Goal: Use online tool/utility: Use online tool/utility

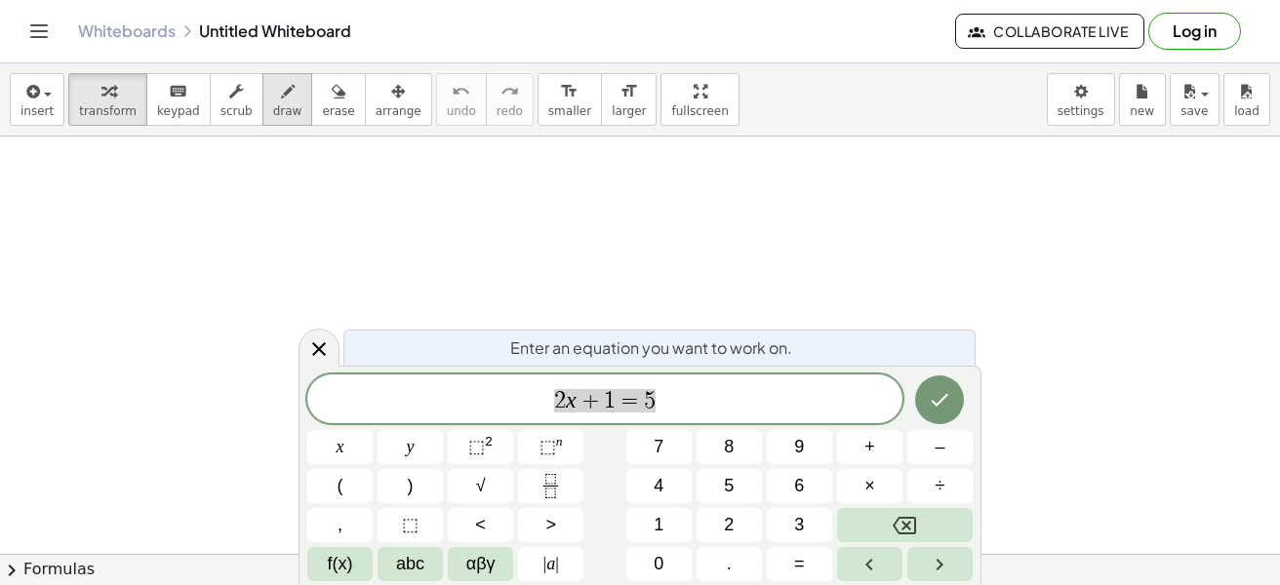
click at [273, 98] on div "button" at bounding box center [287, 90] width 29 height 23
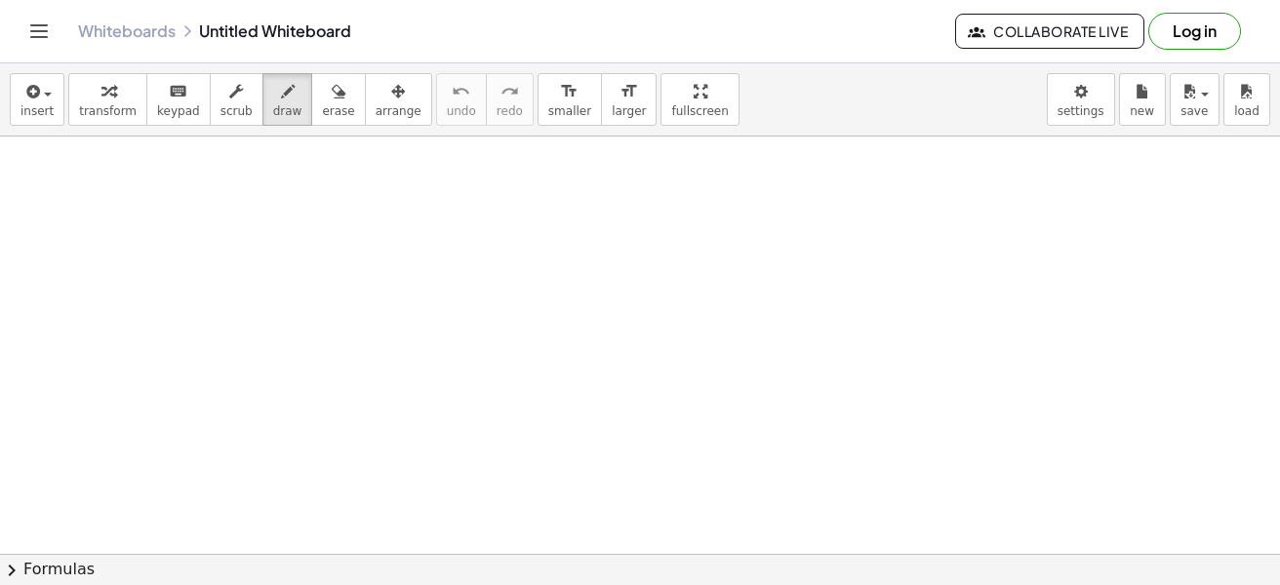
scroll to position [98, 0]
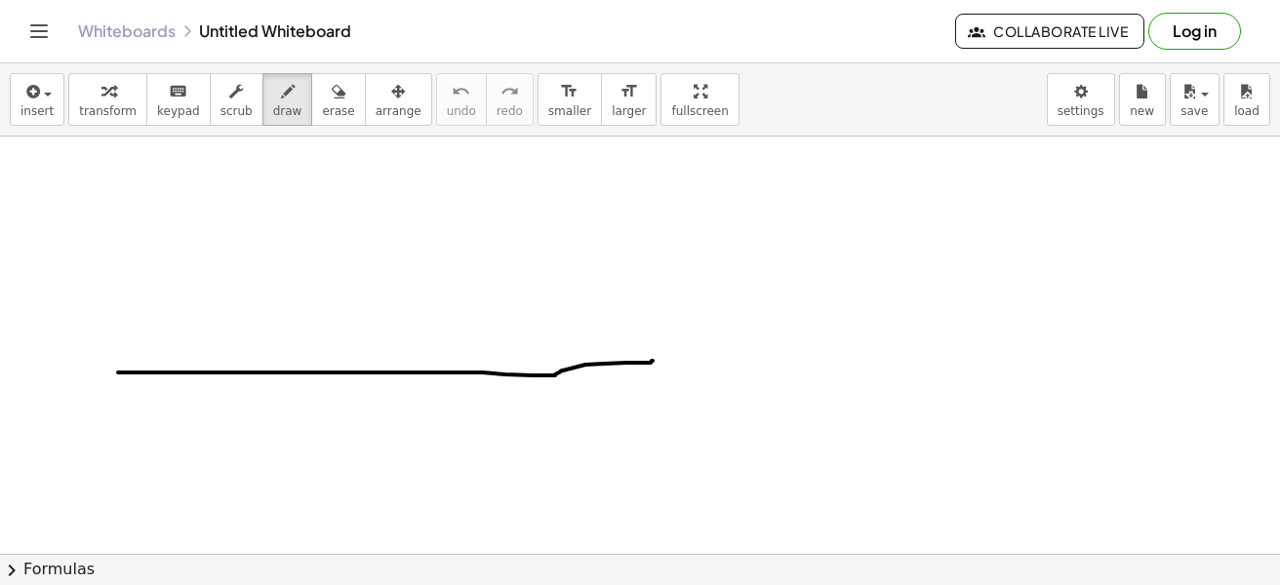
drag, startPoint x: 118, startPoint y: 373, endPoint x: 652, endPoint y: 361, distance: 534.6
click at [652, 361] on div at bounding box center [640, 456] width 1280 height 835
drag, startPoint x: 395, startPoint y: 181, endPoint x: 483, endPoint y: 483, distance: 313.9
click at [399, 518] on div at bounding box center [640, 456] width 1280 height 835
drag, startPoint x: 650, startPoint y: 354, endPoint x: 650, endPoint y: 367, distance: 12.7
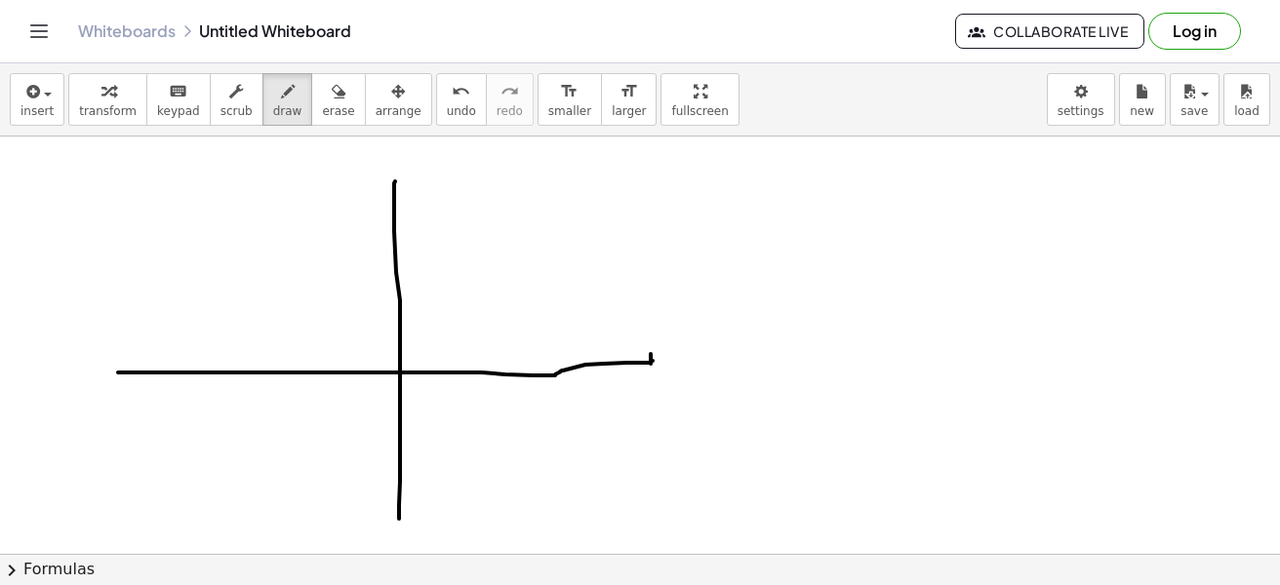
click at [650, 367] on div at bounding box center [640, 456] width 1280 height 835
drag, startPoint x: 650, startPoint y: 355, endPoint x: 649, endPoint y: 374, distance: 19.6
click at [649, 374] on div at bounding box center [640, 456] width 1280 height 835
drag, startPoint x: 665, startPoint y: 385, endPoint x: 691, endPoint y: 405, distance: 32.8
click at [691, 405] on div at bounding box center [640, 456] width 1280 height 835
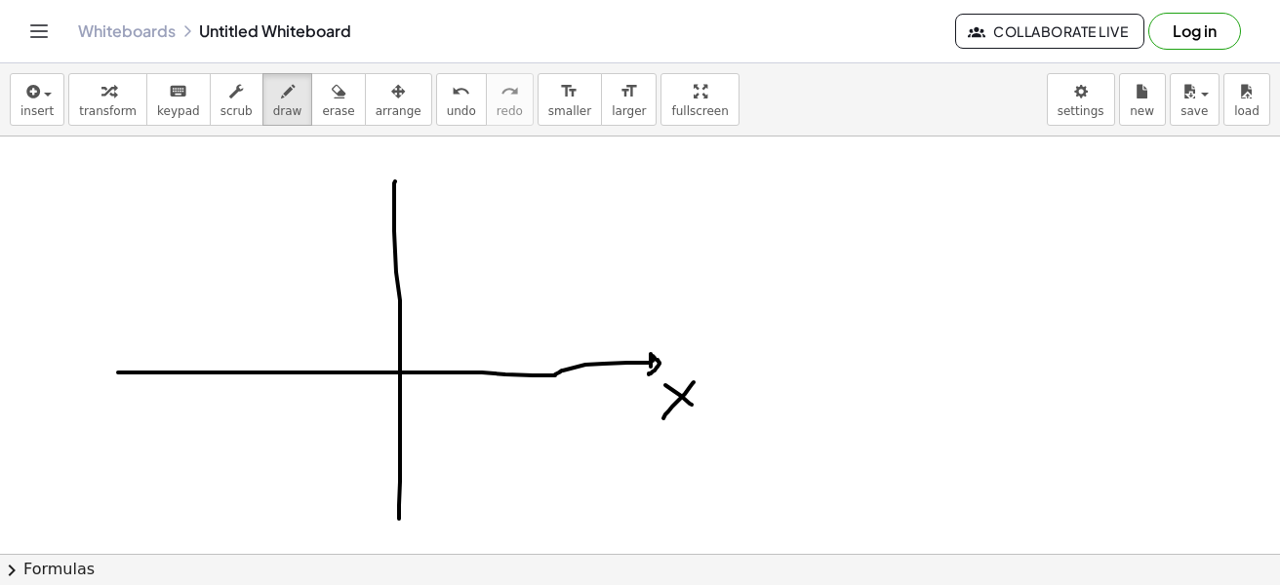
drag, startPoint x: 693, startPoint y: 382, endPoint x: 663, endPoint y: 418, distance: 47.1
click at [663, 418] on div at bounding box center [640, 456] width 1280 height 835
drag, startPoint x: 388, startPoint y: 178, endPoint x: 398, endPoint y: 158, distance: 22.7
click at [384, 192] on div at bounding box center [640, 456] width 1280 height 835
drag, startPoint x: 398, startPoint y: 157, endPoint x: 390, endPoint y: 191, distance: 35.0
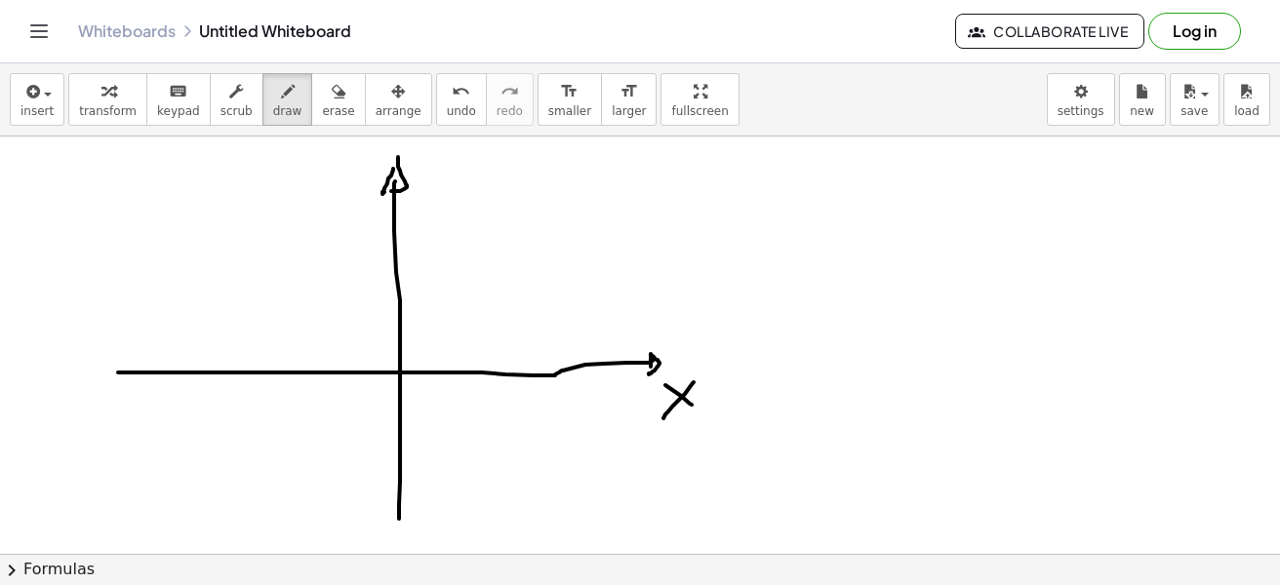
click at [390, 191] on div at bounding box center [640, 456] width 1280 height 835
drag, startPoint x: 335, startPoint y: 174, endPoint x: 350, endPoint y: 174, distance: 15.6
click at [344, 182] on div at bounding box center [640, 456] width 1280 height 835
drag, startPoint x: 347, startPoint y: 185, endPoint x: 334, endPoint y: 213, distance: 30.5
click at [334, 213] on div at bounding box center [640, 456] width 1280 height 835
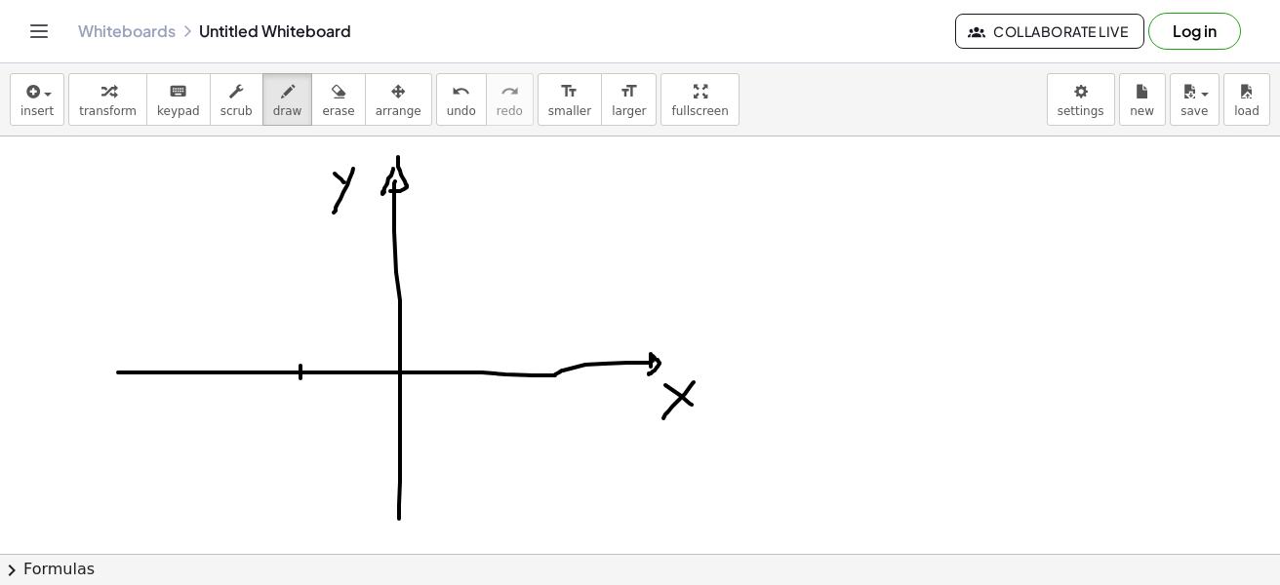
drag, startPoint x: 300, startPoint y: 366, endPoint x: 300, endPoint y: 378, distance: 12.7
click at [300, 378] on div at bounding box center [640, 456] width 1280 height 835
drag, startPoint x: 619, startPoint y: 153, endPoint x: 610, endPoint y: 219, distance: 67.0
click at [610, 219] on div at bounding box center [640, 456] width 1280 height 835
drag, startPoint x: 640, startPoint y: 178, endPoint x: 661, endPoint y: 187, distance: 23.2
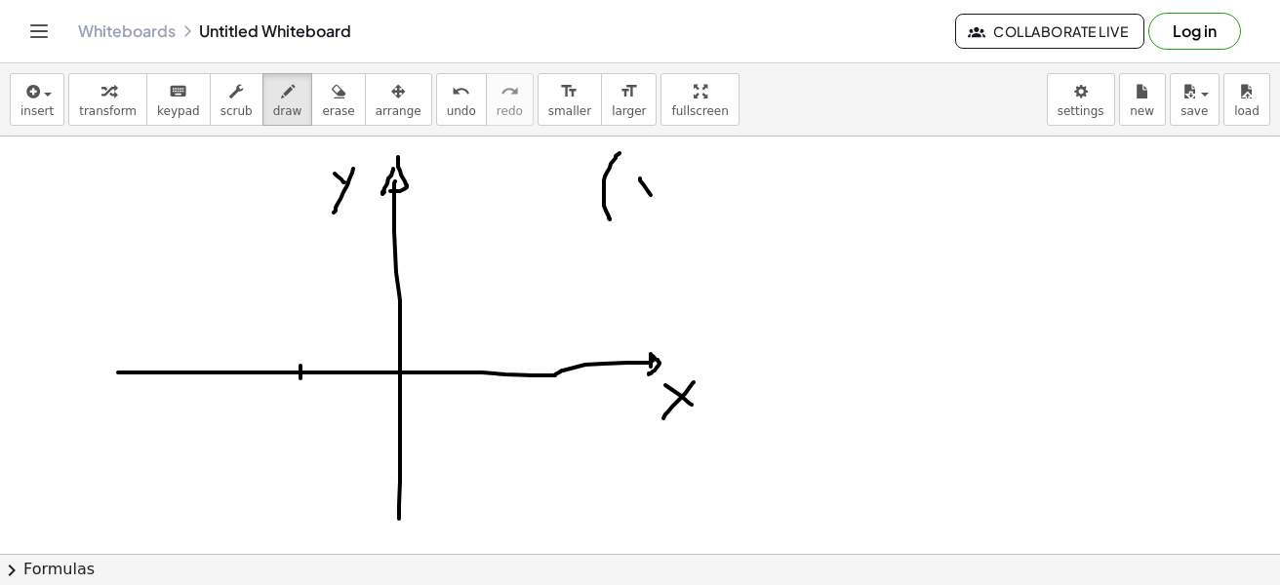
click at [657, 204] on div at bounding box center [640, 456] width 1280 height 835
drag, startPoint x: 662, startPoint y: 179, endPoint x: 640, endPoint y: 203, distance: 32.4
click at [640, 203] on div at bounding box center [640, 456] width 1280 height 835
click at [676, 211] on div at bounding box center [640, 456] width 1280 height 835
drag, startPoint x: 692, startPoint y: 179, endPoint x: 702, endPoint y: 185, distance: 11.4
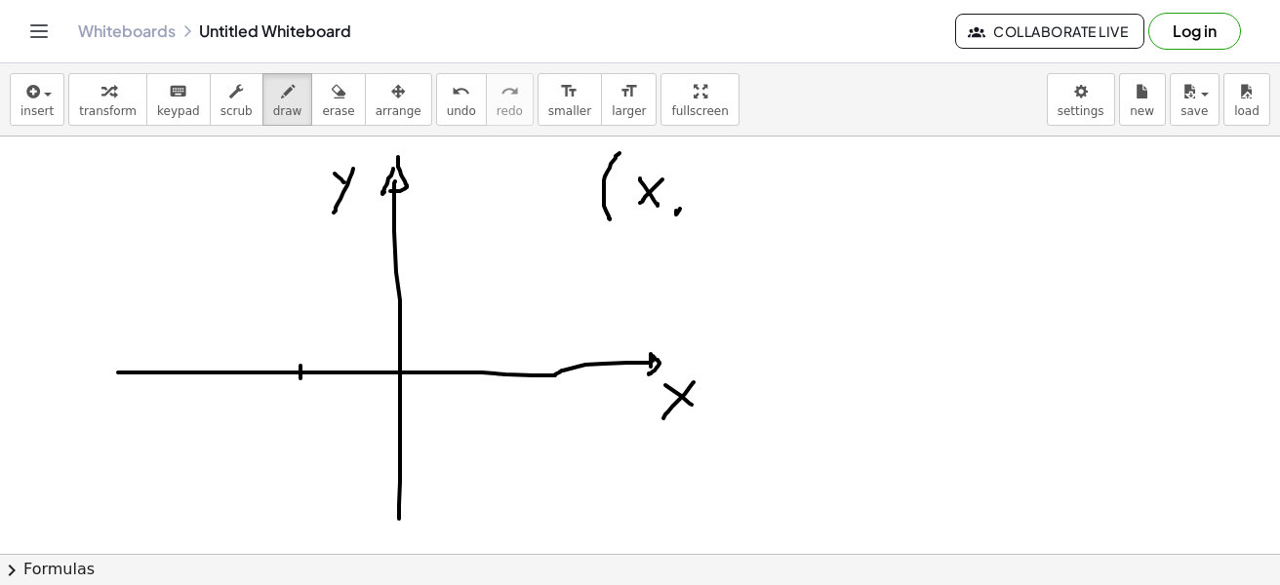
click at [701, 187] on div at bounding box center [640, 456] width 1280 height 835
drag, startPoint x: 707, startPoint y: 173, endPoint x: 697, endPoint y: 201, distance: 29.9
click at [697, 204] on div at bounding box center [640, 456] width 1280 height 835
drag, startPoint x: 710, startPoint y: 147, endPoint x: 674, endPoint y: 242, distance: 101.2
click at [707, 242] on div at bounding box center [640, 456] width 1280 height 835
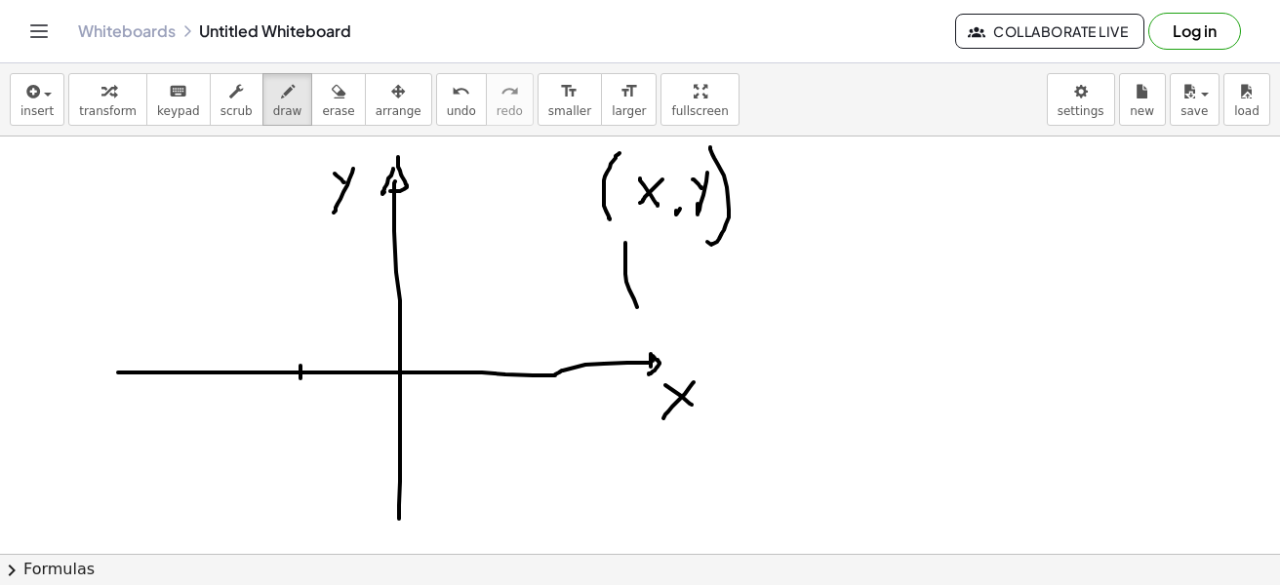
drag, startPoint x: 625, startPoint y: 243, endPoint x: 652, endPoint y: 295, distance: 58.5
click at [645, 309] on div at bounding box center [640, 456] width 1280 height 835
drag, startPoint x: 656, startPoint y: 262, endPoint x: 662, endPoint y: 293, distance: 30.8
click at [662, 293] on div at bounding box center [640, 456] width 1280 height 835
click at [695, 308] on div at bounding box center [640, 456] width 1280 height 835
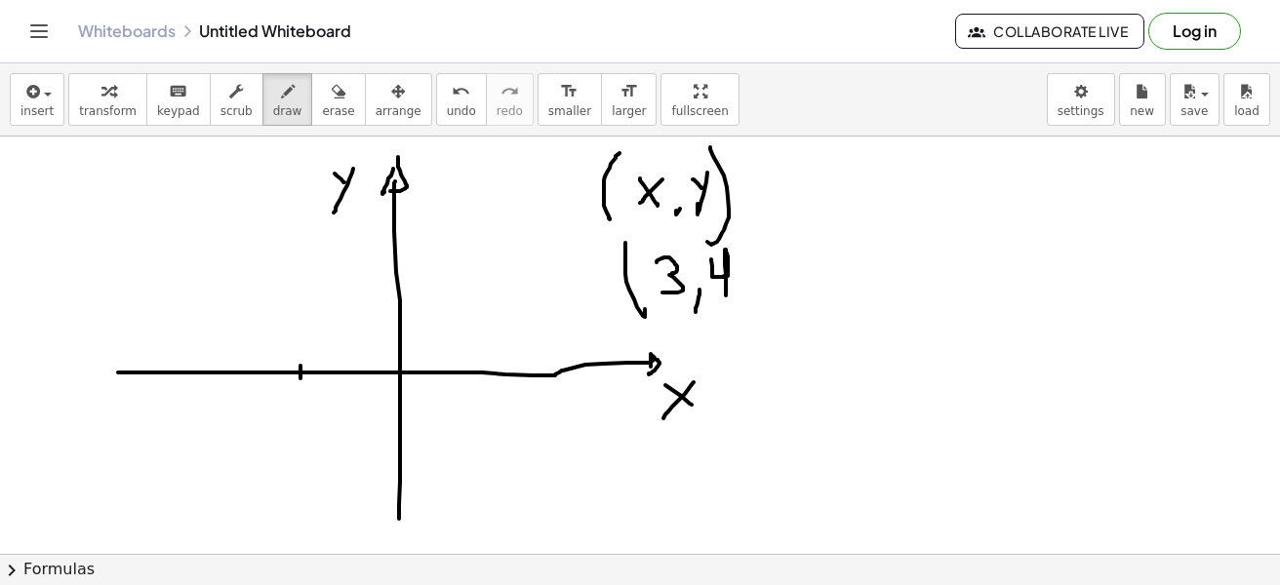
drag, startPoint x: 711, startPoint y: 259, endPoint x: 726, endPoint y: 277, distance: 22.9
click at [726, 295] on div at bounding box center [640, 456] width 1280 height 835
drag, startPoint x: 732, startPoint y: 237, endPoint x: 691, endPoint y: 306, distance: 80.4
click at [730, 309] on div at bounding box center [640, 456] width 1280 height 835
drag, startPoint x: 442, startPoint y: 367, endPoint x: 442, endPoint y: 389, distance: 22.4
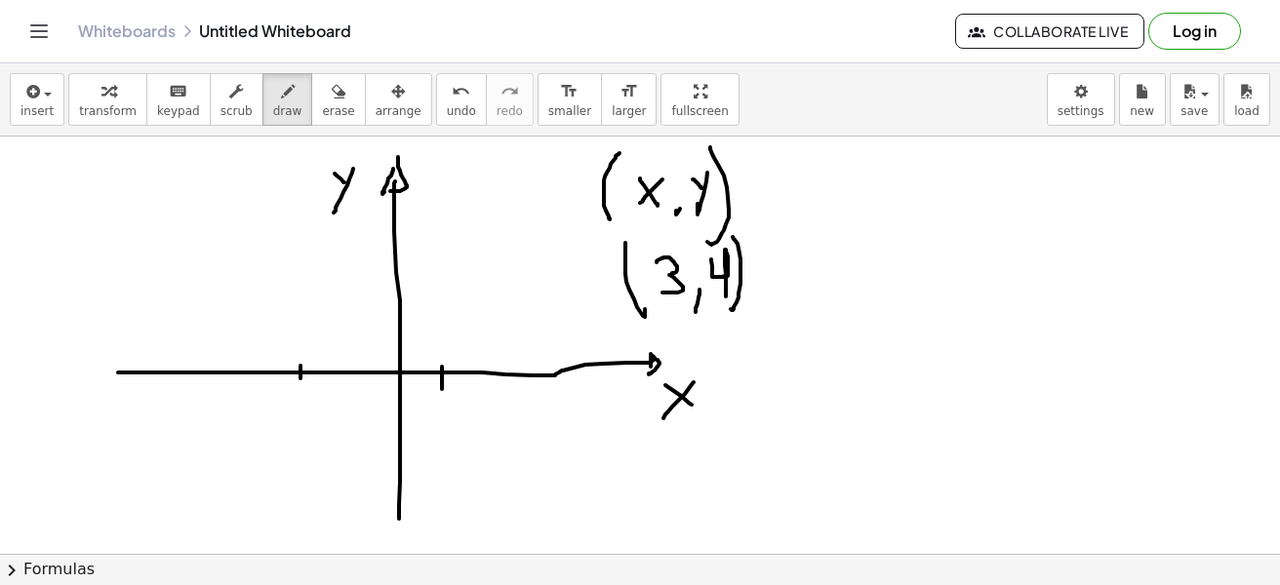
click at [442, 389] on div at bounding box center [640, 456] width 1280 height 835
drag, startPoint x: 470, startPoint y: 369, endPoint x: 507, endPoint y: 389, distance: 42.3
click at [475, 384] on div at bounding box center [640, 456] width 1280 height 835
drag, startPoint x: 503, startPoint y: 369, endPoint x: 520, endPoint y: 375, distance: 17.9
click at [504, 382] on div at bounding box center [640, 456] width 1280 height 835
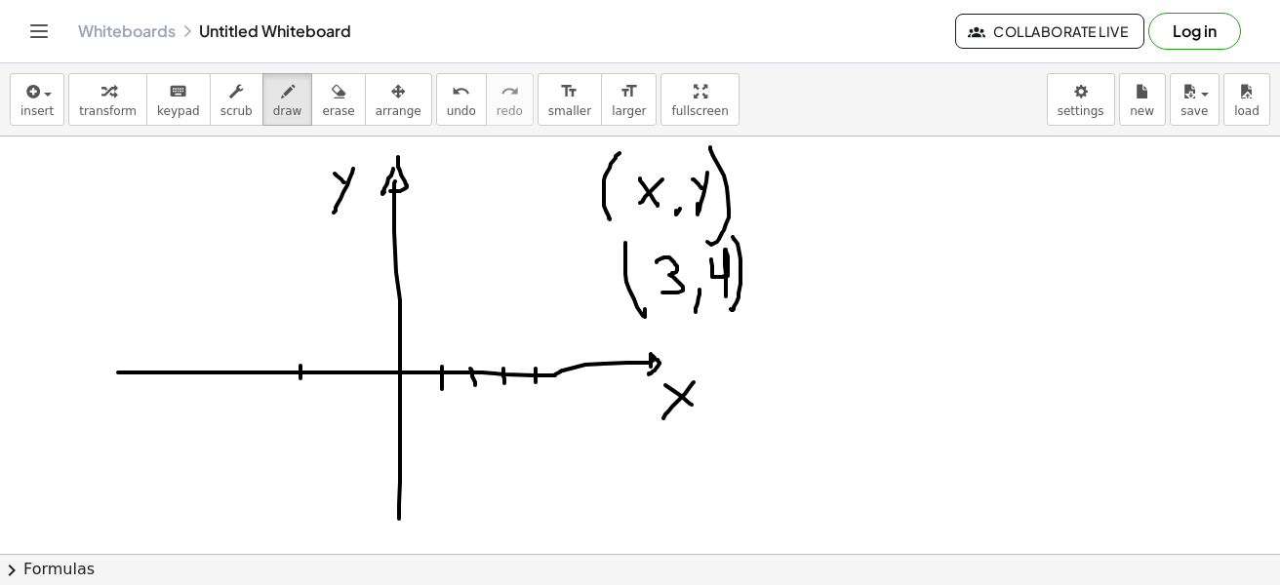
drag, startPoint x: 535, startPoint y: 369, endPoint x: 535, endPoint y: 382, distance: 13.7
click at [535, 382] on div at bounding box center [640, 456] width 1280 height 835
drag, startPoint x: 645, startPoint y: 246, endPoint x: 633, endPoint y: 272, distance: 28.8
click at [633, 272] on div at bounding box center [640, 456] width 1280 height 835
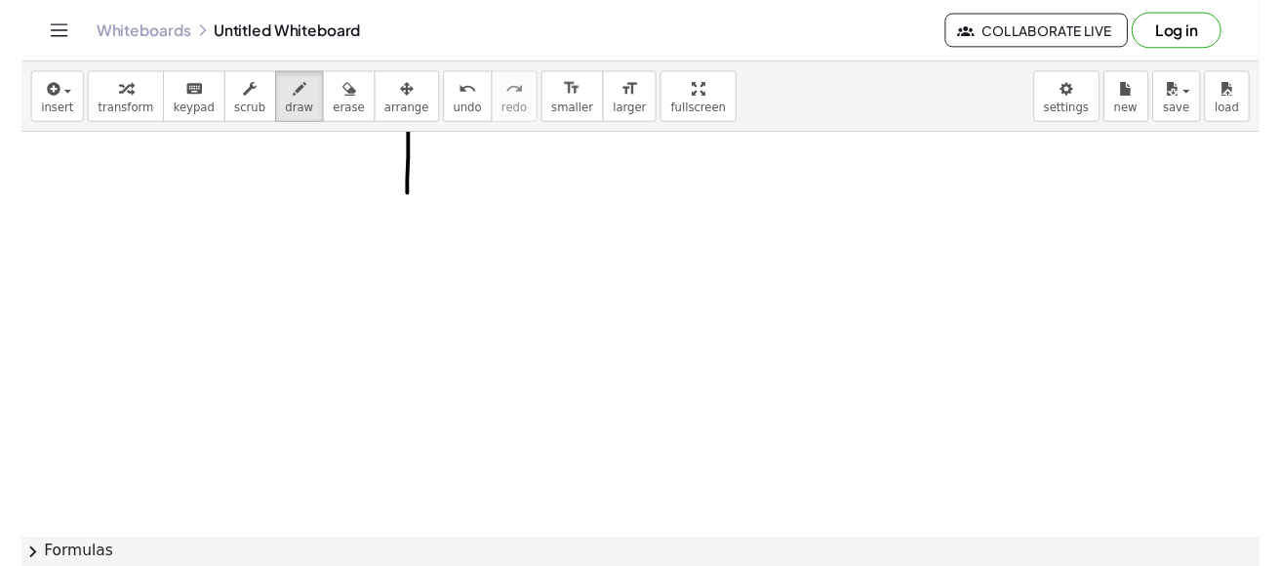
scroll to position [515, 0]
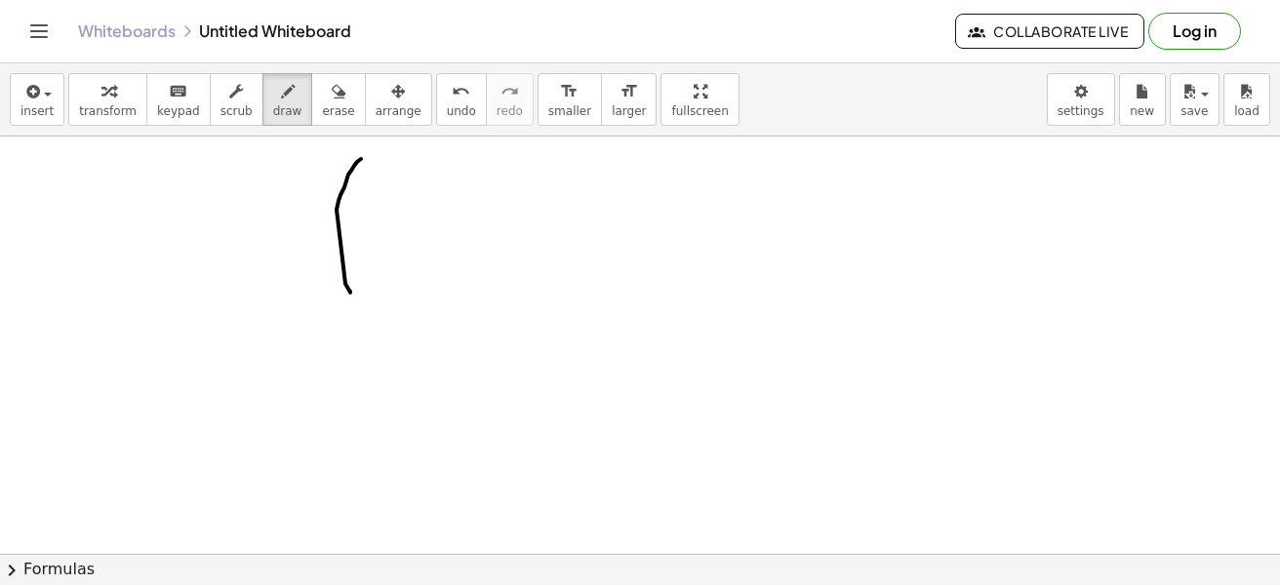
drag, startPoint x: 361, startPoint y: 159, endPoint x: 362, endPoint y: 266, distance: 107.3
click at [351, 292] on div at bounding box center [640, 248] width 1280 height 1252
drag, startPoint x: 374, startPoint y: 204, endPoint x: 424, endPoint y: 263, distance: 78.2
click at [421, 270] on div at bounding box center [640, 248] width 1280 height 1252
drag, startPoint x: 411, startPoint y: 249, endPoint x: 389, endPoint y: 277, distance: 35.5
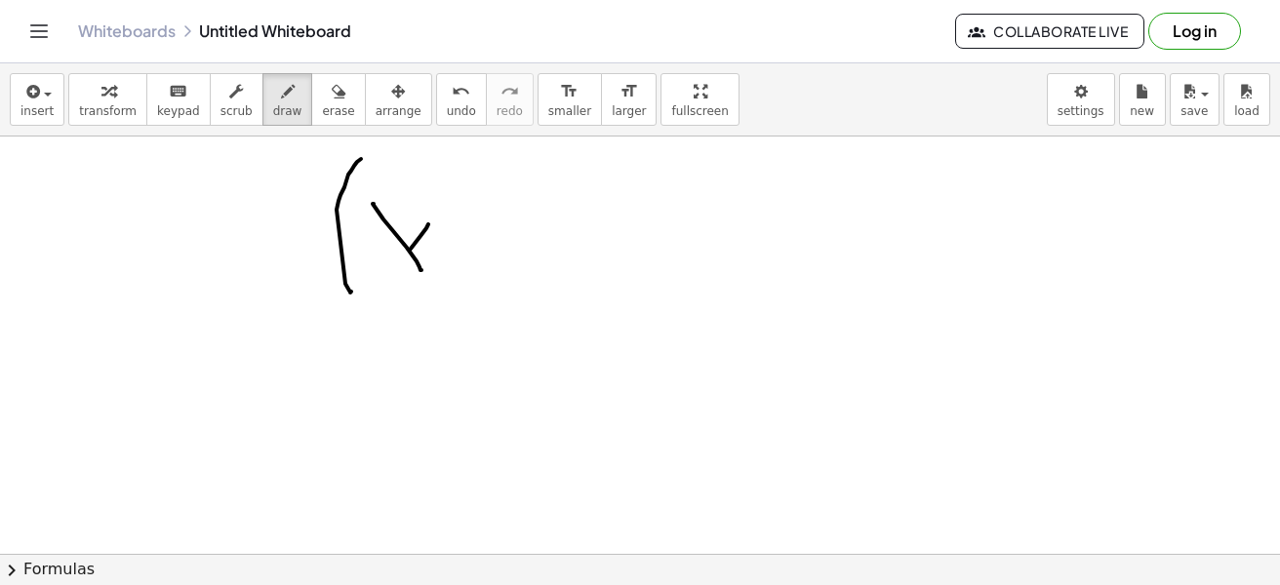
click at [388, 278] on div at bounding box center [640, 248] width 1280 height 1252
drag, startPoint x: 453, startPoint y: 276, endPoint x: 441, endPoint y: 302, distance: 28.8
click at [441, 303] on div at bounding box center [640, 248] width 1280 height 1252
drag
click at [502, 256] on div at bounding box center [640, 248] width 1280 height 1252
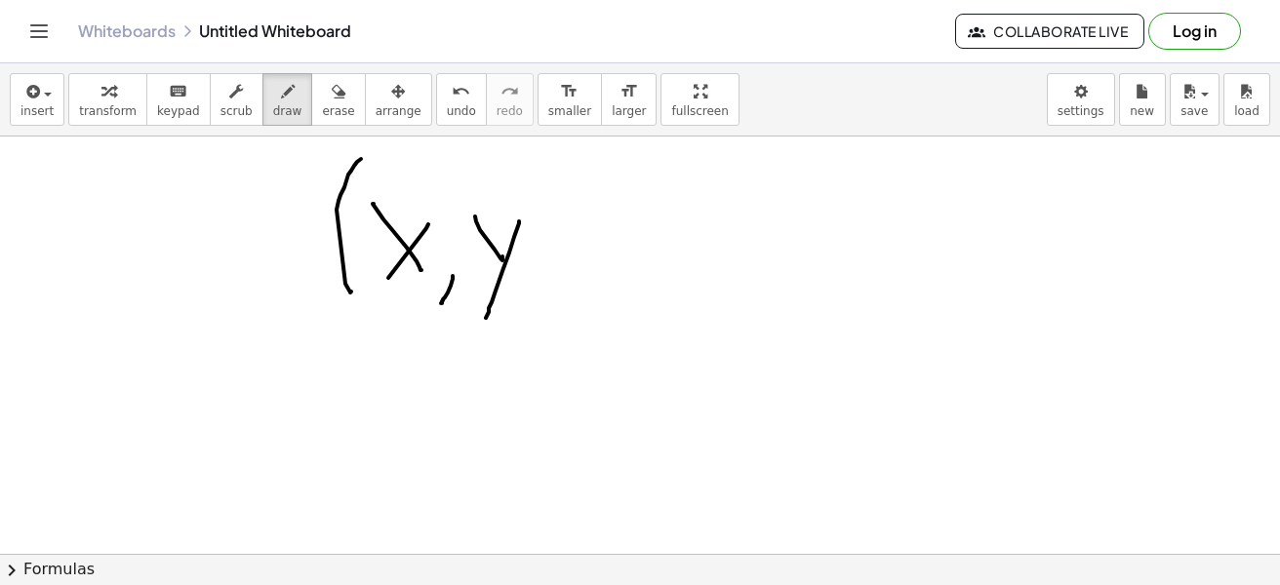
click at [485, 316] on div at bounding box center [640, 248] width 1280 height 1252
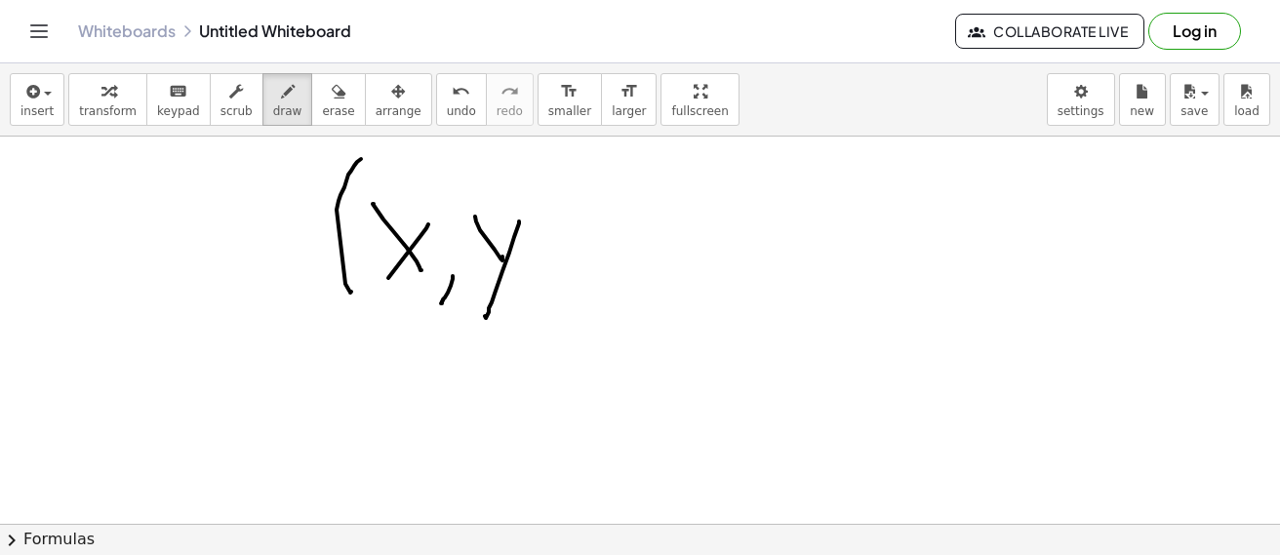
click at [531, 306] on div at bounding box center [640, 248] width 1280 height 1252
click at [322, 104] on span "erase" at bounding box center [338, 111] width 32 height 14
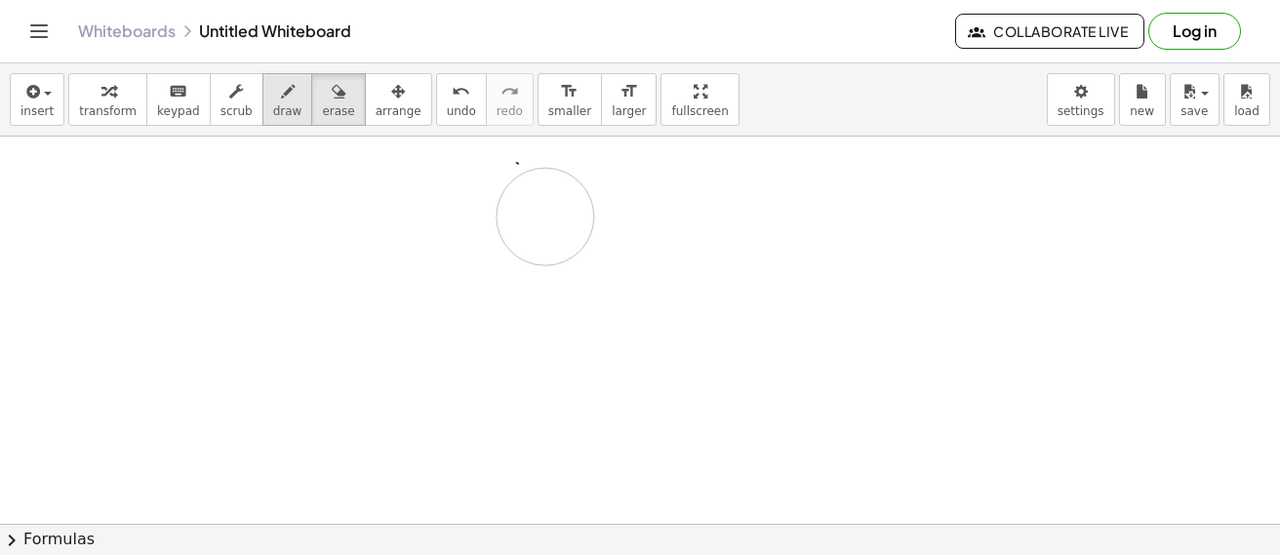
drag, startPoint x: 471, startPoint y: 208, endPoint x: 246, endPoint y: 124, distance: 240.4
click at [370, 256] on div at bounding box center [640, 248] width 1280 height 1252
click at [273, 105] on span "draw" at bounding box center [287, 111] width 29 height 14
drag, startPoint x: 296, startPoint y: 148, endPoint x: 289, endPoint y: 247, distance: 98.8
click at [285, 282] on div at bounding box center [640, 248] width 1280 height 1252
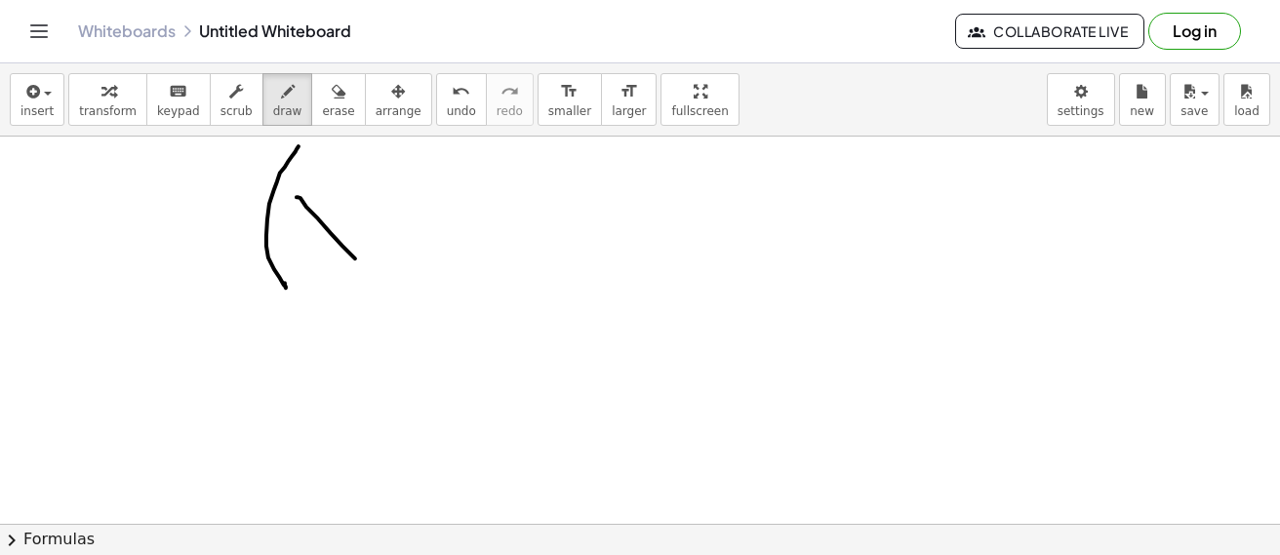
drag, startPoint x: 297, startPoint y: 196, endPoint x: 358, endPoint y: 209, distance: 61.8
click at [355, 251] on div at bounding box center [640, 248] width 1280 height 1252
drag, startPoint x: 357, startPoint y: 201, endPoint x: 313, endPoint y: 254, distance: 68.6
click at [313, 254] on div at bounding box center [640, 248] width 1280 height 1252
drag, startPoint x: 383, startPoint y: 265, endPoint x: 368, endPoint y: 290, distance: 28.9
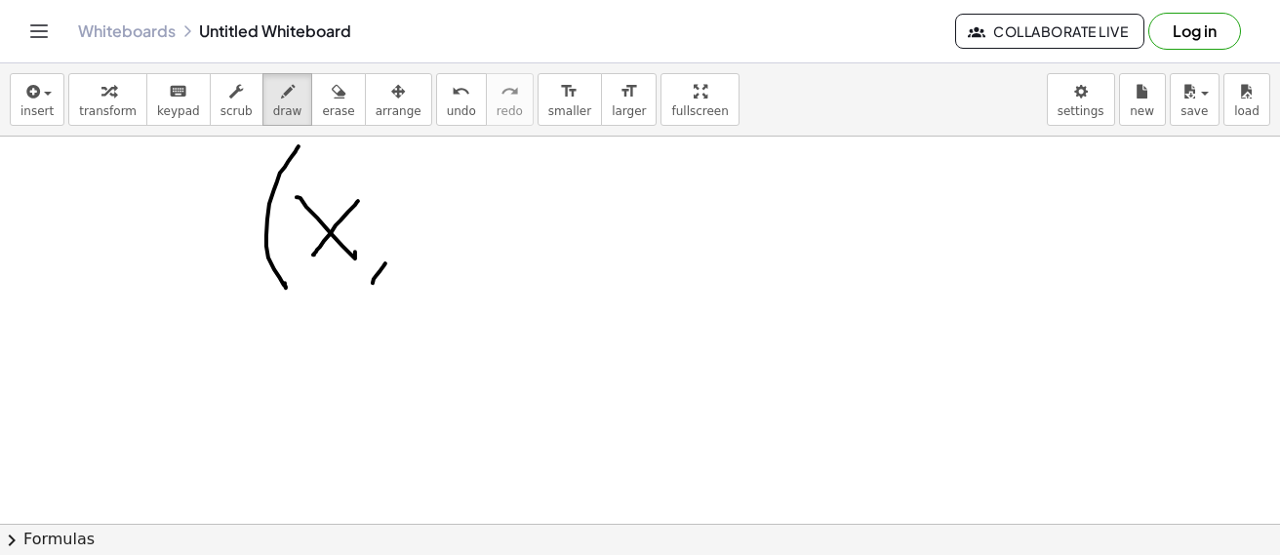
click at [368, 290] on div at bounding box center [640, 248] width 1280 height 1252
drag, startPoint x: 399, startPoint y: 205, endPoint x: 417, endPoint y: 232, distance: 33.0
click at [417, 232] on div at bounding box center [640, 248] width 1280 height 1252
drag, startPoint x: 437, startPoint y: 196, endPoint x: 409, endPoint y: 290, distance: 97.8
click at [409, 299] on div at bounding box center [640, 248] width 1280 height 1252
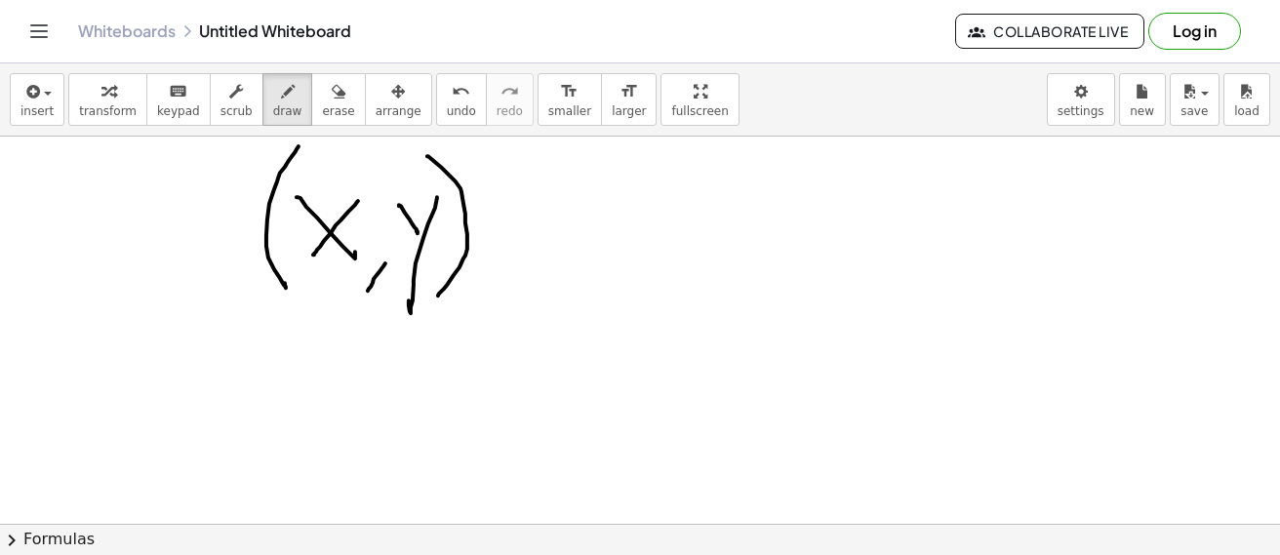
drag, startPoint x: 441, startPoint y: 166, endPoint x: 433, endPoint y: 300, distance: 134.8
click at [433, 300] on div at bounding box center [640, 248] width 1280 height 1252
drag, startPoint x: 291, startPoint y: 317, endPoint x: 291, endPoint y: 413, distance: 95.6
click at [288, 419] on div at bounding box center [640, 248] width 1280 height 1252
drag, startPoint x: 300, startPoint y: 356, endPoint x: 312, endPoint y: 401, distance: 46.4
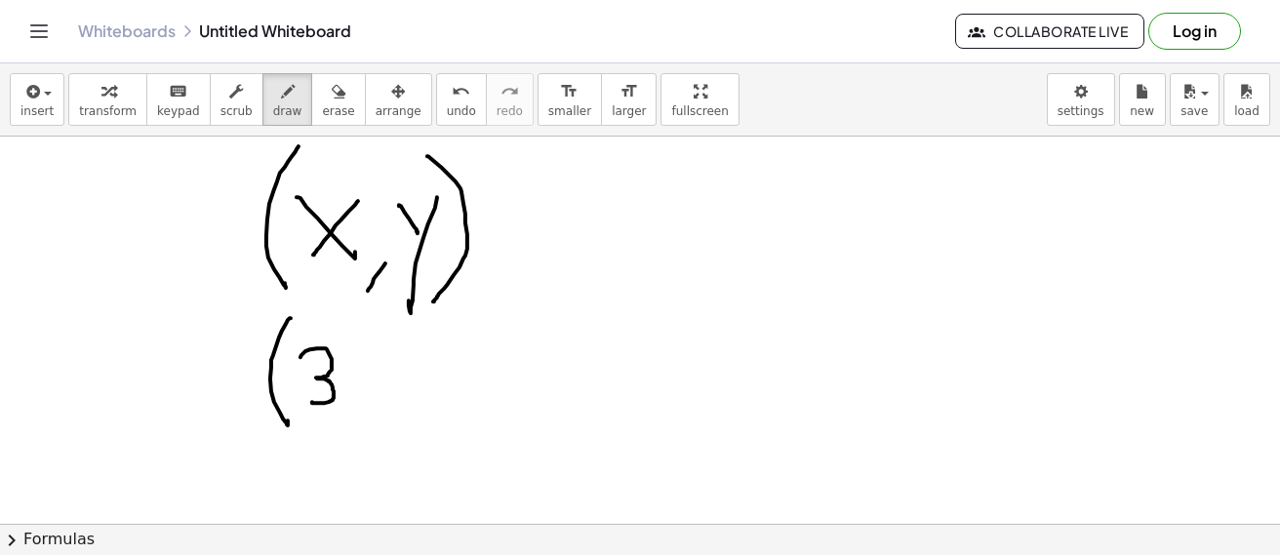
click at [312, 401] on div at bounding box center [640, 248] width 1280 height 1252
click at [351, 431] on div at bounding box center [640, 248] width 1280 height 1252
drag, startPoint x: 376, startPoint y: 353, endPoint x: 401, endPoint y: 372, distance: 30.6
click at [401, 402] on div at bounding box center [640, 248] width 1280 height 1252
drag, startPoint x: 408, startPoint y: 325, endPoint x: 470, endPoint y: 432, distance: 124.1
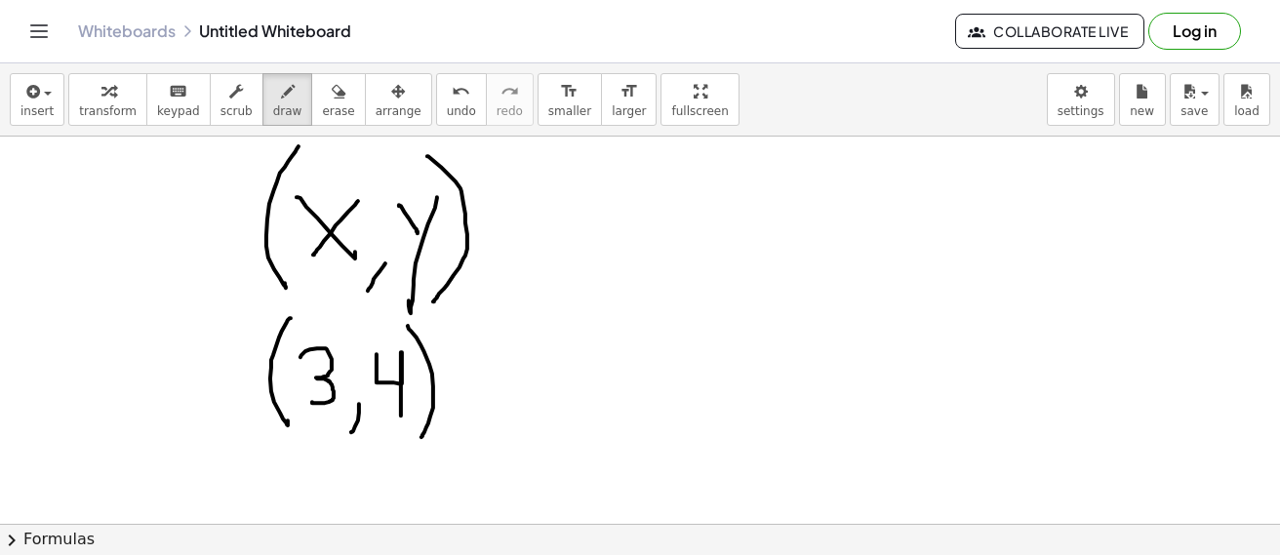
click at [419, 434] on div at bounding box center [640, 248] width 1280 height 1252
drag, startPoint x: 296, startPoint y: 427, endPoint x: 328, endPoint y: 427, distance: 31.2
click at [328, 427] on div at bounding box center [640, 248] width 1280 height 1252
drag, startPoint x: 374, startPoint y: 433, endPoint x: 404, endPoint y: 436, distance: 29.4
click at [404, 436] on div at bounding box center [640, 248] width 1280 height 1252
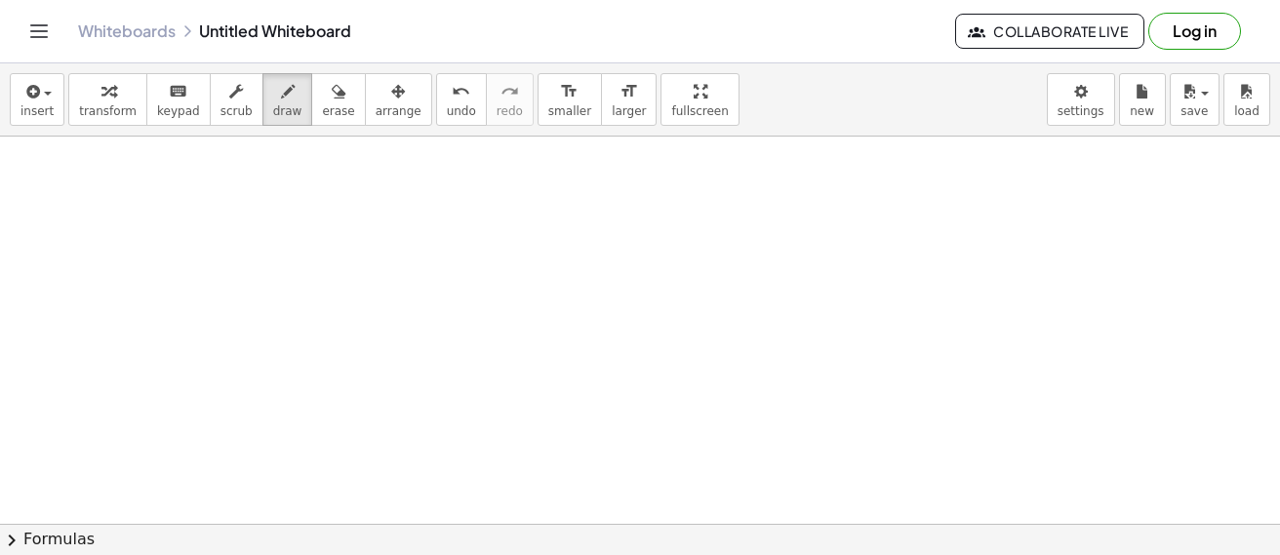
scroll to position [863, 0]
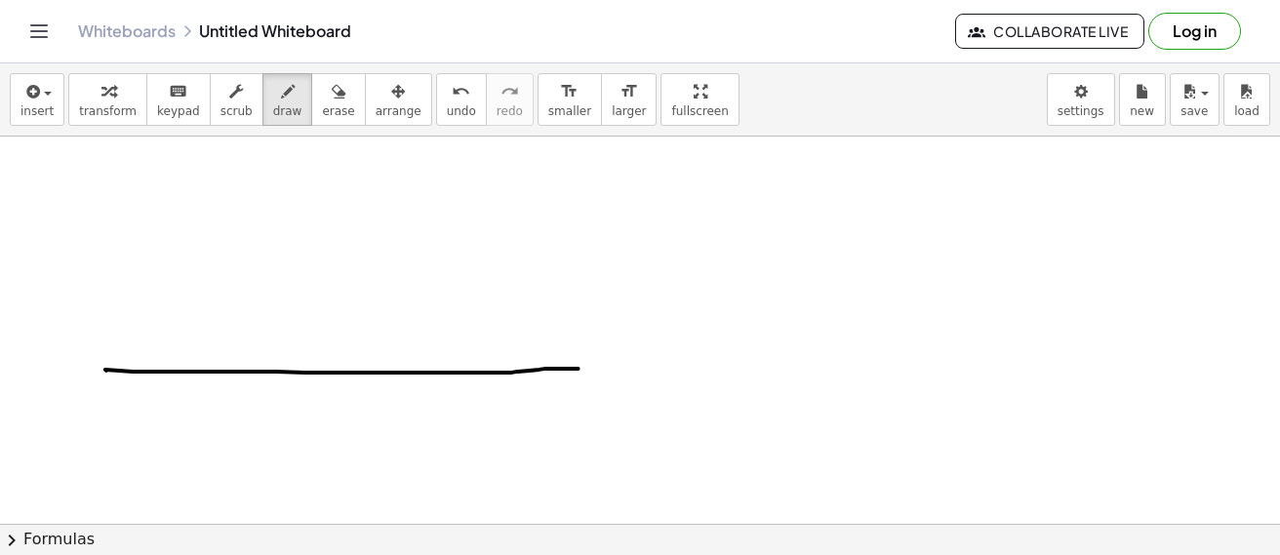
drag, startPoint x: 106, startPoint y: 370, endPoint x: 588, endPoint y: 366, distance: 481.8
click at [588, 366] on div at bounding box center [640, 50] width 1280 height 1555
drag, startPoint x: 589, startPoint y: 358, endPoint x: 588, endPoint y: 381, distance: 23.4
click at [588, 381] on div at bounding box center [640, 50] width 1280 height 1555
drag, startPoint x: 592, startPoint y: 356, endPoint x: 592, endPoint y: 390, distance: 34.1
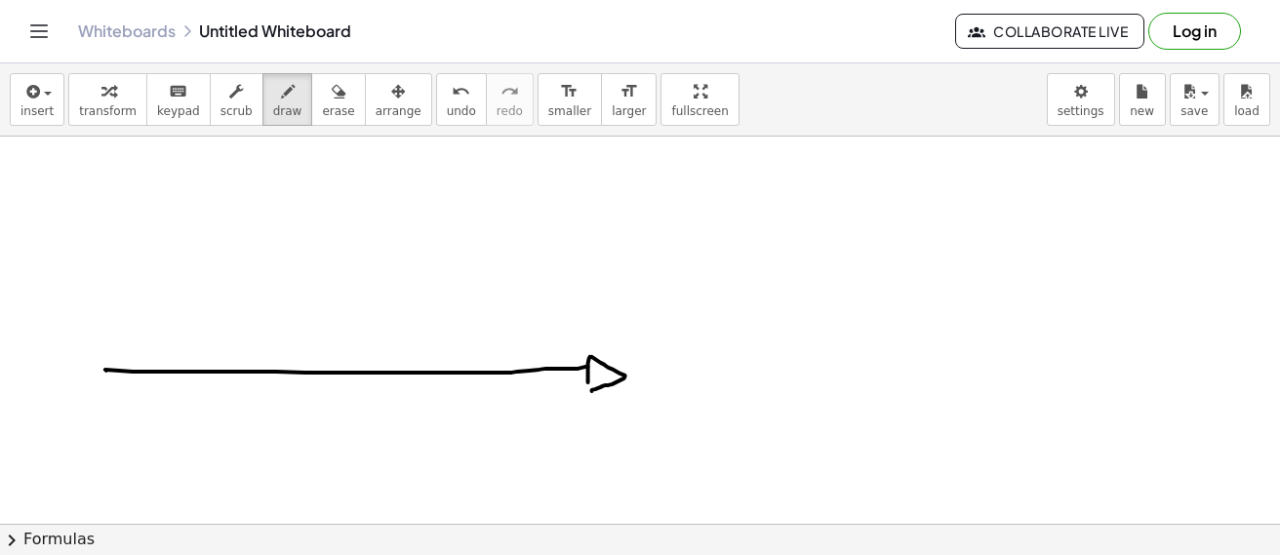
click at [592, 390] on div at bounding box center [640, 50] width 1280 height 1555
drag, startPoint x: 629, startPoint y: 408, endPoint x: 660, endPoint y: 407, distance: 31.2
click at [668, 433] on div at bounding box center [640, 50] width 1280 height 1555
drag, startPoint x: 660, startPoint y: 407, endPoint x: 631, endPoint y: 445, distance: 48.0
click at [631, 445] on div at bounding box center [640, 50] width 1280 height 1555
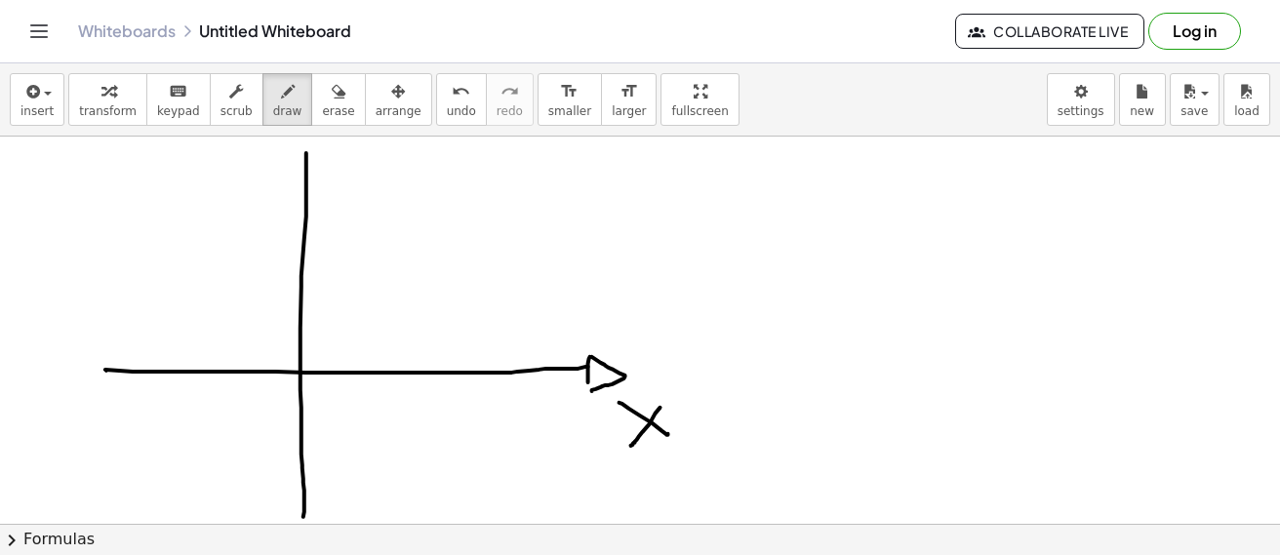
drag, startPoint x: 306, startPoint y: 152, endPoint x: 301, endPoint y: 489, distance: 336.5
click at [300, 517] on div at bounding box center [640, 50] width 1280 height 1555
drag, startPoint x: 337, startPoint y: 360, endPoint x: 336, endPoint y: 390, distance: 30.2
click at [336, 390] on div at bounding box center [640, 50] width 1280 height 1555
click at [375, 368] on div at bounding box center [640, 50] width 1280 height 1555
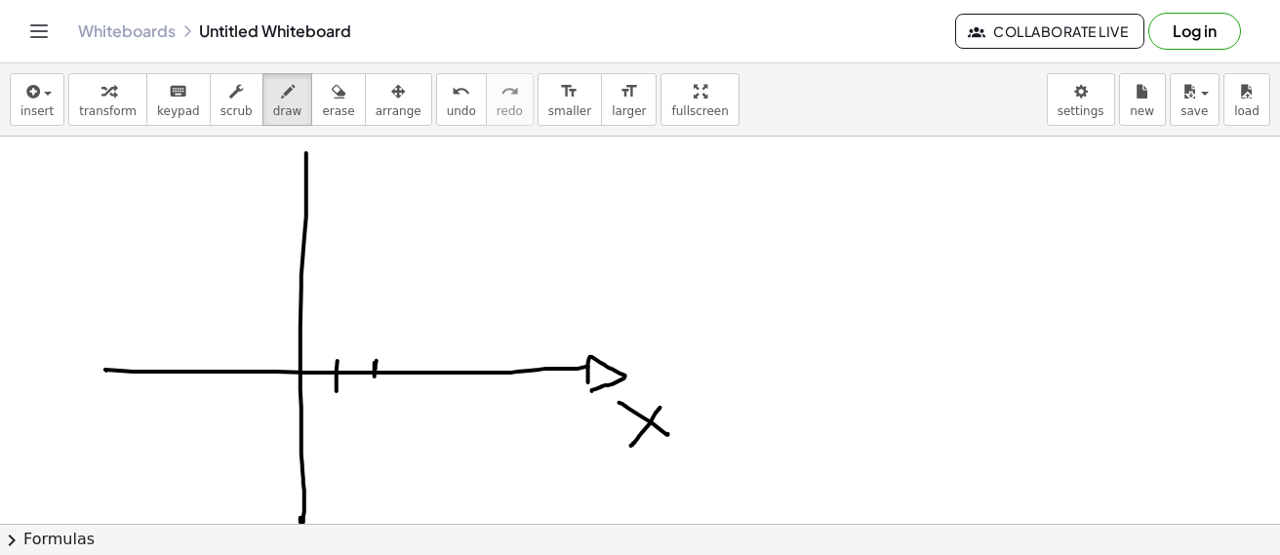
drag, startPoint x: 374, startPoint y: 362, endPoint x: 376, endPoint y: 386, distance: 24.5
click at [374, 389] on div at bounding box center [640, 50] width 1280 height 1555
drag, startPoint x: 415, startPoint y: 363, endPoint x: 416, endPoint y: 382, distance: 19.5
click at [416, 385] on div at bounding box center [640, 50] width 1280 height 1555
click at [64, 370] on div at bounding box center [640, 50] width 1280 height 1555
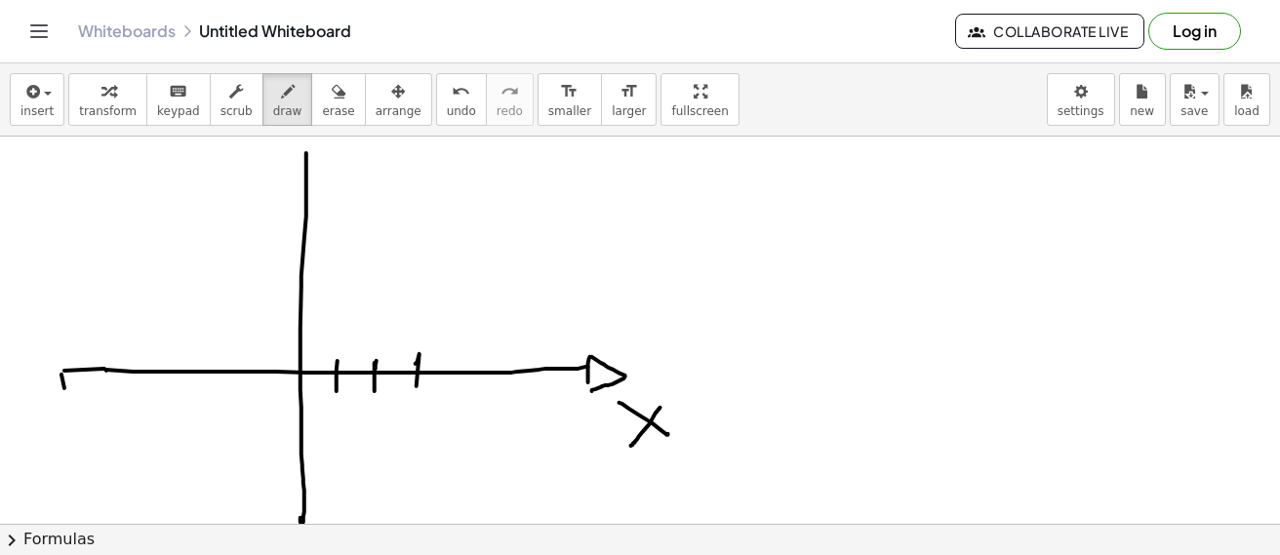
drag, startPoint x: 64, startPoint y: 387, endPoint x: 63, endPoint y: 374, distance: 12.7
click at [64, 398] on div at bounding box center [640, 50] width 1280 height 1555
drag, startPoint x: 65, startPoint y: 355, endPoint x: 63, endPoint y: 404, distance: 48.8
click at [63, 404] on div at bounding box center [640, 50] width 1280 height 1555
drag, startPoint x: 41, startPoint y: 409, endPoint x: 67, endPoint y: 443, distance: 43.1
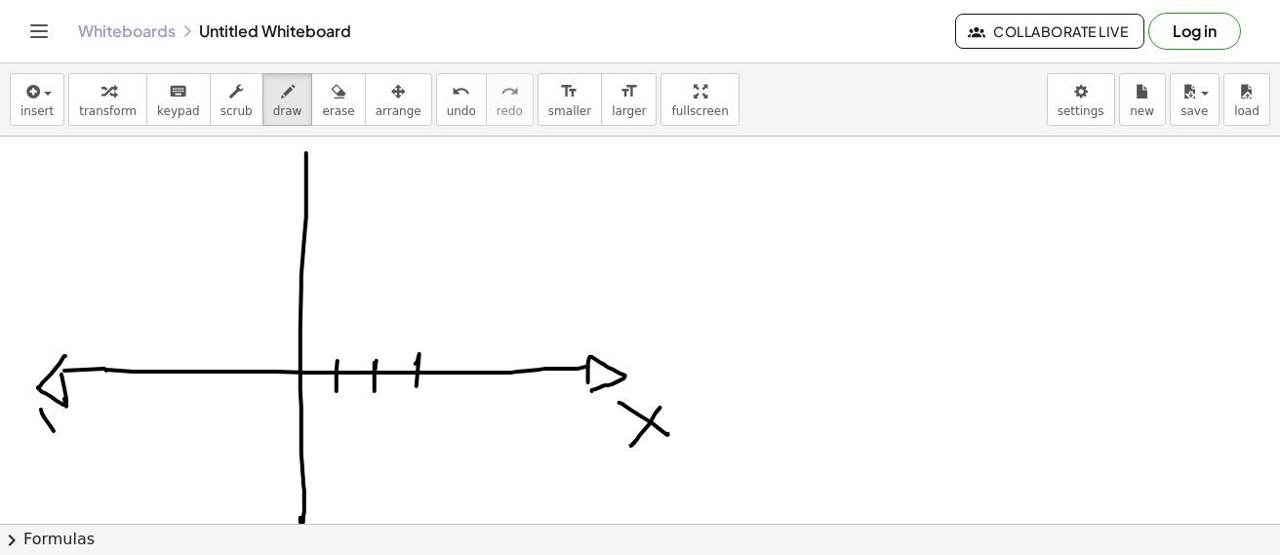
click at [66, 445] on div at bounding box center [640, 50] width 1280 height 1555
drag, startPoint x: 70, startPoint y: 420, endPoint x: 29, endPoint y: 454, distance: 53.3
click at [29, 454] on div at bounding box center [640, 50] width 1280 height 1555
click at [287, 179] on div at bounding box center [640, 50] width 1280 height 1555
drag, startPoint x: 304, startPoint y: 145, endPoint x: 265, endPoint y: 170, distance: 46.0
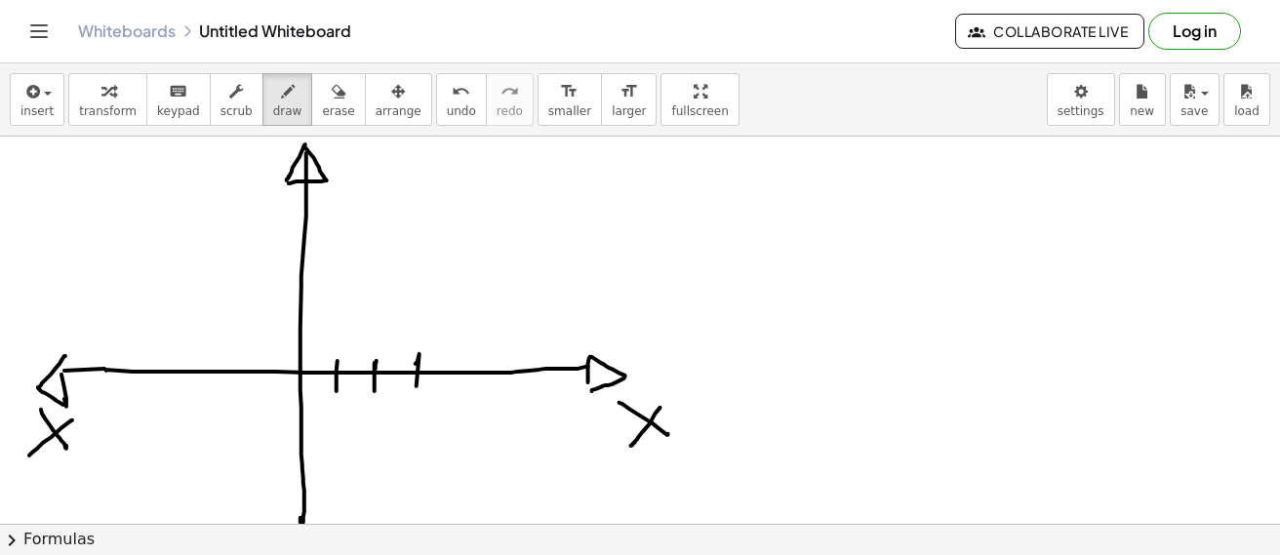
click at [288, 182] on div at bounding box center [640, 50] width 1280 height 1555
drag, startPoint x: 252, startPoint y: 156, endPoint x: 263, endPoint y: 173, distance: 20.3
click at [263, 173] on div at bounding box center [640, 50] width 1280 height 1555
drag, startPoint x: 271, startPoint y: 167, endPoint x: 256, endPoint y: 232, distance: 67.2
click at [256, 232] on div at bounding box center [640, 50] width 1280 height 1555
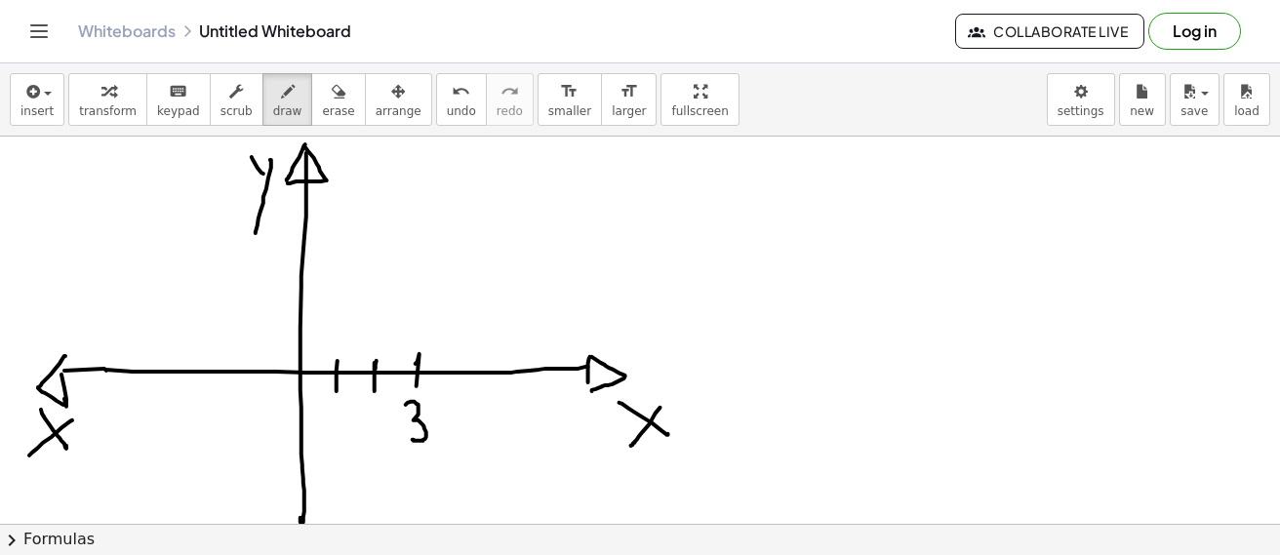
drag, startPoint x: 406, startPoint y: 404, endPoint x: 416, endPoint y: 407, distance: 11.1
click at [411, 437] on div at bounding box center [640, 50] width 1280 height 1555
drag, startPoint x: 288, startPoint y: 331, endPoint x: 309, endPoint y: 324, distance: 22.5
click at [309, 325] on div at bounding box center [640, 50] width 1280 height 1555
drag, startPoint x: 292, startPoint y: 298, endPoint x: 312, endPoint y: 288, distance: 23.1
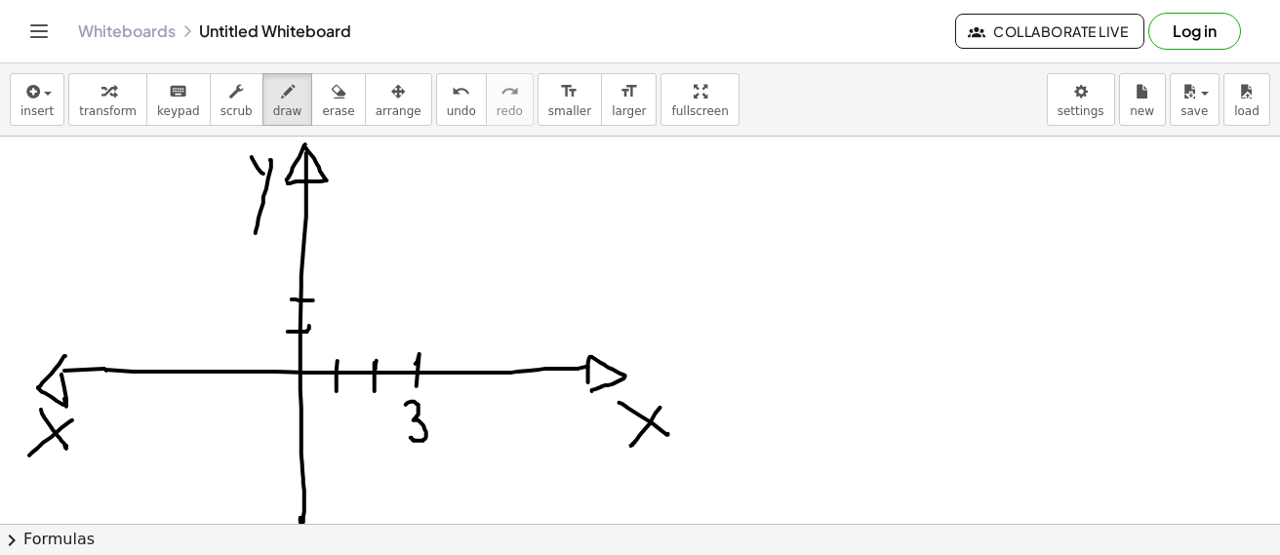
click at [315, 299] on div at bounding box center [640, 50] width 1280 height 1555
click at [305, 270] on div at bounding box center [640, 50] width 1280 height 1555
drag, startPoint x: 293, startPoint y: 238, endPoint x: 310, endPoint y: 242, distance: 18.0
click at [310, 242] on div at bounding box center [640, 50] width 1280 height 1555
drag, startPoint x: 271, startPoint y: 226, endPoint x: 294, endPoint y: 246, distance: 29.7
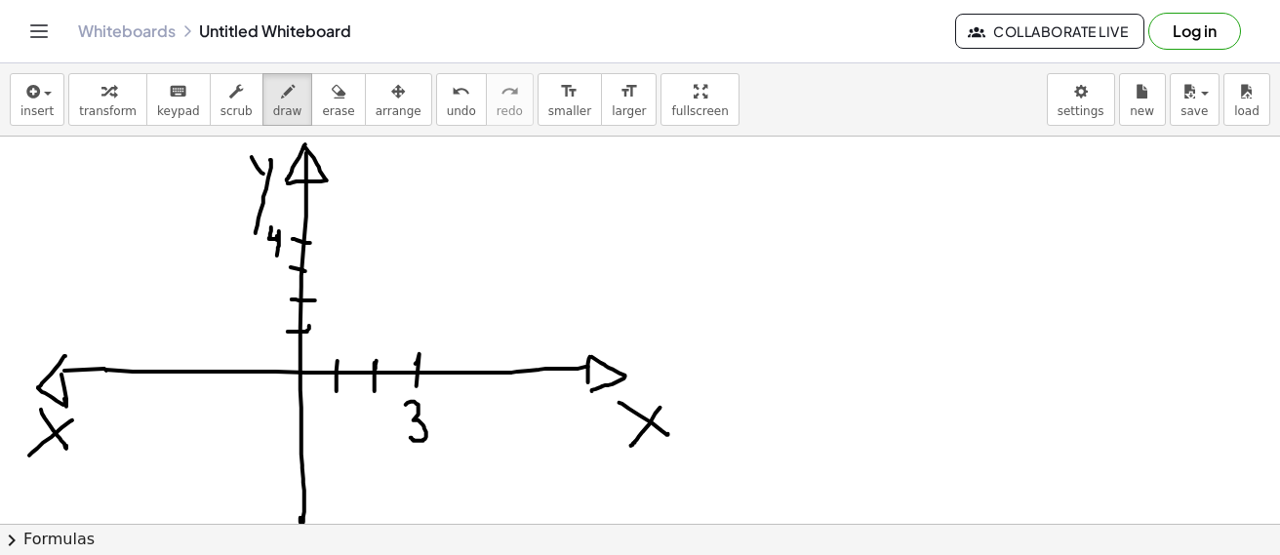
click at [277, 254] on div at bounding box center [640, 50] width 1280 height 1555
drag, startPoint x: 413, startPoint y: 241, endPoint x: 415, endPoint y: 255, distance: 14.0
click at [414, 245] on div at bounding box center [640, 50] width 1280 height 1555
drag, startPoint x: 415, startPoint y: 256, endPoint x: 392, endPoint y: 317, distance: 64.8
click at [412, 340] on div at bounding box center [640, 50] width 1280 height 1555
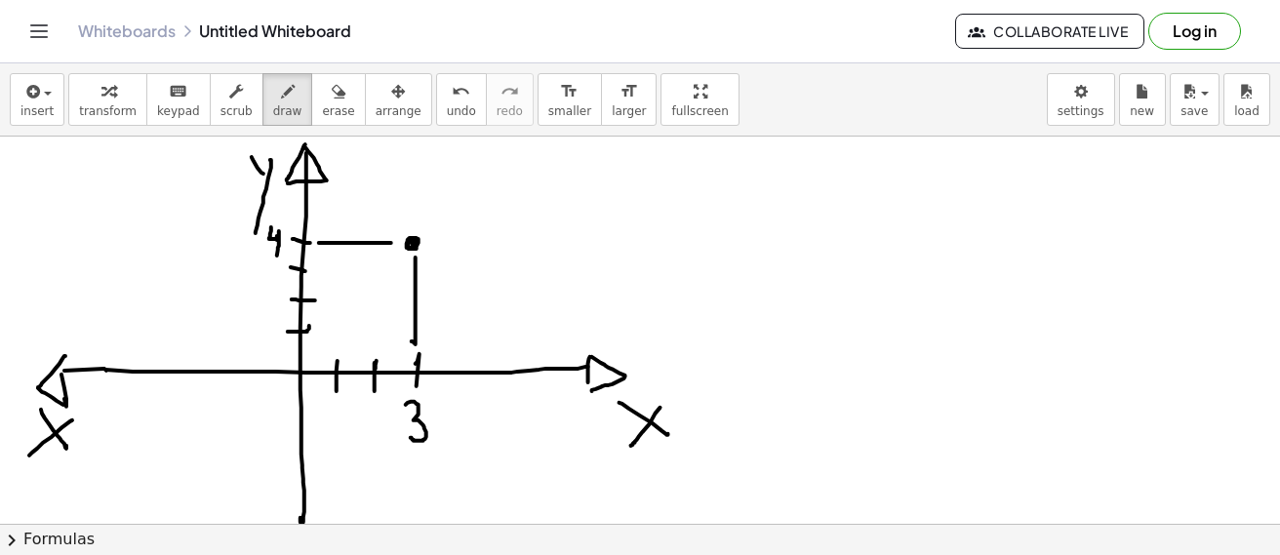
drag, startPoint x: 319, startPoint y: 242, endPoint x: 391, endPoint y: 242, distance: 72.2
click at [391, 242] on div at bounding box center [640, 50] width 1280 height 1555
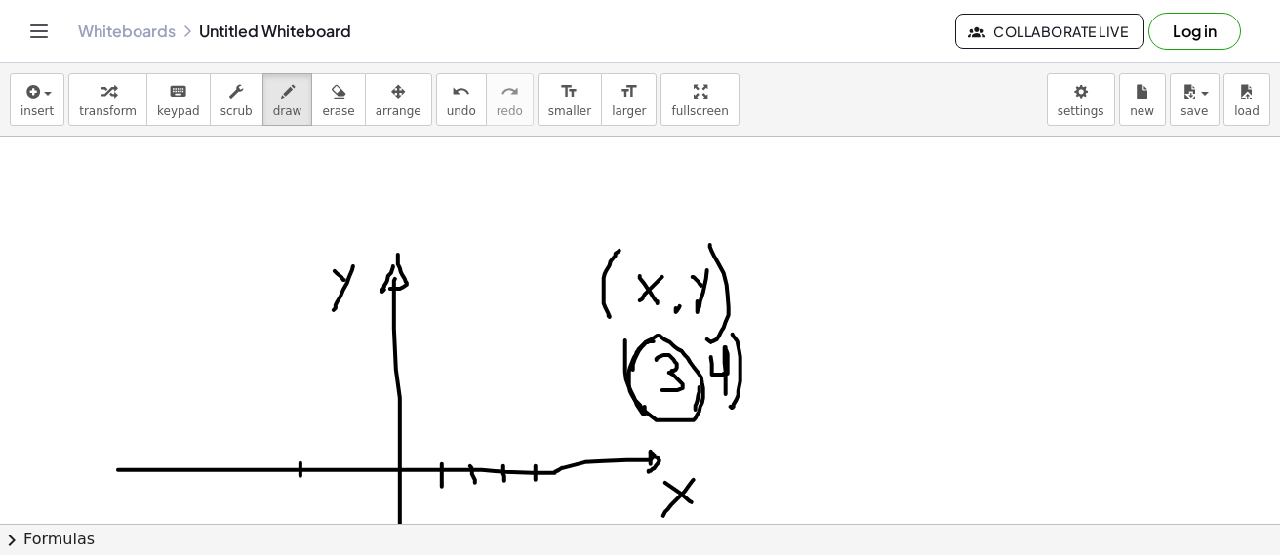
click at [634, 28] on div "Whiteboards Untitled Whiteboard" at bounding box center [516, 31] width 877 height 20
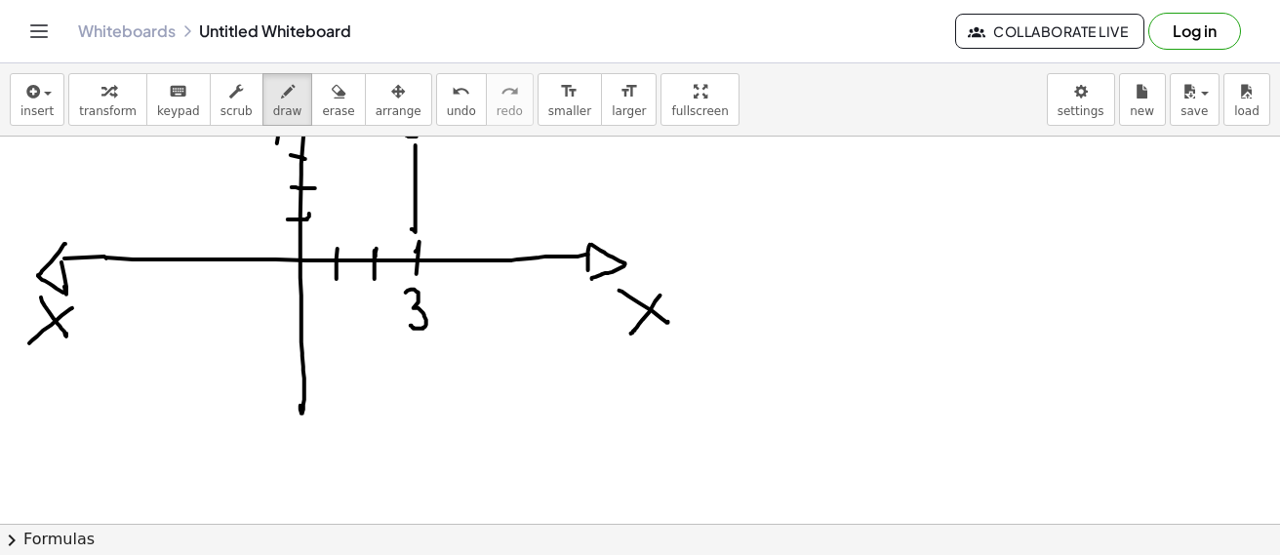
scroll to position [878, 0]
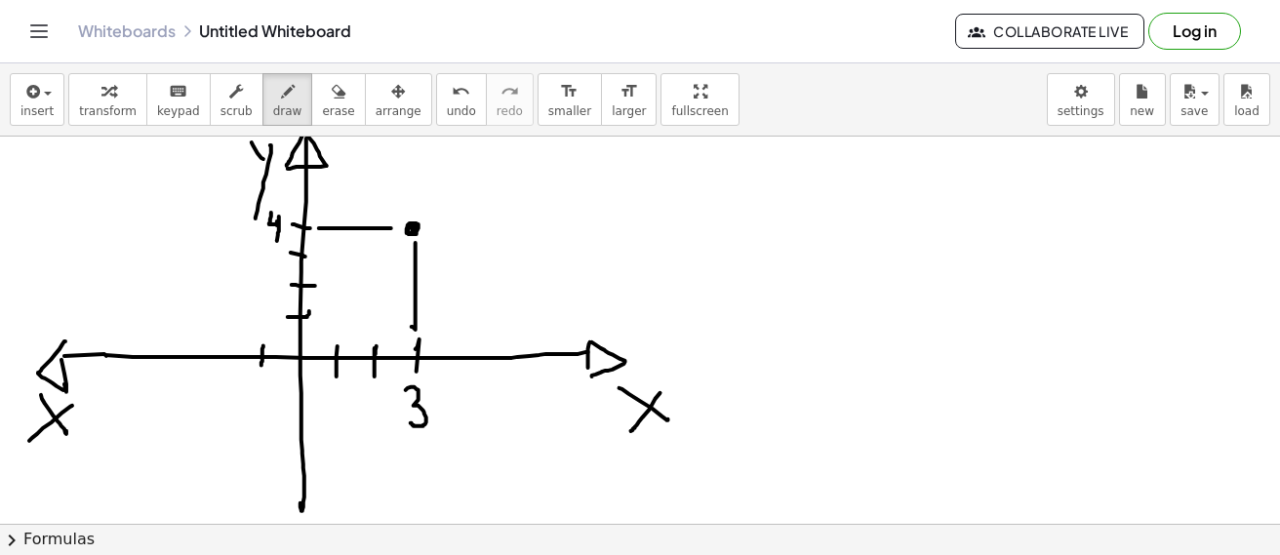
drag, startPoint x: 263, startPoint y: 345, endPoint x: 261, endPoint y: 365, distance: 19.6
click at [261, 365] on div at bounding box center [640, 36] width 1280 height 1555
drag, startPoint x: 245, startPoint y: 379, endPoint x: 256, endPoint y: 381, distance: 11.9
click at [256, 381] on div at bounding box center [640, 36] width 1280 height 1555
drag, startPoint x: 265, startPoint y: 375, endPoint x: 265, endPoint y: 402, distance: 26.3
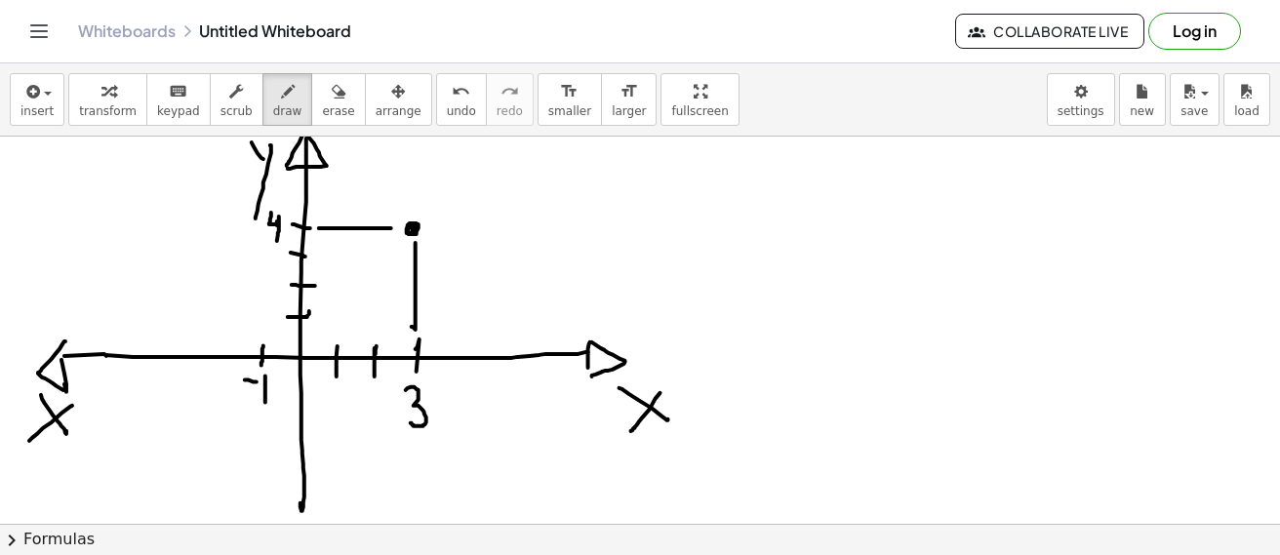
click at [265, 402] on div at bounding box center [640, 36] width 1280 height 1555
drag, startPoint x: 218, startPoint y: 345, endPoint x: 214, endPoint y: 372, distance: 26.8
click at [214, 372] on div at bounding box center [640, 36] width 1280 height 1555
drag, startPoint x: 196, startPoint y: 388, endPoint x: 208, endPoint y: 387, distance: 11.7
click at [208, 387] on div at bounding box center [640, 36] width 1280 height 1555
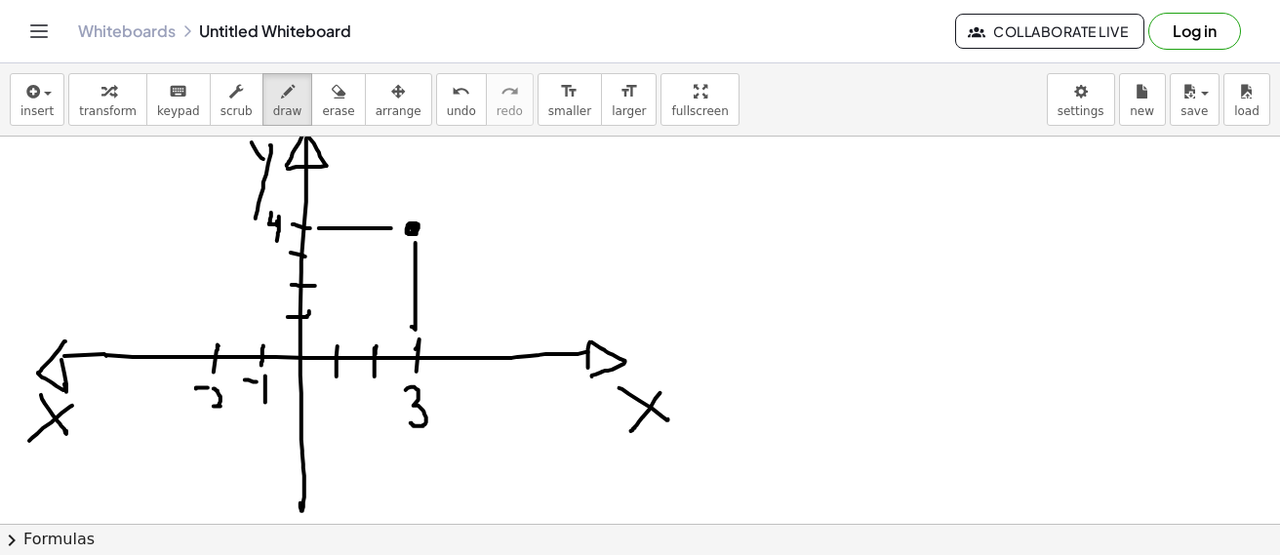
drag, startPoint x: 214, startPoint y: 388, endPoint x: 203, endPoint y: 377, distance: 15.2
click at [220, 404] on div at bounding box center [640, 36] width 1280 height 1555
drag, startPoint x: 174, startPoint y: 348, endPoint x: 164, endPoint y: 372, distance: 25.4
click at [173, 369] on div at bounding box center [640, 36] width 1280 height 1555
drag, startPoint x: 150, startPoint y: 384, endPoint x: 162, endPoint y: 387, distance: 12.1
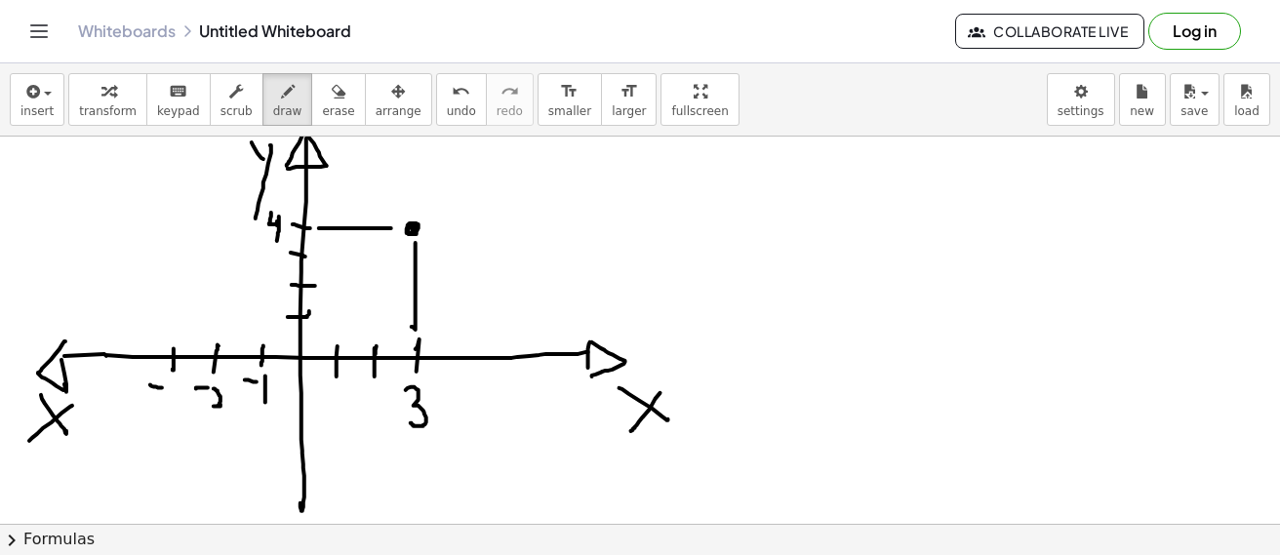
click at [162, 387] on div at bounding box center [640, 36] width 1280 height 1555
drag, startPoint x: 165, startPoint y: 380, endPoint x: 158, endPoint y: 407, distance: 27.2
click at [158, 407] on div at bounding box center [640, 36] width 1280 height 1555
click at [221, 406] on div at bounding box center [640, 36] width 1280 height 1555
drag, startPoint x: 238, startPoint y: 353, endPoint x: 227, endPoint y: 459, distance: 106.8
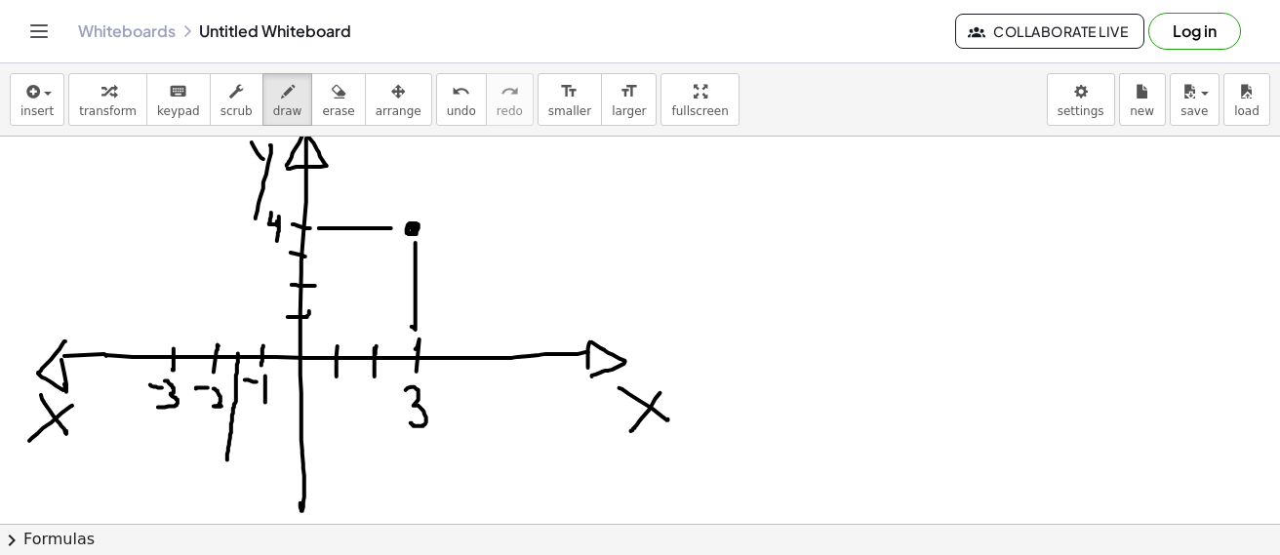
click at [227, 459] on div at bounding box center [640, 36] width 1280 height 1555
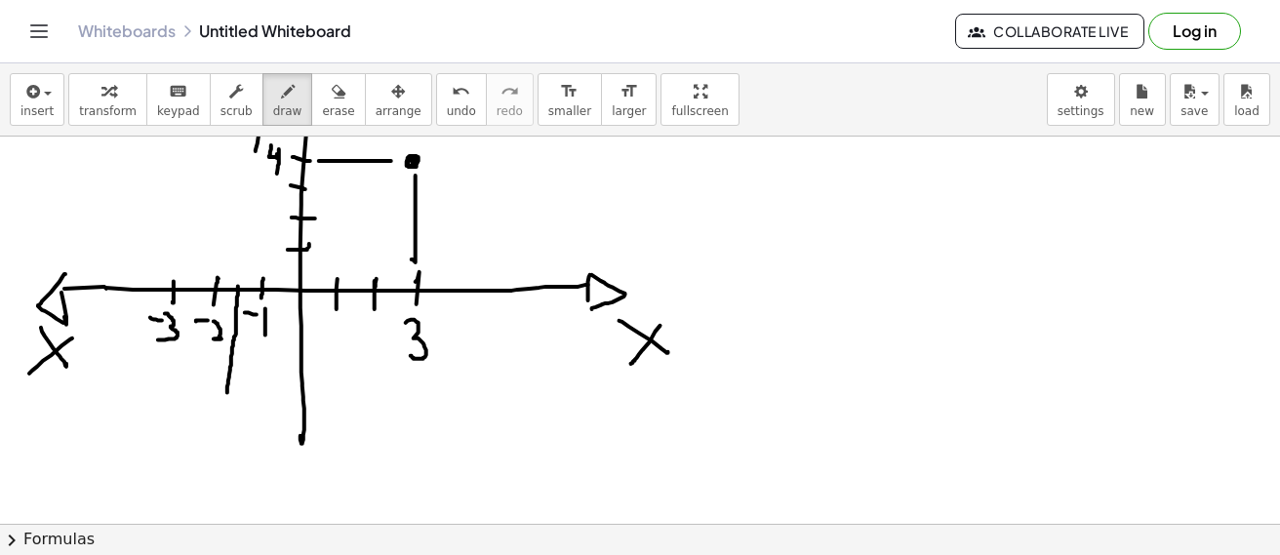
scroll to position [975, 0]
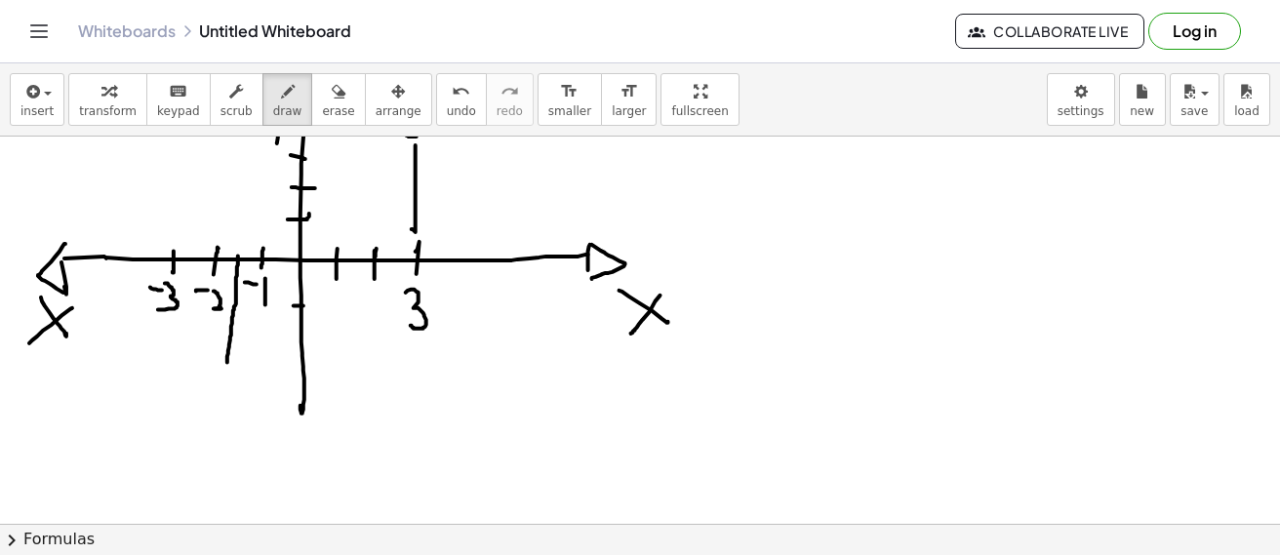
drag, startPoint x: 281, startPoint y: 311, endPoint x: 277, endPoint y: 333, distance: 21.8
drag, startPoint x: 293, startPoint y: 351, endPoint x: 269, endPoint y: 353, distance: 23.5
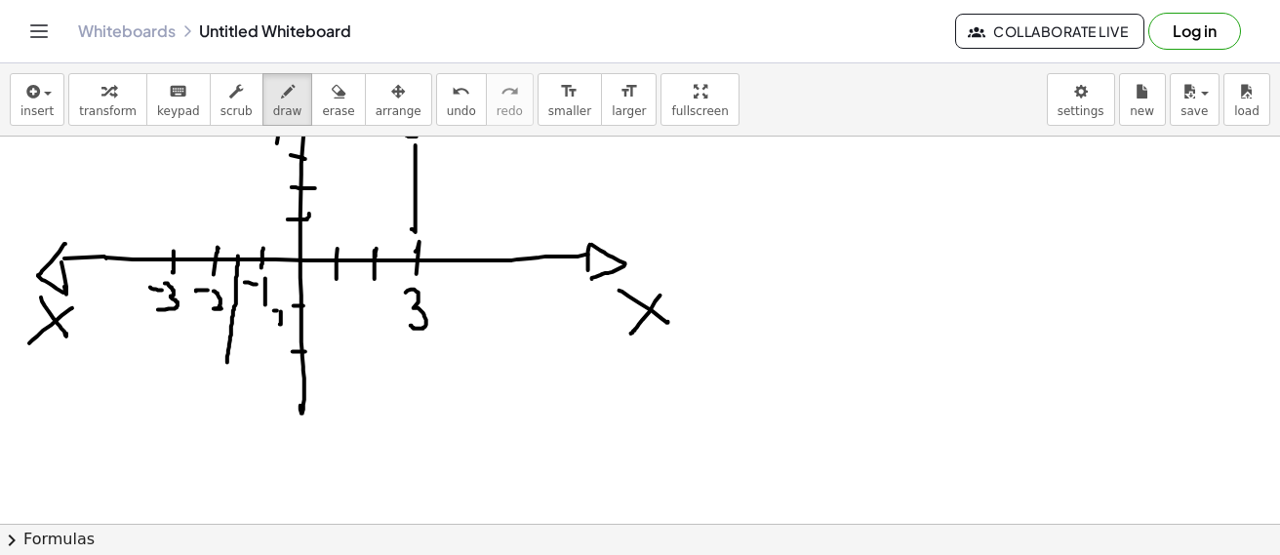
drag, startPoint x: 268, startPoint y: 355, endPoint x: 280, endPoint y: 355, distance: 11.7
drag, startPoint x: 280, startPoint y: 350, endPoint x: 282, endPoint y: 368, distance: 17.7
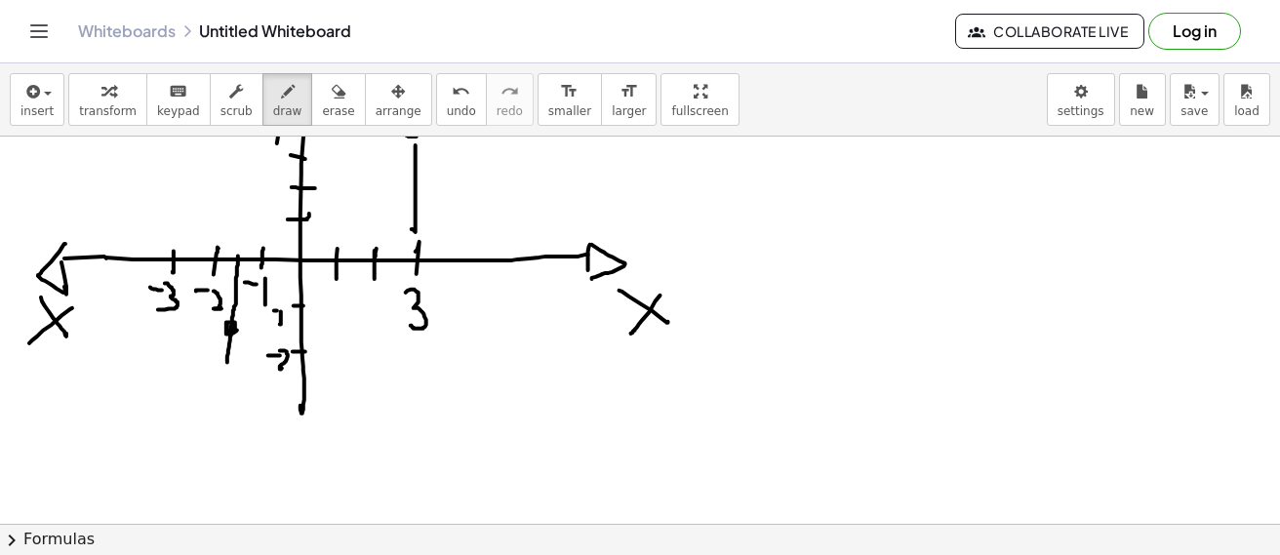
drag, startPoint x: 229, startPoint y: 322, endPoint x: 243, endPoint y: 333, distance: 17.4
drag, startPoint x: 248, startPoint y: 332, endPoint x: 295, endPoint y: 331, distance: 47.8
drag, startPoint x: 229, startPoint y: 321, endPoint x: 236, endPoint y: 339, distance: 19.7
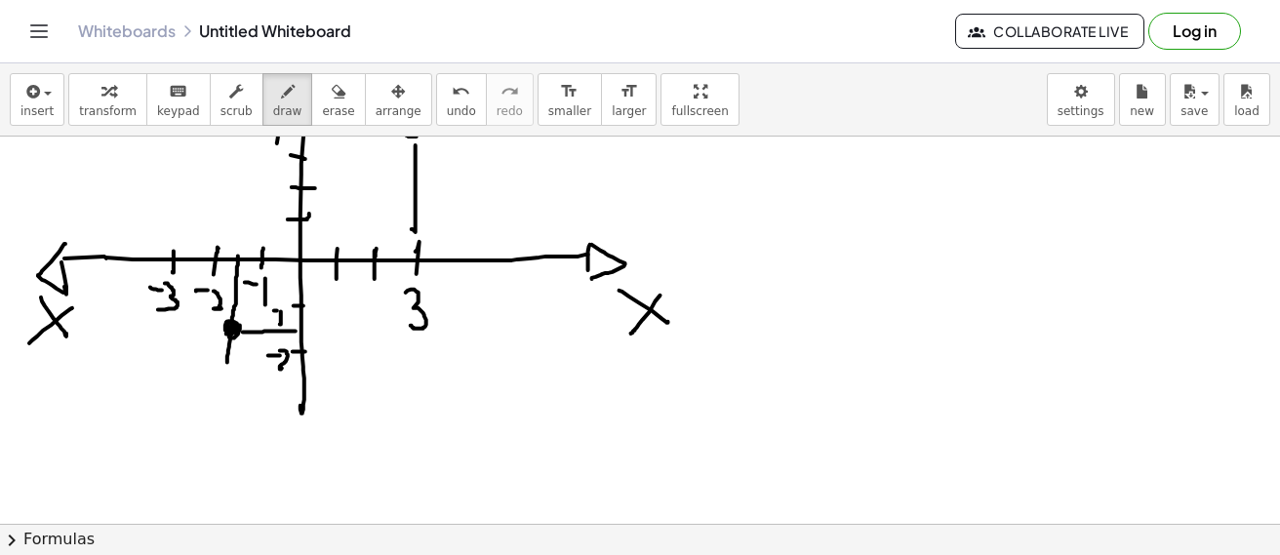
drag, startPoint x: 207, startPoint y: 340, endPoint x: 202, endPoint y: 351, distance: 11.8
drag, startPoint x: 201, startPoint y: 347, endPoint x: 206, endPoint y: 363, distance: 16.3
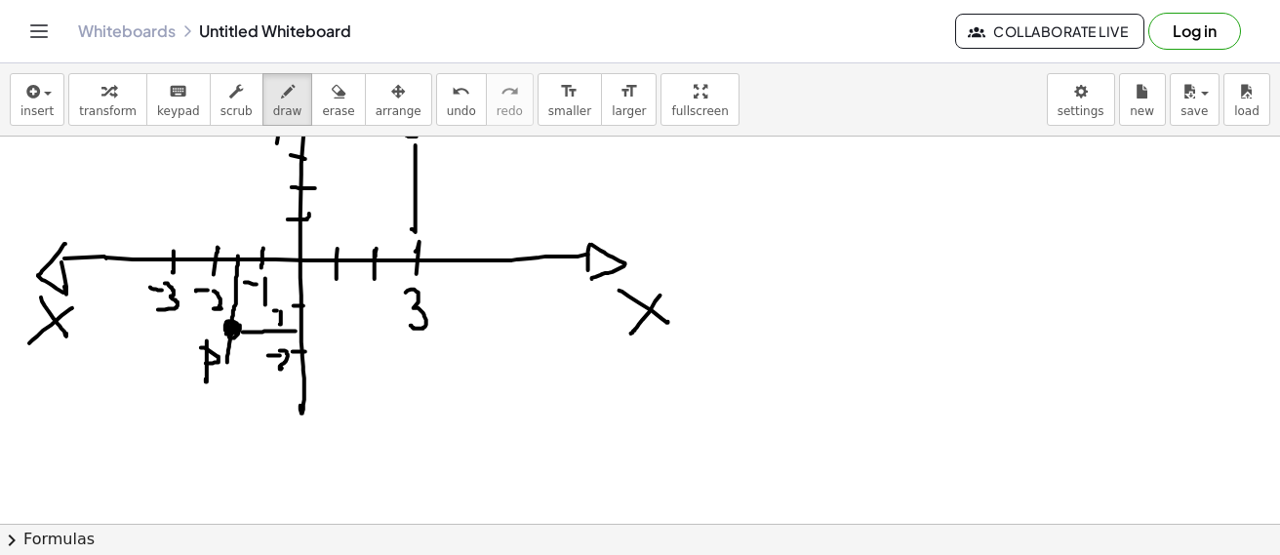
scroll to position [878, 0]
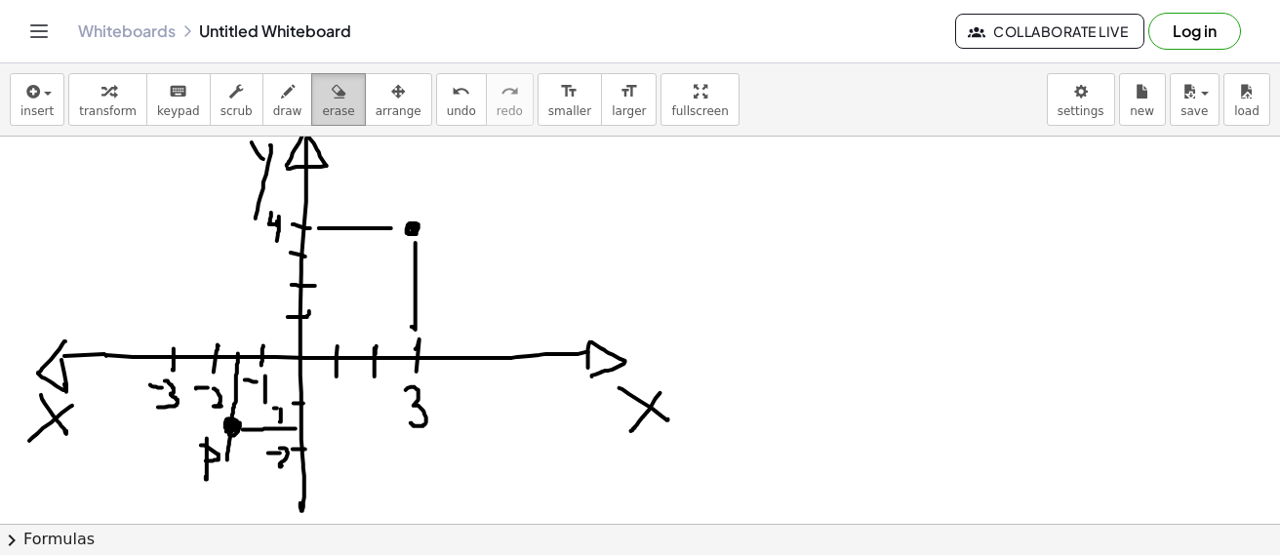
click at [322, 99] on div "button" at bounding box center [338, 90] width 32 height 23
drag, startPoint x: 483, startPoint y: 253, endPoint x: 446, endPoint y: 239, distance: 39.5
click at [446, 241] on div at bounding box center [640, 36] width 1280 height 1555
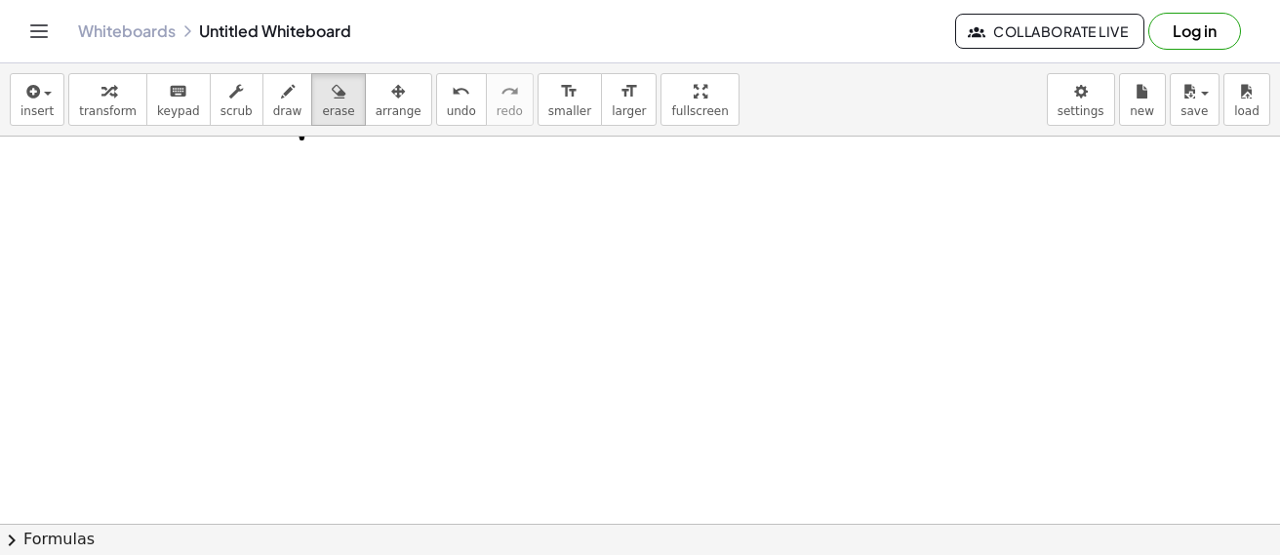
scroll to position [1361, 0]
drag, startPoint x: 101, startPoint y: 153, endPoint x: 99, endPoint y: 178, distance: 25.4
drag, startPoint x: 253, startPoint y: 105, endPoint x: 223, endPoint y: 117, distance: 31.5
click at [273, 104] on span "draw" at bounding box center [287, 111] width 29 height 14
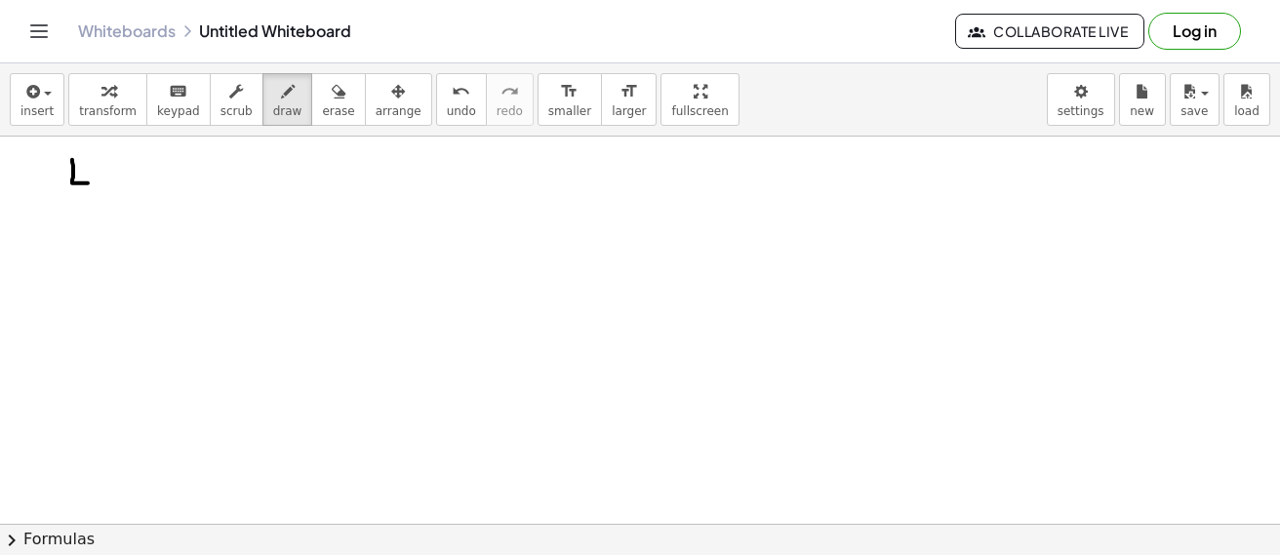
drag, startPoint x: 72, startPoint y: 159, endPoint x: 88, endPoint y: 182, distance: 28.1
drag, startPoint x: 73, startPoint y: 159, endPoint x: 86, endPoint y: 157, distance: 12.8
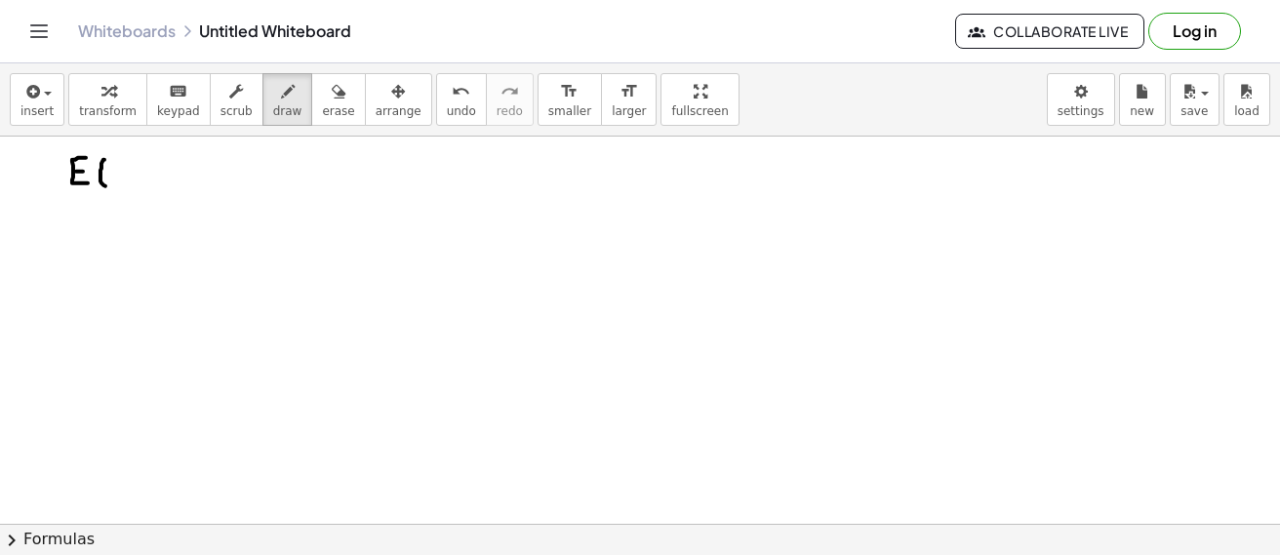
drag, startPoint x: 104, startPoint y: 159, endPoint x: 109, endPoint y: 183, distance: 24.9
drag, startPoint x: 146, startPoint y: 159, endPoint x: 152, endPoint y: 175, distance: 16.7
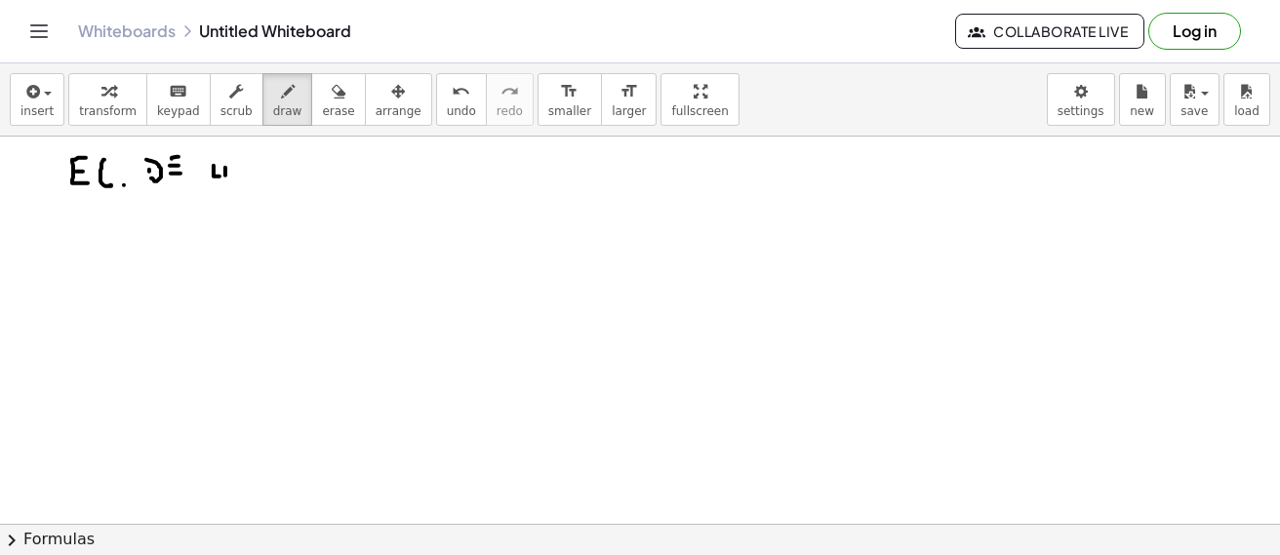
drag, startPoint x: 263, startPoint y: 164, endPoint x: 264, endPoint y: 183, distance: 19.5
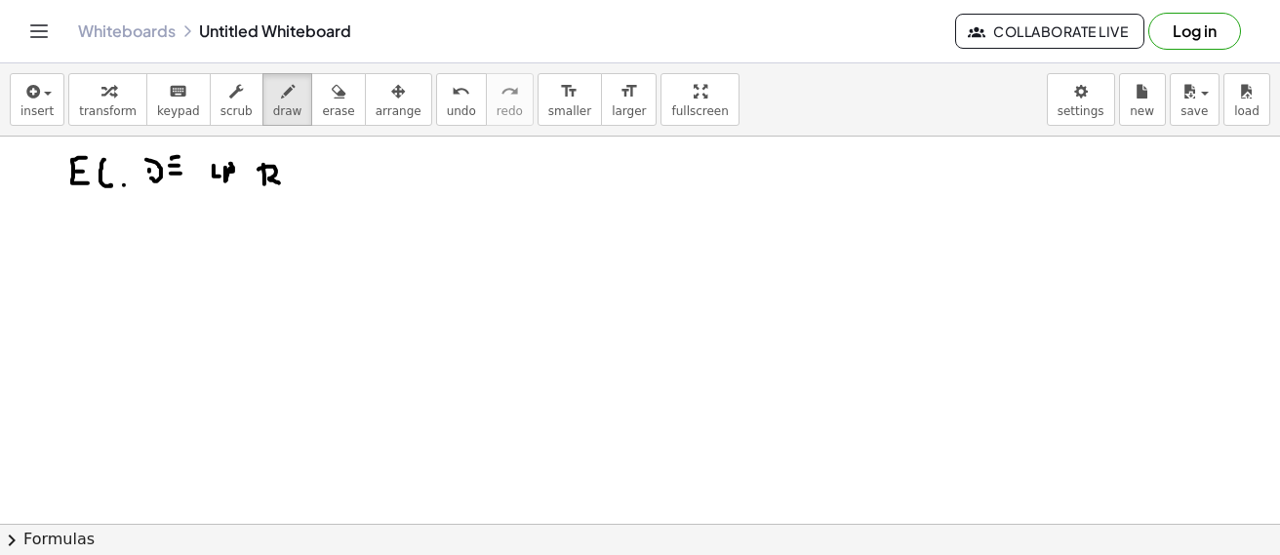
drag, startPoint x: 258, startPoint y: 169, endPoint x: 279, endPoint y: 182, distance: 24.6
drag, startPoint x: 287, startPoint y: 174, endPoint x: 297, endPoint y: 185, distance: 15.9
drag, startPoint x: 287, startPoint y: 178, endPoint x: 296, endPoint y: 177, distance: 9.8
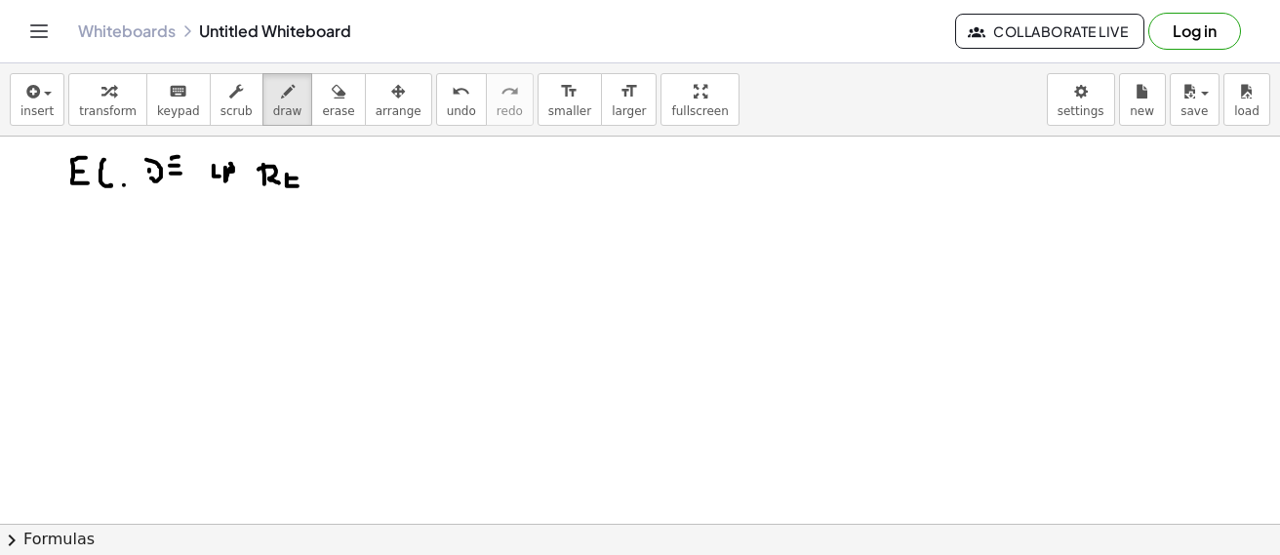
drag, startPoint x: 320, startPoint y: 168, endPoint x: 320, endPoint y: 179, distance: 11.7
drag, startPoint x: 340, startPoint y: 167, endPoint x: 339, endPoint y: 177, distance: 10.8
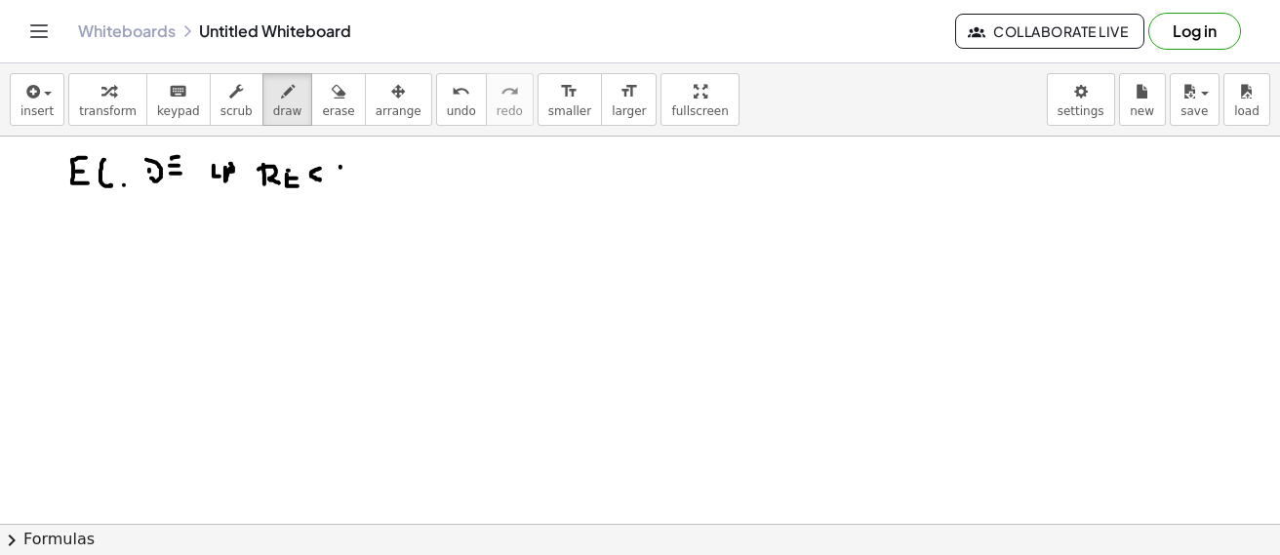
drag, startPoint x: 334, startPoint y: 162, endPoint x: 364, endPoint y: 165, distance: 30.4
drag, startPoint x: 364, startPoint y: 166, endPoint x: 368, endPoint y: 187, distance: 21.8
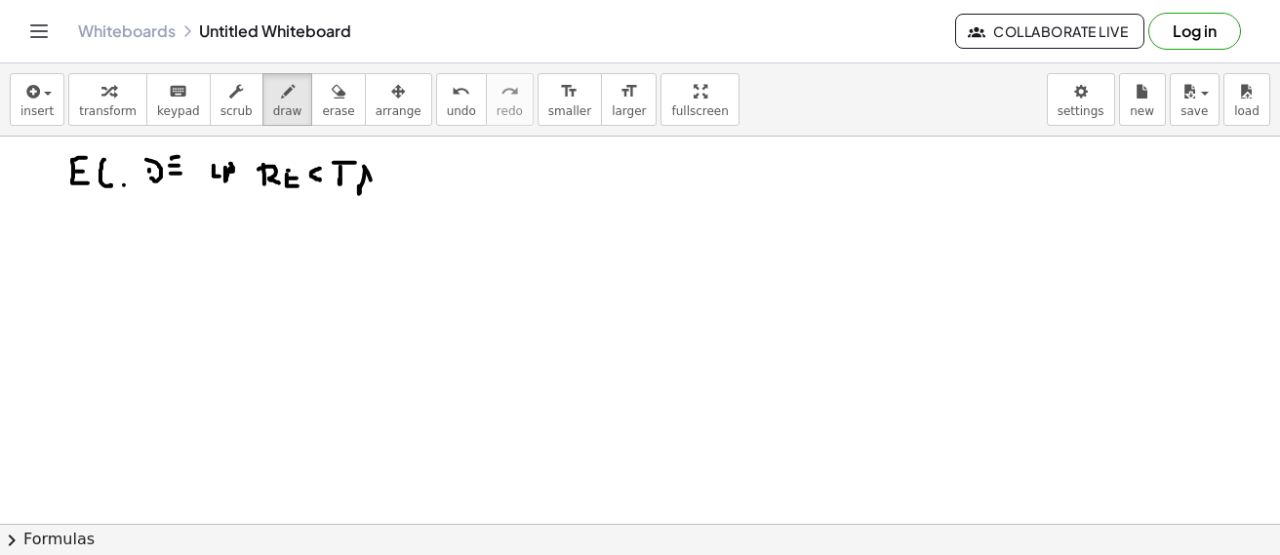
drag, startPoint x: 71, startPoint y: 259, endPoint x: 70, endPoint y: 297, distance: 38.0
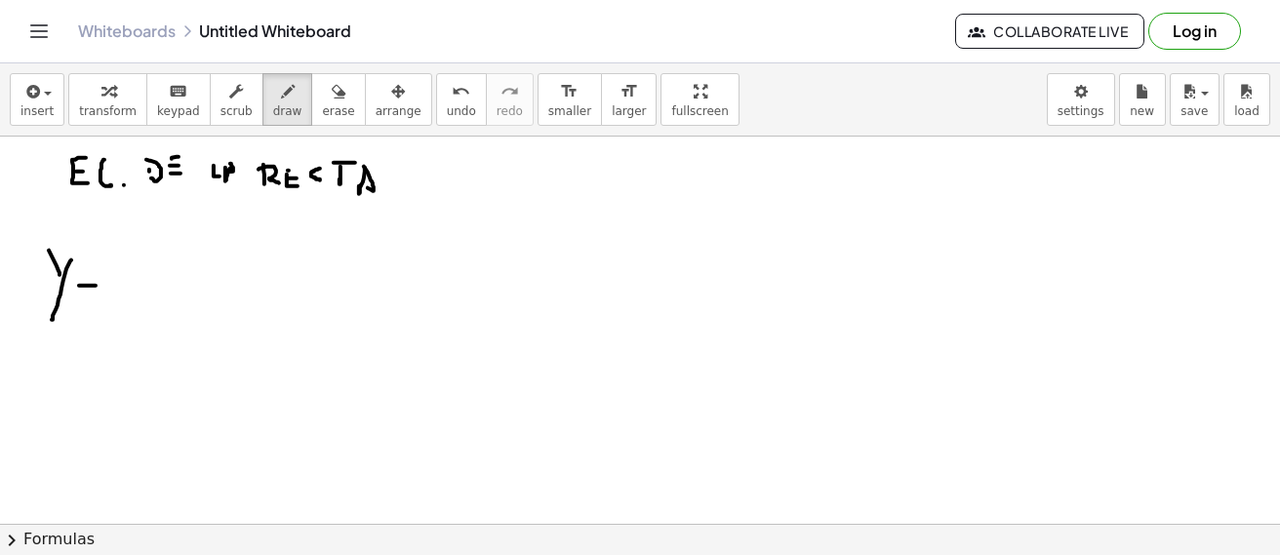
drag, startPoint x: 79, startPoint y: 285, endPoint x: 99, endPoint y: 283, distance: 20.6
drag, startPoint x: 108, startPoint y: 266, endPoint x: 116, endPoint y: 281, distance: 16.6
drag, startPoint x: 133, startPoint y: 272, endPoint x: 137, endPoint y: 305, distance: 33.4
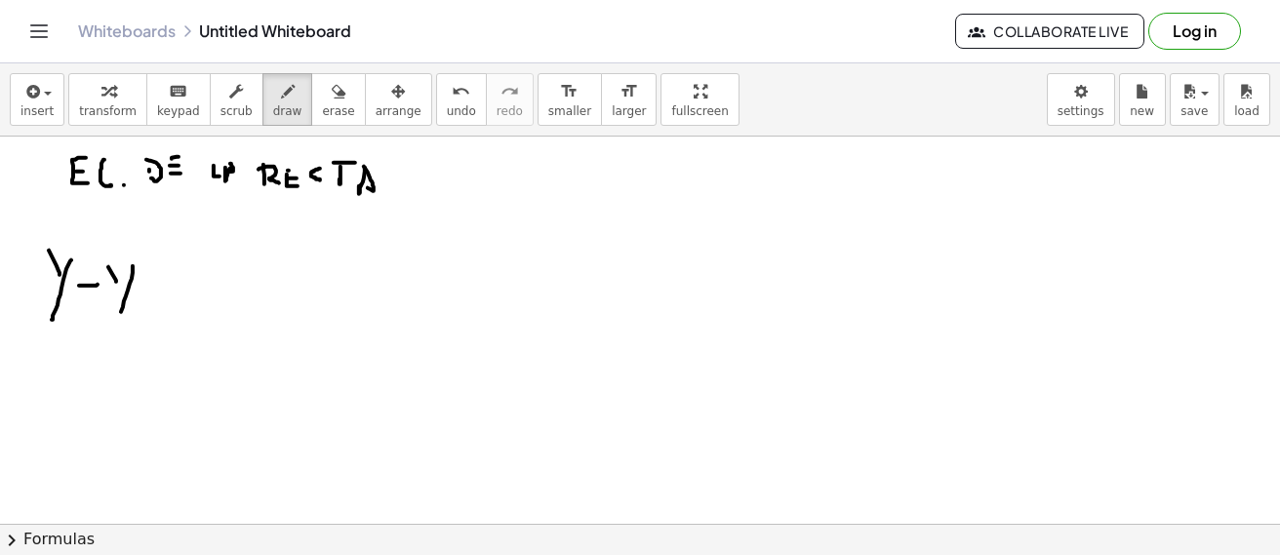
drag, startPoint x: 196, startPoint y: 250, endPoint x: 214, endPoint y: 289, distance: 42.8
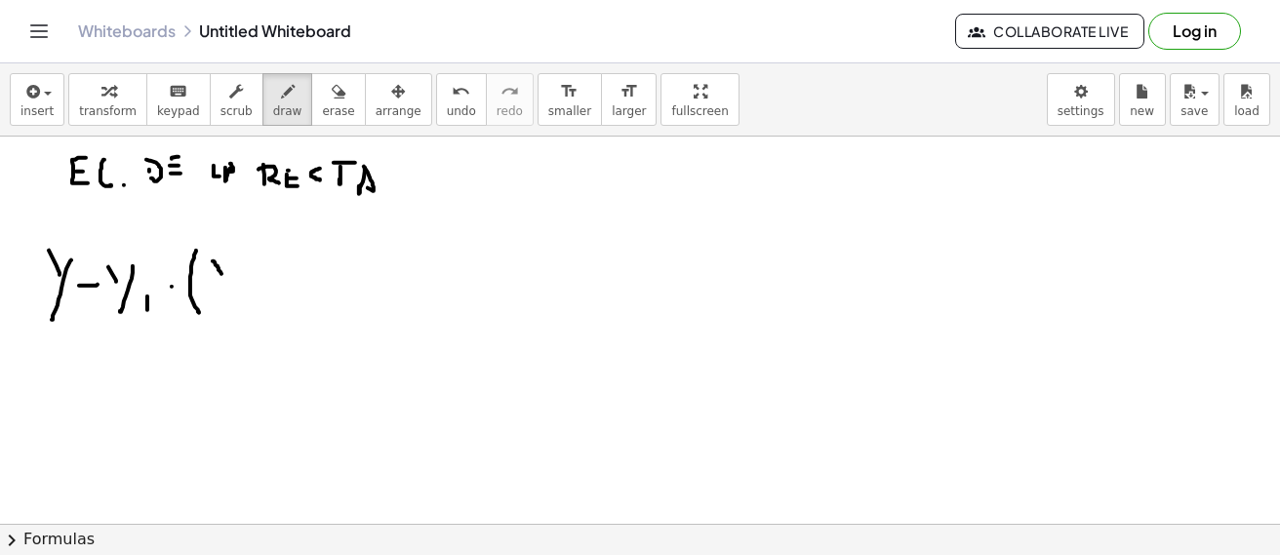
drag, startPoint x: 213, startPoint y: 260, endPoint x: 231, endPoint y: 264, distance: 18.9
drag, startPoint x: 231, startPoint y: 262, endPoint x: 231, endPoint y: 286, distance: 23.4
drag, startPoint x: 234, startPoint y: 283, endPoint x: 238, endPoint y: 293, distance: 10.5
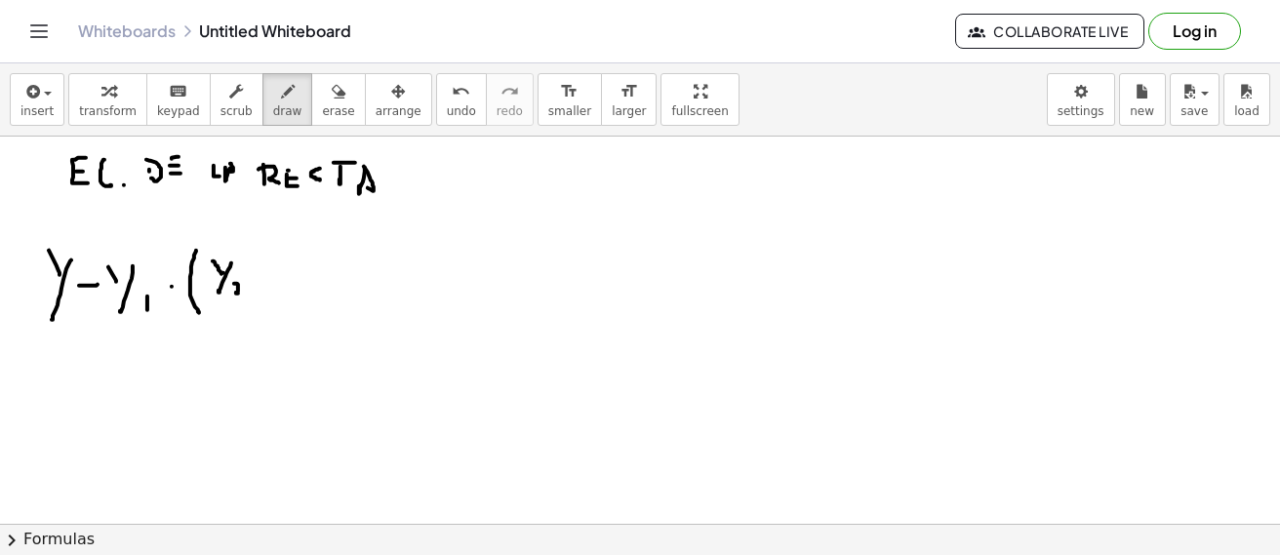
drag, startPoint x: 252, startPoint y: 278, endPoint x: 263, endPoint y: 278, distance: 11.7
drag, startPoint x: 277, startPoint y: 258, endPoint x: 286, endPoint y: 275, distance: 18.8
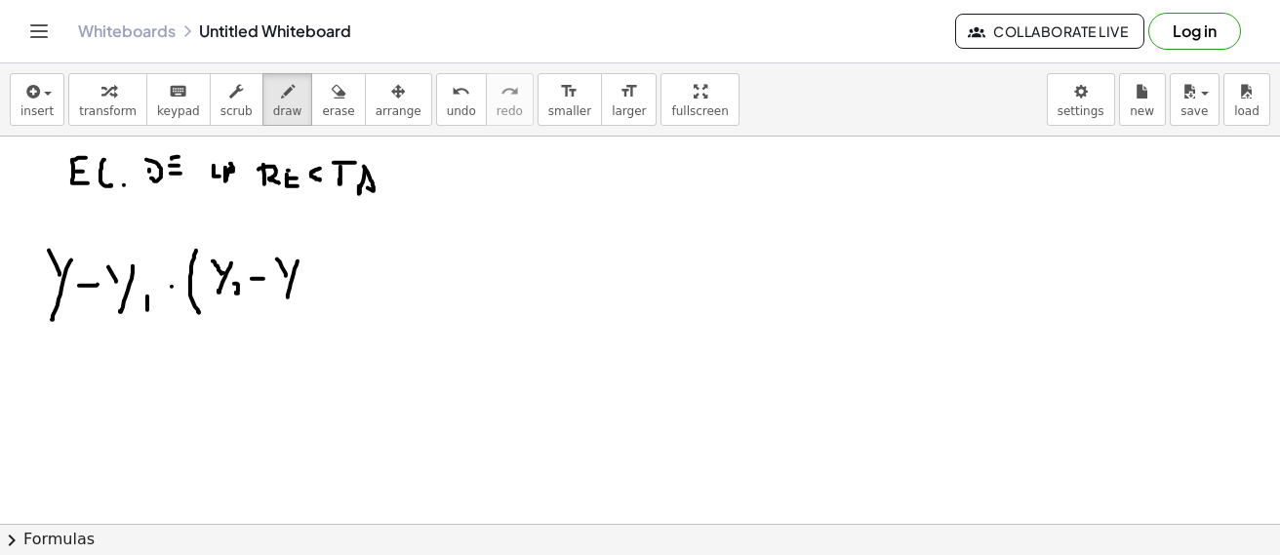
drag, startPoint x: 292, startPoint y: 280, endPoint x: 288, endPoint y: 296, distance: 17.0
drag, startPoint x: 204, startPoint y: 304, endPoint x: 313, endPoint y: 316, distance: 109.9
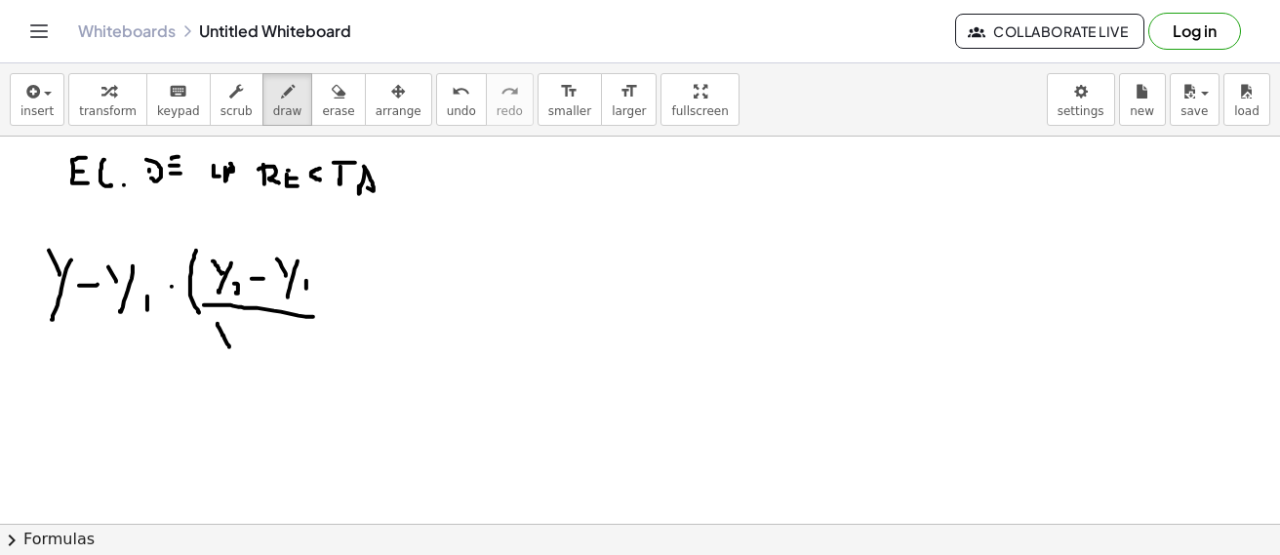
drag, startPoint x: 217, startPoint y: 323, endPoint x: 229, endPoint y: 346, distance: 26.2
drag, startPoint x: 230, startPoint y: 328, endPoint x: 212, endPoint y: 347, distance: 26.9
drag, startPoint x: 240, startPoint y: 343, endPoint x: 244, endPoint y: 355, distance: 12.3
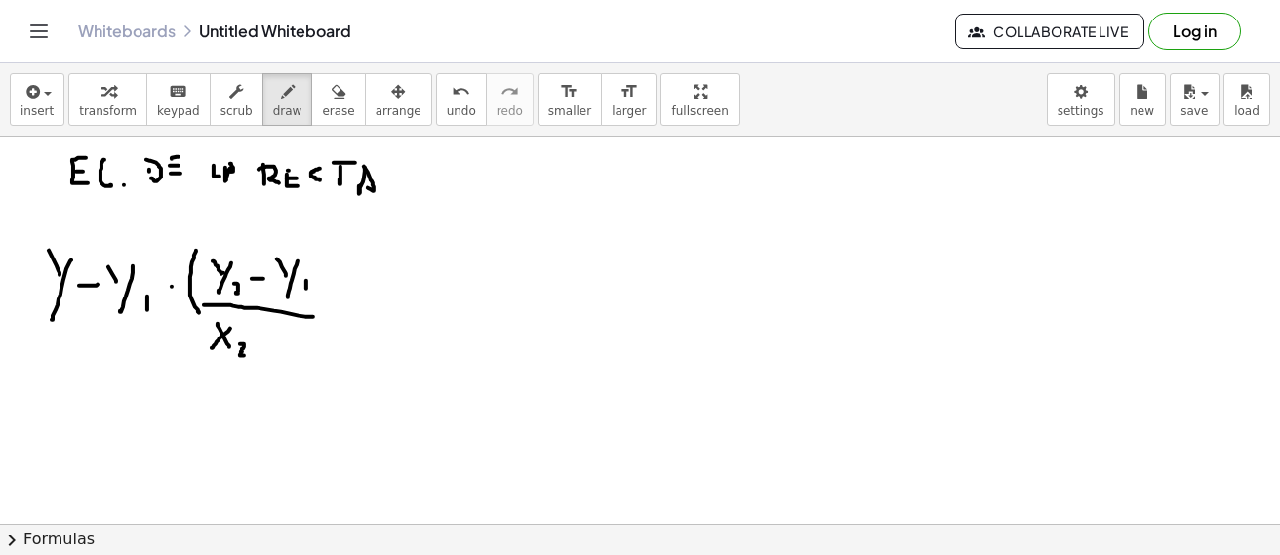
drag, startPoint x: 288, startPoint y: 330, endPoint x: 290, endPoint y: 347, distance: 17.7
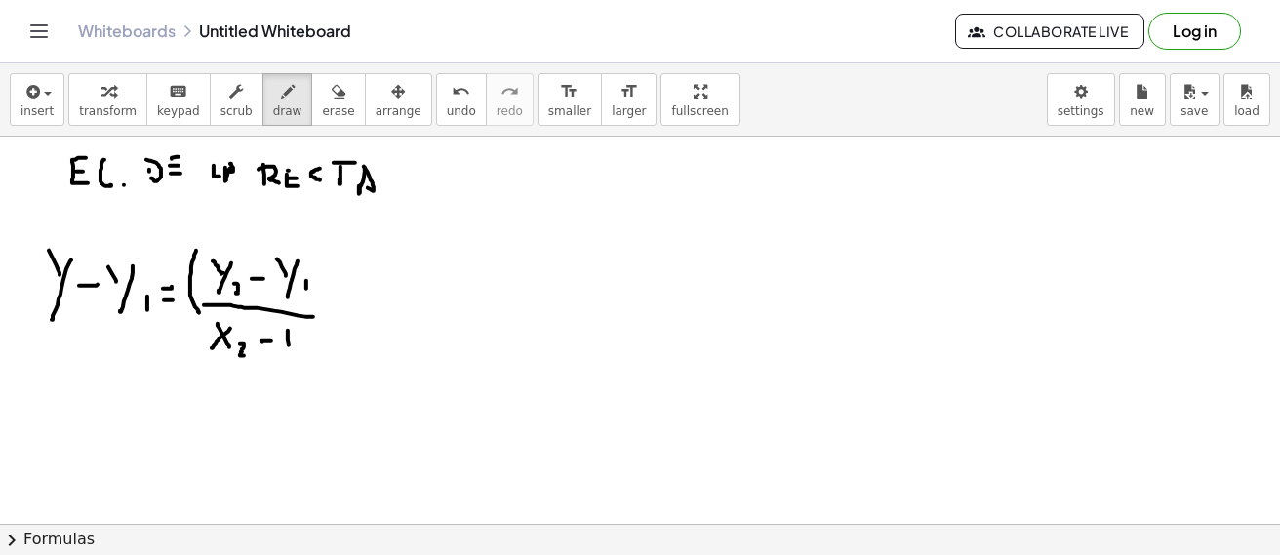
click at [322, 97] on div "button" at bounding box center [338, 90] width 32 height 23
drag, startPoint x: 352, startPoint y: 408, endPoint x: 321, endPoint y: 364, distance: 53.9
click at [281, 102] on icon "button" at bounding box center [288, 91] width 14 height 23
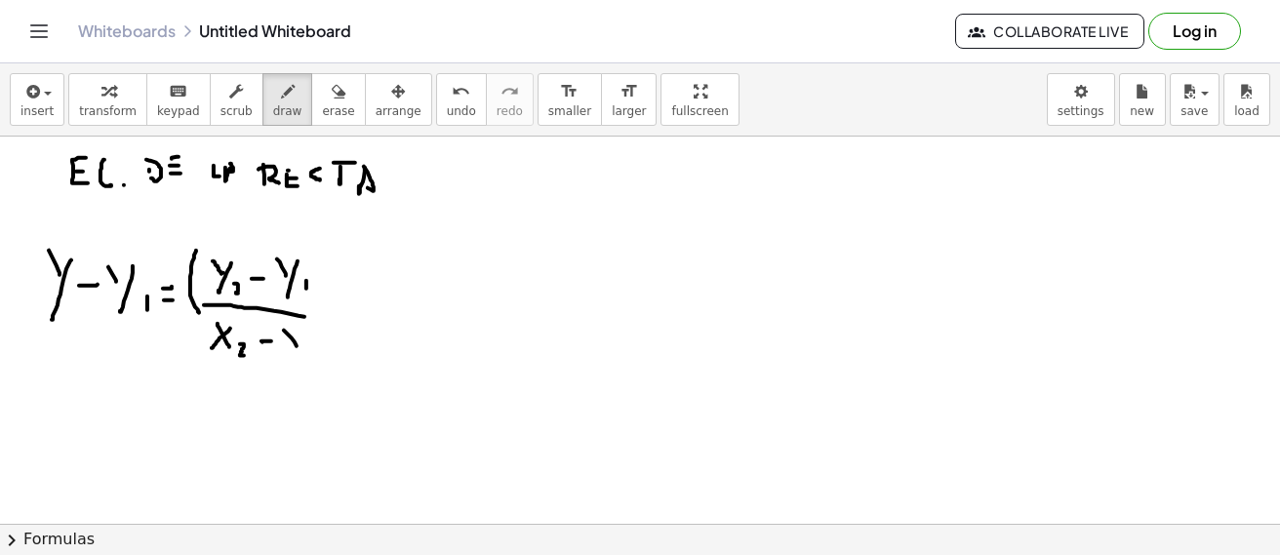
drag, startPoint x: 284, startPoint y: 330, endPoint x: 302, endPoint y: 340, distance: 21.4
drag, startPoint x: 303, startPoint y: 333, endPoint x: 288, endPoint y: 356, distance: 28.1
drag, startPoint x: 309, startPoint y: 351, endPoint x: 319, endPoint y: 322, distance: 30.8
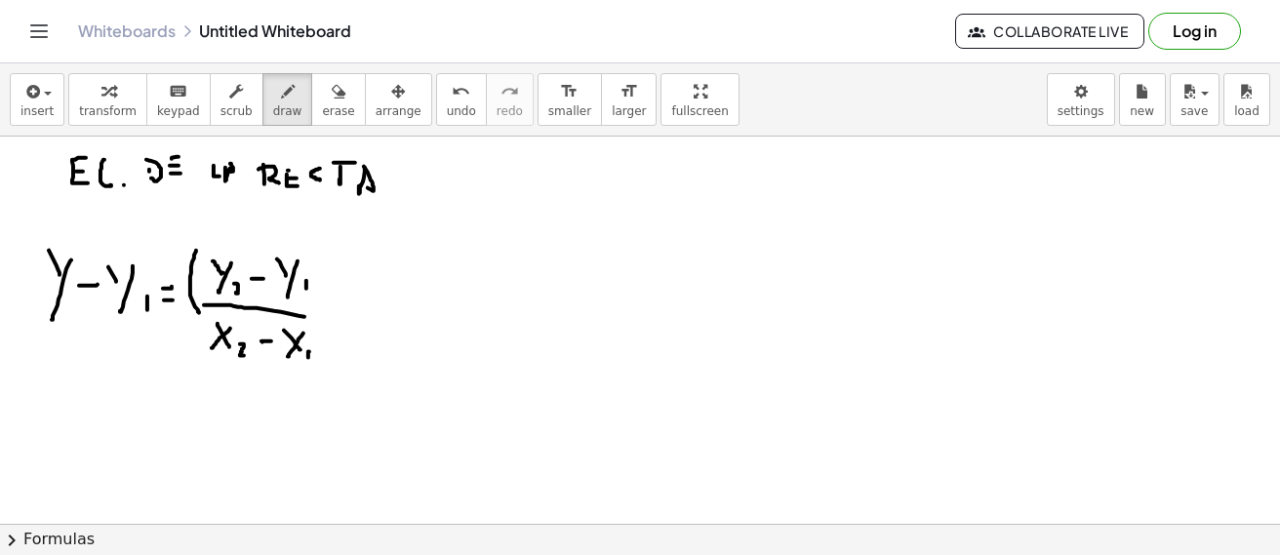
drag, startPoint x: 321, startPoint y: 249, endPoint x: 238, endPoint y: 323, distance: 111.2
drag, startPoint x: 190, startPoint y: 289, endPoint x: 198, endPoint y: 366, distance: 77.4
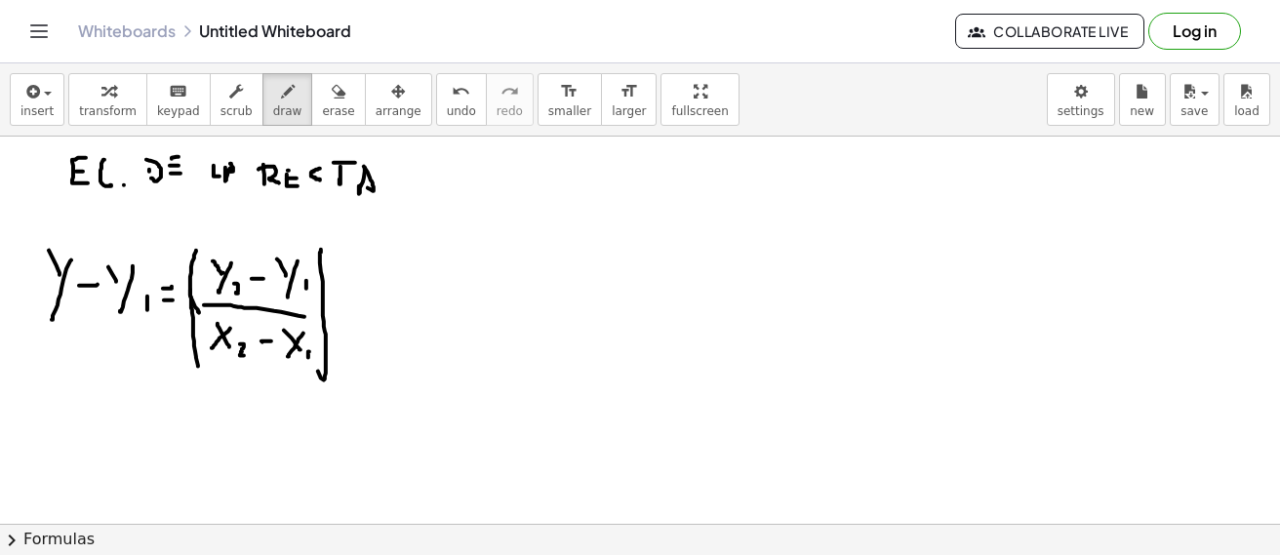
drag, startPoint x: 389, startPoint y: 255, endPoint x: 404, endPoint y: 289, distance: 37.1
drag, startPoint x: 404, startPoint y: 280, endPoint x: 414, endPoint y: 291, distance: 15.2
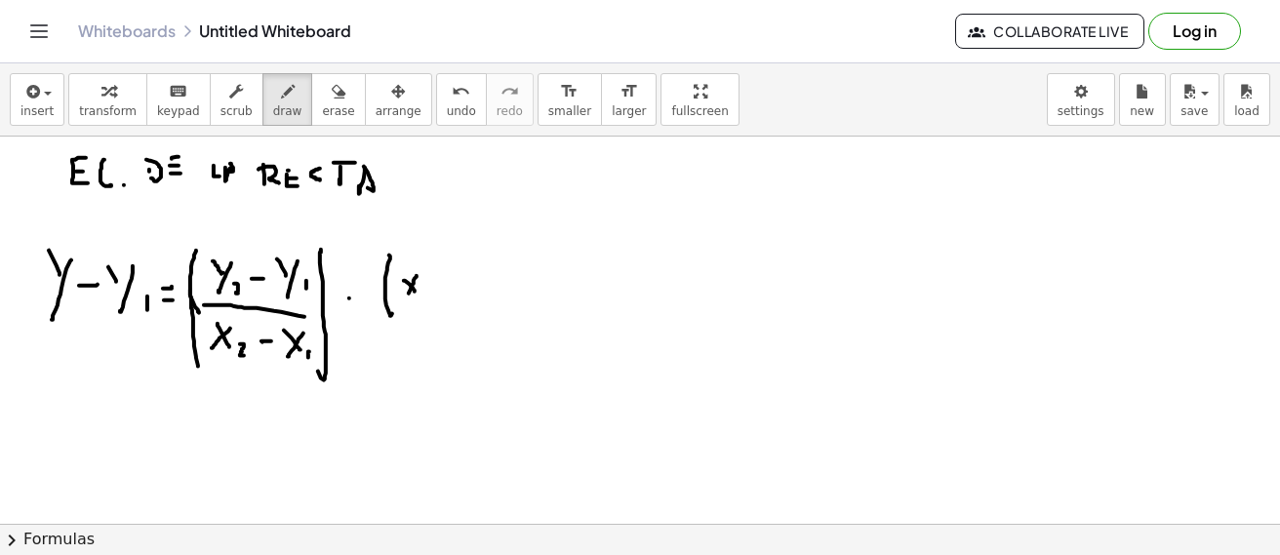
drag, startPoint x: 416, startPoint y: 275, endPoint x: 402, endPoint y: 304, distance: 32.7
drag, startPoint x: 425, startPoint y: 290, endPoint x: 445, endPoint y: 284, distance: 20.4
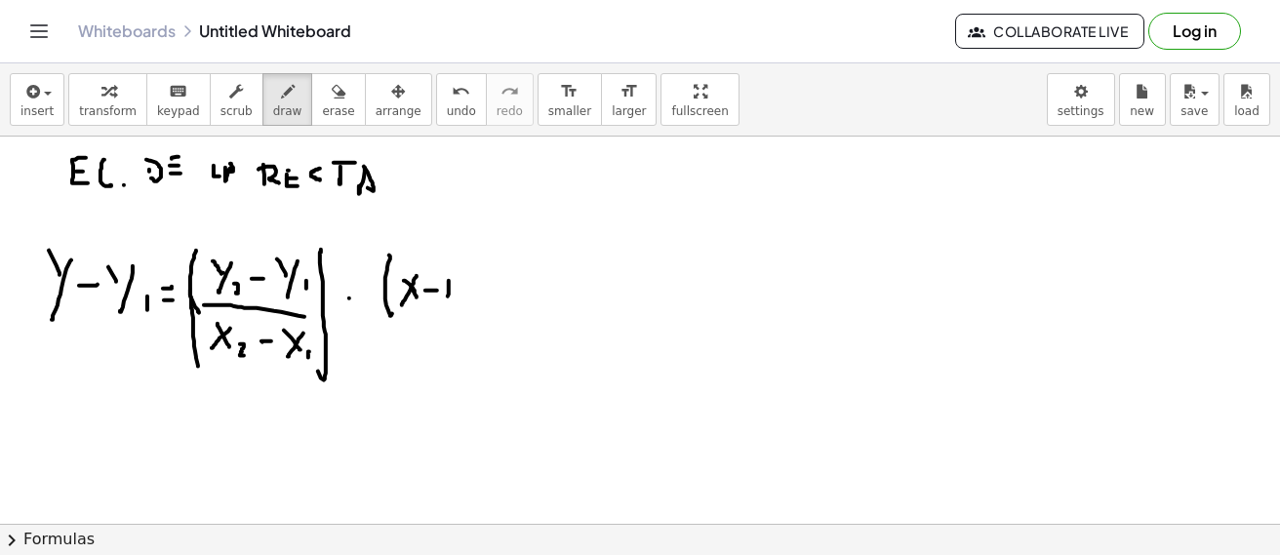
drag, startPoint x: 455, startPoint y: 261, endPoint x: 452, endPoint y: 323, distance: 61.6
drag, startPoint x: 587, startPoint y: 161, endPoint x: 582, endPoint y: 213, distance: 51.9
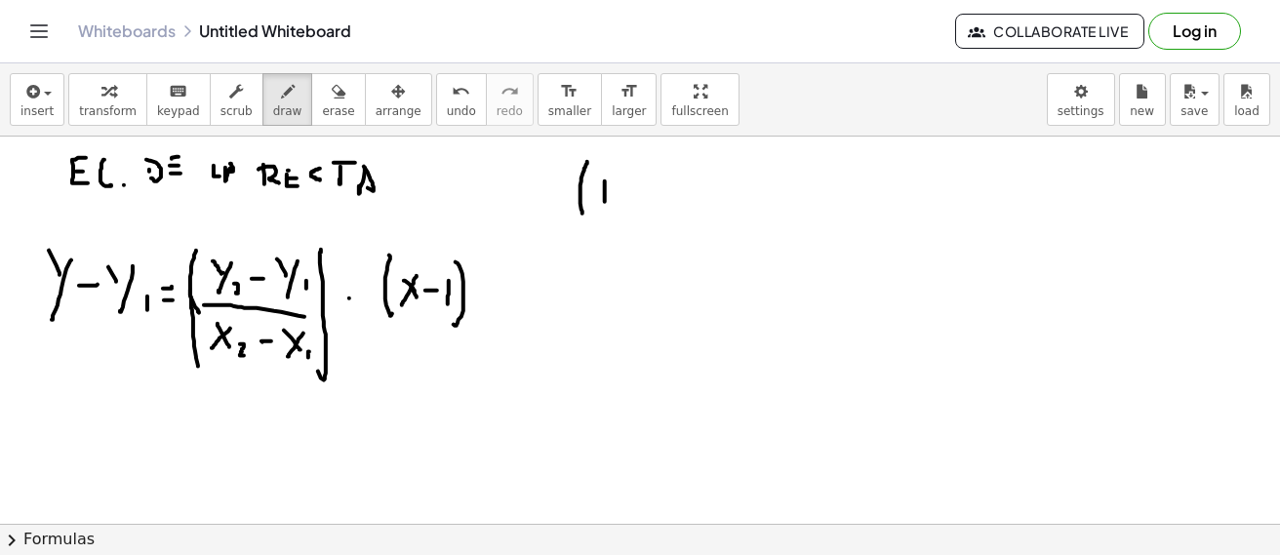
drag, startPoint x: 605, startPoint y: 181, endPoint x: 605, endPoint y: 201, distance: 19.5
drag, startPoint x: 526, startPoint y: 165, endPoint x: 532, endPoint y: 193, distance: 29.1
drag, startPoint x: 522, startPoint y: 164, endPoint x: 532, endPoint y: 182, distance: 21.4
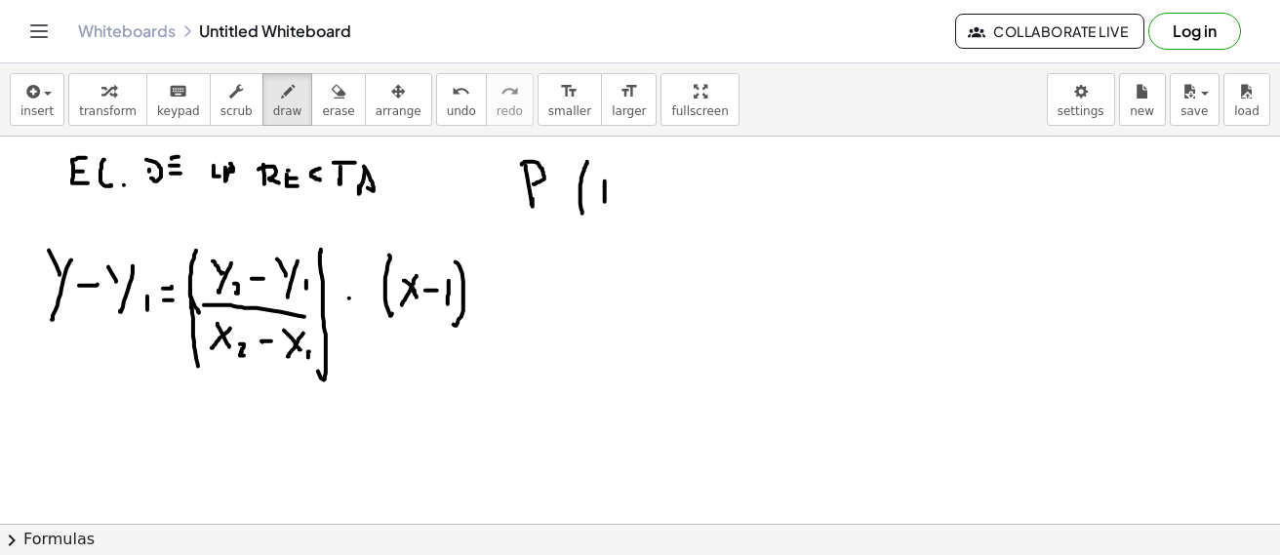
drag, startPoint x: 557, startPoint y: 198, endPoint x: 571, endPoint y: 200, distance: 14.8
drag, startPoint x: 619, startPoint y: 201, endPoint x: 619, endPoint y: 212, distance: 10.7
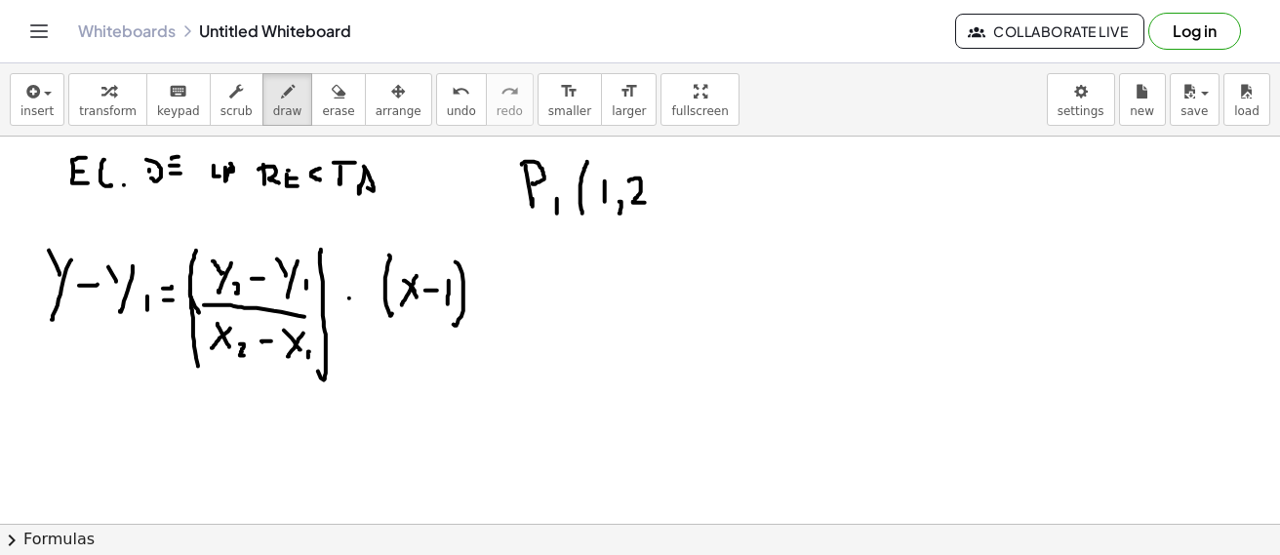
drag, startPoint x: 629, startPoint y: 180, endPoint x: 645, endPoint y: 202, distance: 26.5
drag, startPoint x: 652, startPoint y: 158, endPoint x: 653, endPoint y: 208, distance: 49.7
drag, startPoint x: 693, startPoint y: 204, endPoint x: 693, endPoint y: 179, distance: 24.4
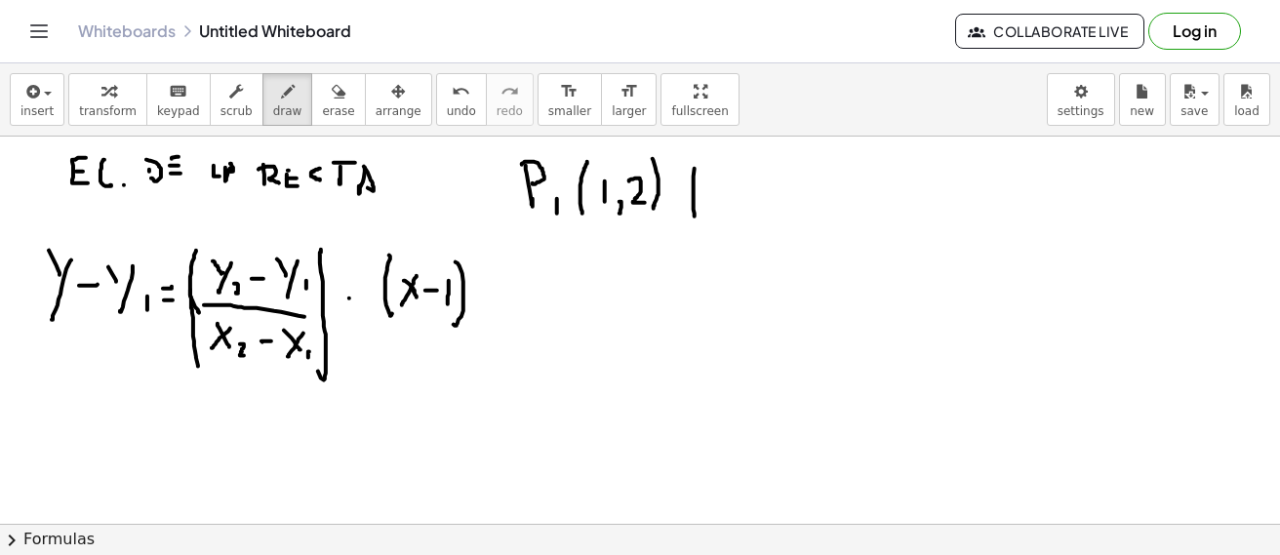
drag, startPoint x: 684, startPoint y: 169, endPoint x: 699, endPoint y: 189, distance: 25.7
drag, startPoint x: 701, startPoint y: 204, endPoint x: 715, endPoint y: 216, distance: 18.0
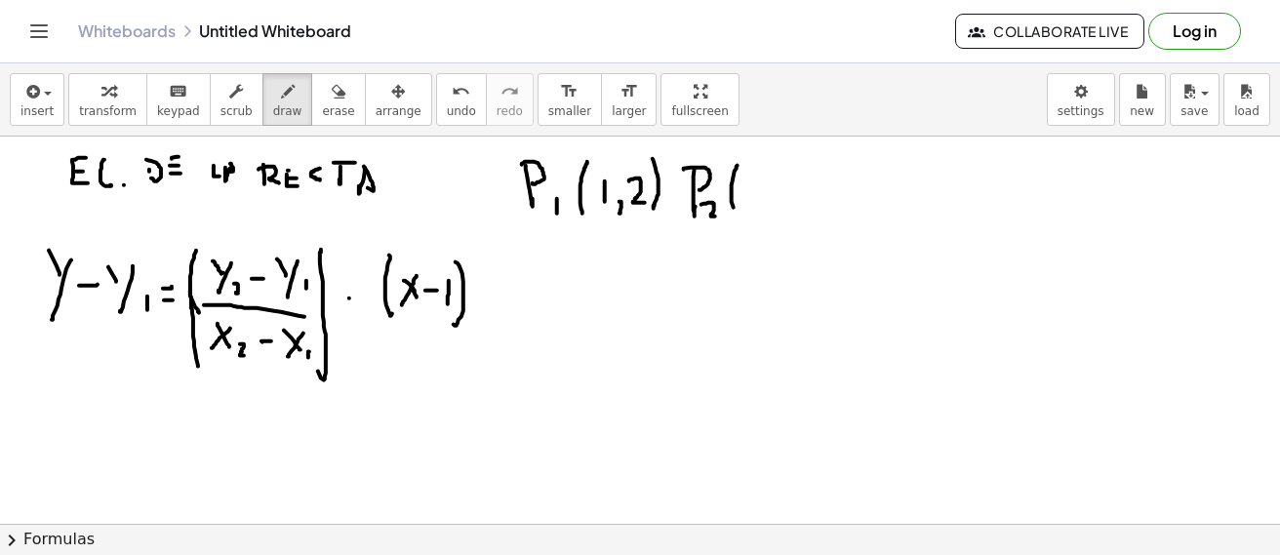
drag, startPoint x: 731, startPoint y: 192, endPoint x: 739, endPoint y: 212, distance: 21.0
drag, startPoint x: 749, startPoint y: 181, endPoint x: 753, endPoint y: 199, distance: 18.0
click at [322, 104] on span "erase" at bounding box center [338, 111] width 32 height 14
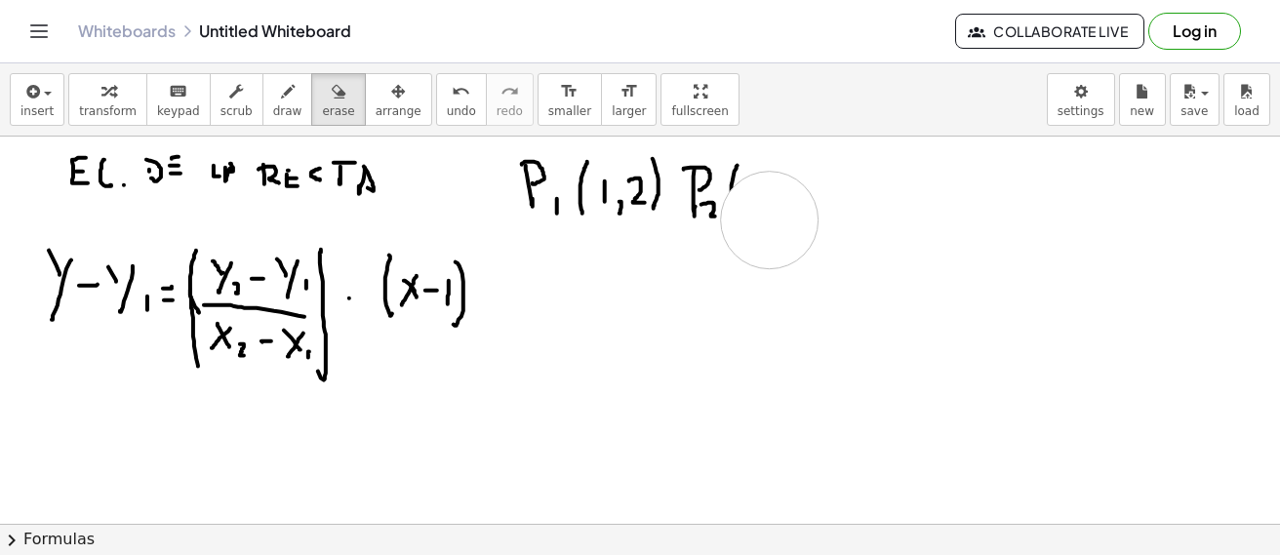
click at [273, 104] on span "draw" at bounding box center [287, 111] width 29 height 14
drag, startPoint x: 729, startPoint y: 185, endPoint x: 730, endPoint y: 217, distance: 32.2
drag, startPoint x: 743, startPoint y: 187, endPoint x: 720, endPoint y: 217, distance: 37.5
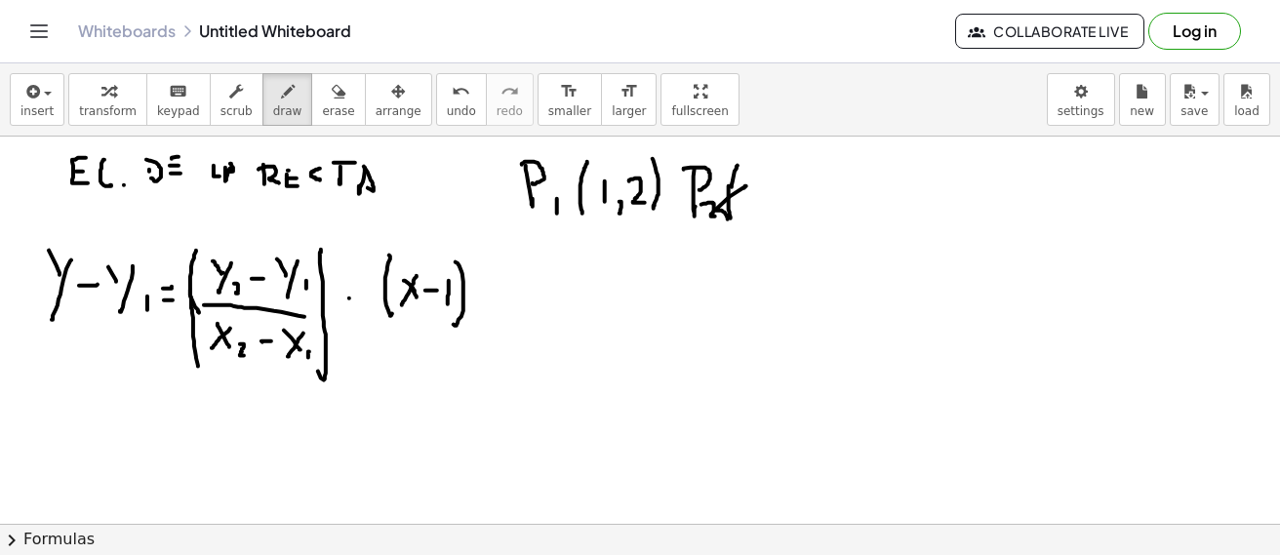
click at [322, 104] on span "erase" at bounding box center [338, 111] width 32 height 14
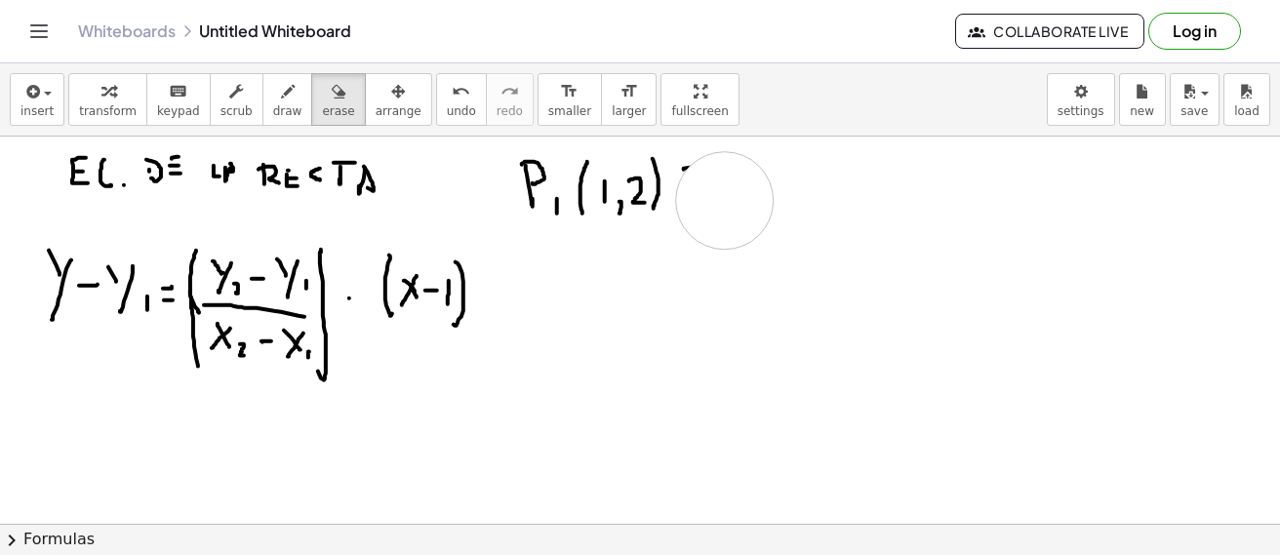
drag, startPoint x: 788, startPoint y: 371, endPoint x: 725, endPoint y: 200, distance: 182.1
click at [281, 101] on icon "button" at bounding box center [288, 91] width 14 height 23
drag, startPoint x: 686, startPoint y: 172, endPoint x: 685, endPoint y: 187, distance: 15.6
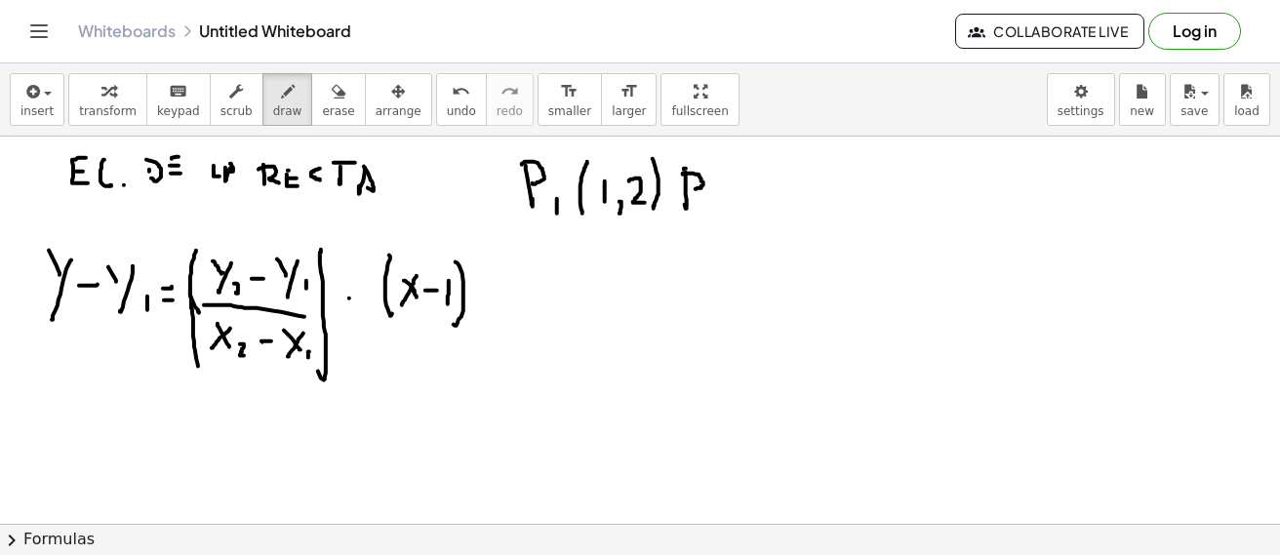
drag, startPoint x: 683, startPoint y: 174, endPoint x: 688, endPoint y: 188, distance: 15.4
drag, startPoint x: 698, startPoint y: 207, endPoint x: 715, endPoint y: 219, distance: 20.9
drag, startPoint x: 736, startPoint y: 163, endPoint x: 728, endPoint y: 219, distance: 57.2
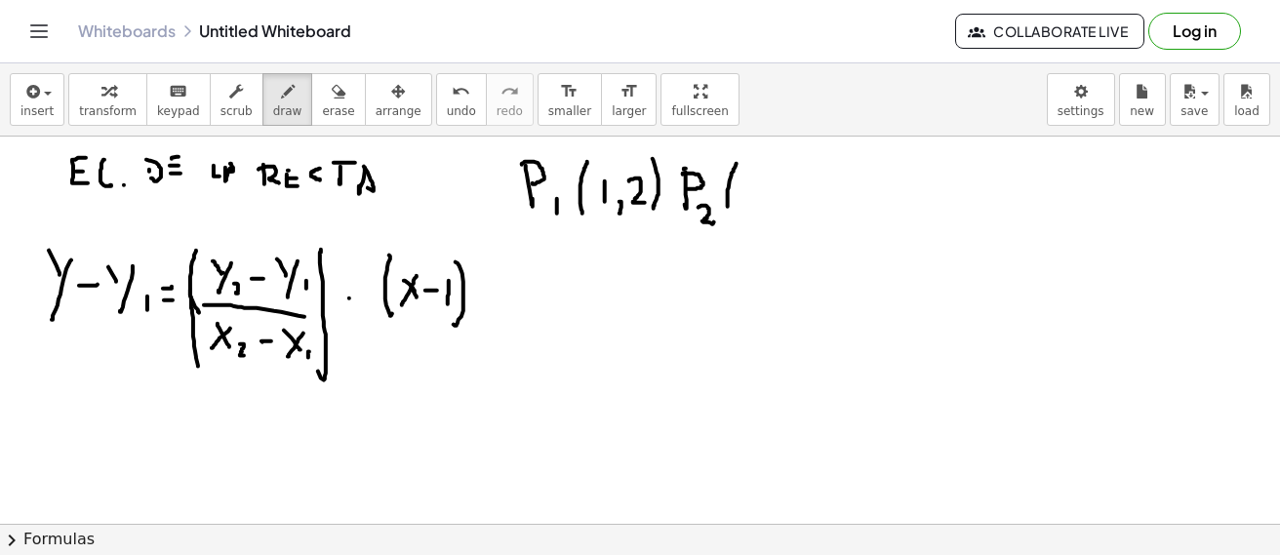
drag, startPoint x: 740, startPoint y: 185, endPoint x: 738, endPoint y: 216, distance: 30.3
drag, startPoint x: 766, startPoint y: 214, endPoint x: 788, endPoint y: 215, distance: 22.5
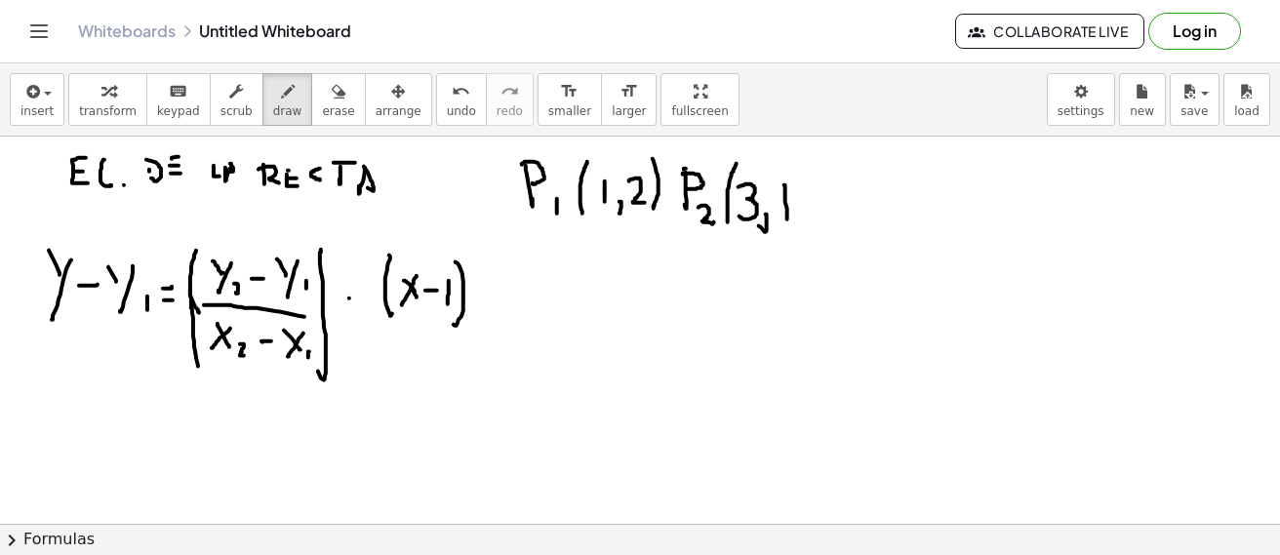
drag, startPoint x: 784, startPoint y: 184, endPoint x: 787, endPoint y: 218, distance: 34.3
drag, startPoint x: 788, startPoint y: 159, endPoint x: 794, endPoint y: 272, distance: 113.3
drag, startPoint x: 591, startPoint y: 225, endPoint x: 600, endPoint y: 244, distance: 20.5
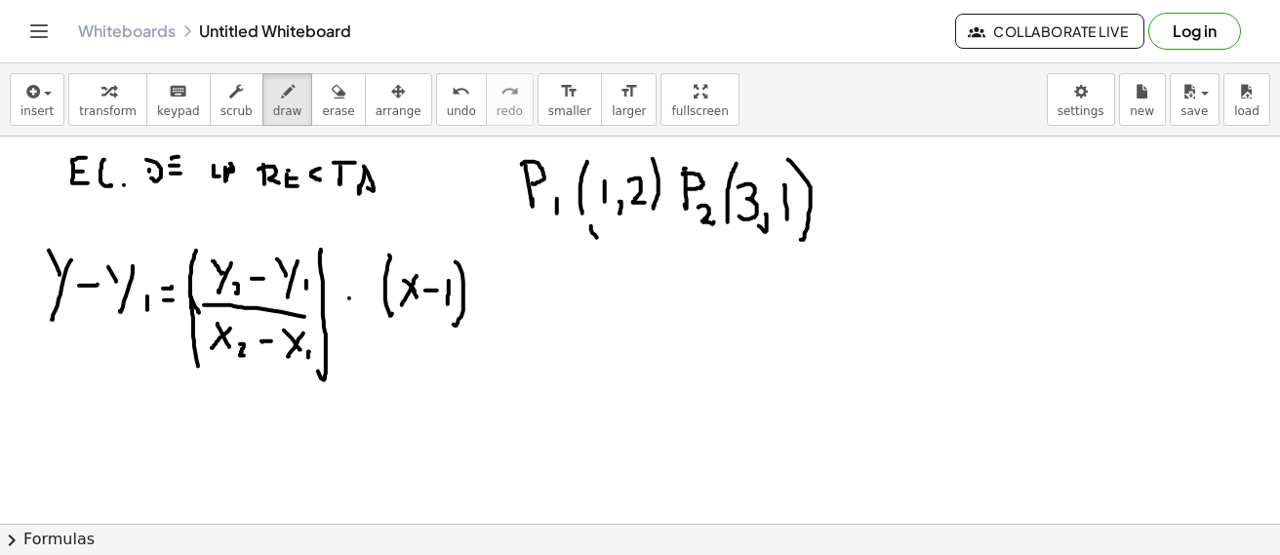
drag, startPoint x: 603, startPoint y: 229, endPoint x: 594, endPoint y: 251, distance: 23.2
drag, startPoint x: 599, startPoint y: 241, endPoint x: 607, endPoint y: 249, distance: 11.0
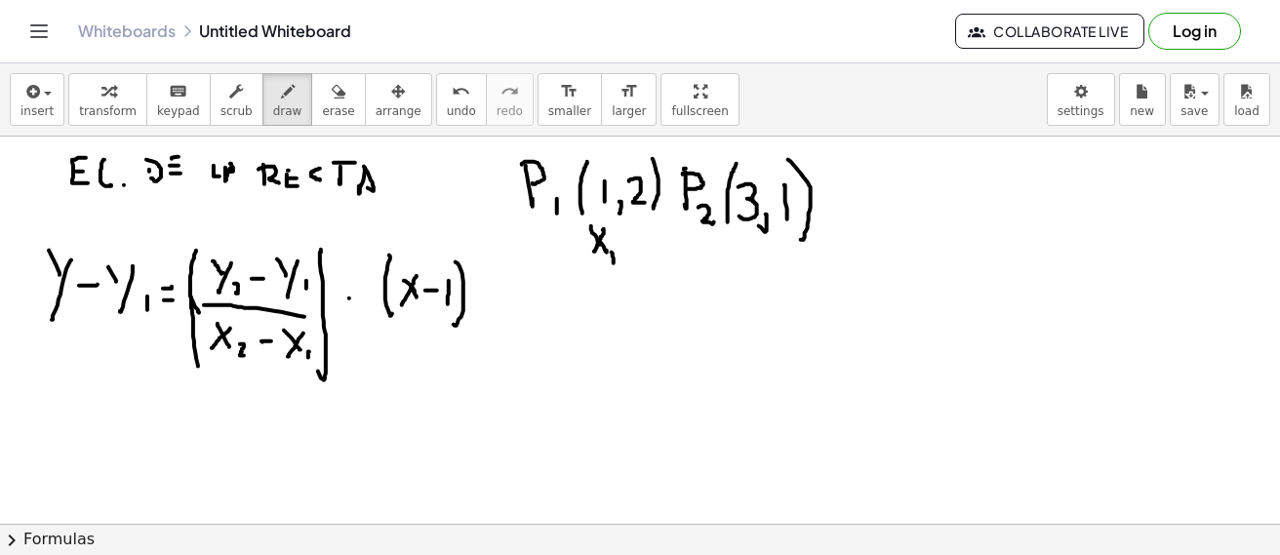
drag, startPoint x: 638, startPoint y: 236, endPoint x: 634, endPoint y: 260, distance: 24.7
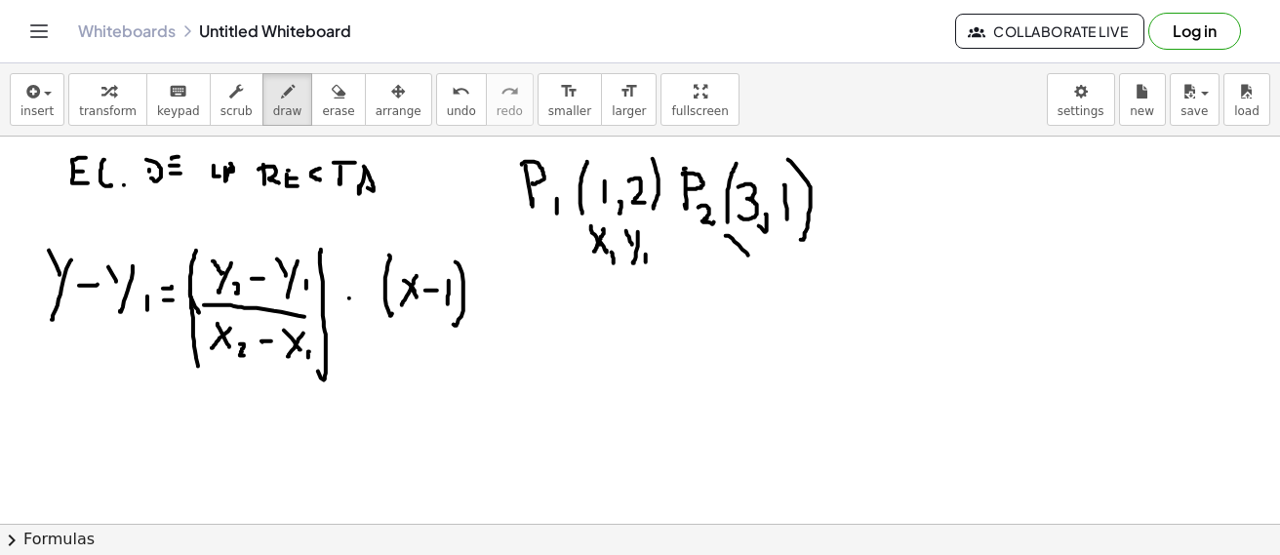
drag, startPoint x: 726, startPoint y: 235, endPoint x: 747, endPoint y: 239, distance: 21.8
drag, startPoint x: 747, startPoint y: 236, endPoint x: 735, endPoint y: 256, distance: 22.7
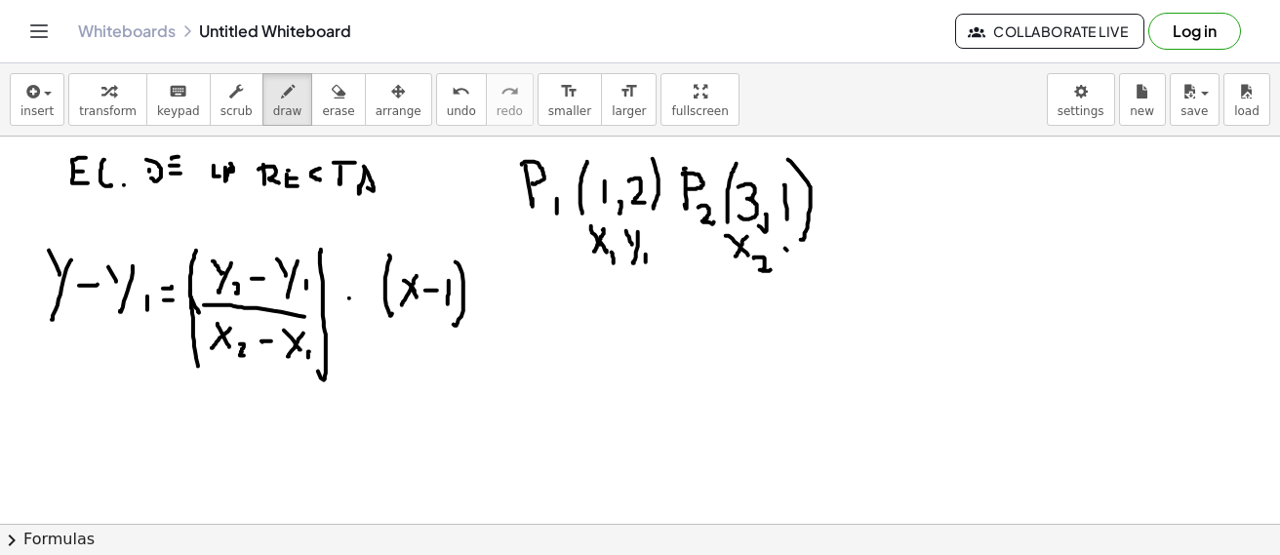
drag, startPoint x: 50, startPoint y: 395, endPoint x: 73, endPoint y: 401, distance: 24.1
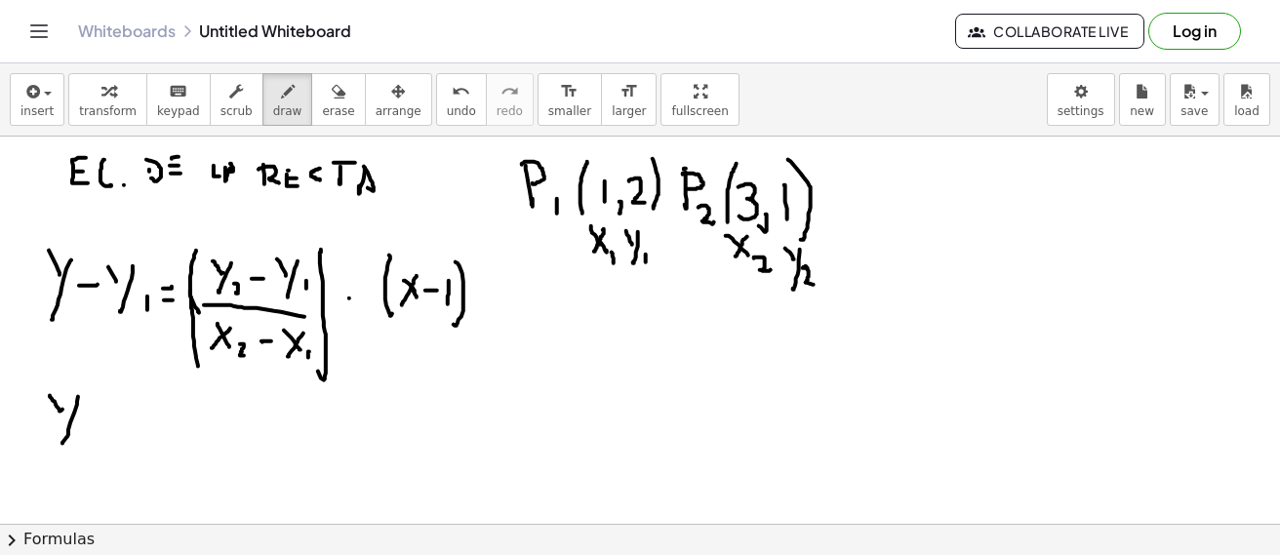
drag, startPoint x: 78, startPoint y: 396, endPoint x: 65, endPoint y: 435, distance: 41.0
drag, startPoint x: 85, startPoint y: 422, endPoint x: 102, endPoint y: 422, distance: 17.6
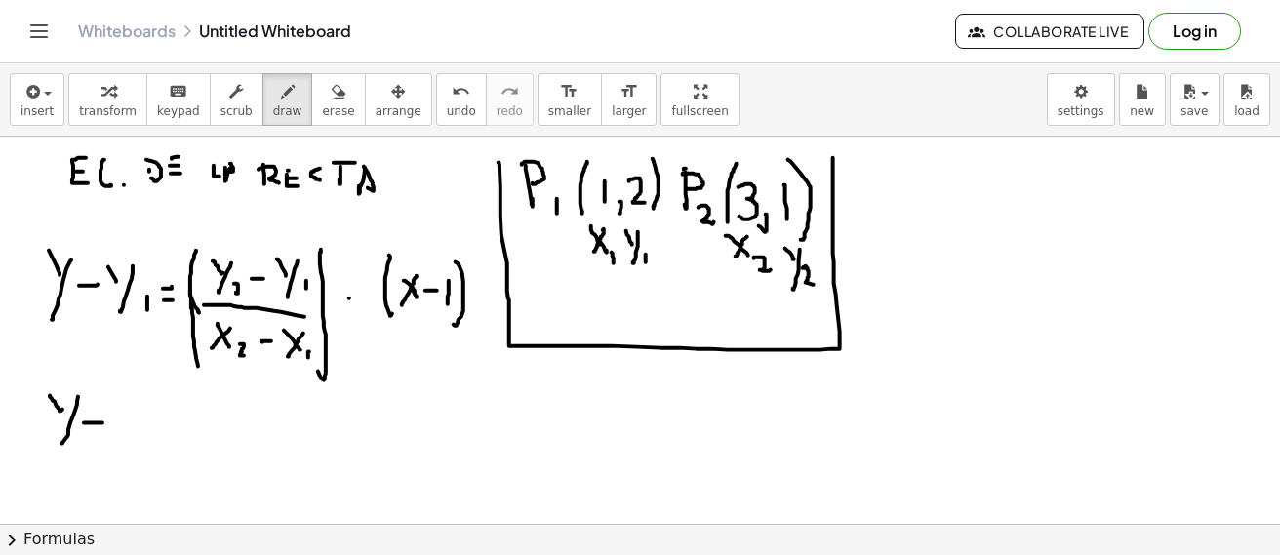
drag, startPoint x: 498, startPoint y: 162, endPoint x: 833, endPoint y: 157, distance: 334.5
drag, startPoint x: 127, startPoint y: 403, endPoint x: 152, endPoint y: 438, distance: 43.3
drag, startPoint x: 167, startPoint y: 416, endPoint x: 177, endPoint y: 417, distance: 9.8
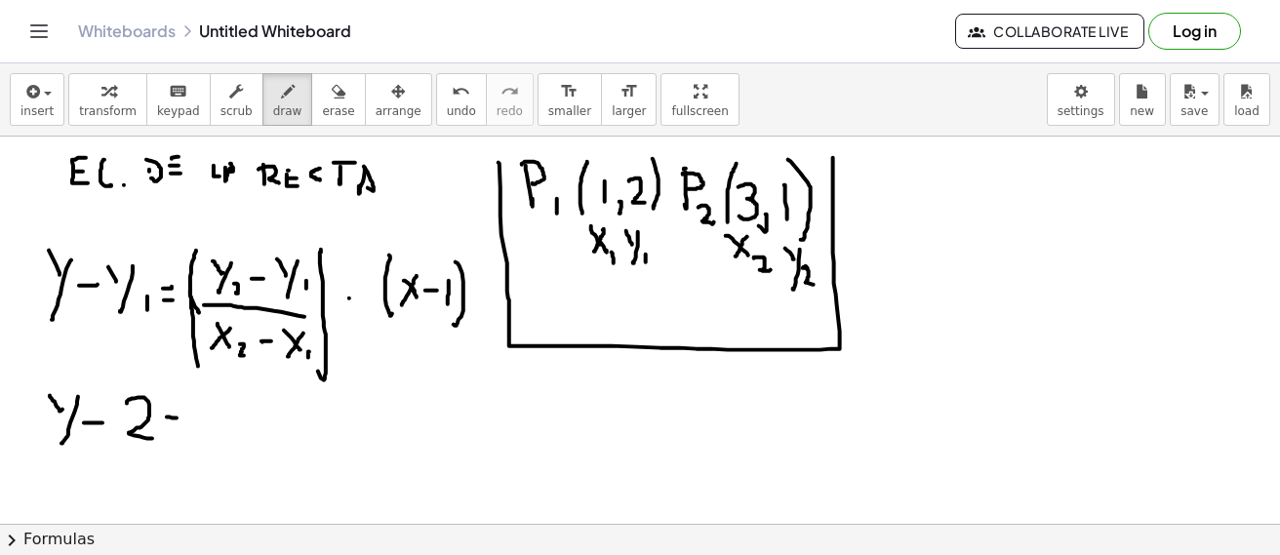
drag, startPoint x: 201, startPoint y: 431, endPoint x: 307, endPoint y: 435, distance: 106.4
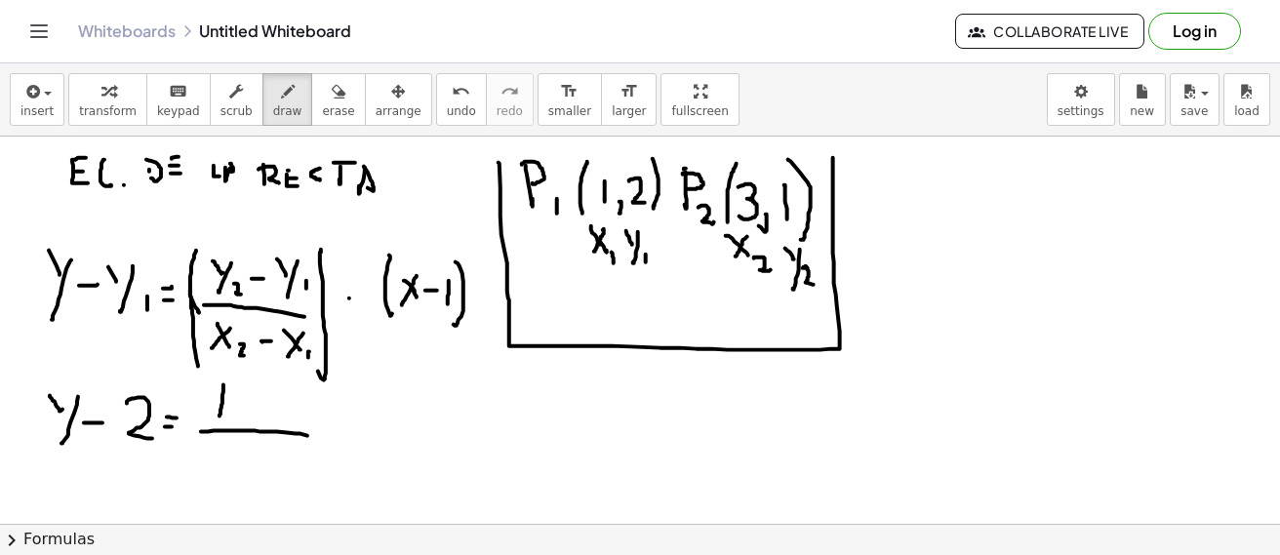
drag, startPoint x: 223, startPoint y: 384, endPoint x: 219, endPoint y: 415, distance: 31.5
drag, startPoint x: 235, startPoint y: 403, endPoint x: 255, endPoint y: 403, distance: 19.5
drag, startPoint x: 270, startPoint y: 395, endPoint x: 282, endPoint y: 415, distance: 23.6
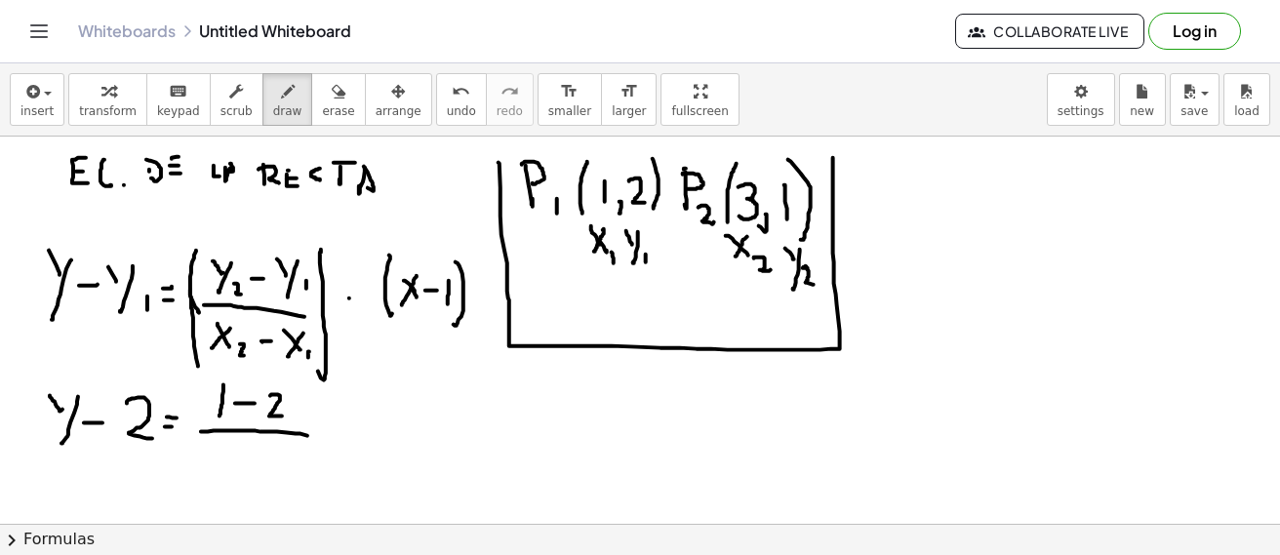
drag, startPoint x: 207, startPoint y: 376, endPoint x: 238, endPoint y: 476, distance: 104.3
drag, startPoint x: 313, startPoint y: 389, endPoint x: 320, endPoint y: 454, distance: 65.7
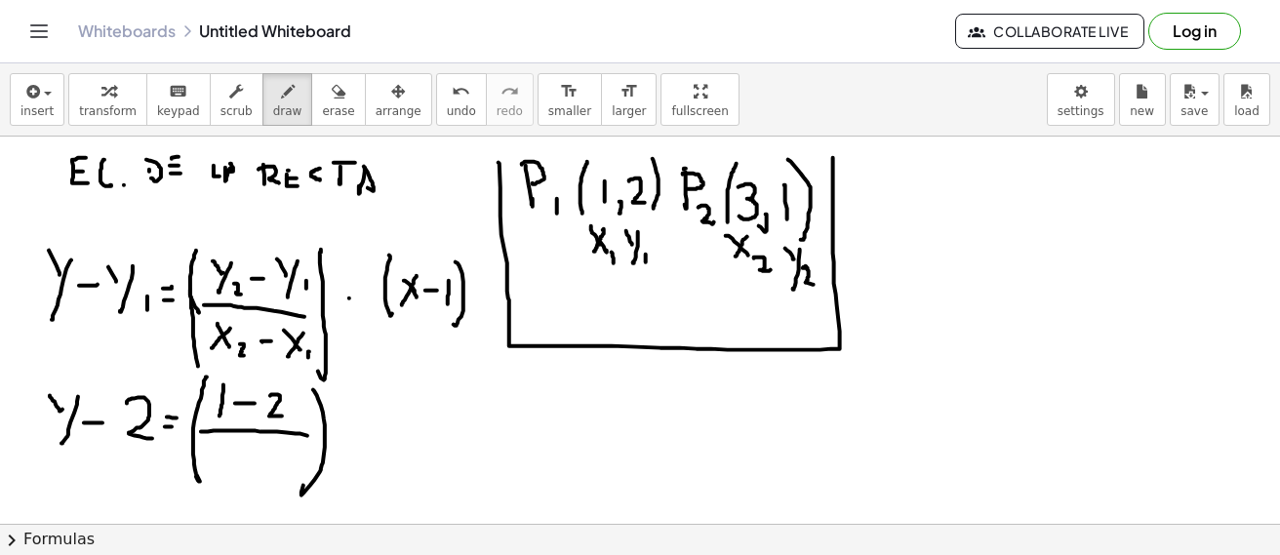
drag, startPoint x: 217, startPoint y: 453, endPoint x: 224, endPoint y: 483, distance: 30.3
drag, startPoint x: 256, startPoint y: 469, endPoint x: 274, endPoint y: 469, distance: 18.5
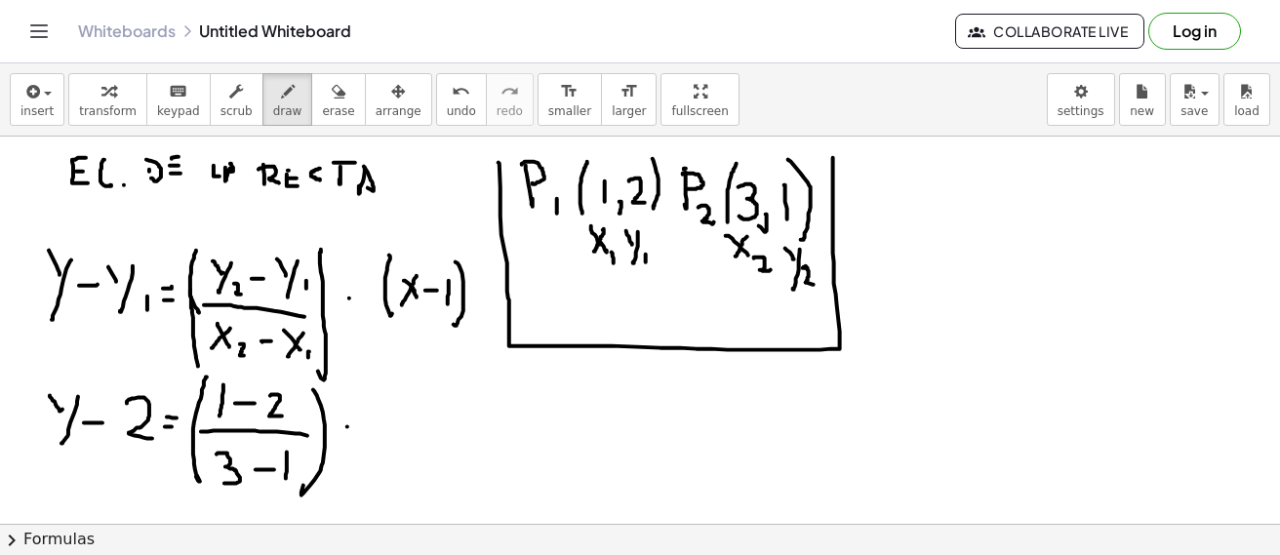
drag, startPoint x: 287, startPoint y: 457, endPoint x: 286, endPoint y: 478, distance: 20.5
drag, startPoint x: 373, startPoint y: 409, endPoint x: 374, endPoint y: 440, distance: 31.2
drag, startPoint x: 391, startPoint y: 402, endPoint x: 398, endPoint y: 419, distance: 18.8
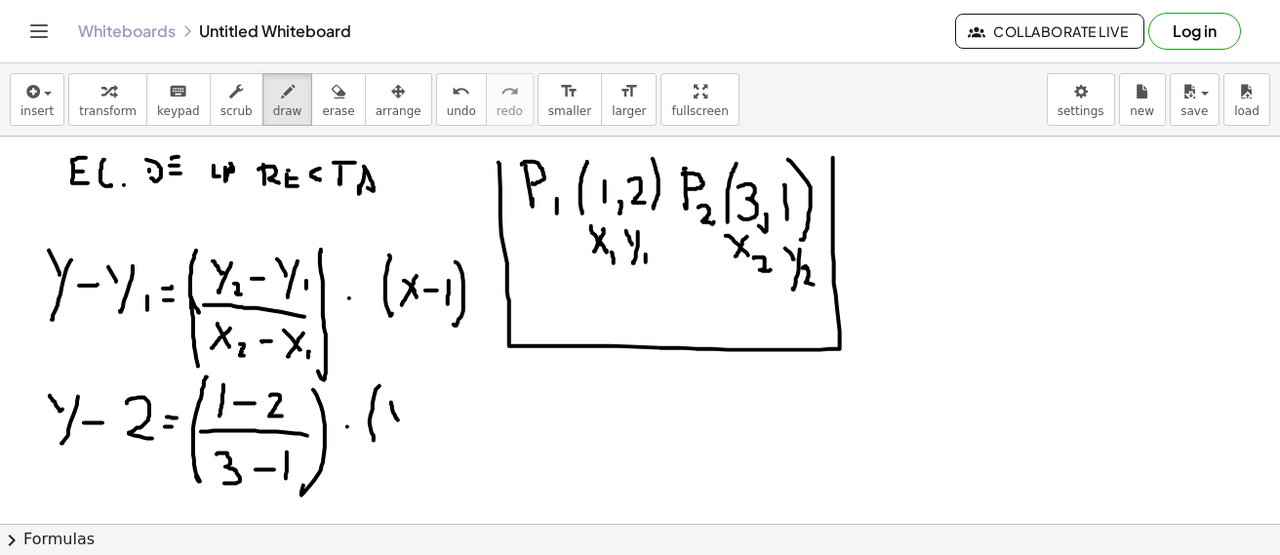
drag, startPoint x: 402, startPoint y: 404, endPoint x: 388, endPoint y: 422, distance: 23.0
click at [332, 102] on icon "button" at bounding box center [339, 91] width 14 height 23
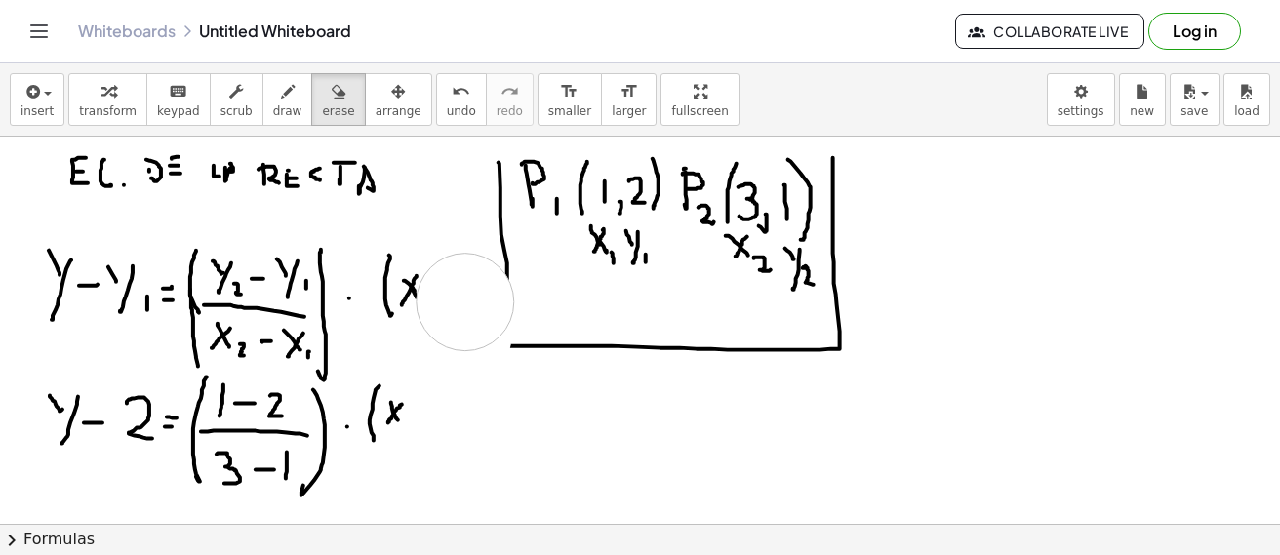
drag, startPoint x: 460, startPoint y: 344, endPoint x: 465, endPoint y: 301, distance: 43.2
click at [281, 92] on icon "button" at bounding box center [288, 91] width 14 height 23
drag, startPoint x: 425, startPoint y: 291, endPoint x: 435, endPoint y: 293, distance: 9.9
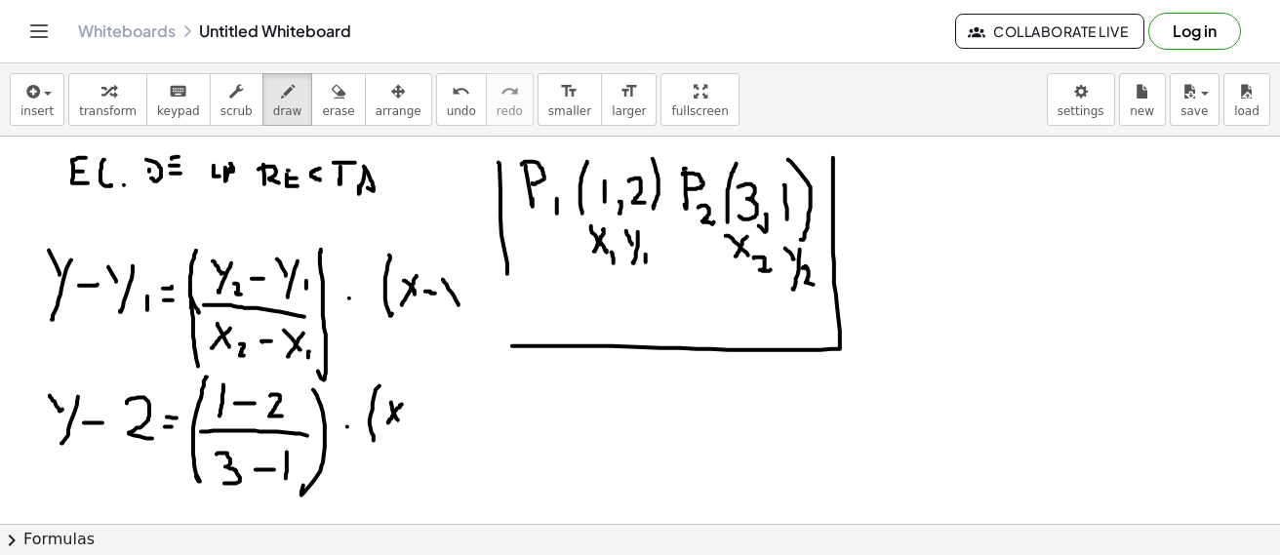
drag, startPoint x: 443, startPoint y: 279, endPoint x: 458, endPoint y: 284, distance: 16.3
drag, startPoint x: 460, startPoint y: 282, endPoint x: 441, endPoint y: 301, distance: 27.6
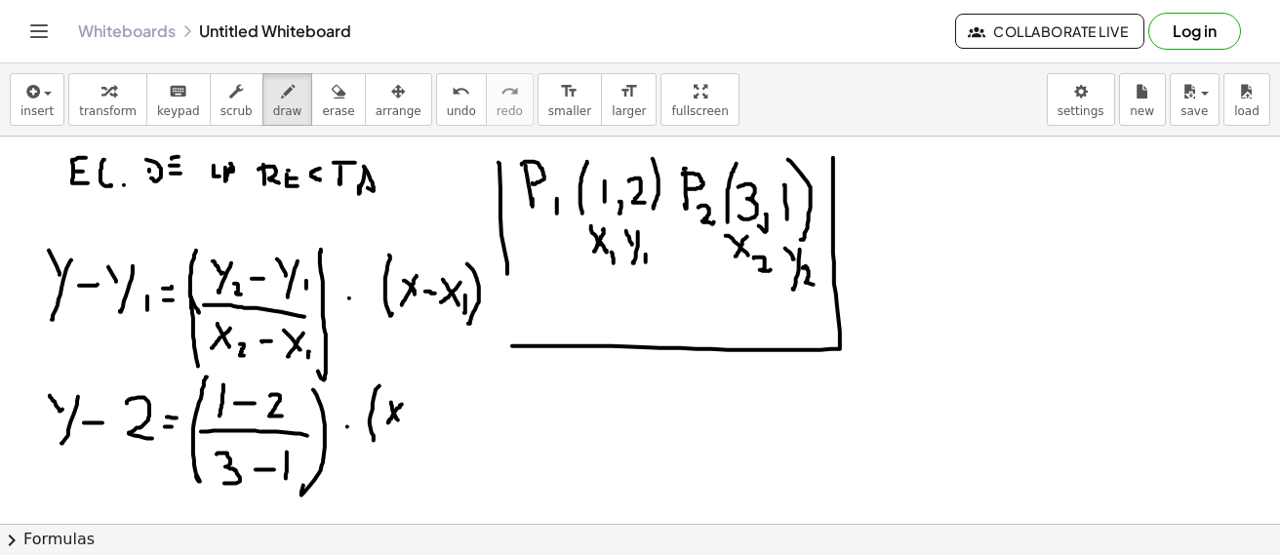
drag, startPoint x: 473, startPoint y: 269, endPoint x: 466, endPoint y: 323, distance: 54.1
drag, startPoint x: 509, startPoint y: 267, endPoint x: 507, endPoint y: 339, distance: 72.2
drag, startPoint x: 411, startPoint y: 413, endPoint x: 429, endPoint y: 413, distance: 18.5
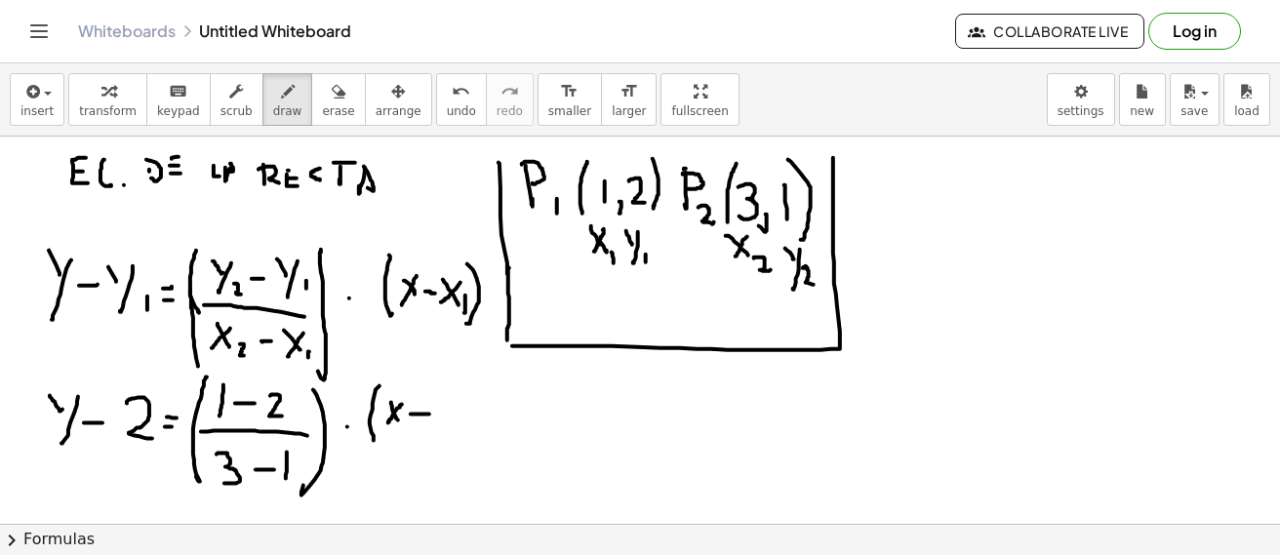
drag, startPoint x: 456, startPoint y: 376, endPoint x: 468, endPoint y: 452, distance: 76.0
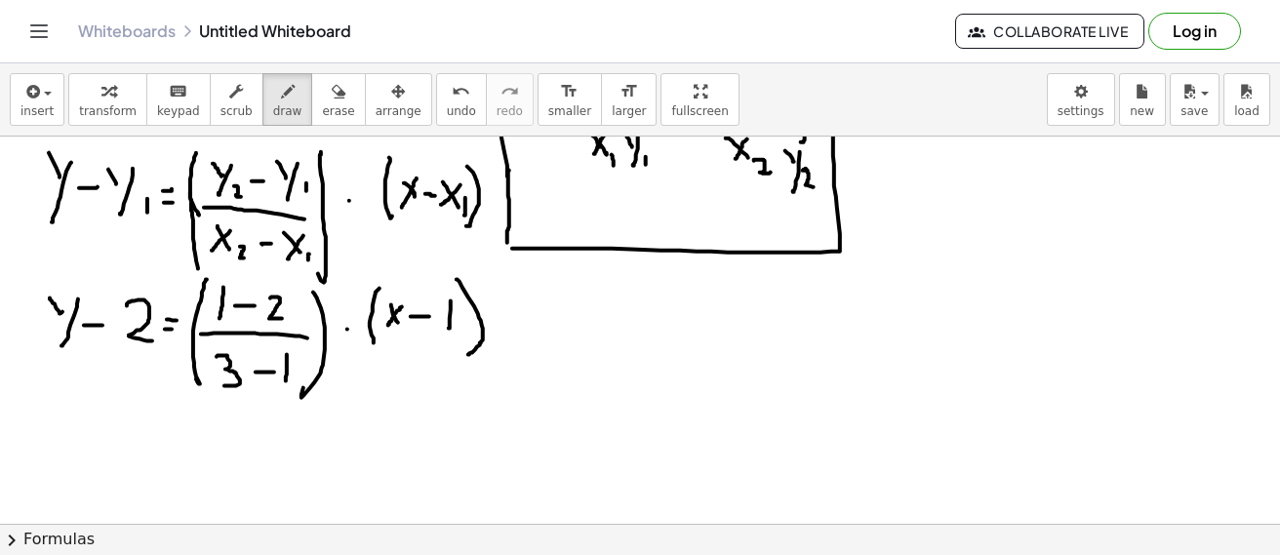
scroll to position [1555, 0]
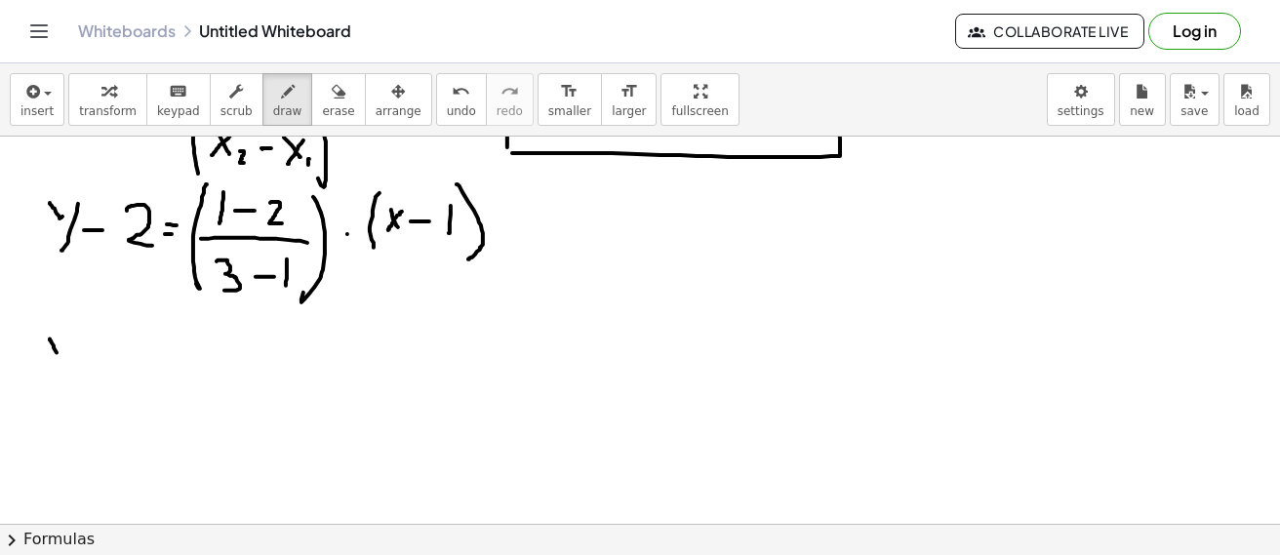
drag, startPoint x: 50, startPoint y: 337, endPoint x: 64, endPoint y: 358, distance: 25.2
drag, startPoint x: 74, startPoint y: 340, endPoint x: 90, endPoint y: 370, distance: 33.2
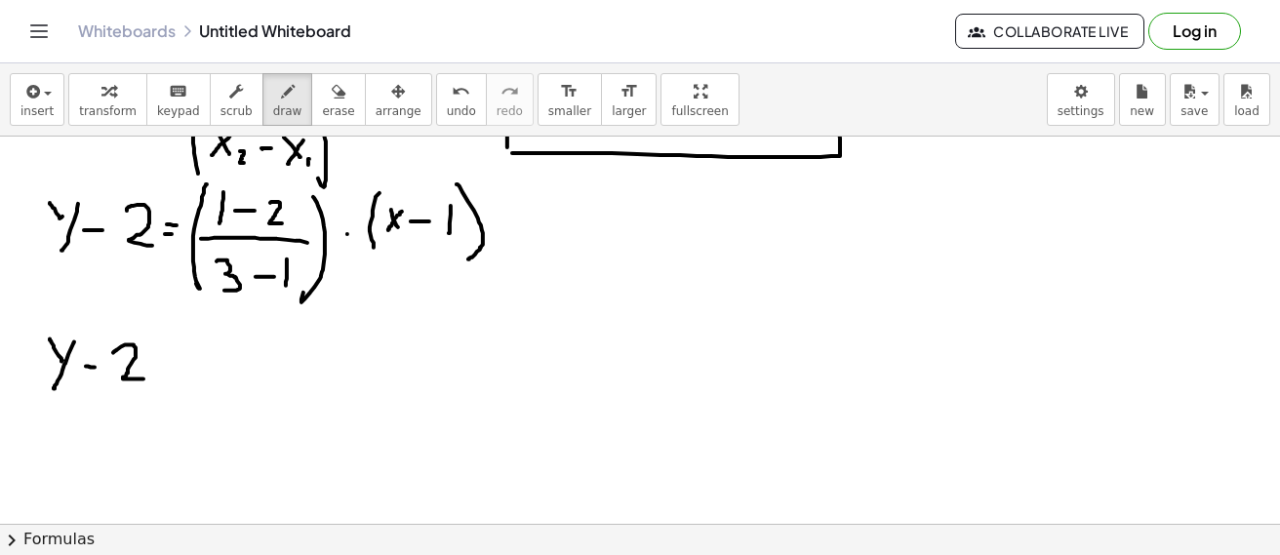
drag, startPoint x: 113, startPoint y: 351, endPoint x: 150, endPoint y: 372, distance: 42.3
drag, startPoint x: 161, startPoint y: 369, endPoint x: 171, endPoint y: 371, distance: 9.9
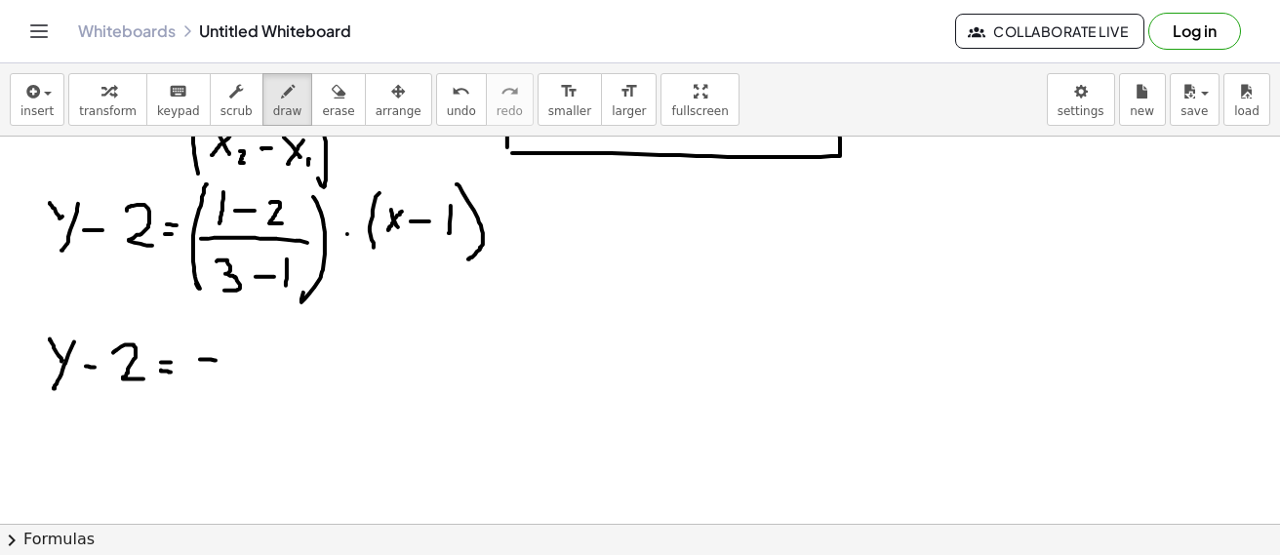
drag, startPoint x: 200, startPoint y: 358, endPoint x: 216, endPoint y: 359, distance: 15.6
drag, startPoint x: 232, startPoint y: 348, endPoint x: 225, endPoint y: 375, distance: 28.1
drag, startPoint x: 191, startPoint y: 387, endPoint x: 242, endPoint y: 387, distance: 50.7
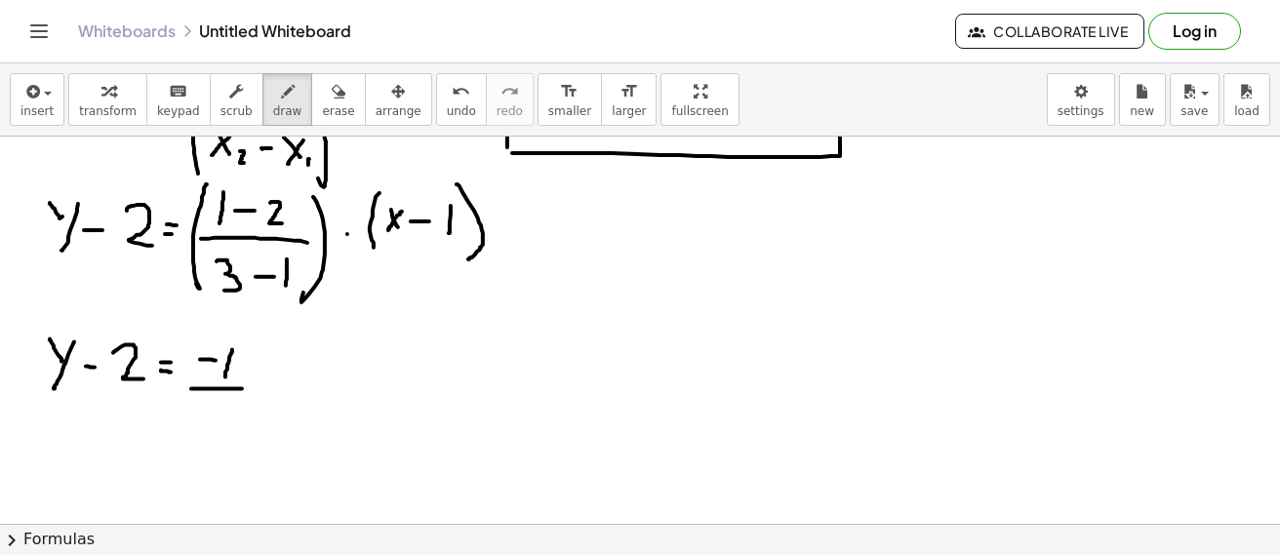
drag, startPoint x: 209, startPoint y: 405, endPoint x: 227, endPoint y: 437, distance: 37.1
drag, startPoint x: 265, startPoint y: 386, endPoint x: 295, endPoint y: 355, distance: 42.8
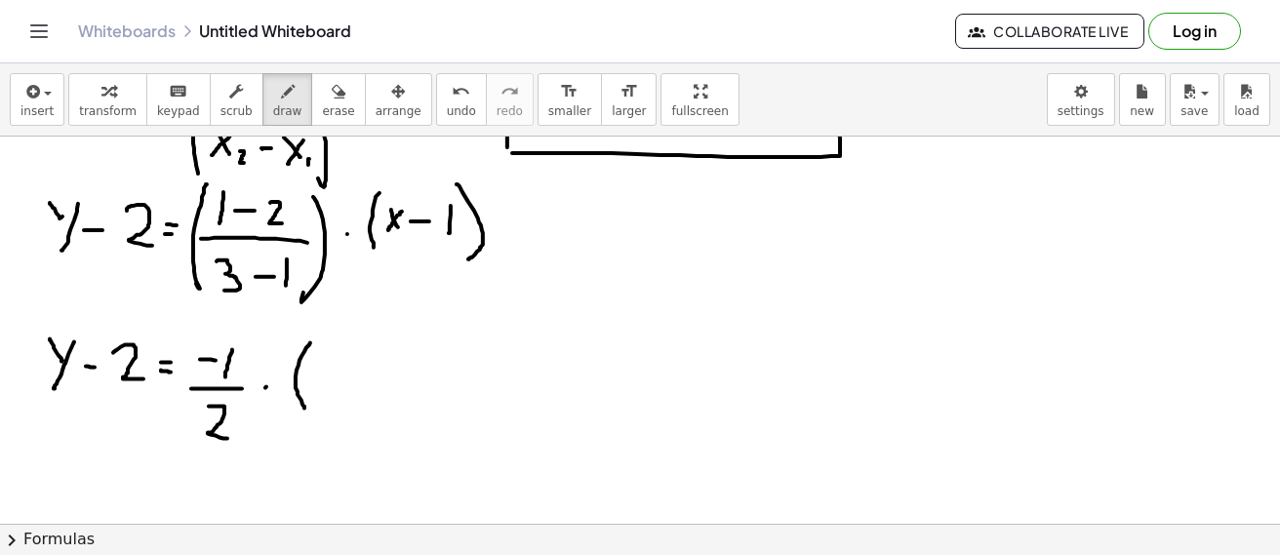
drag, startPoint x: 310, startPoint y: 341, endPoint x: 304, endPoint y: 405, distance: 63.7
drag, startPoint x: 316, startPoint y: 363, endPoint x: 337, endPoint y: 388, distance: 33.2
drag, startPoint x: 335, startPoint y: 363, endPoint x: 304, endPoint y: 382, distance: 36.8
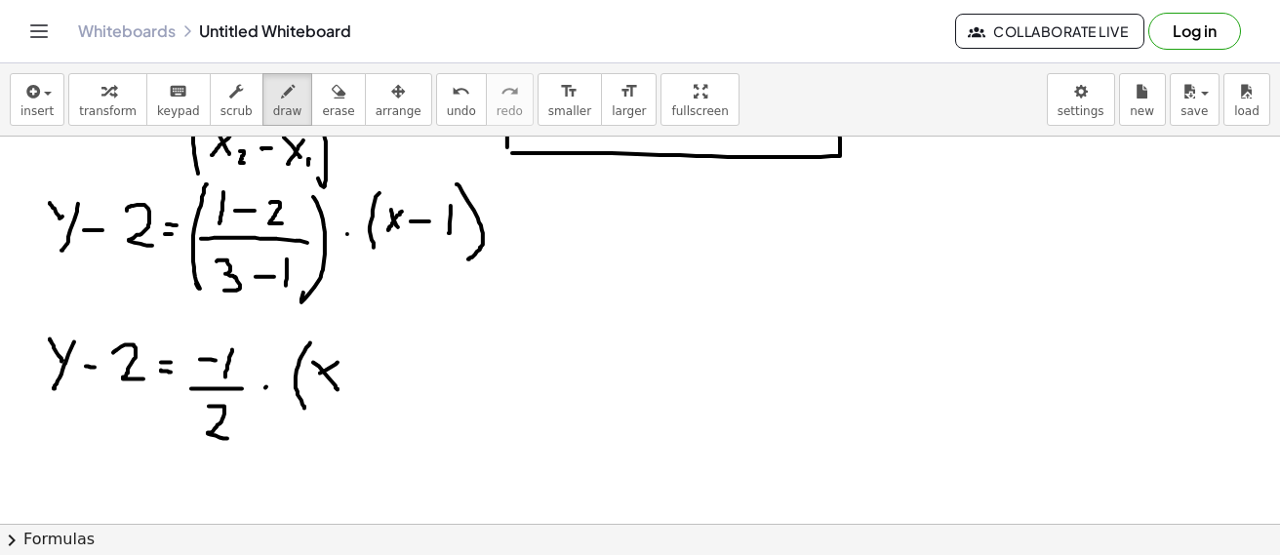
drag, startPoint x: 343, startPoint y: 376, endPoint x: 356, endPoint y: 376, distance: 12.7
drag, startPoint x: 374, startPoint y: 366, endPoint x: 374, endPoint y: 388, distance: 22.4
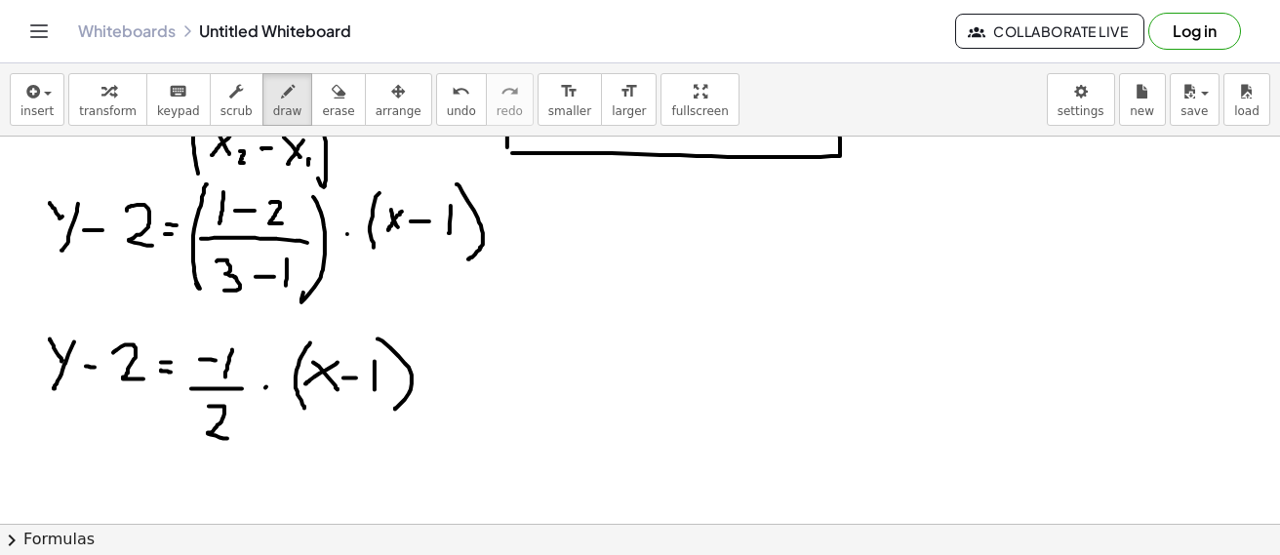
drag, startPoint x: 390, startPoint y: 346, endPoint x: 351, endPoint y: 409, distance: 73.6
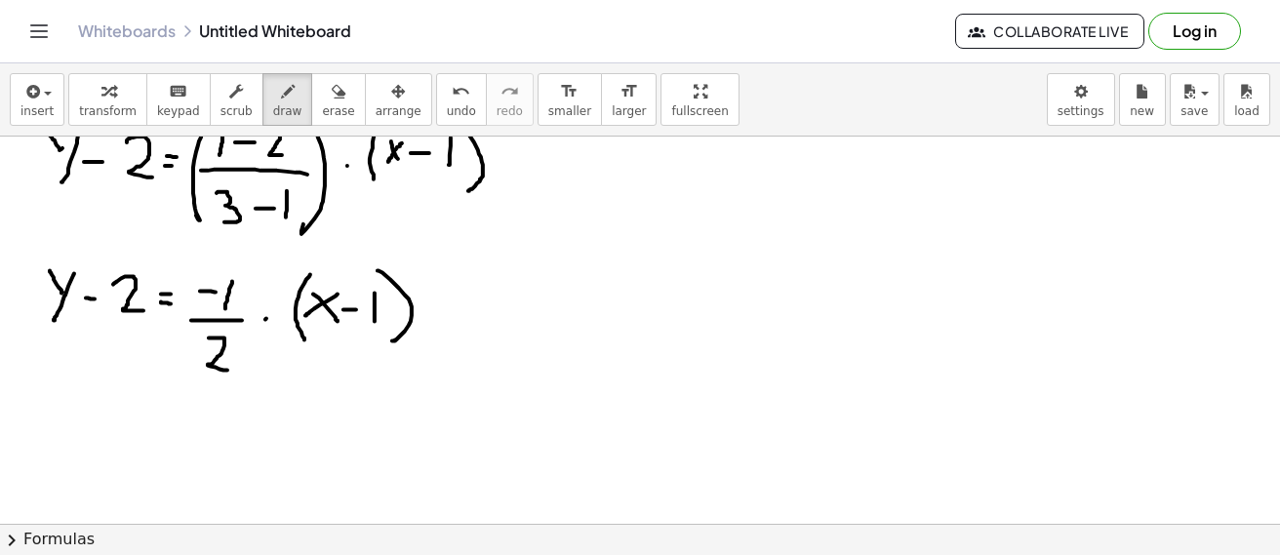
scroll to position [1652, 0]
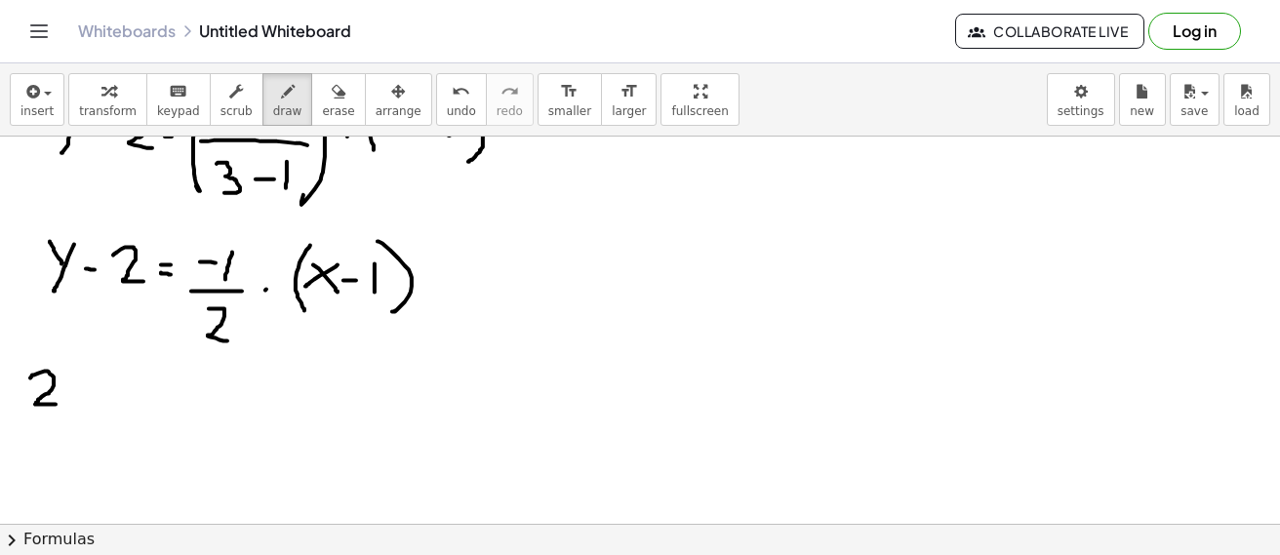
drag, startPoint x: 30, startPoint y: 376, endPoint x: 57, endPoint y: 403, distance: 37.2
drag, startPoint x: 84, startPoint y: 403, endPoint x: 75, endPoint y: 422, distance: 21.4
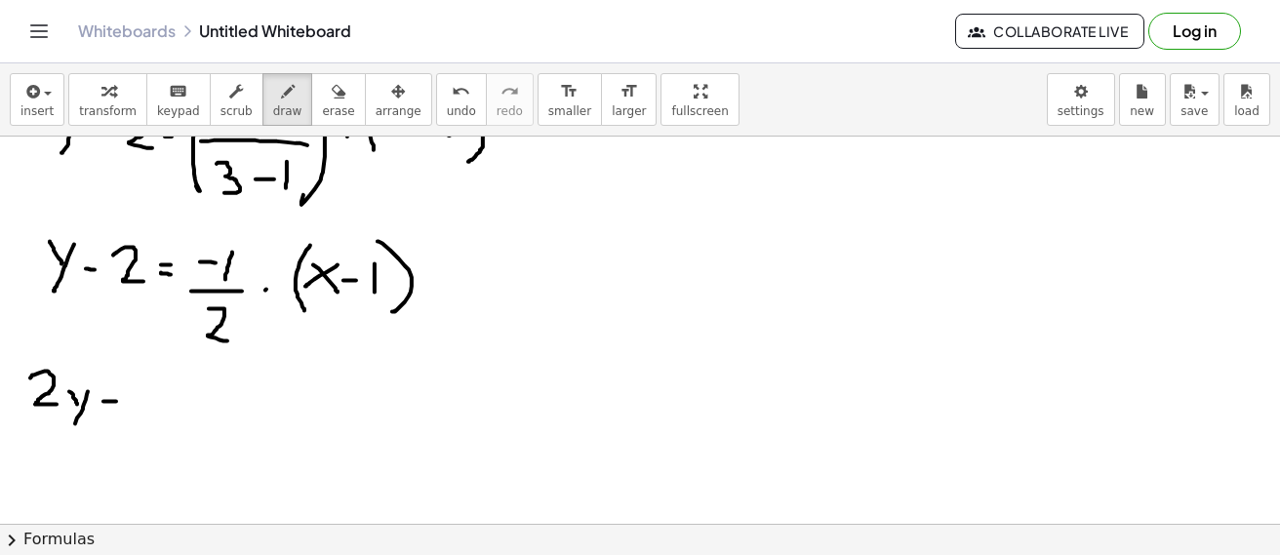
drag, startPoint x: 103, startPoint y: 400, endPoint x: 116, endPoint y: 400, distance: 12.7
drag, startPoint x: 134, startPoint y: 398, endPoint x: 140, endPoint y: 408, distance: 11.9
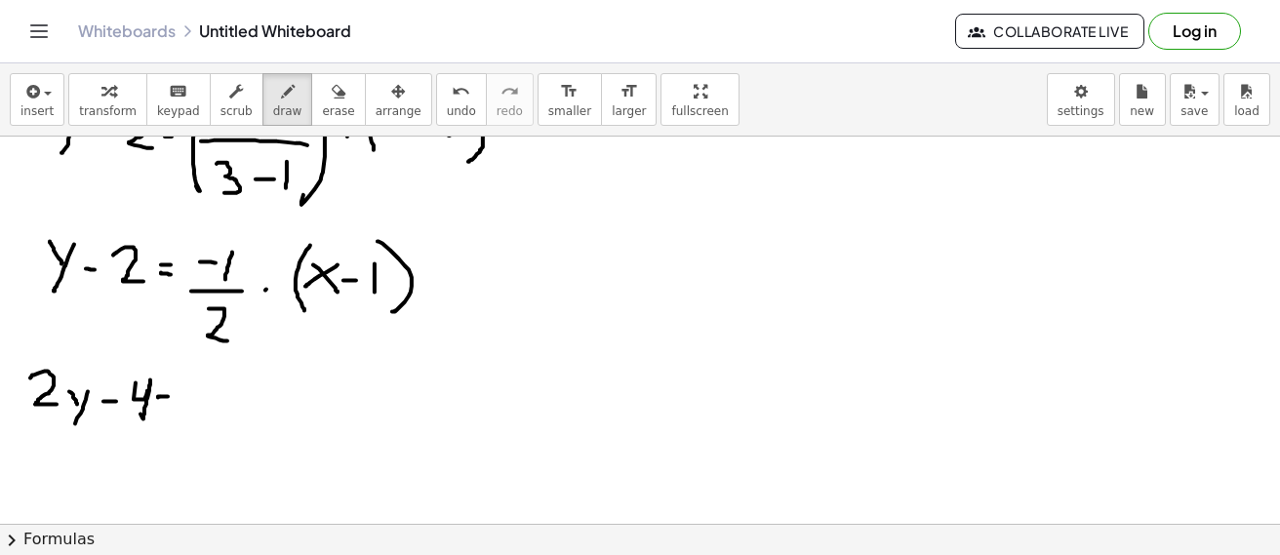
drag, startPoint x: 158, startPoint y: 408, endPoint x: 219, endPoint y: 339, distance: 91.8
drag, startPoint x: 194, startPoint y: 394, endPoint x: 214, endPoint y: 395, distance: 19.5
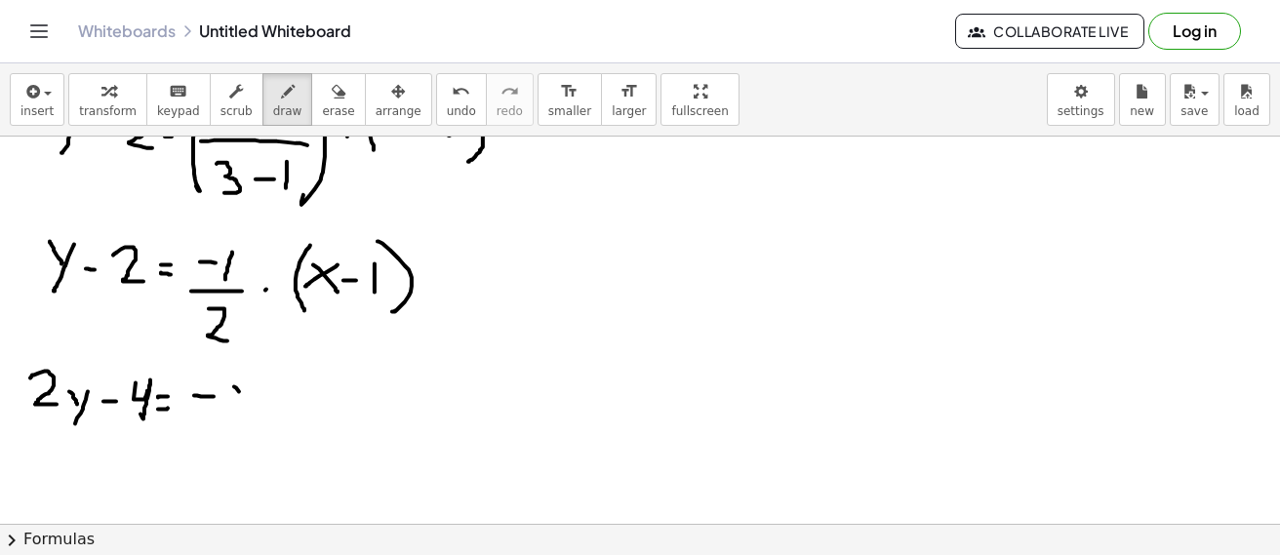
drag, startPoint x: 234, startPoint y: 385, endPoint x: 255, endPoint y: 412, distance: 33.4
drag, startPoint x: 254, startPoint y: 383, endPoint x: 233, endPoint y: 414, distance: 37.3
drag, startPoint x: 232, startPoint y: 236, endPoint x: 323, endPoint y: 236, distance: 90.7
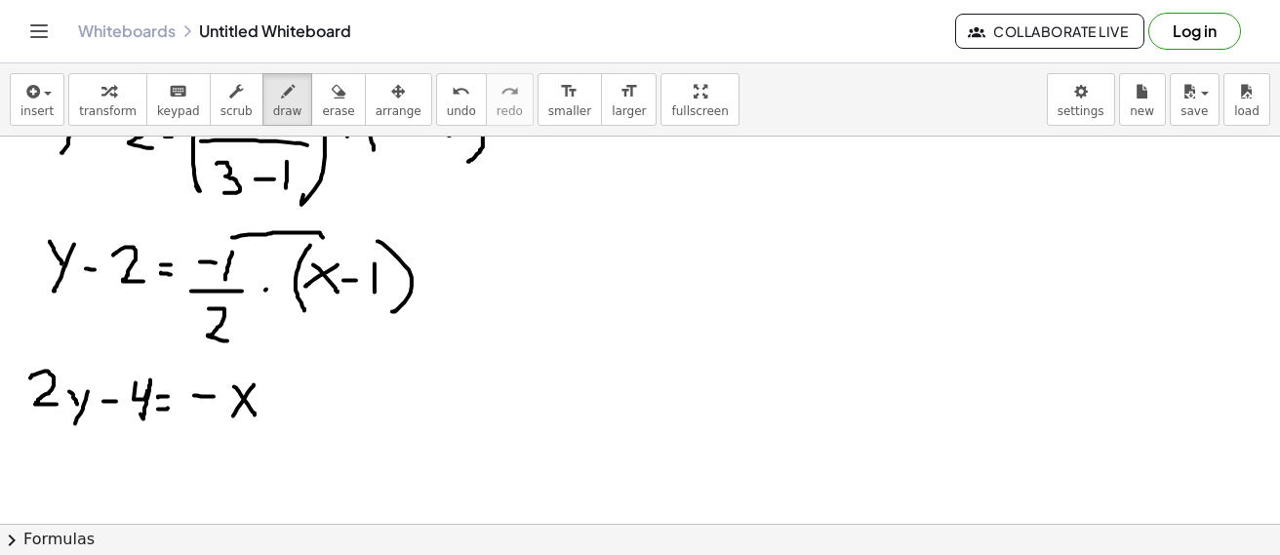
drag, startPoint x: 293, startPoint y: 230, endPoint x: 380, endPoint y: 237, distance: 88.0
drag, startPoint x: 286, startPoint y: 396, endPoint x: 286, endPoint y: 414, distance: 18.5
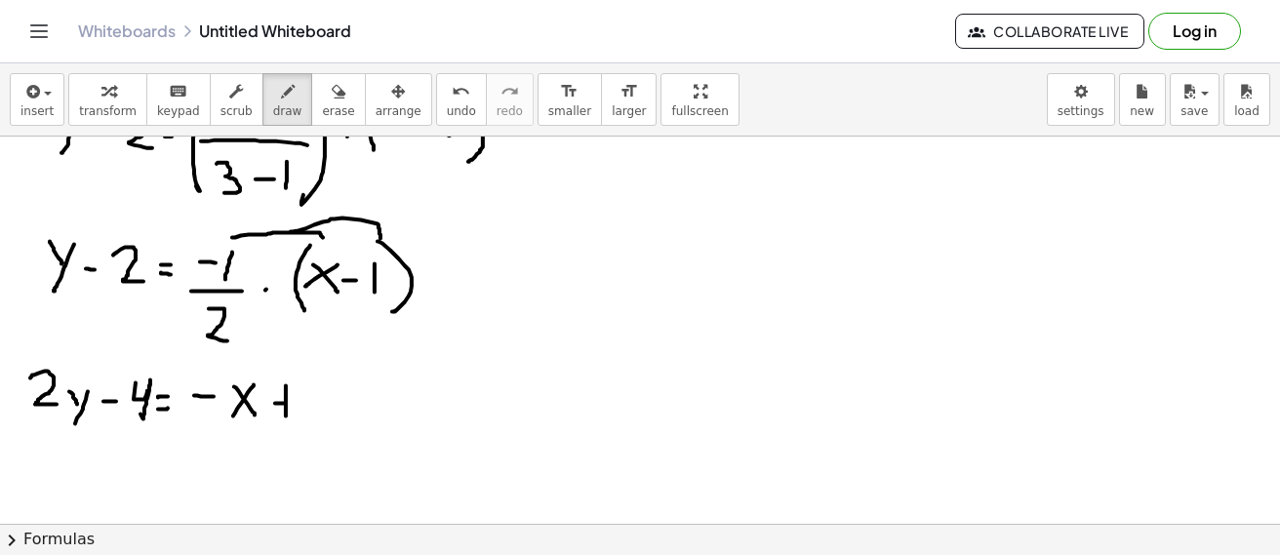
drag, startPoint x: 275, startPoint y: 402, endPoint x: 299, endPoint y: 402, distance: 24.4
drag, startPoint x: 328, startPoint y: 383, endPoint x: 329, endPoint y: 415, distance: 32.2
drag, startPoint x: 87, startPoint y: 458, endPoint x: 98, endPoint y: 469, distance: 15.9
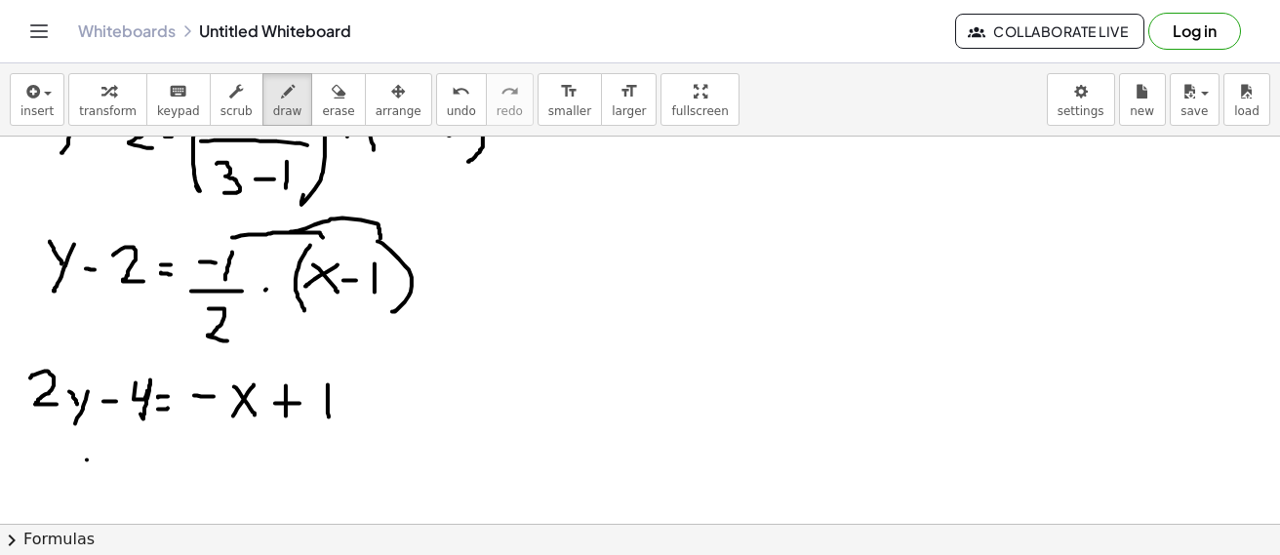
drag, startPoint x: 97, startPoint y: 465, endPoint x: 104, endPoint y: 472, distance: 10.4
drag, startPoint x: 107, startPoint y: 458, endPoint x: 93, endPoint y: 480, distance: 26.0
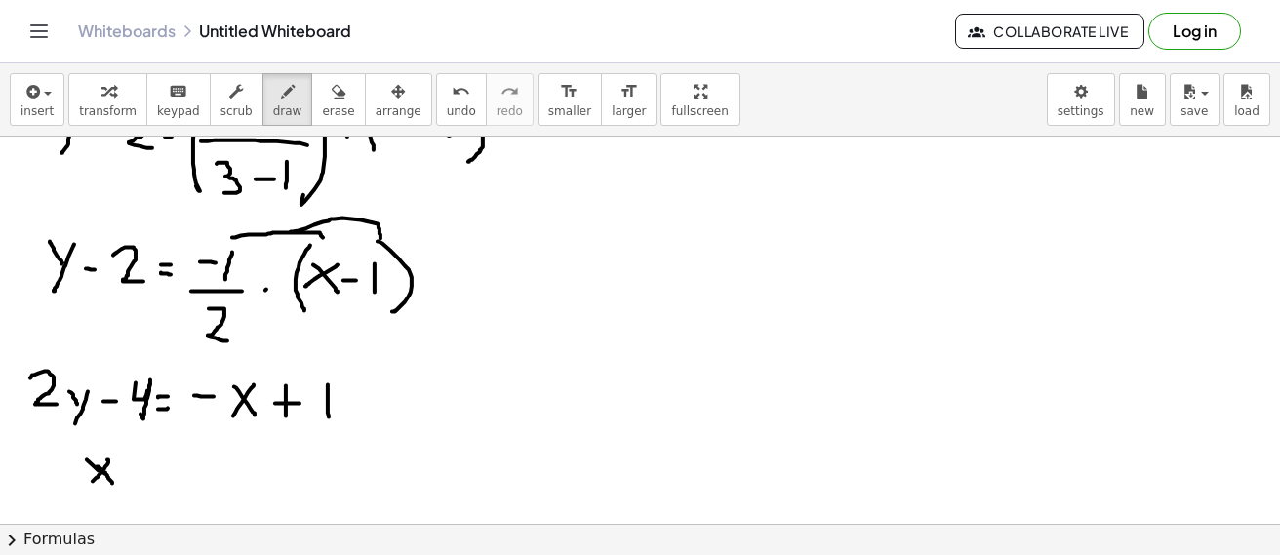
drag, startPoint x: 104, startPoint y: 471, endPoint x: 114, endPoint y: 481, distance: 13.8
drag, startPoint x: 144, startPoint y: 462, endPoint x: 143, endPoint y: 482, distance: 19.5
drag, startPoint x: 131, startPoint y: 469, endPoint x: 157, endPoint y: 469, distance: 26.3
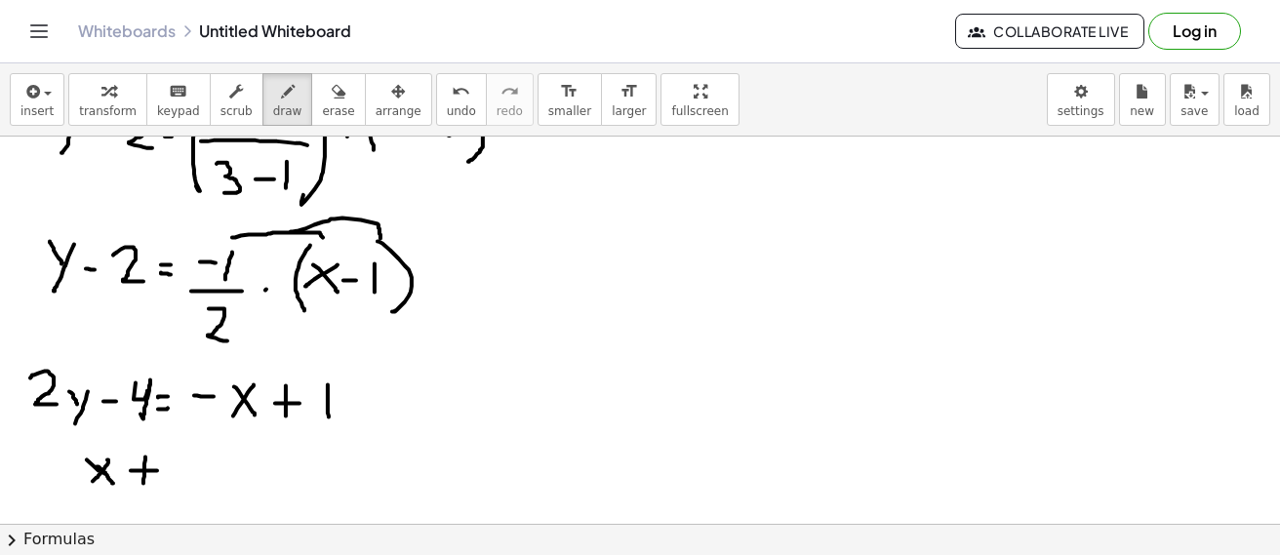
drag, startPoint x: 176, startPoint y: 460, endPoint x: 200, endPoint y: 478, distance: 30.0
drag, startPoint x: 215, startPoint y: 465, endPoint x: 230, endPoint y: 483, distance: 23.5
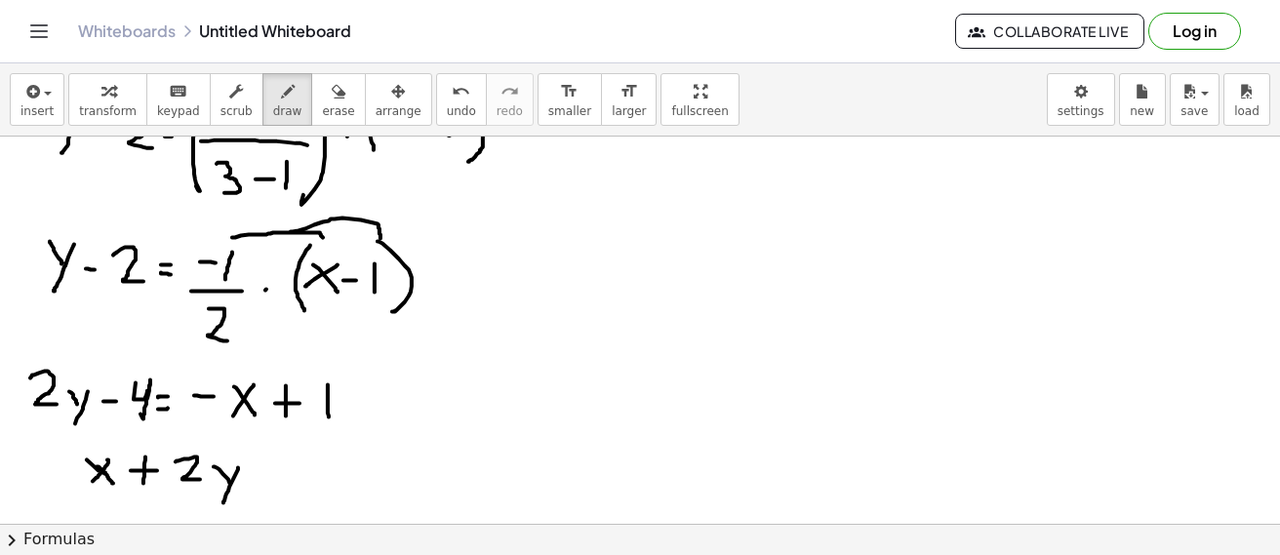
drag, startPoint x: 248, startPoint y: 487, endPoint x: 269, endPoint y: 487, distance: 21.5
drag, startPoint x: 291, startPoint y: 455, endPoint x: 289, endPoint y: 488, distance: 32.2
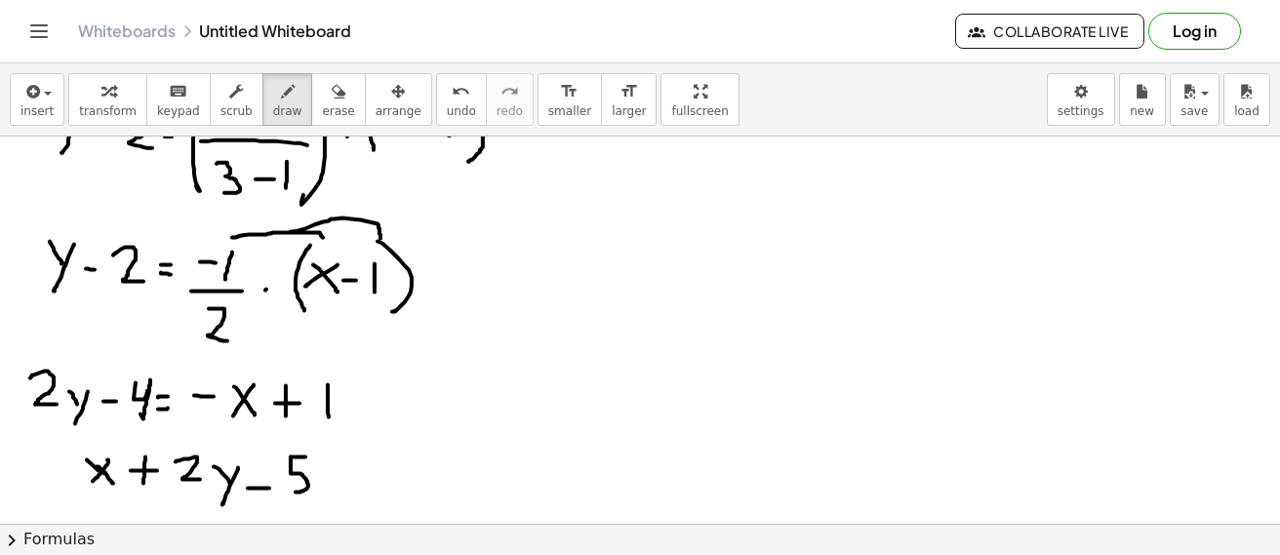
drag, startPoint x: 326, startPoint y: 483, endPoint x: 342, endPoint y: 480, distance: 16.8
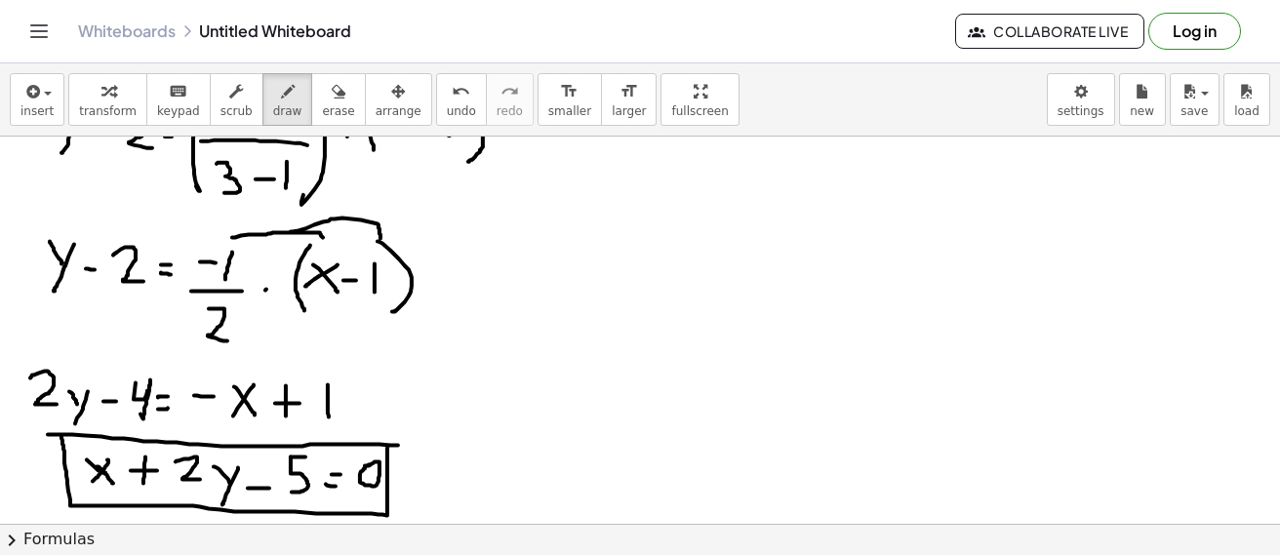
drag, startPoint x: 48, startPoint y: 433, endPoint x: 355, endPoint y: 466, distance: 309.0
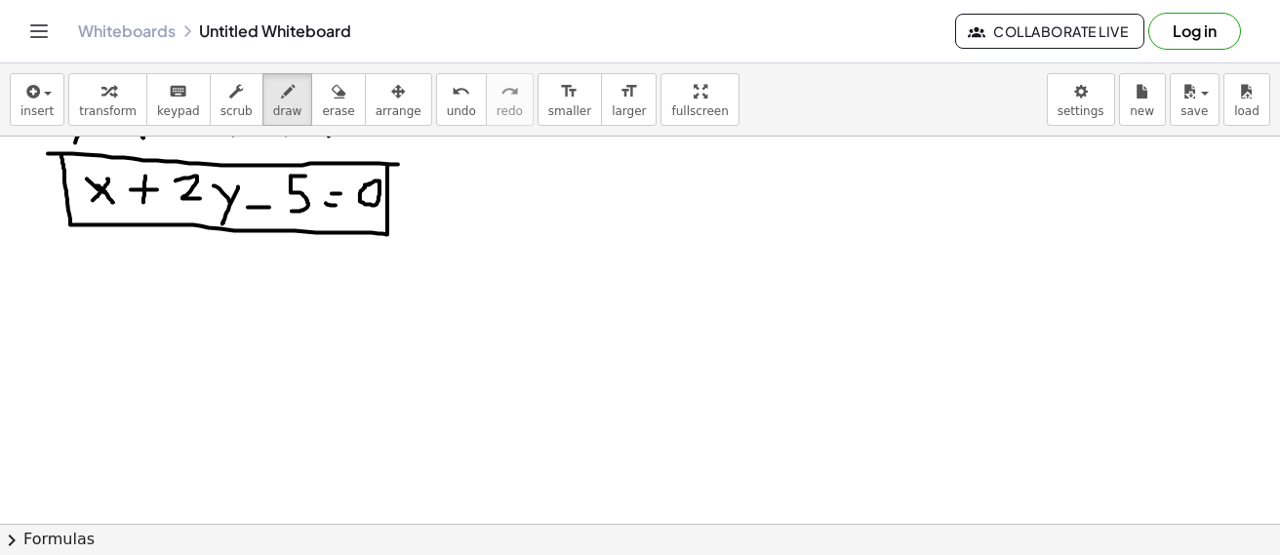
scroll to position [1944, 0]
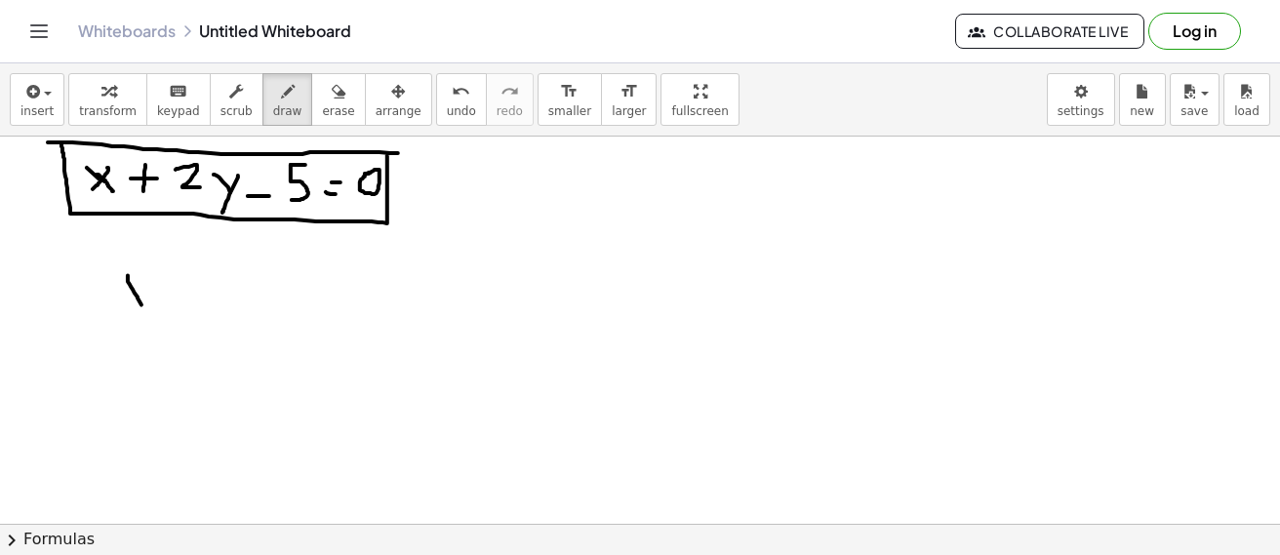
drag, startPoint x: 128, startPoint y: 275, endPoint x: 148, endPoint y: 317, distance: 46.7
drag, startPoint x: 171, startPoint y: 283, endPoint x: 101, endPoint y: 359, distance: 102.9
drag, startPoint x: 194, startPoint y: 303, endPoint x: 212, endPoint y: 304, distance: 17.6
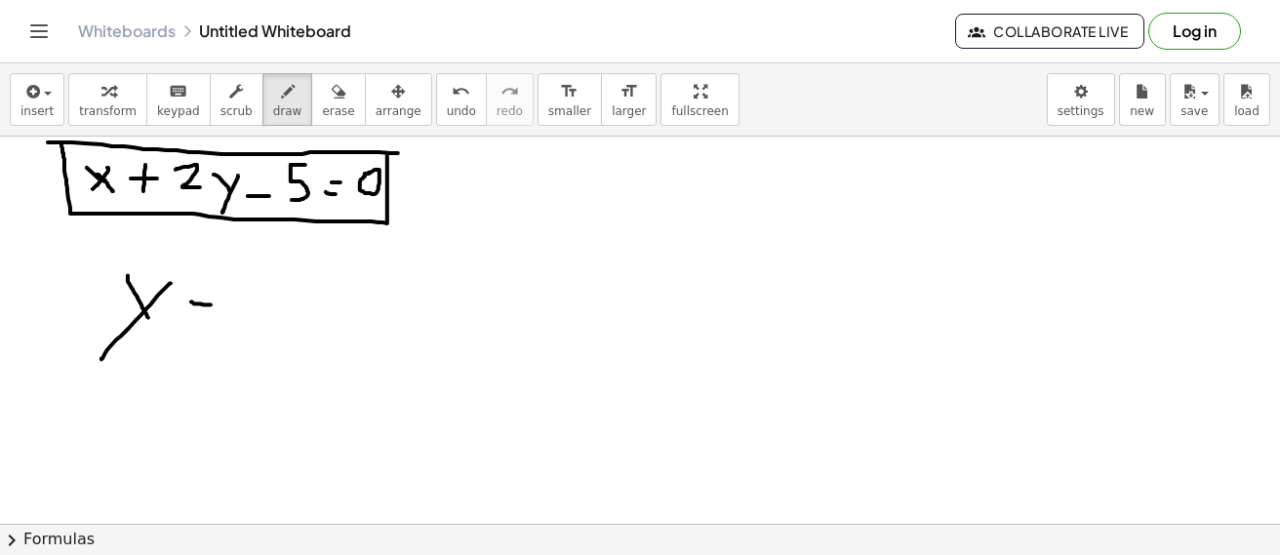
drag, startPoint x: 189, startPoint y: 317, endPoint x: 203, endPoint y: 319, distance: 13.8
drag, startPoint x: 240, startPoint y: 337, endPoint x: 306, endPoint y: 328, distance: 67.0
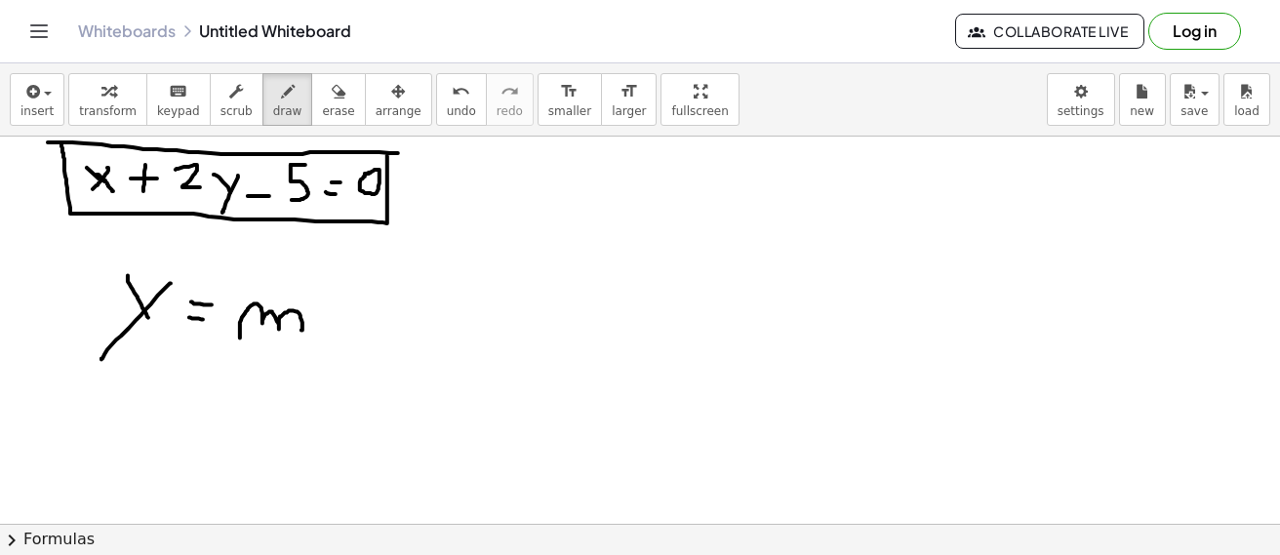
drag, startPoint x: 344, startPoint y: 322, endPoint x: 369, endPoint y: 317, distance: 24.9
drag, startPoint x: 352, startPoint y: 335, endPoint x: 340, endPoint y: 345, distance: 15.2
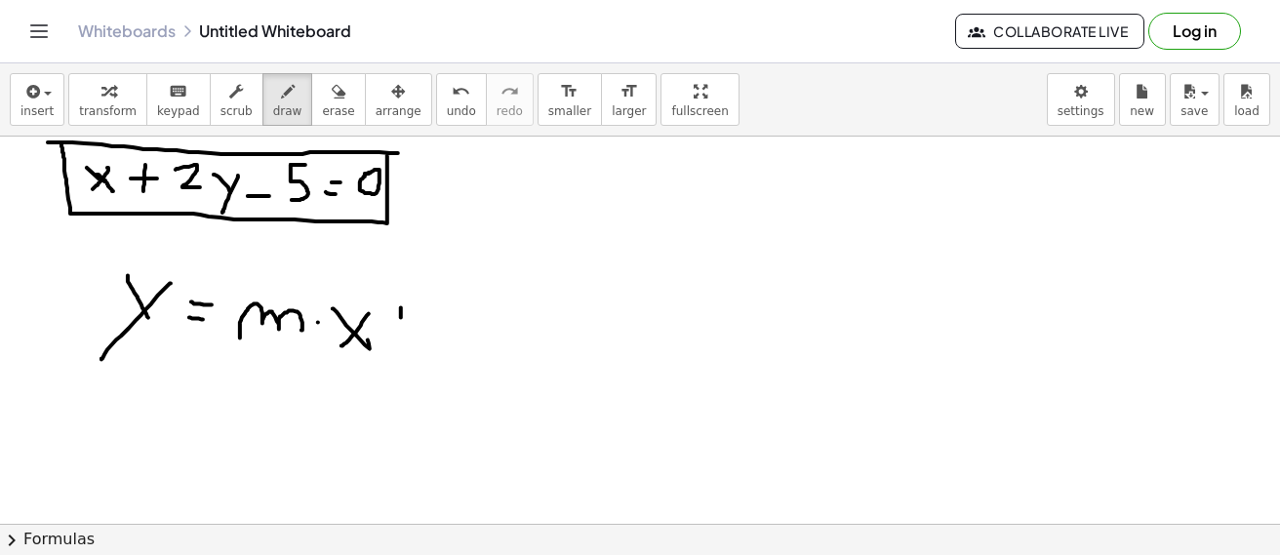
drag, startPoint x: 401, startPoint y: 307, endPoint x: 403, endPoint y: 348, distance: 41.0
drag, startPoint x: 386, startPoint y: 334, endPoint x: 435, endPoint y: 331, distance: 48.8
drag, startPoint x: 445, startPoint y: 348, endPoint x: 494, endPoint y: 347, distance: 49.7
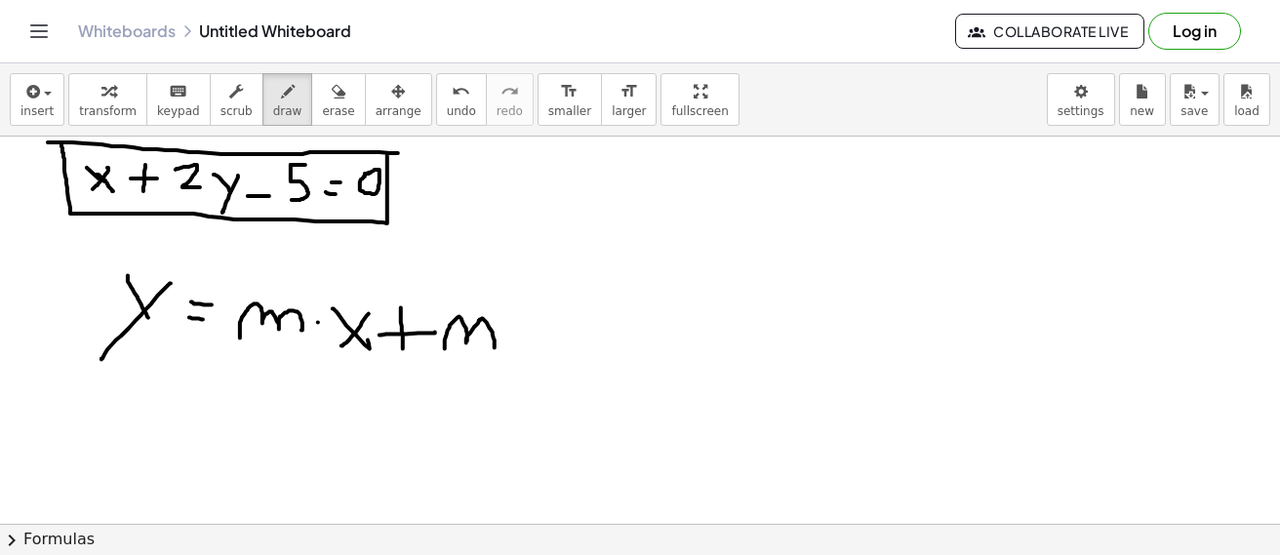
drag, startPoint x: 105, startPoint y: 442, endPoint x: 158, endPoint y: 437, distance: 52.9
drag, startPoint x: 198, startPoint y: 411, endPoint x: 198, endPoint y: 437, distance: 26.3
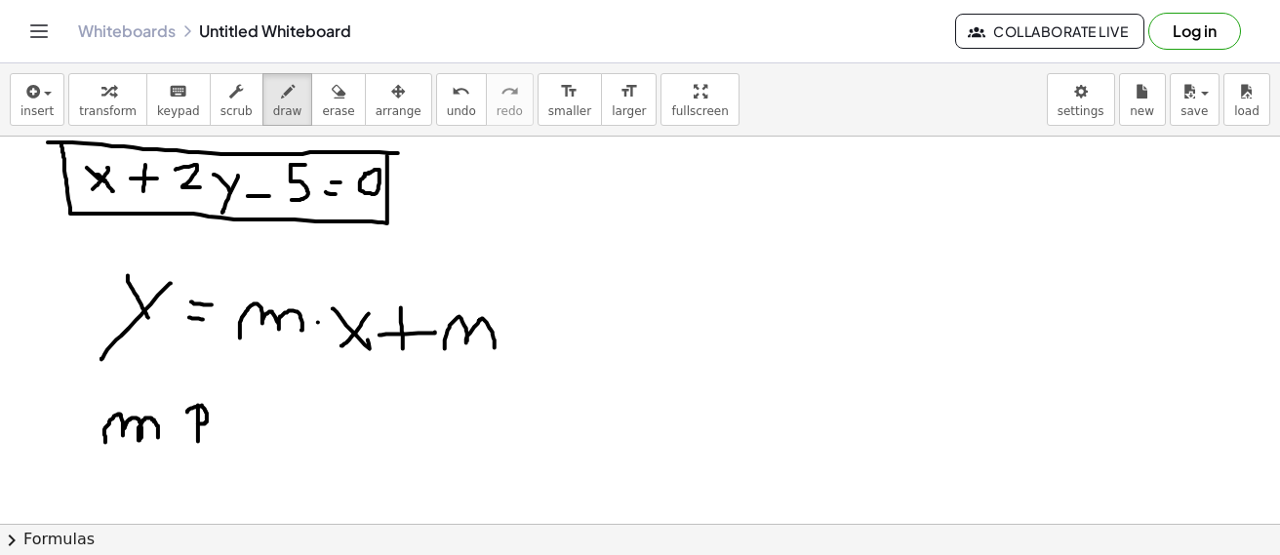
drag, startPoint x: 187, startPoint y: 412, endPoint x: 198, endPoint y: 423, distance: 15.9
drag, startPoint x: 217, startPoint y: 420, endPoint x: 226, endPoint y: 439, distance: 20.9
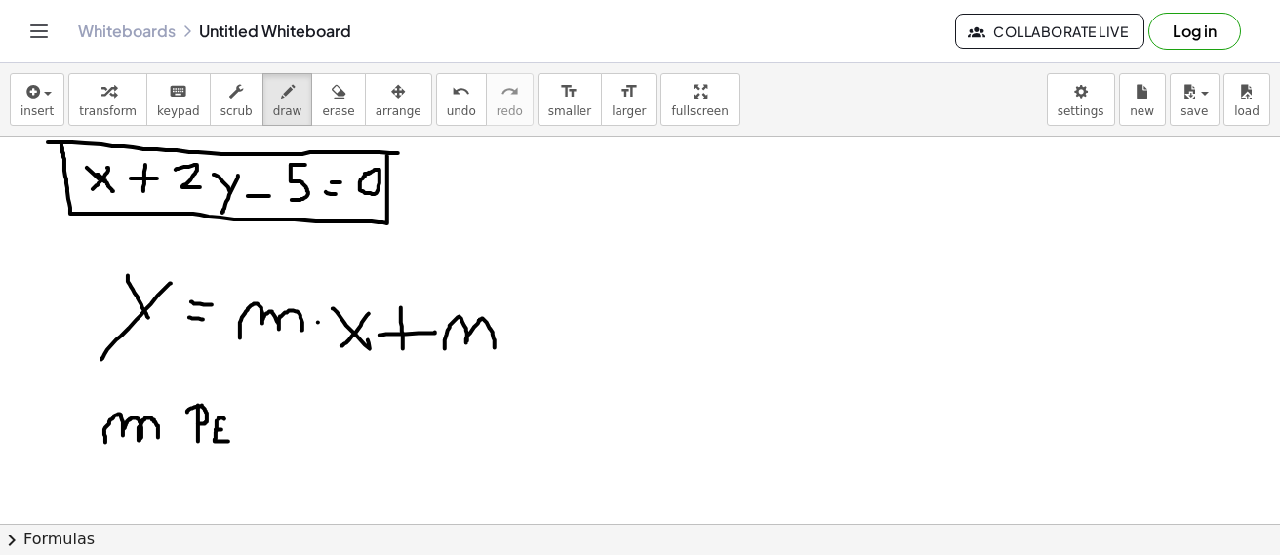
drag, startPoint x: 218, startPoint y: 418, endPoint x: 228, endPoint y: 416, distance: 9.9
drag, startPoint x: 270, startPoint y: 424, endPoint x: 272, endPoint y: 438, distance: 13.8
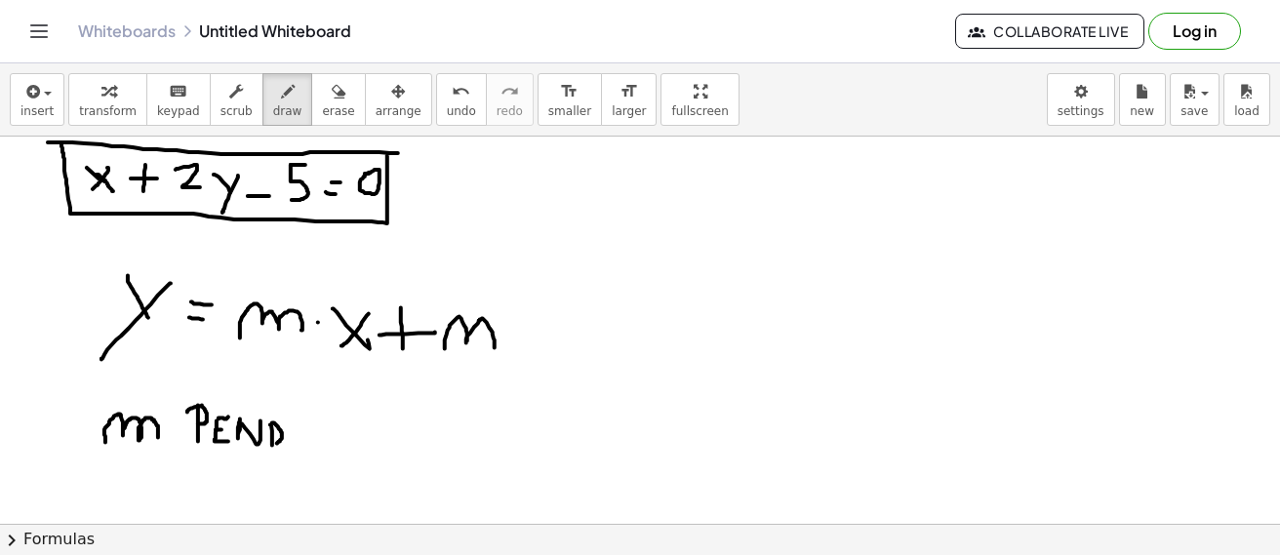
drag, startPoint x: 272, startPoint y: 422, endPoint x: 269, endPoint y: 443, distance: 20.7
drag, startPoint x: 308, startPoint y: 422, endPoint x: 307, endPoint y: 433, distance: 10.8
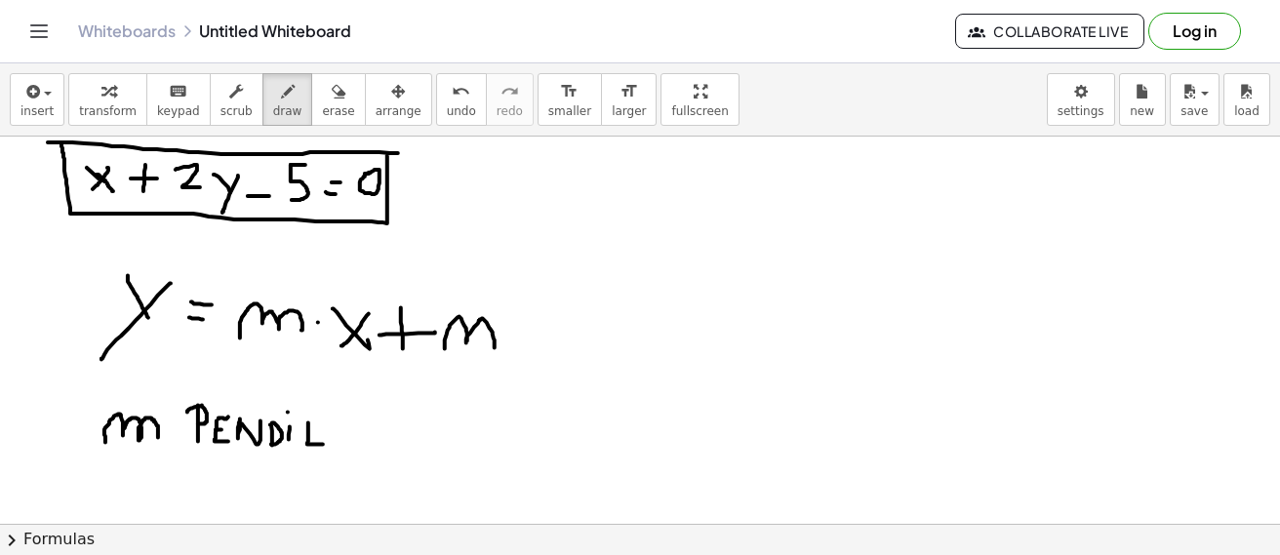
drag, startPoint x: 307, startPoint y: 421, endPoint x: 320, endPoint y: 421, distance: 12.7
drag, startPoint x: 337, startPoint y: 428, endPoint x: 365, endPoint y: 426, distance: 27.4
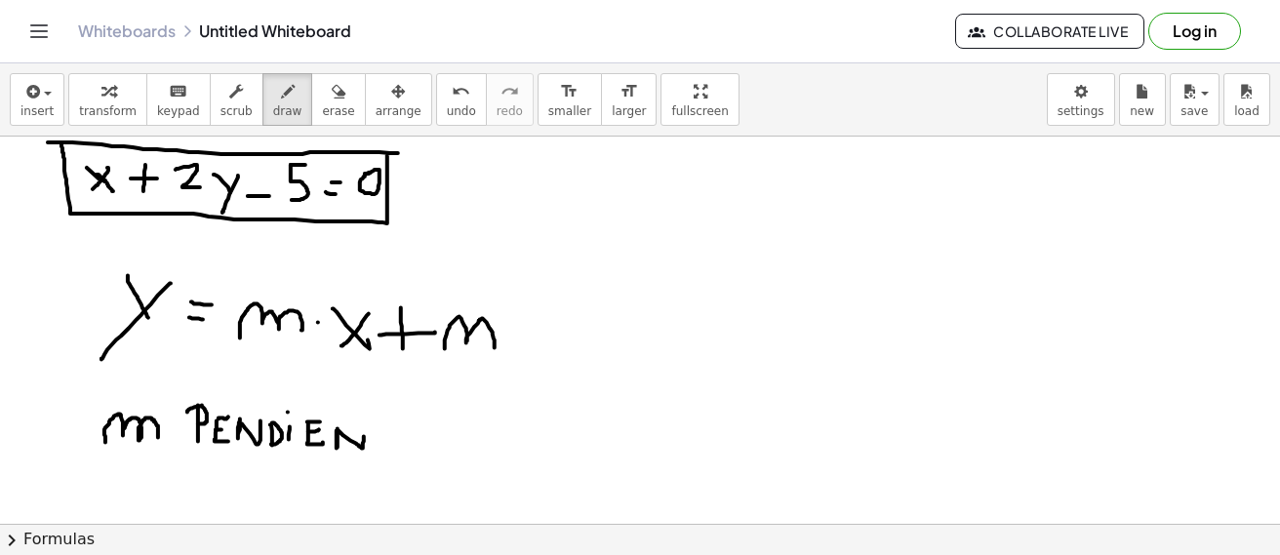
drag, startPoint x: 382, startPoint y: 425, endPoint x: 379, endPoint y: 450, distance: 24.6
drag, startPoint x: 374, startPoint y: 421, endPoint x: 390, endPoint y: 423, distance: 16.7
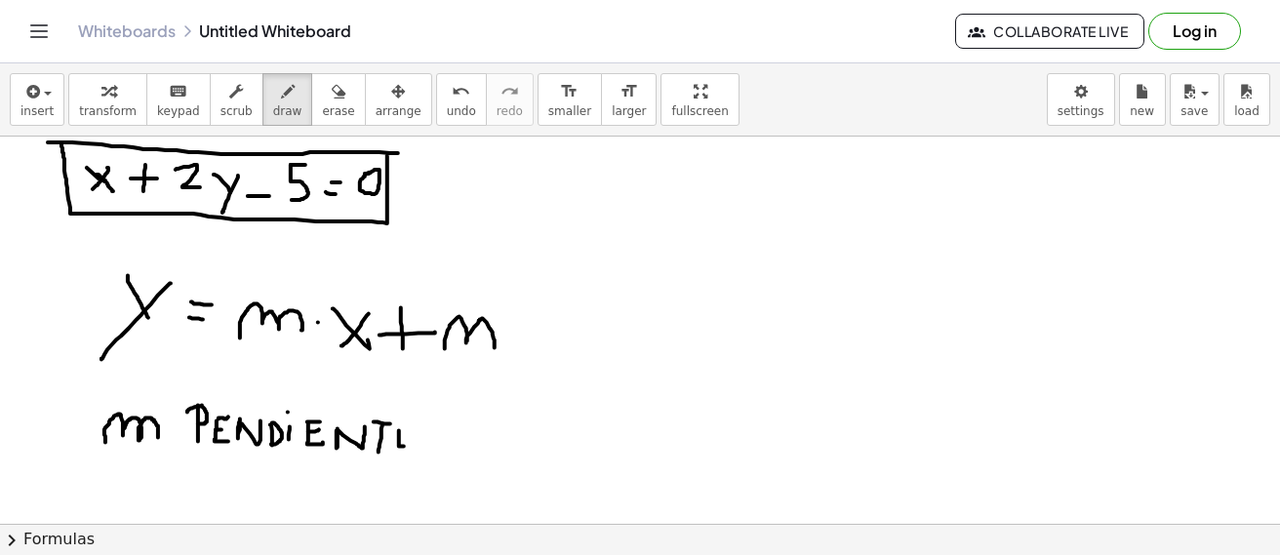
drag, startPoint x: 125, startPoint y: 490, endPoint x: 172, endPoint y: 482, distance: 47.5
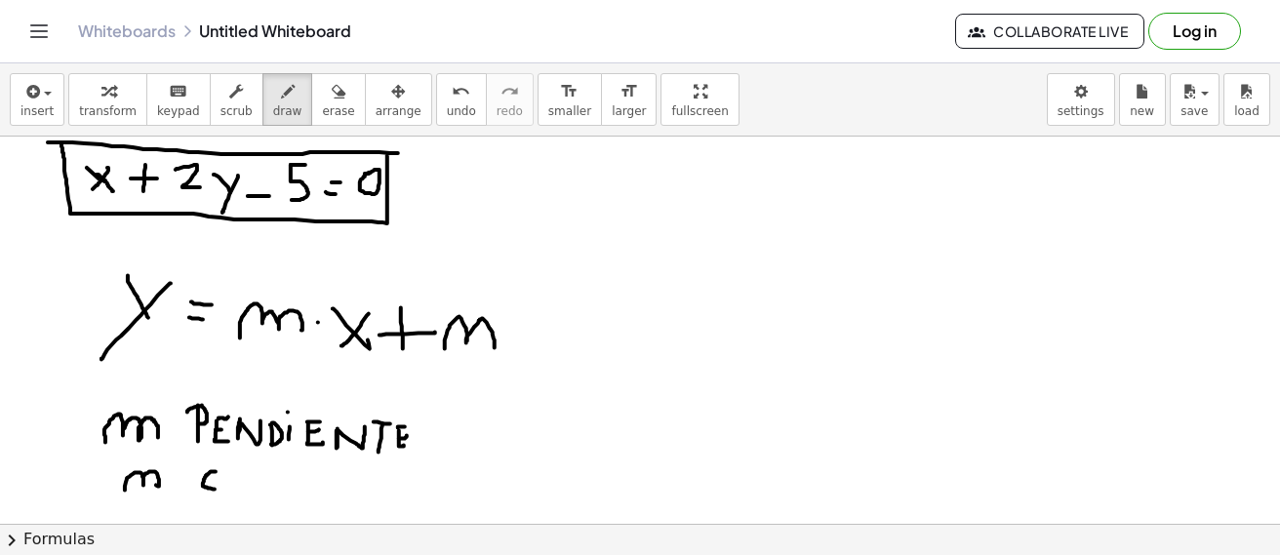
drag, startPoint x: 216, startPoint y: 471, endPoint x: 218, endPoint y: 489, distance: 17.8
drag, startPoint x: 229, startPoint y: 489, endPoint x: 226, endPoint y: 477, distance: 12.1
drag, startPoint x: 250, startPoint y: 479, endPoint x: 259, endPoint y: 490, distance: 14.5
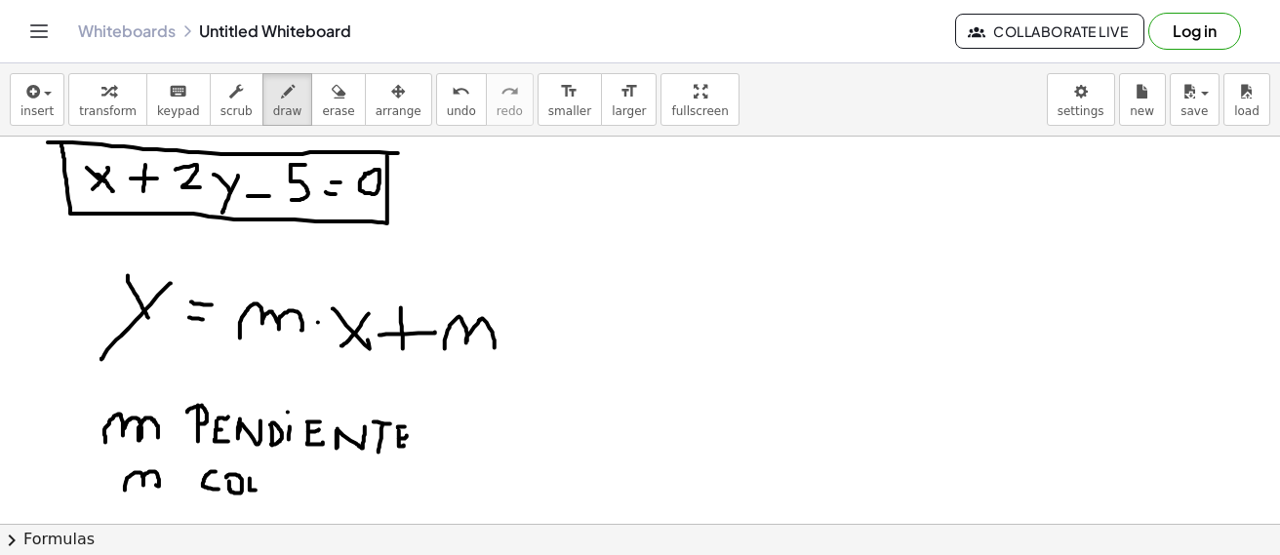
drag, startPoint x: 249, startPoint y: 484, endPoint x: 259, endPoint y: 482, distance: 10.9
drag, startPoint x: 269, startPoint y: 472, endPoint x: 263, endPoint y: 482, distance: 11.4
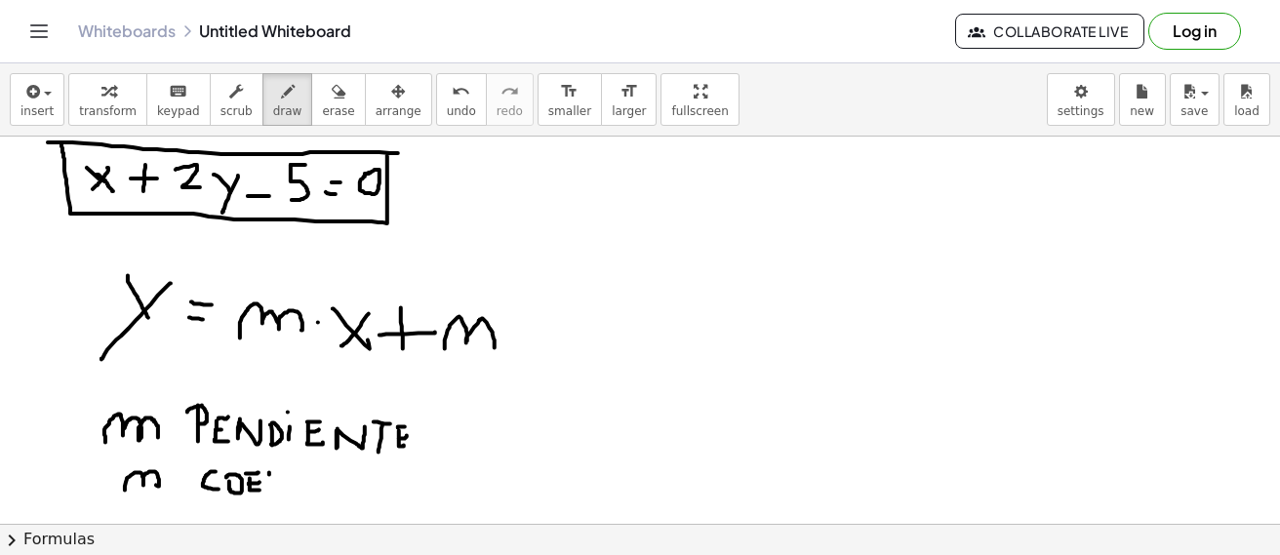
drag, startPoint x: 261, startPoint y: 469, endPoint x: 273, endPoint y: 467, distance: 11.9
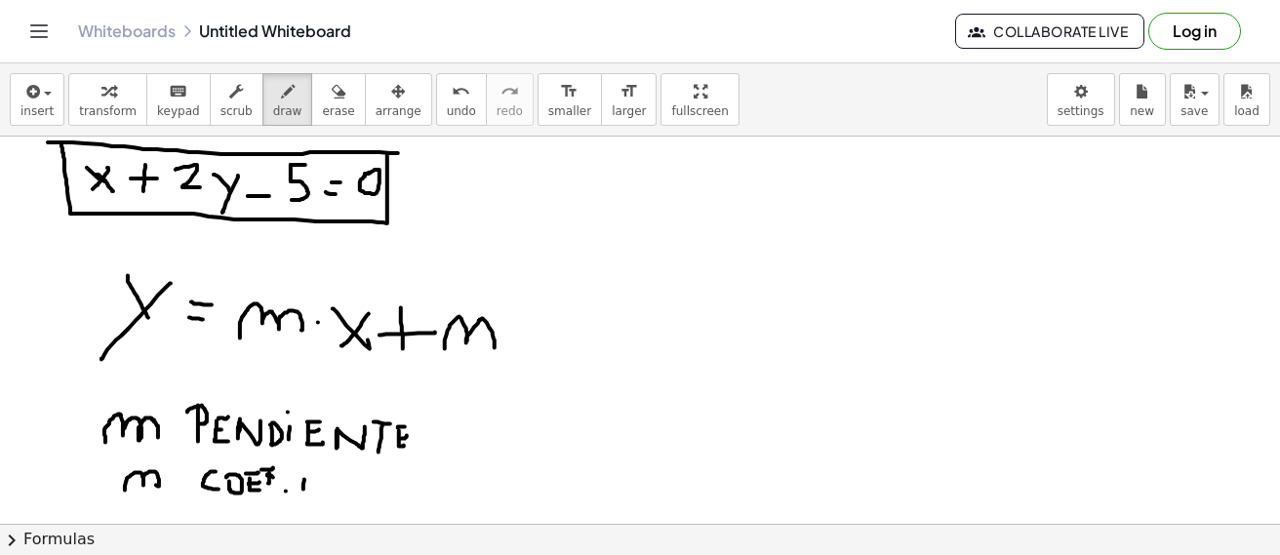
drag, startPoint x: 303, startPoint y: 489, endPoint x: 302, endPoint y: 474, distance: 14.7
drag, startPoint x: 298, startPoint y: 470, endPoint x: 305, endPoint y: 491, distance: 21.6
drag, startPoint x: 321, startPoint y: 490, endPoint x: 336, endPoint y: 491, distance: 15.6
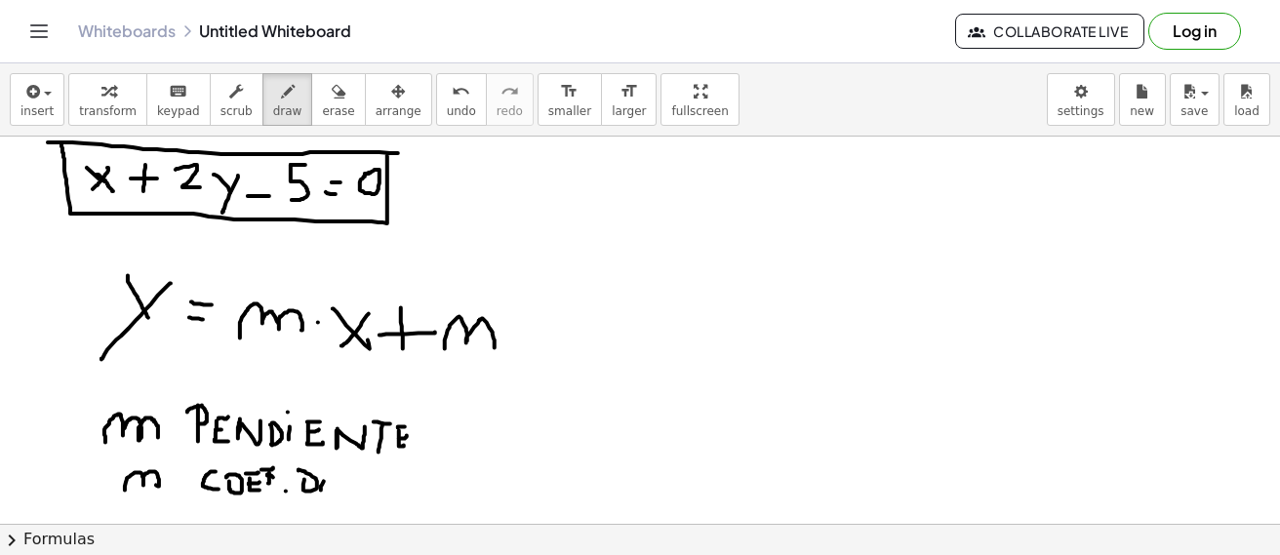
drag, startPoint x: 363, startPoint y: 497, endPoint x: 361, endPoint y: 485, distance: 12.8
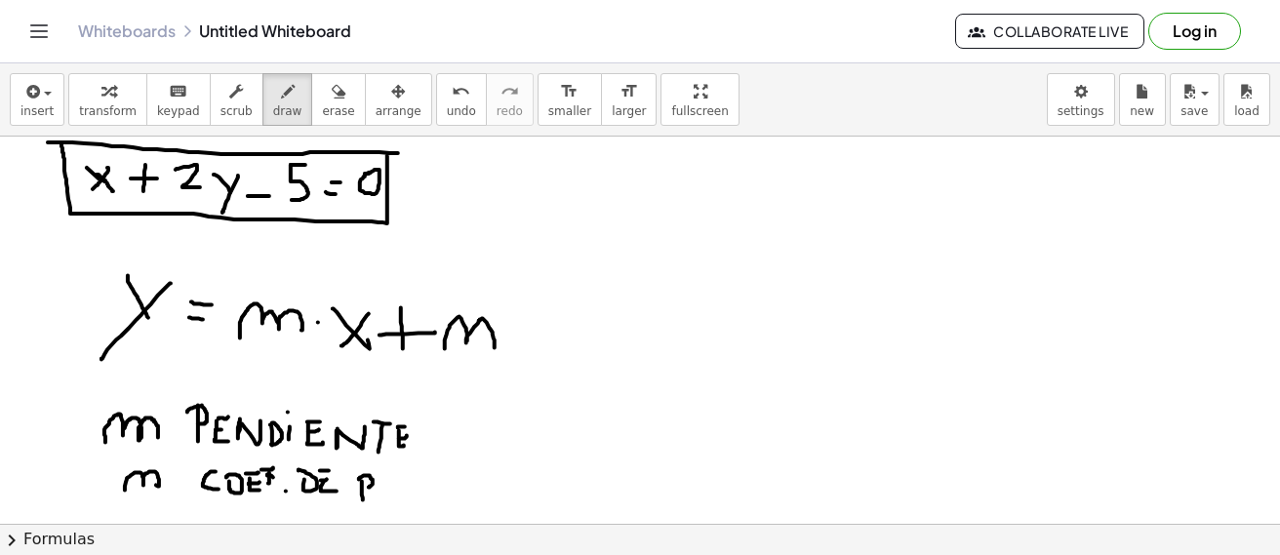
drag, startPoint x: 359, startPoint y: 479, endPoint x: 367, endPoint y: 488, distance: 11.7
drag, startPoint x: 404, startPoint y: 480, endPoint x: 402, endPoint y: 494, distance: 14.8
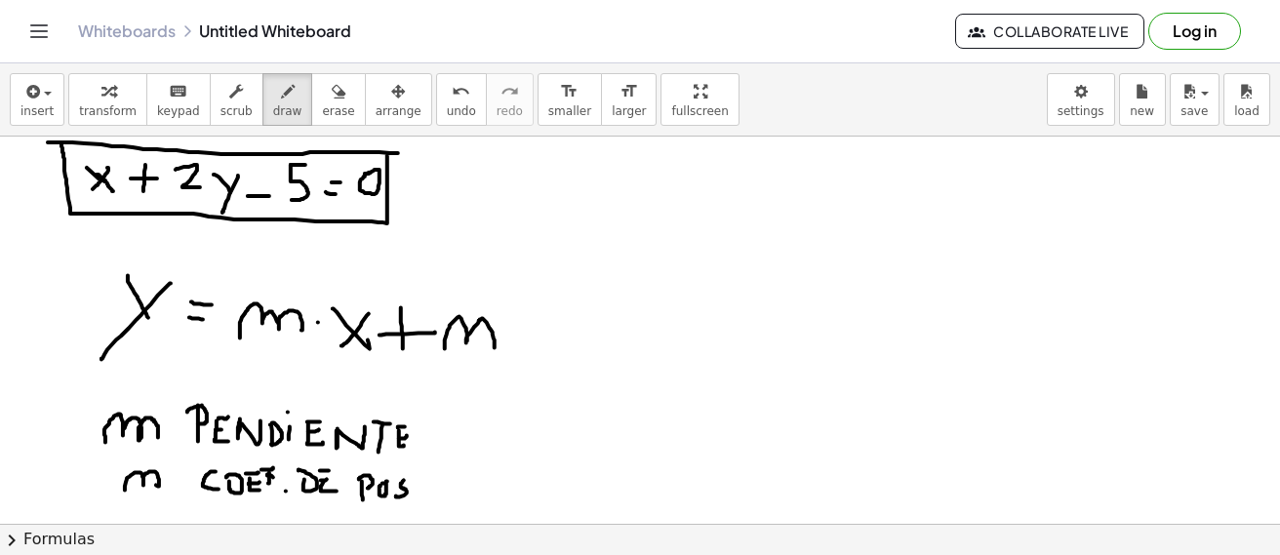
drag, startPoint x: 412, startPoint y: 494, endPoint x: 475, endPoint y: 511, distance: 65.5
drag, startPoint x: 485, startPoint y: 161, endPoint x: 451, endPoint y: 223, distance: 71.1
drag, startPoint x: 484, startPoint y: 160, endPoint x: 484, endPoint y: 216, distance: 55.6
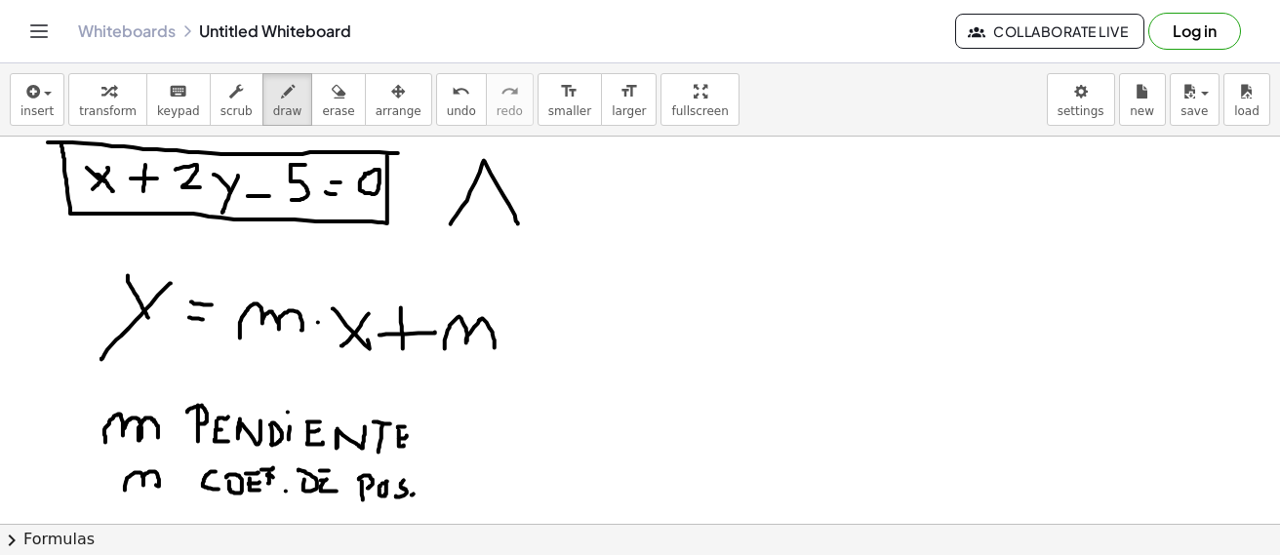
drag, startPoint x: 473, startPoint y: 196, endPoint x: 510, endPoint y: 196, distance: 37.1
drag, startPoint x: 529, startPoint y: 188, endPoint x: 553, endPoint y: 220, distance: 40.4
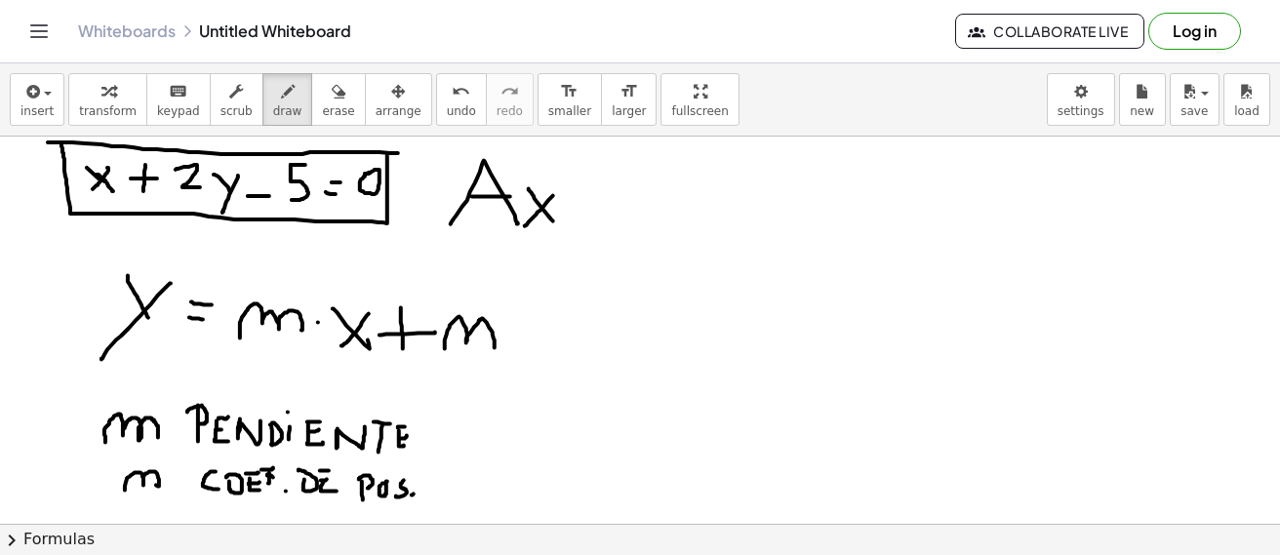
drag, startPoint x: 572, startPoint y: 203, endPoint x: 573, endPoint y: 228, distance: 25.4
drag, startPoint x: 559, startPoint y: 209, endPoint x: 597, endPoint y: 208, distance: 38.0
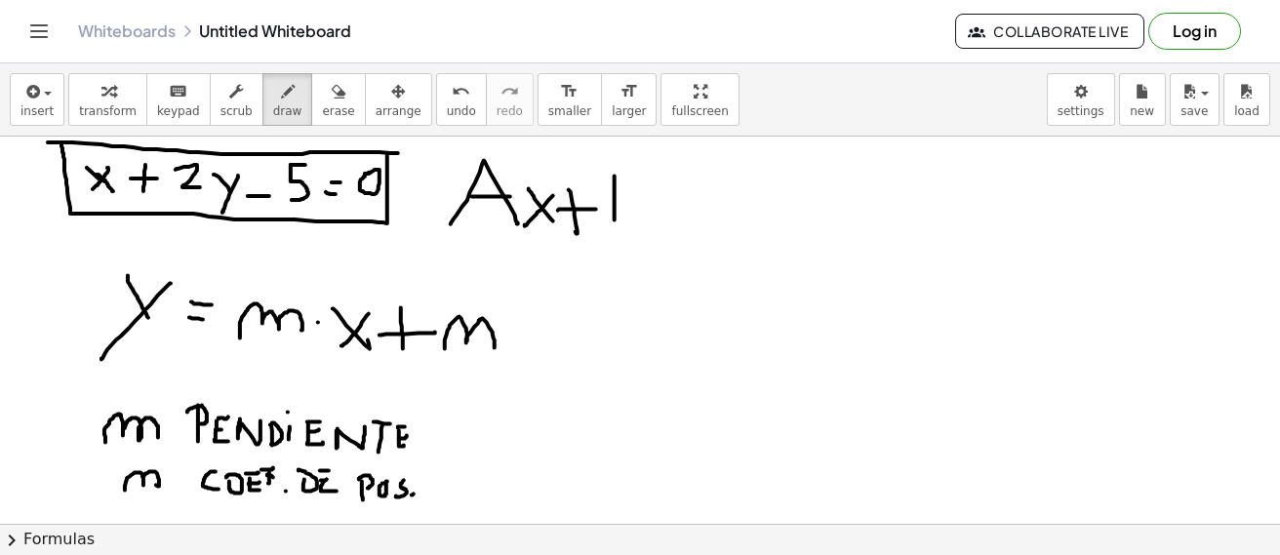
drag, startPoint x: 609, startPoint y: 184, endPoint x: 614, endPoint y: 222, distance: 38.5
drag, startPoint x: 655, startPoint y: 198, endPoint x: 676, endPoint y: 202, distance: 20.8
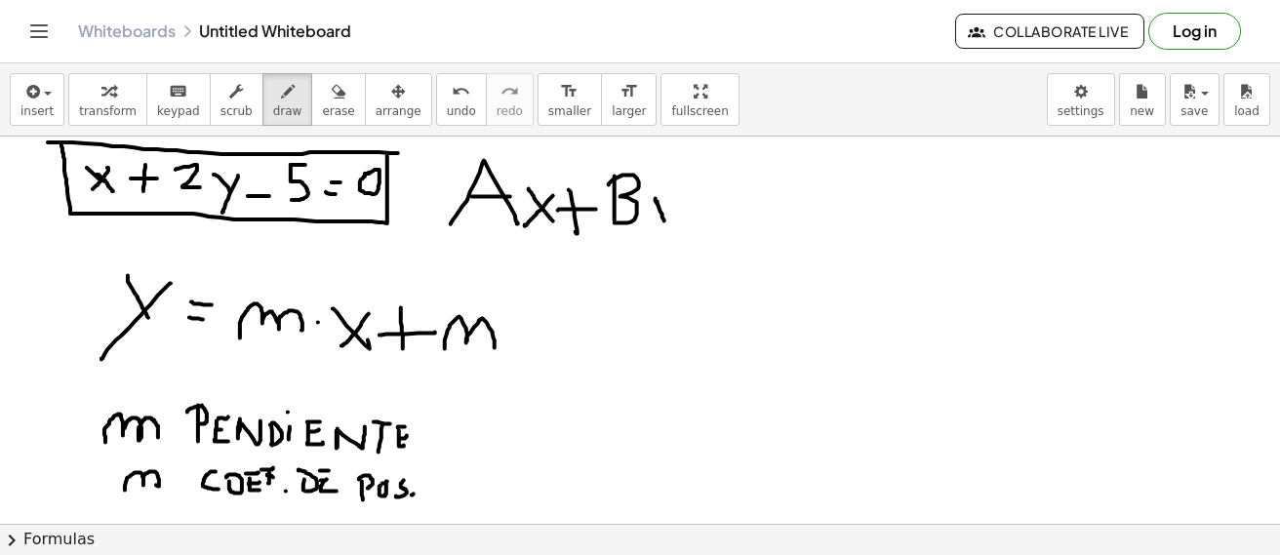
drag, startPoint x: 677, startPoint y: 199, endPoint x: 660, endPoint y: 245, distance: 48.7
drag, startPoint x: 706, startPoint y: 192, endPoint x: 699, endPoint y: 226, distance: 34.8
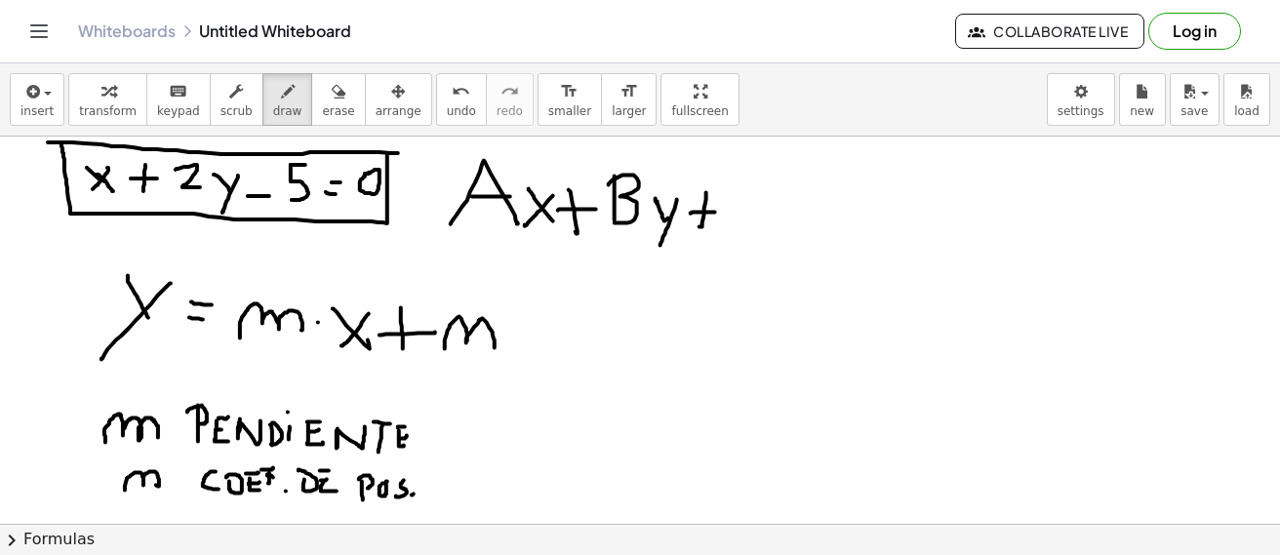
drag, startPoint x: 690, startPoint y: 213, endPoint x: 715, endPoint y: 212, distance: 24.4
drag, startPoint x: 749, startPoint y: 191, endPoint x: 745, endPoint y: 221, distance: 30.5
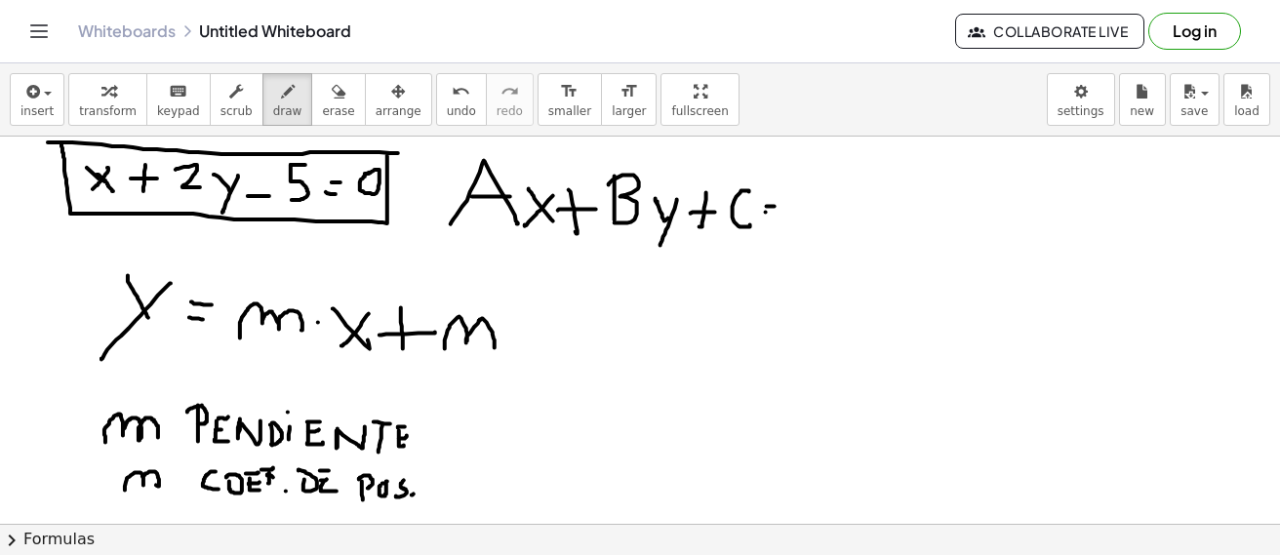
drag, startPoint x: 766, startPoint y: 212, endPoint x: 778, endPoint y: 214, distance: 12.8
drag, startPoint x: 792, startPoint y: 198, endPoint x: 774, endPoint y: 203, distance: 18.2
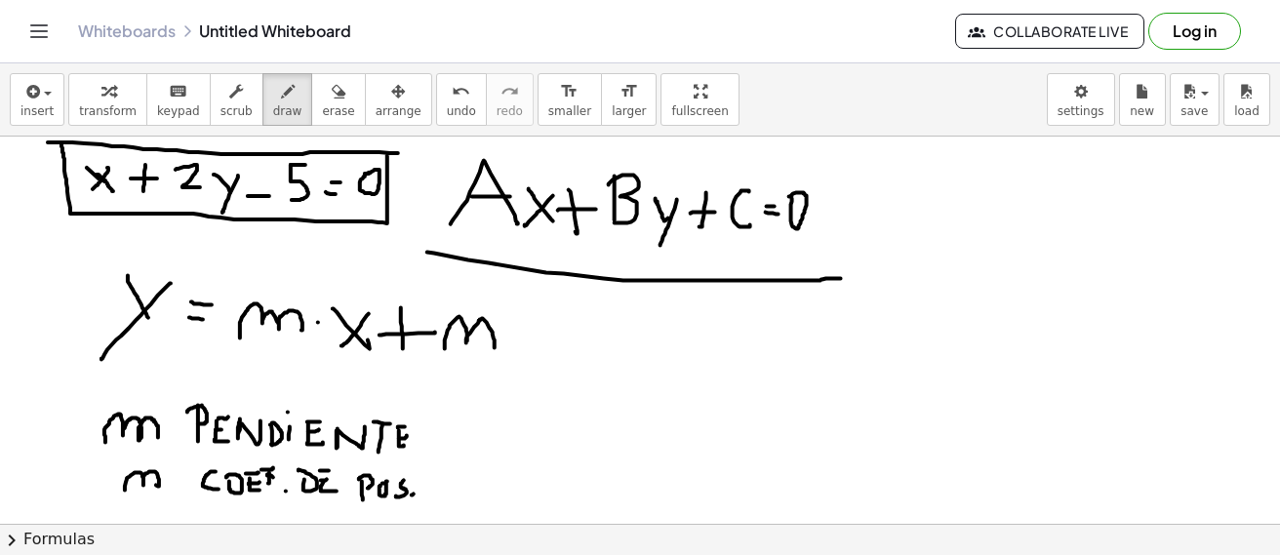
drag, startPoint x: 427, startPoint y: 252, endPoint x: 841, endPoint y: 278, distance: 414.3
drag, startPoint x: 77, startPoint y: 277, endPoint x: 77, endPoint y: 301, distance: 24.4
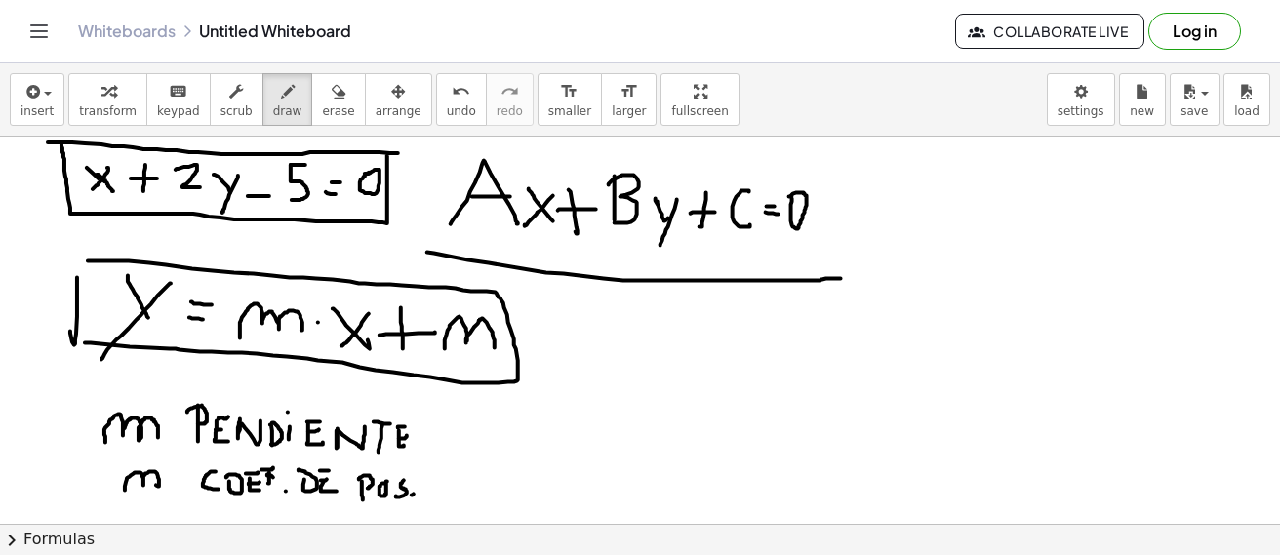
drag, startPoint x: 88, startPoint y: 260, endPoint x: 85, endPoint y: 342, distance: 82.0
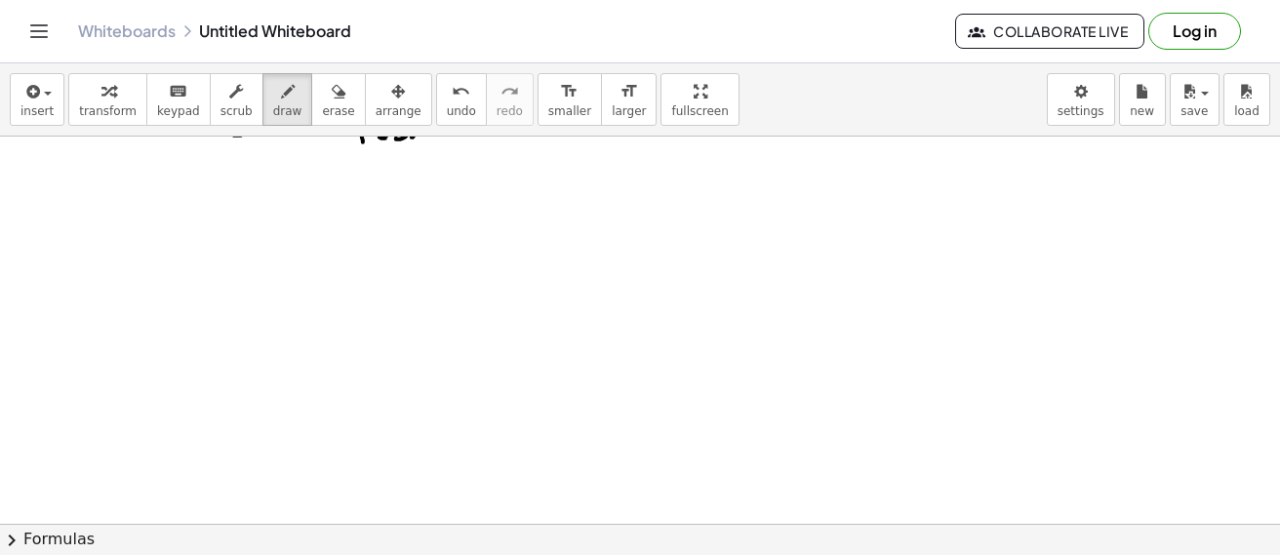
scroll to position [2333, 0]
drag, startPoint x: 134, startPoint y: 174, endPoint x: 135, endPoint y: 258, distance: 84.9
drag, startPoint x: 154, startPoint y: 189, endPoint x: 158, endPoint y: 237, distance: 47.9
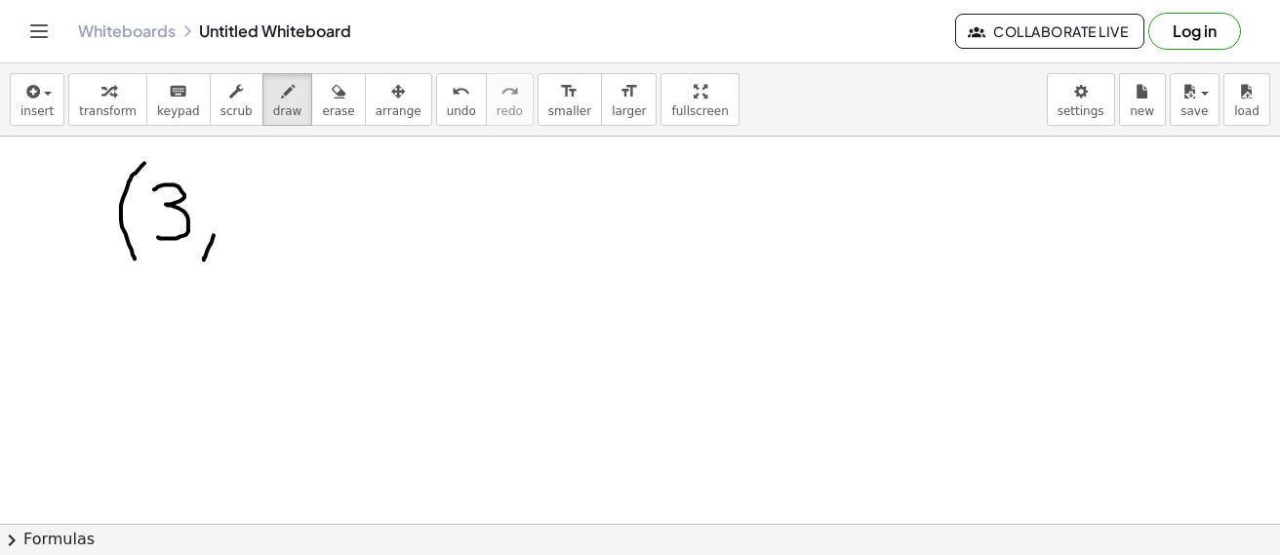
drag, startPoint x: 243, startPoint y: 190, endPoint x: 241, endPoint y: 224, distance: 34.2
drag, startPoint x: 286, startPoint y: 188, endPoint x: 269, endPoint y: 250, distance: 63.6
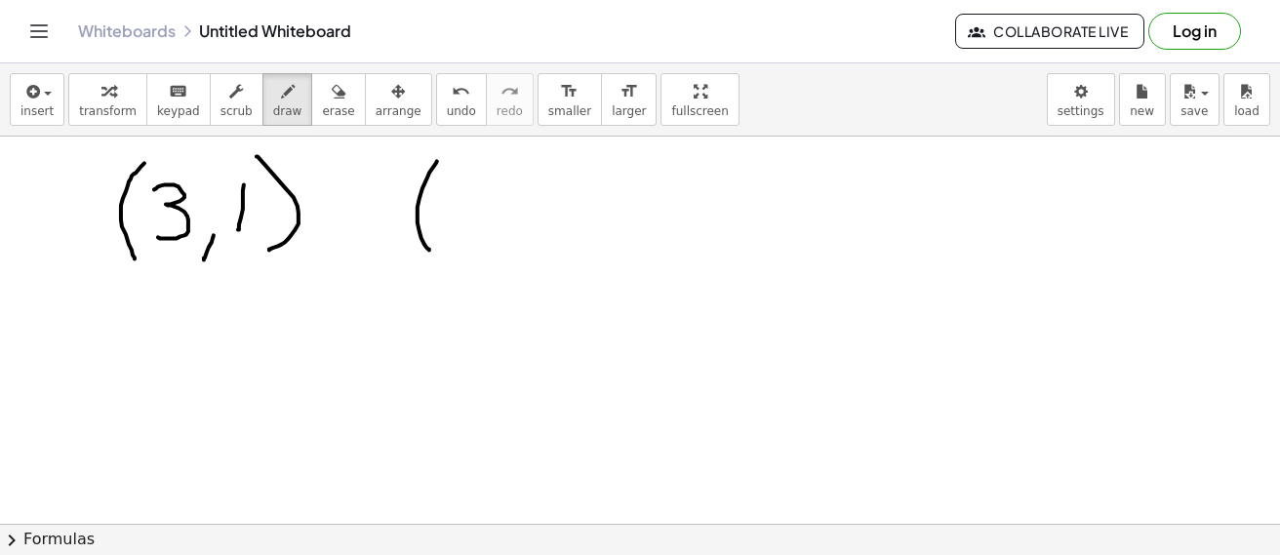
drag, startPoint x: 436, startPoint y: 163, endPoint x: 429, endPoint y: 250, distance: 87.1
drag, startPoint x: 469, startPoint y: 186, endPoint x: 474, endPoint y: 231, distance: 45.1
drag, startPoint x: 493, startPoint y: 231, endPoint x: 488, endPoint y: 261, distance: 30.8
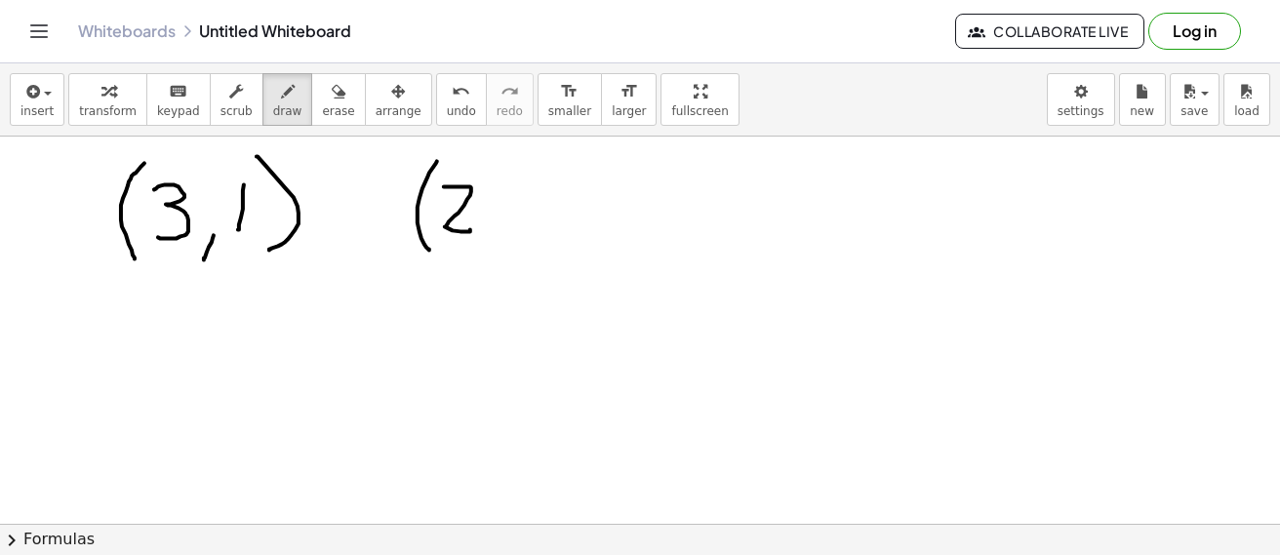
drag, startPoint x: 514, startPoint y: 190, endPoint x: 537, endPoint y: 238, distance: 53.2
drag, startPoint x: 528, startPoint y: 218, endPoint x: 563, endPoint y: 217, distance: 35.2
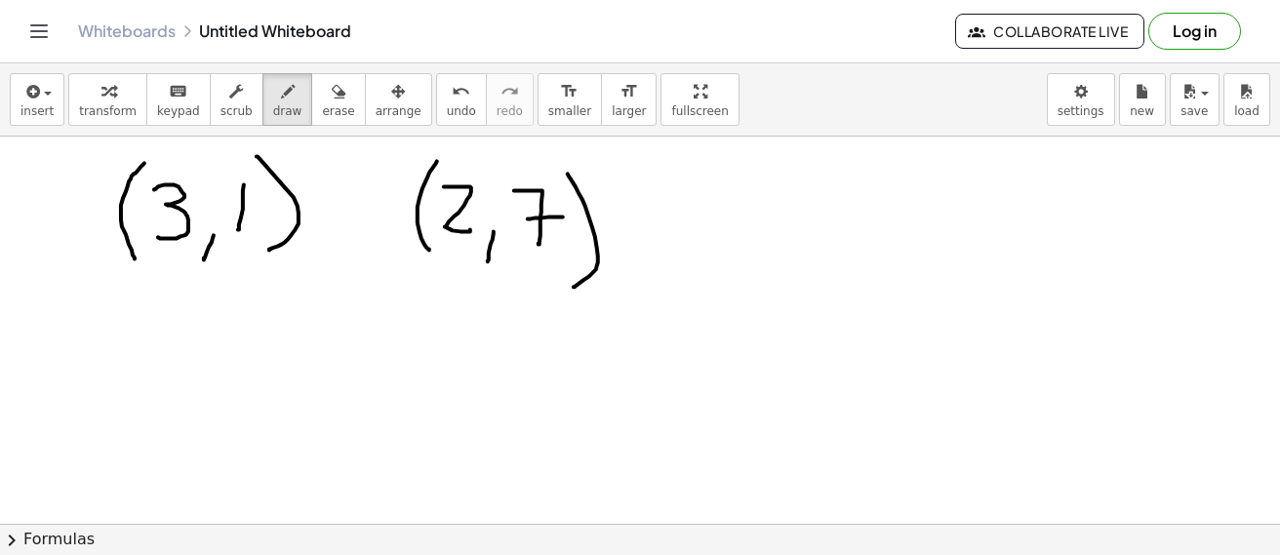
drag, startPoint x: 568, startPoint y: 174, endPoint x: 573, endPoint y: 287, distance: 113.3
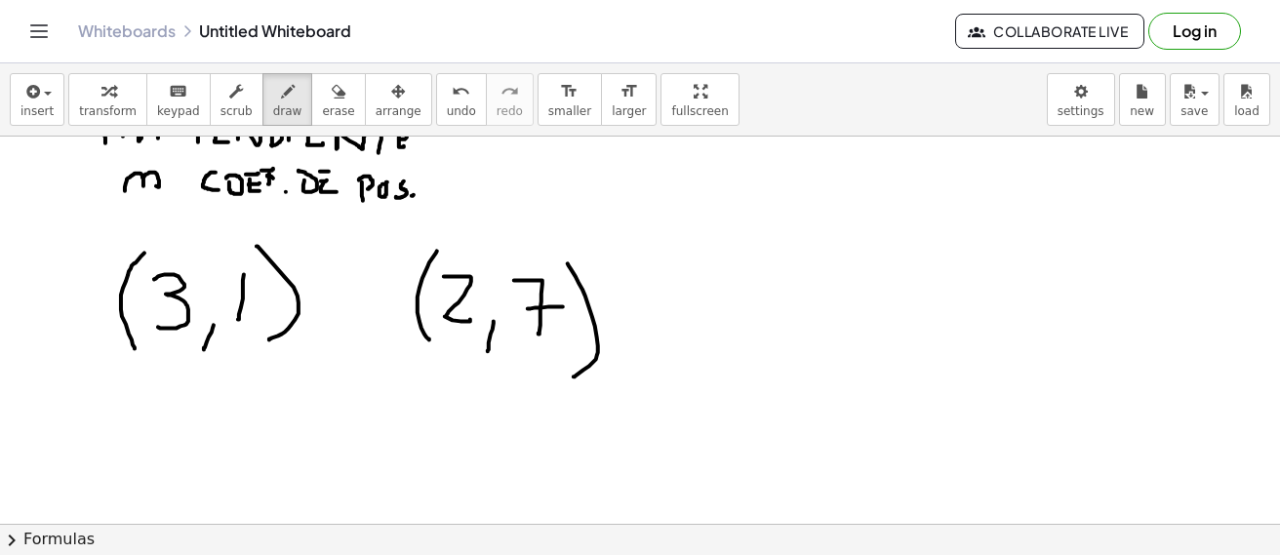
scroll to position [1845, 0]
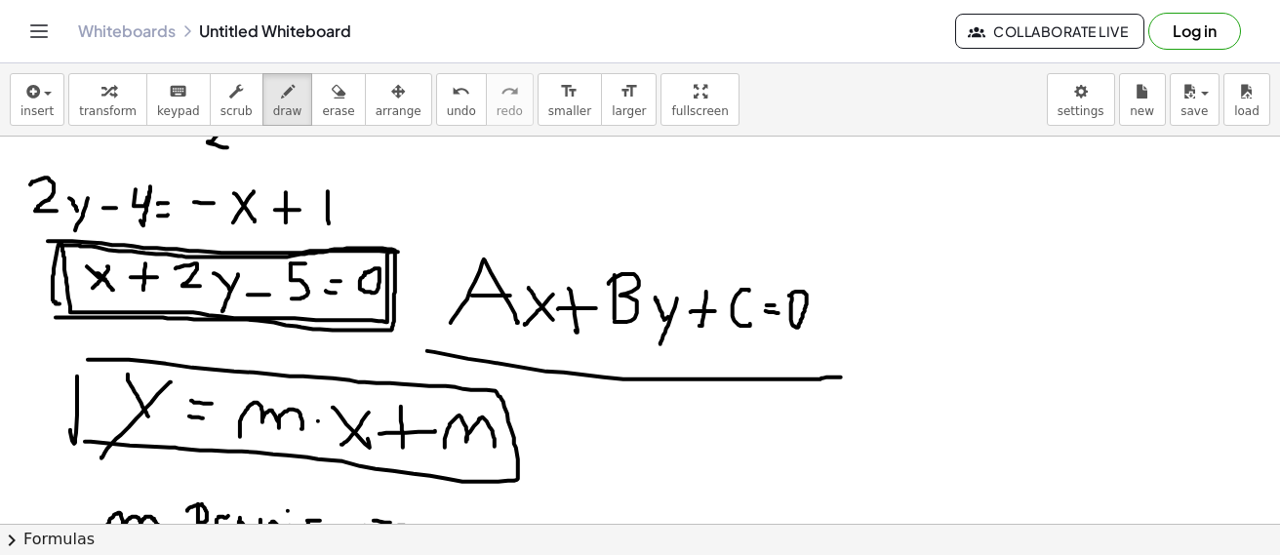
drag, startPoint x: 56, startPoint y: 317, endPoint x: 59, endPoint y: 303, distance: 14.2
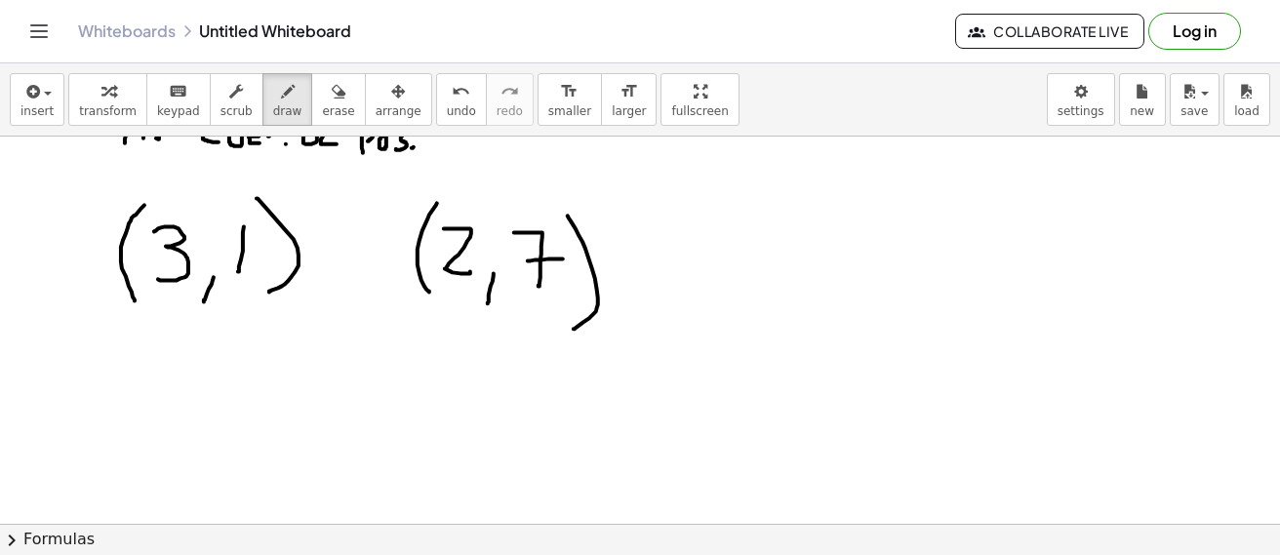
scroll to position [2333, 0]
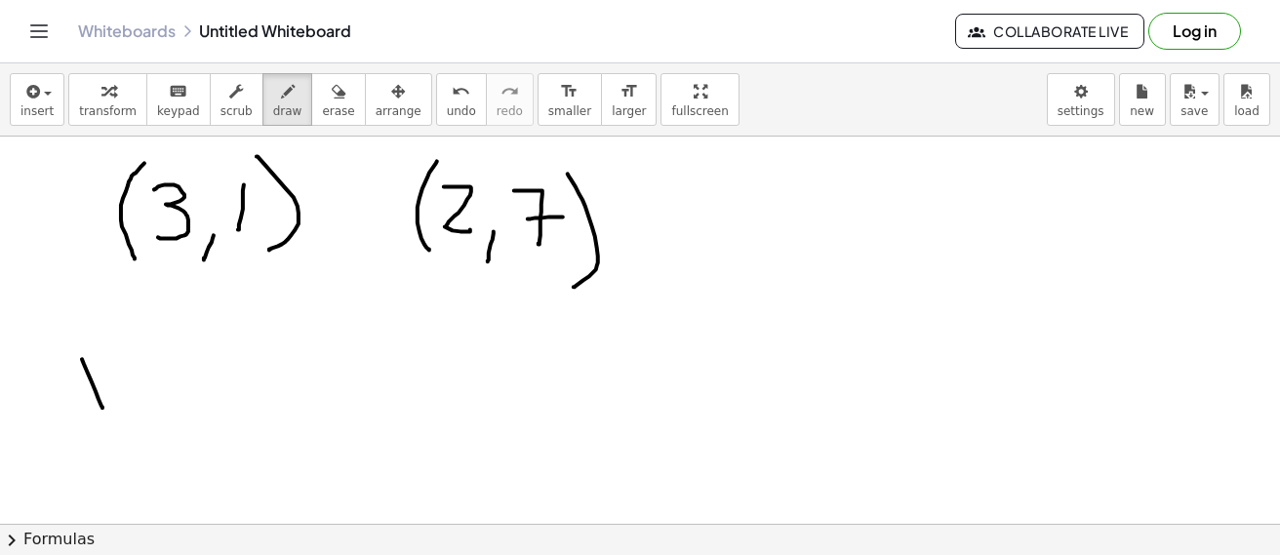
drag, startPoint x: 82, startPoint y: 359, endPoint x: 105, endPoint y: 399, distance: 46.3
drag, startPoint x: 121, startPoint y: 374, endPoint x: 97, endPoint y: 445, distance: 75.3
drag, startPoint x: 150, startPoint y: 417, endPoint x: 162, endPoint y: 417, distance: 11.7
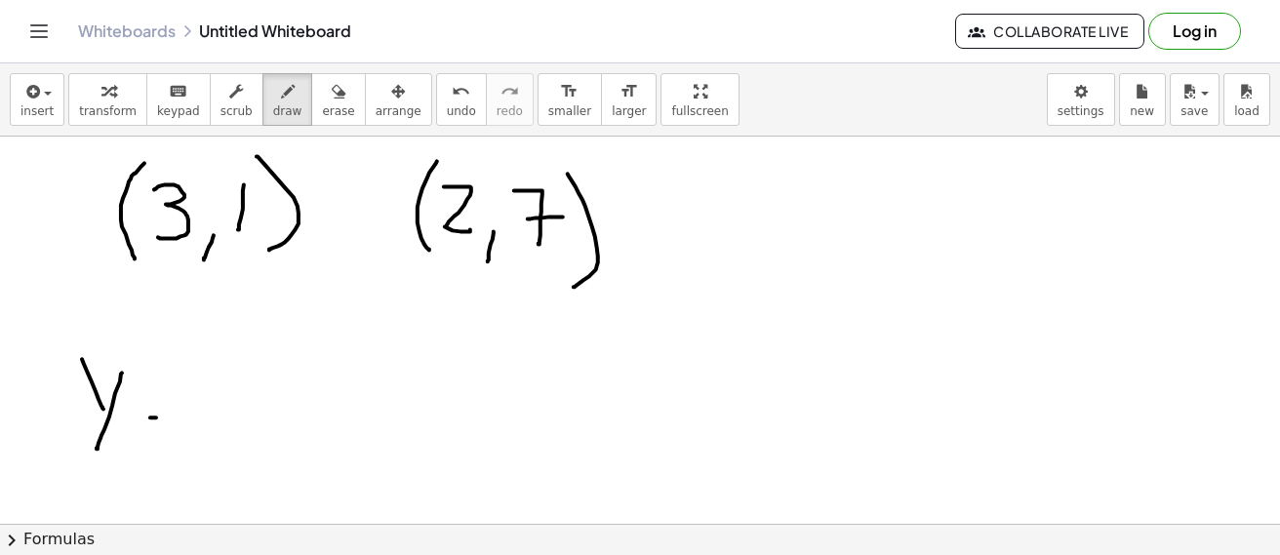
drag, startPoint x: 153, startPoint y: 432, endPoint x: 182, endPoint y: 435, distance: 29.4
drag, startPoint x: 275, startPoint y: 377, endPoint x: 263, endPoint y: 436, distance: 59.7
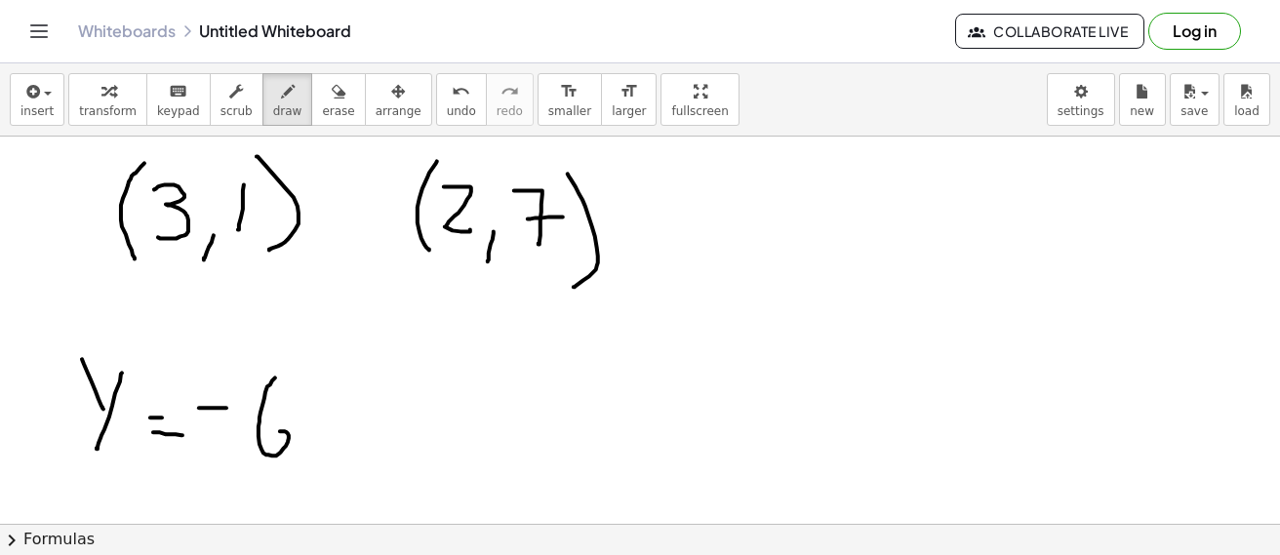
drag, startPoint x: 329, startPoint y: 441, endPoint x: 317, endPoint y: 454, distance: 18.0
drag, startPoint x: 387, startPoint y: 429, endPoint x: 373, endPoint y: 444, distance: 20.7
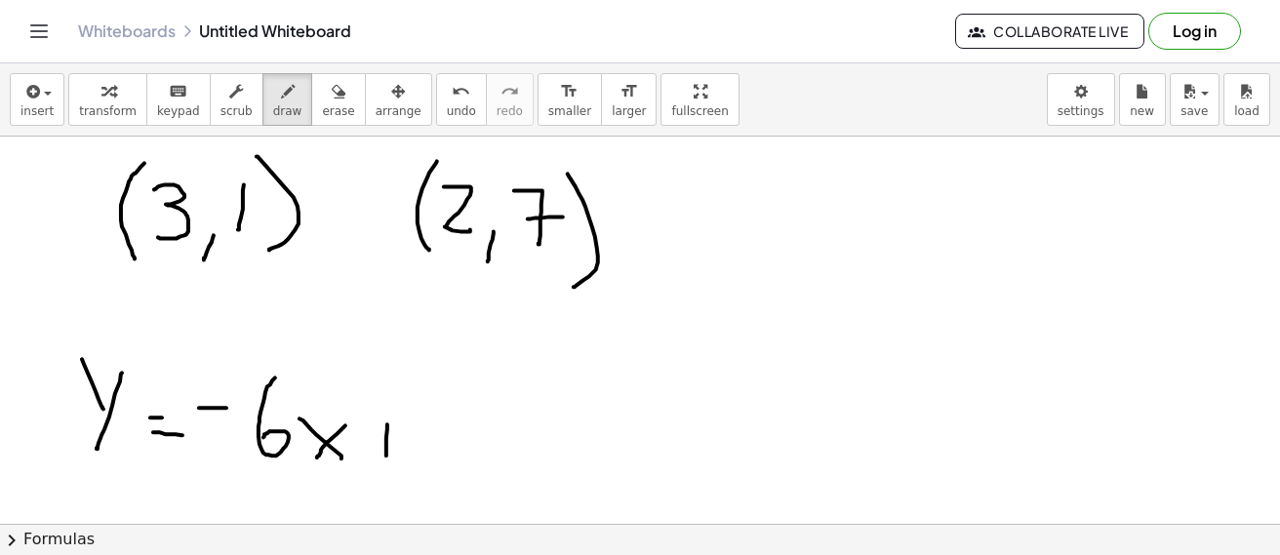
drag, startPoint x: 369, startPoint y: 441, endPoint x: 394, endPoint y: 439, distance: 25.4
drag, startPoint x: 429, startPoint y: 408, endPoint x: 433, endPoint y: 453, distance: 46.0
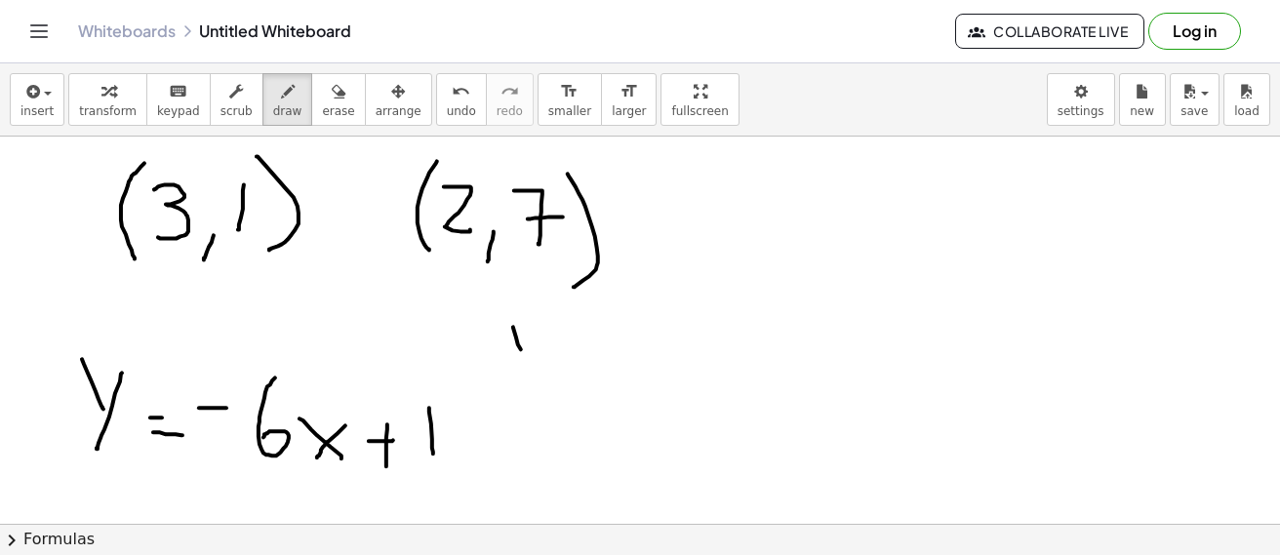
drag, startPoint x: 513, startPoint y: 327, endPoint x: 523, endPoint y: 353, distance: 28.1
drag, startPoint x: 534, startPoint y: 333, endPoint x: 519, endPoint y: 377, distance: 47.5
drag, startPoint x: 542, startPoint y: 353, endPoint x: 558, endPoint y: 353, distance: 15.6
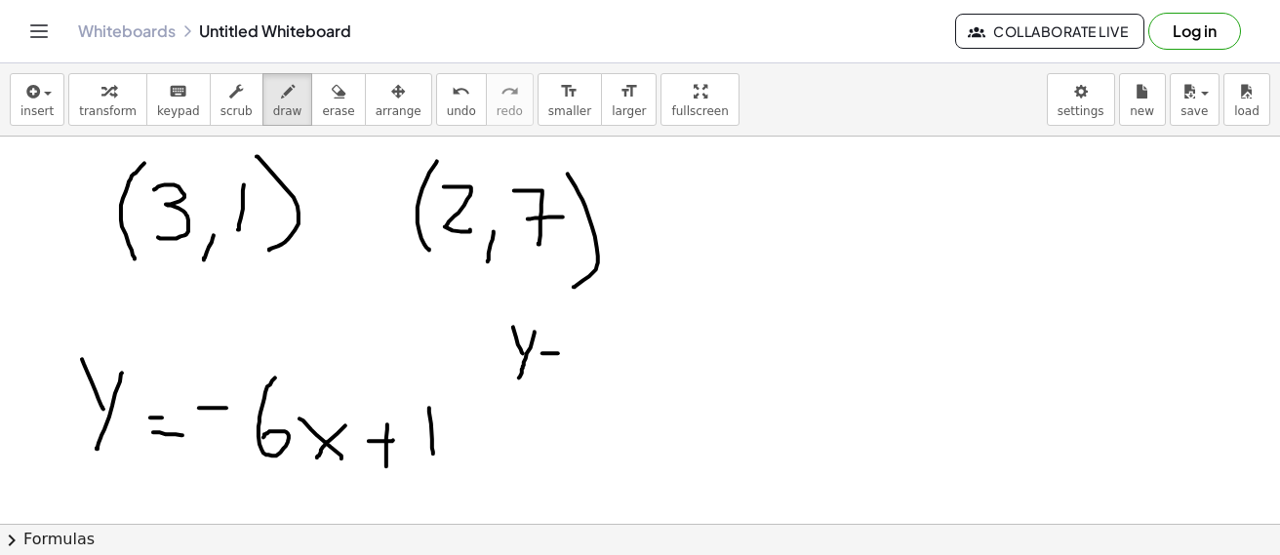
drag, startPoint x: 578, startPoint y: 342, endPoint x: 578, endPoint y: 369, distance: 26.3
drag, startPoint x: 593, startPoint y: 356, endPoint x: 613, endPoint y: 358, distance: 20.6
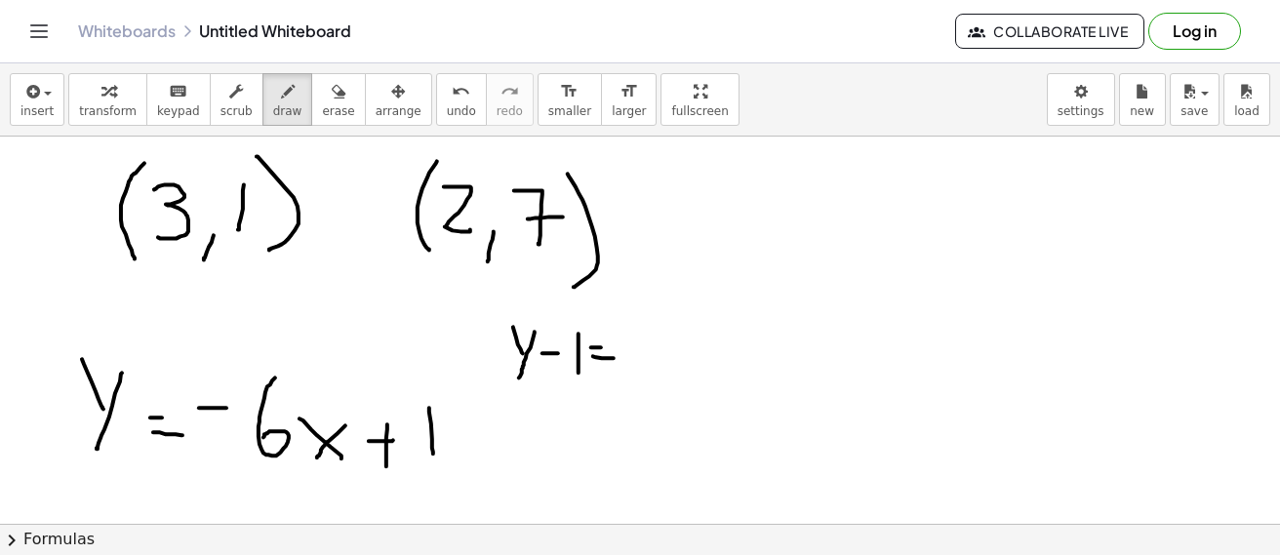
drag, startPoint x: 632, startPoint y: 321, endPoint x: 645, endPoint y: 345, distance: 27.5
drag, startPoint x: 640, startPoint y: 337, endPoint x: 659, endPoint y: 337, distance: 19.5
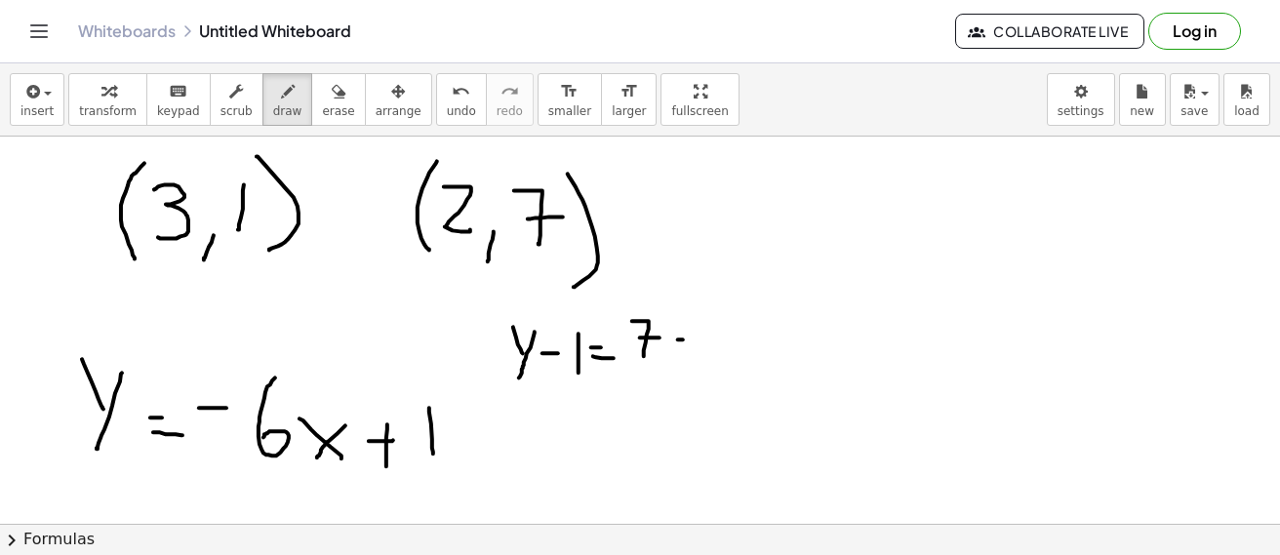
drag, startPoint x: 704, startPoint y: 341, endPoint x: 704, endPoint y: 353, distance: 11.7
drag, startPoint x: 642, startPoint y: 365, endPoint x: 673, endPoint y: 373, distance: 32.2
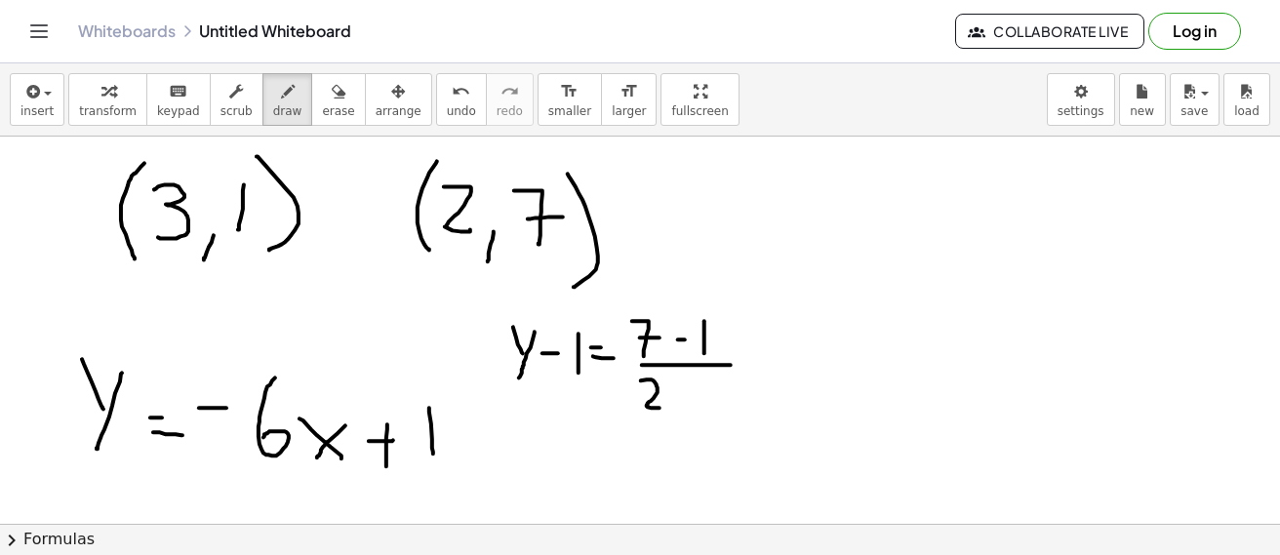
drag, startPoint x: 641, startPoint y: 380, endPoint x: 663, endPoint y: 408, distance: 35.3
drag, startPoint x: 697, startPoint y: 381, endPoint x: 697, endPoint y: 410, distance: 28.3
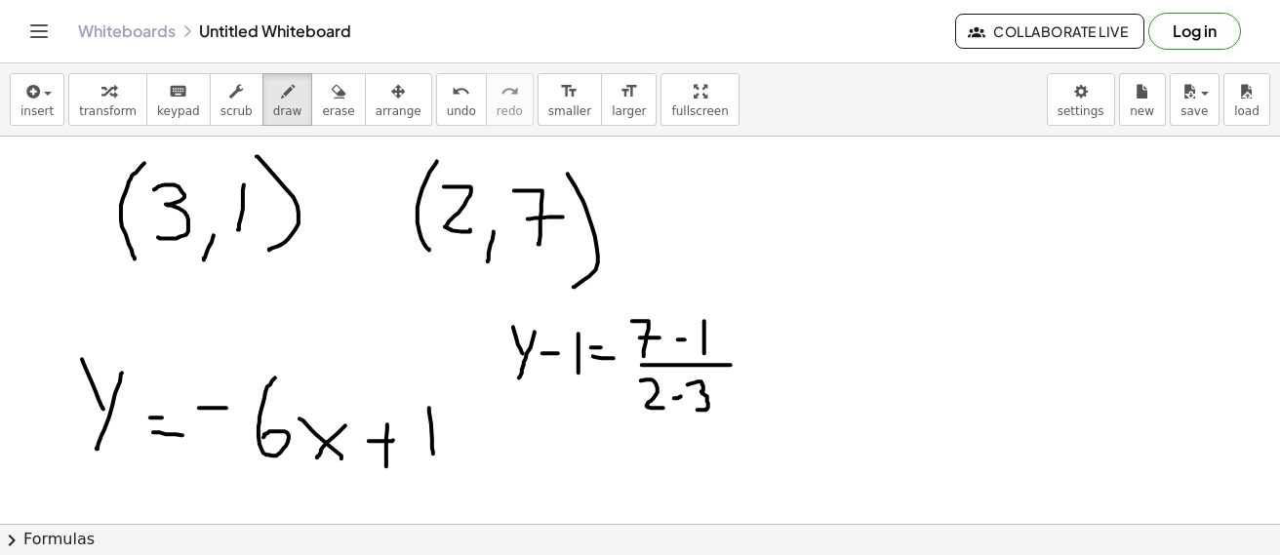
drag, startPoint x: 768, startPoint y: 326, endPoint x: 777, endPoint y: 360, distance: 35.5
drag, startPoint x: 784, startPoint y: 336, endPoint x: 808, endPoint y: 364, distance: 36.6
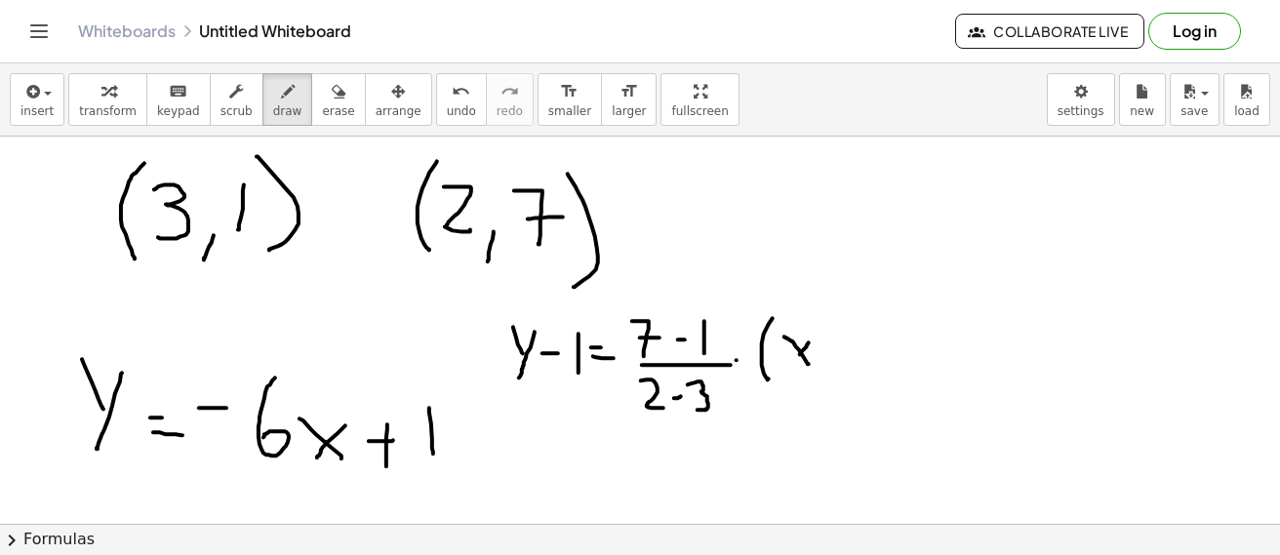
drag, startPoint x: 807, startPoint y: 345, endPoint x: 793, endPoint y: 364, distance: 23.0
drag, startPoint x: 838, startPoint y: 333, endPoint x: 847, endPoint y: 354, distance: 23.6
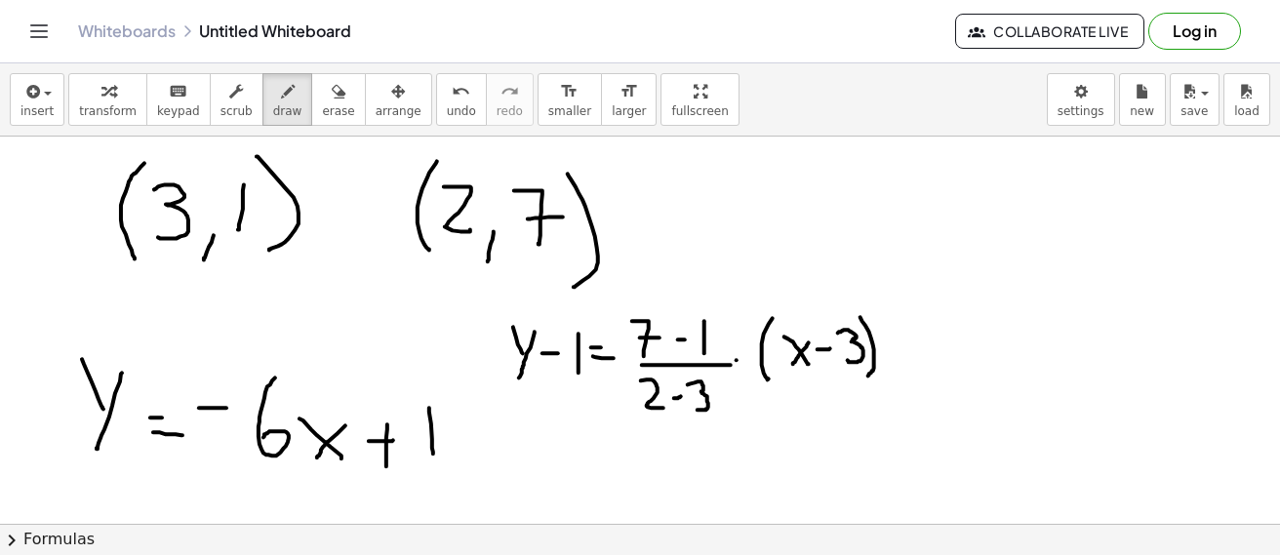
drag, startPoint x: 860, startPoint y: 317, endPoint x: 732, endPoint y: 418, distance: 163.1
drag, startPoint x: 550, startPoint y: 460, endPoint x: 573, endPoint y: 456, distance: 23.7
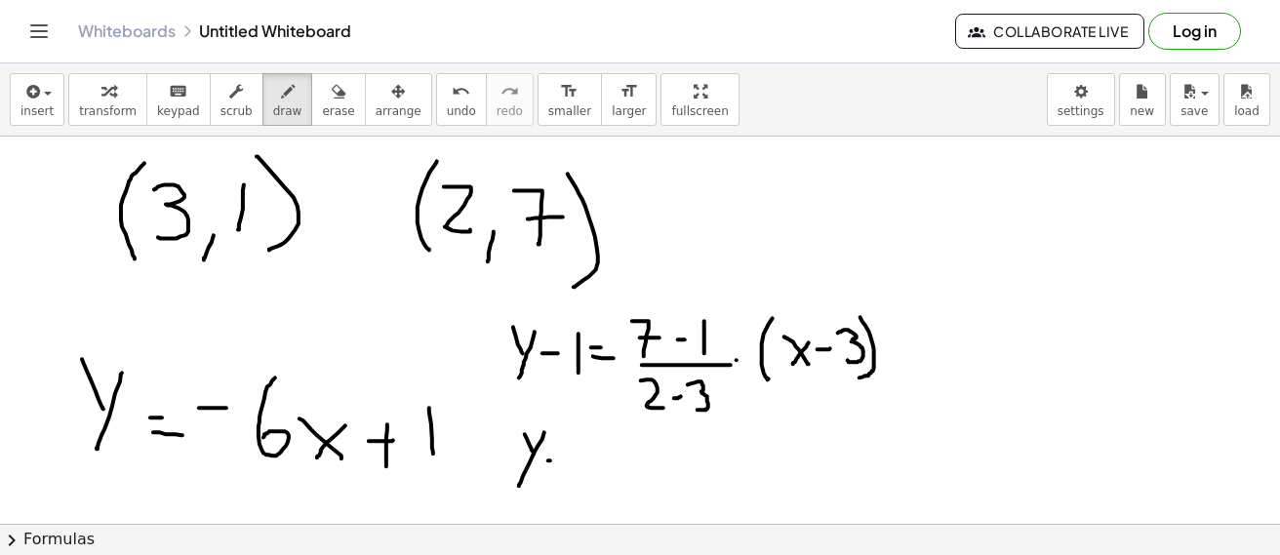
drag, startPoint x: 605, startPoint y: 468, endPoint x: 614, endPoint y: 469, distance: 9.8
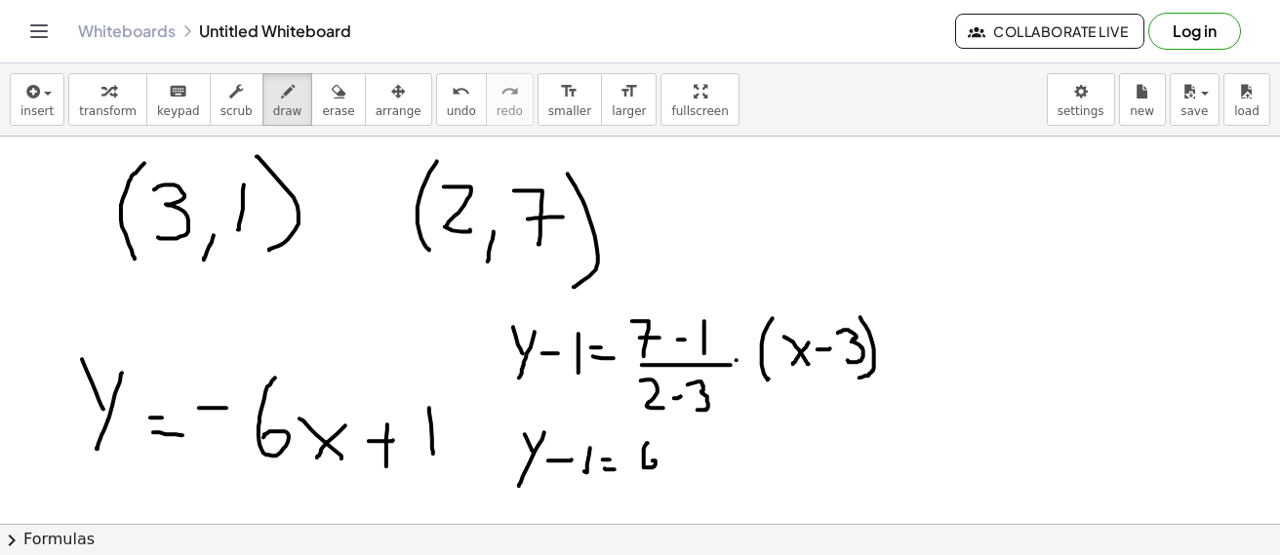
drag, startPoint x: 648, startPoint y: 443, endPoint x: 635, endPoint y: 469, distance: 29.2
drag, startPoint x: 624, startPoint y: 481, endPoint x: 655, endPoint y: 480, distance: 31.2
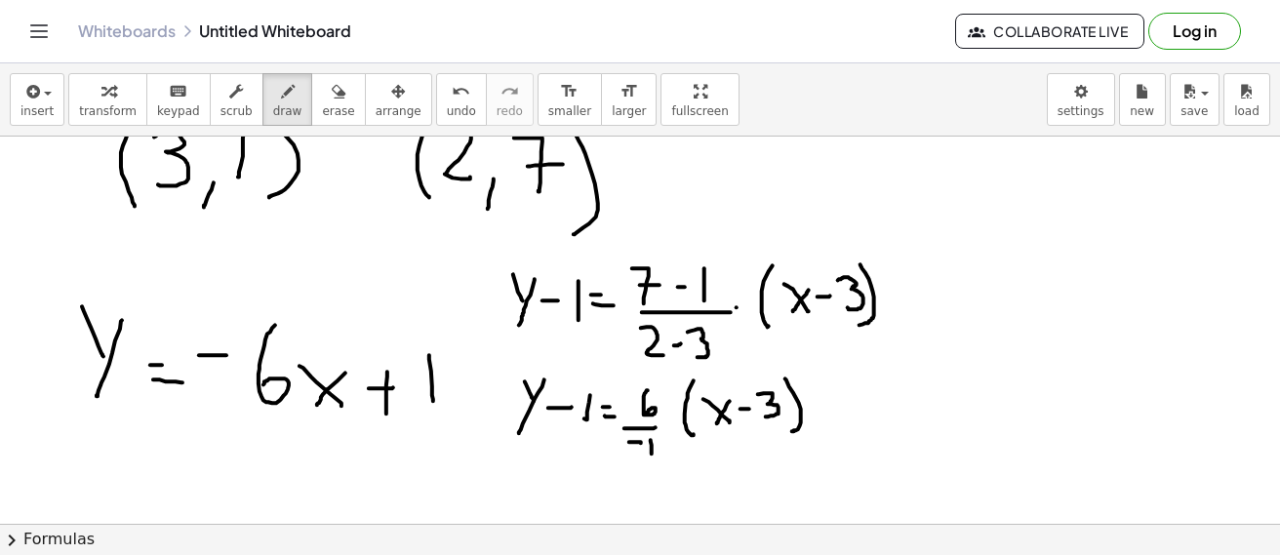
scroll to position [2430, 0]
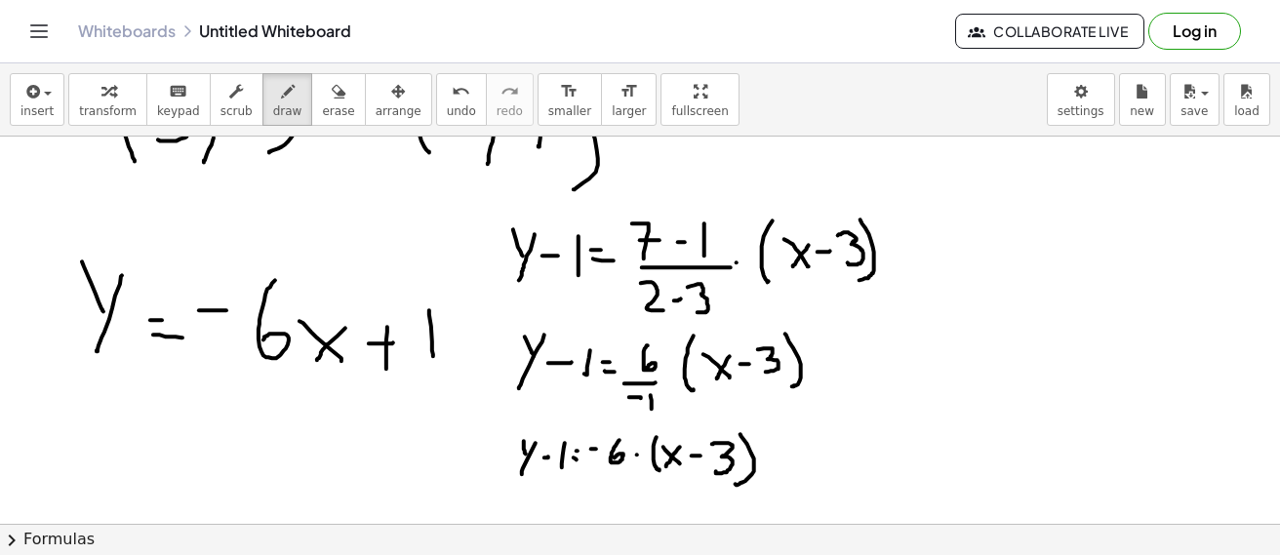
scroll to position [2528, 0]
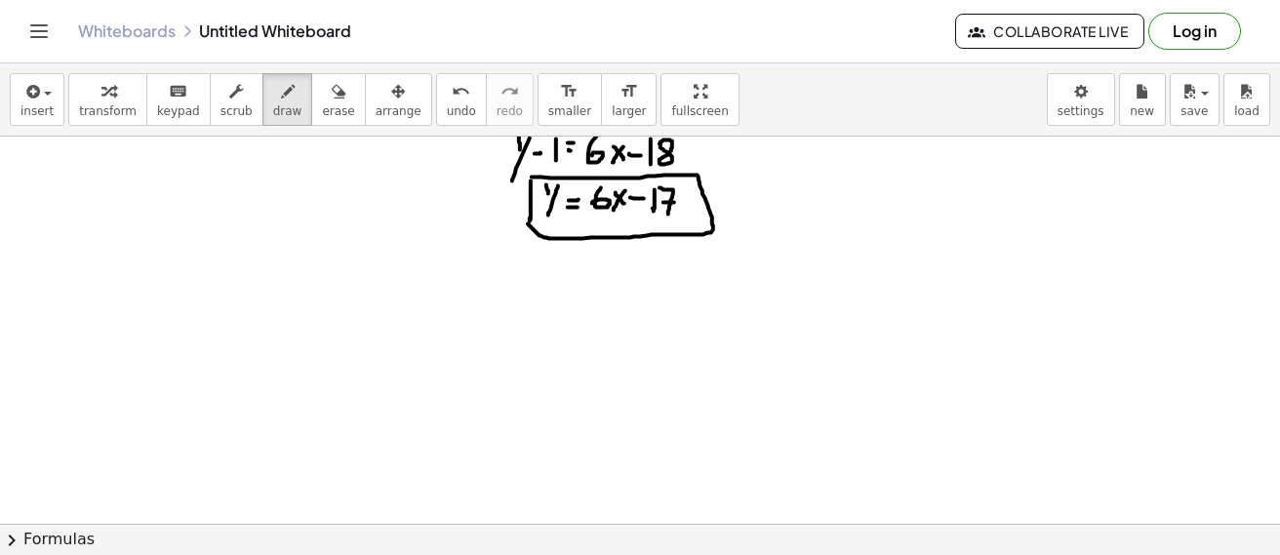
scroll to position [2916, 0]
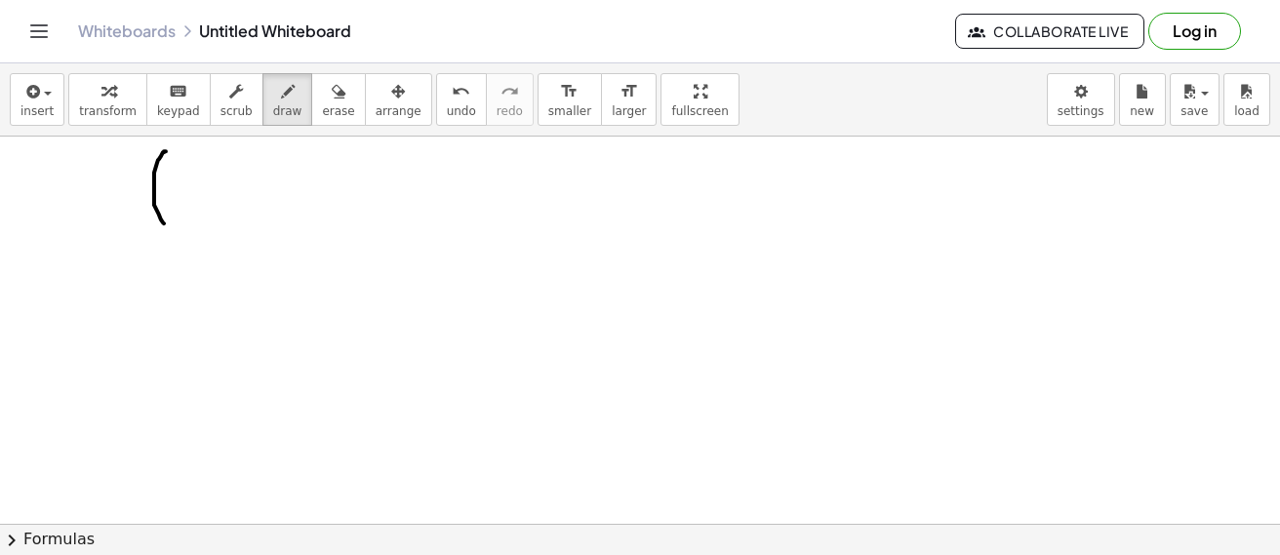
drag, startPoint x: 166, startPoint y: 150, endPoint x: 164, endPoint y: 222, distance: 72.2
drag, startPoint x: 183, startPoint y: 173, endPoint x: 200, endPoint y: 196, distance: 28.7
drag, startPoint x: 217, startPoint y: 196, endPoint x: 213, endPoint y: 214, distance: 18.2
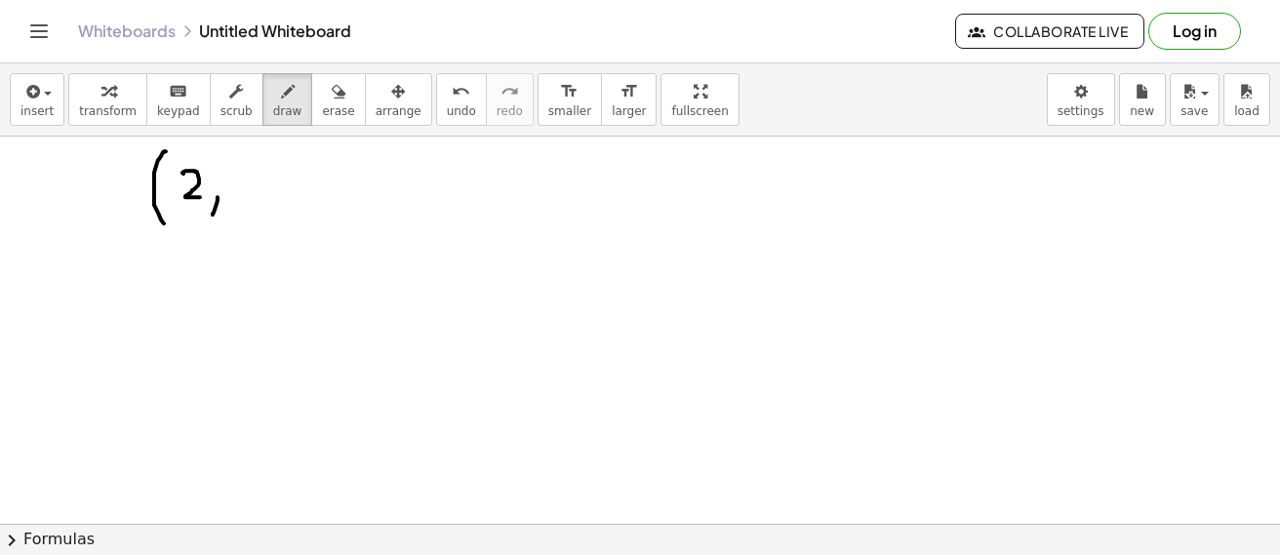
drag, startPoint x: 232, startPoint y: 170, endPoint x: 248, endPoint y: 196, distance: 30.6
drag, startPoint x: 262, startPoint y: 157, endPoint x: 265, endPoint y: 213, distance: 55.7
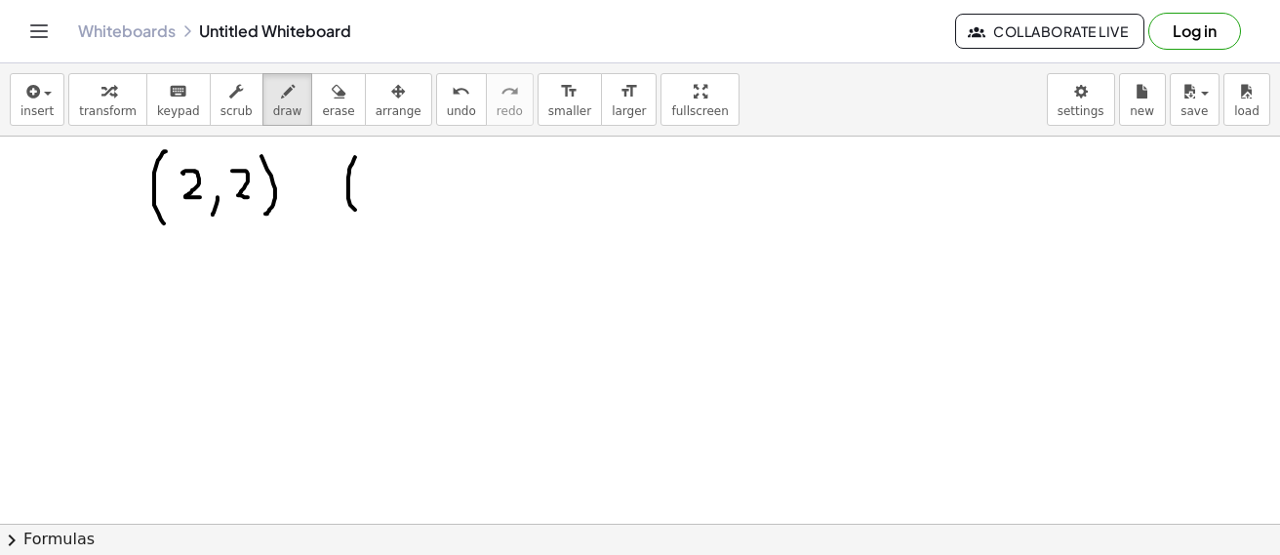
drag, startPoint x: 354, startPoint y: 158, endPoint x: 366, endPoint y: 195, distance: 38.9
drag, startPoint x: 374, startPoint y: 171, endPoint x: 372, endPoint y: 200, distance: 29.4
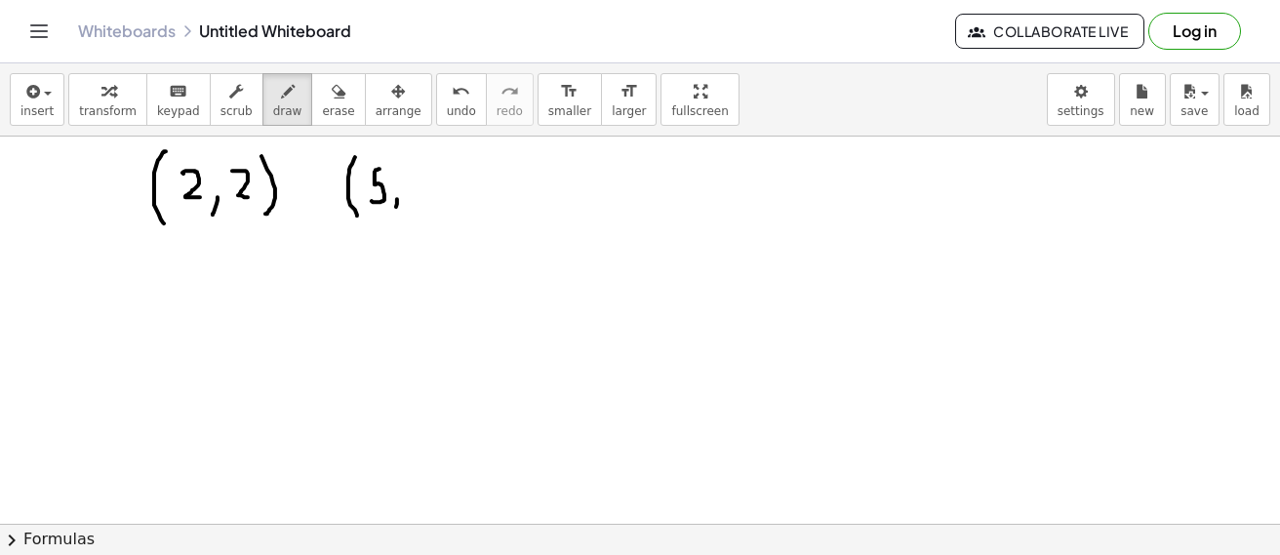
drag, startPoint x: 411, startPoint y: 181, endPoint x: 405, endPoint y: 190, distance: 10.5
drag, startPoint x: 420, startPoint y: 145, endPoint x: 432, endPoint y: 221, distance: 77.0
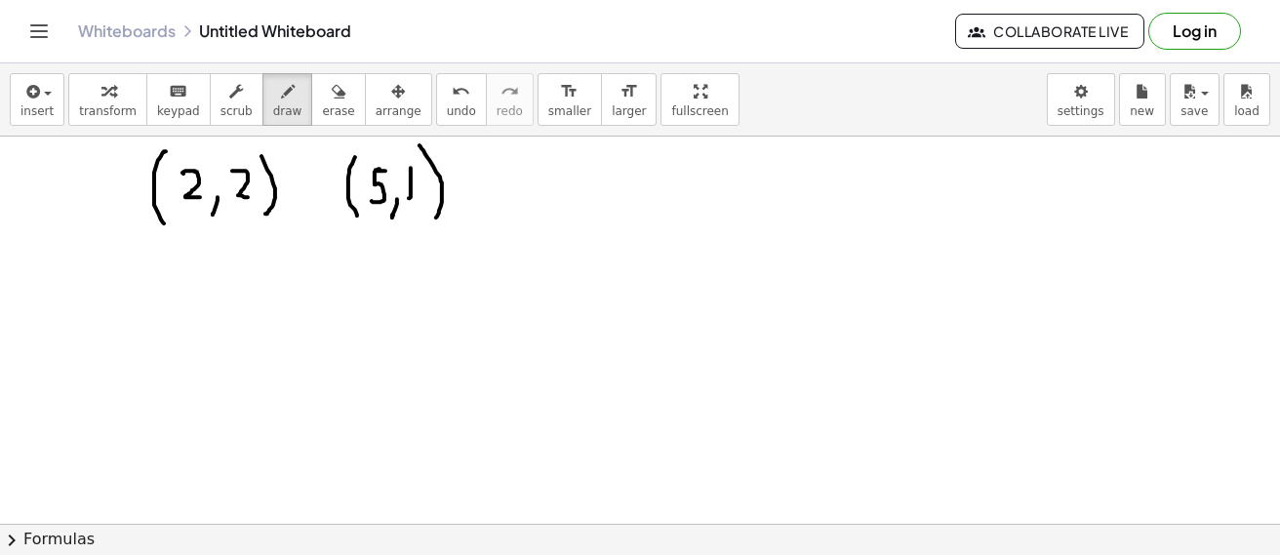
drag, startPoint x: 47, startPoint y: 258, endPoint x: 69, endPoint y: 278, distance: 29.7
drag, startPoint x: 78, startPoint y: 264, endPoint x: 49, endPoint y: 333, distance: 74.3
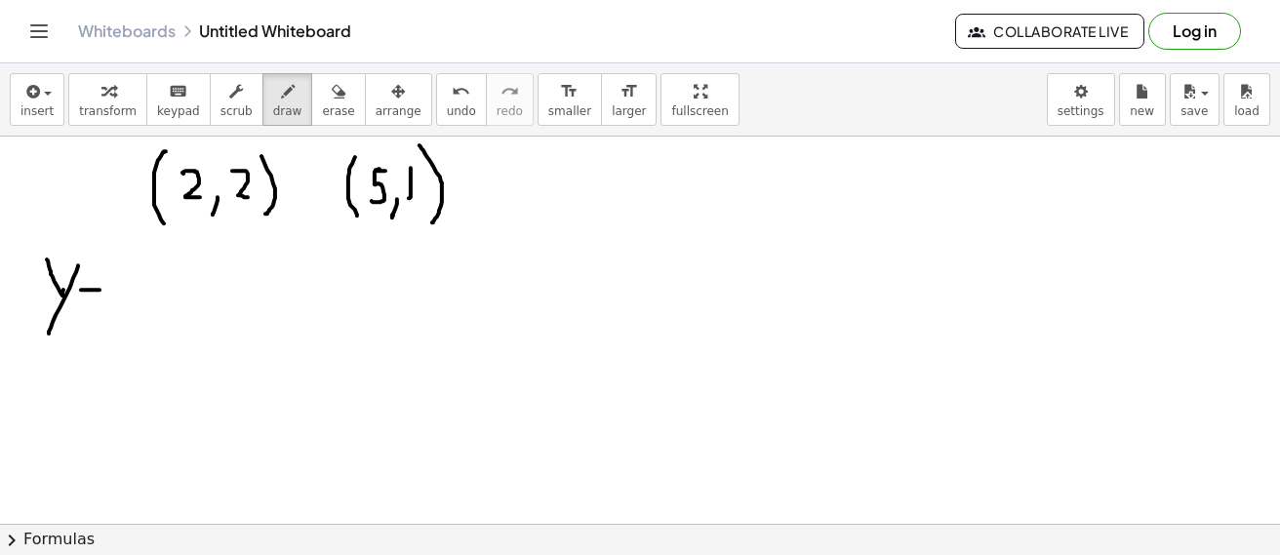
drag, startPoint x: 81, startPoint y: 289, endPoint x: 99, endPoint y: 289, distance: 18.5
drag, startPoint x: 82, startPoint y: 299, endPoint x: 102, endPoint y: 302, distance: 20.7
drag, startPoint x: 138, startPoint y: 271, endPoint x: 133, endPoint y: 295, distance: 24.9
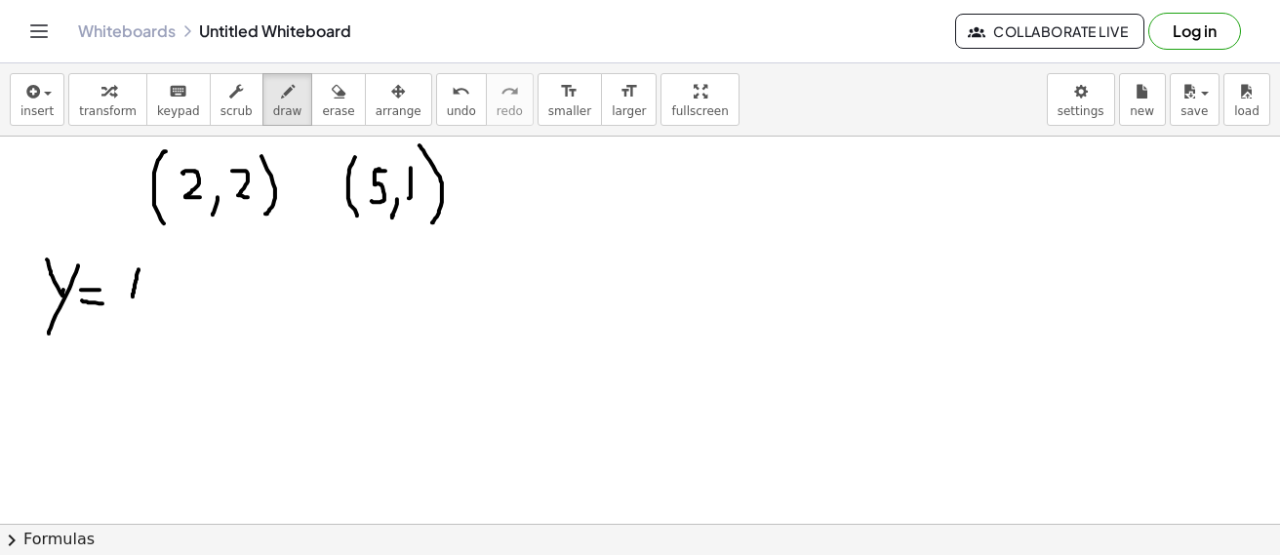
drag, startPoint x: 119, startPoint y: 303, endPoint x: 144, endPoint y: 305, distance: 25.4
drag, startPoint x: 125, startPoint y: 317, endPoint x: 125, endPoint y: 346, distance: 29.3
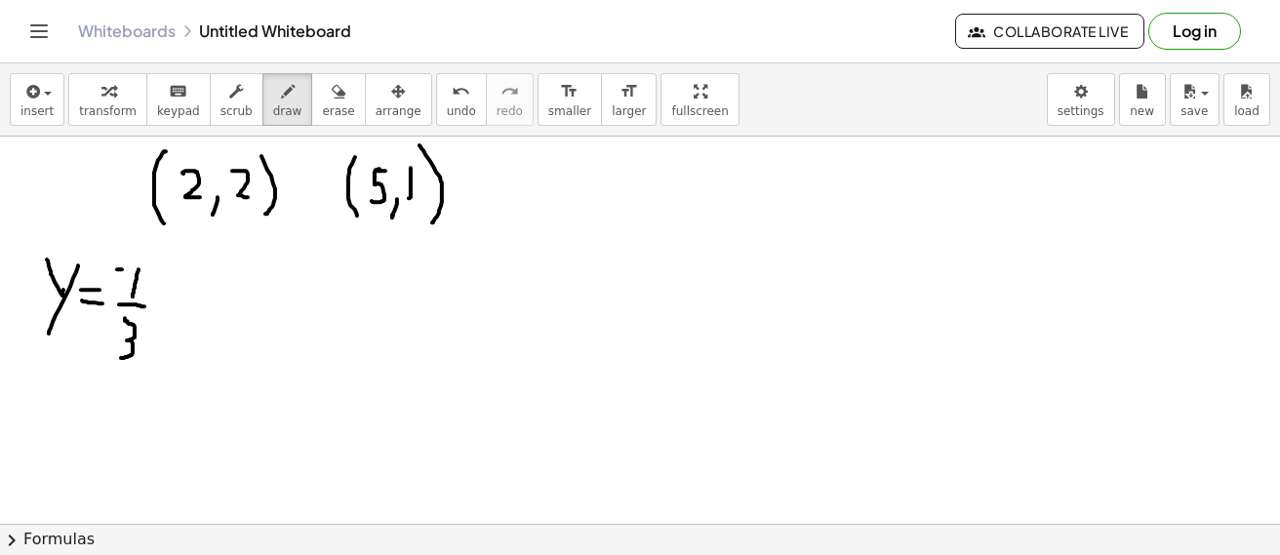
drag, startPoint x: 177, startPoint y: 285, endPoint x: 169, endPoint y: 307, distance: 23.7
drag, startPoint x: 174, startPoint y: 303, endPoint x: 187, endPoint y: 301, distance: 13.8
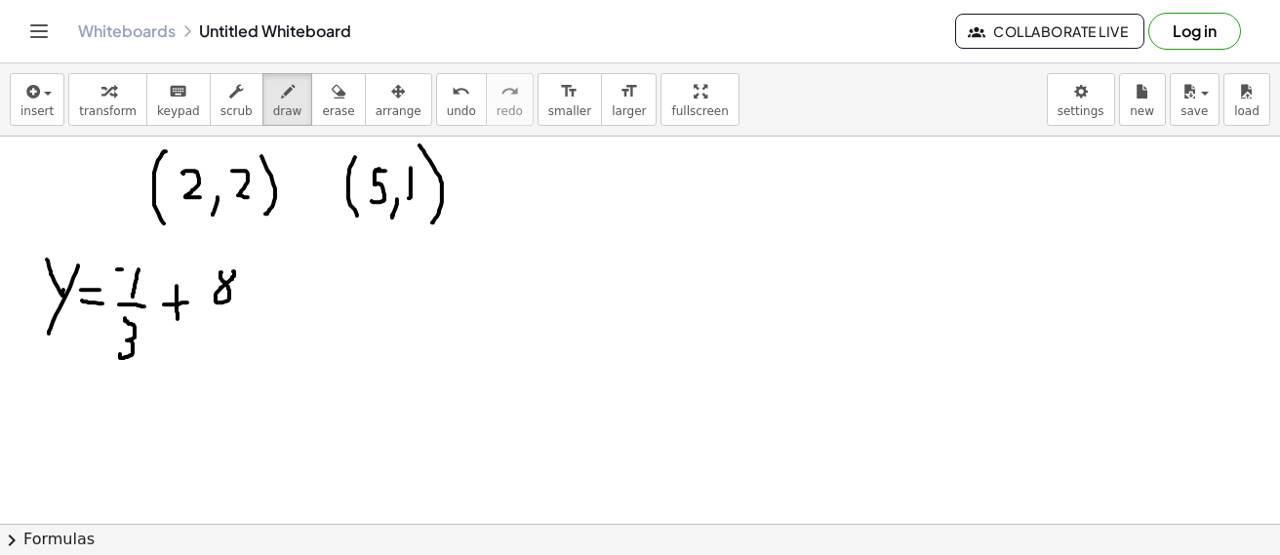
drag, startPoint x: 207, startPoint y: 307, endPoint x: 235, endPoint y: 307, distance: 28.3
drag, startPoint x: 215, startPoint y: 312, endPoint x: 191, endPoint y: 323, distance: 25.7
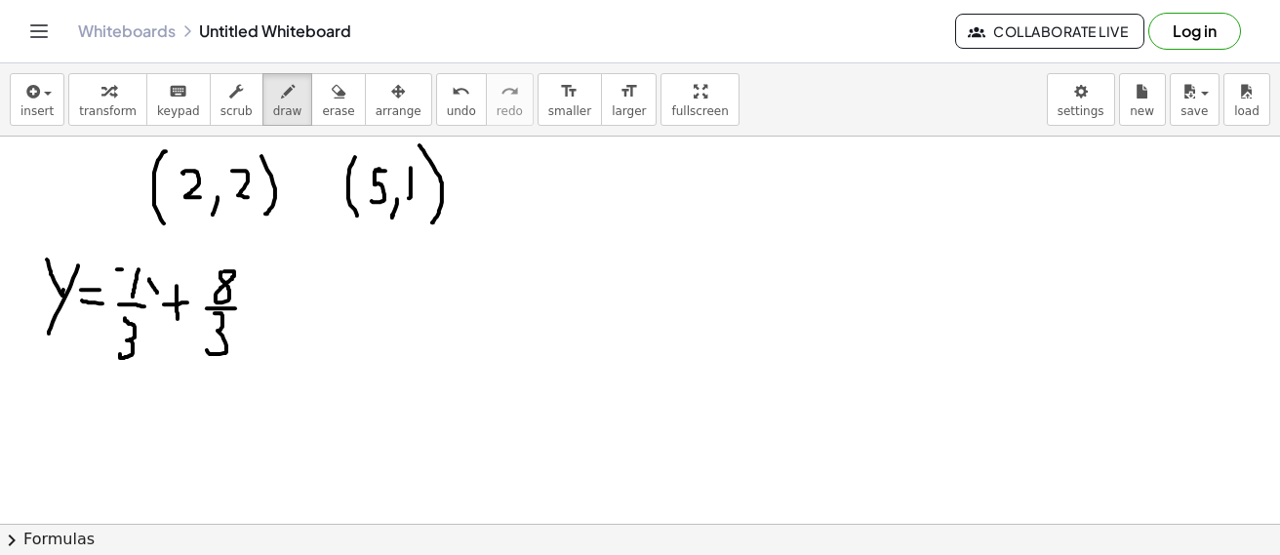
drag, startPoint x: 149, startPoint y: 278, endPoint x: 157, endPoint y: 292, distance: 15.7
drag, startPoint x: 157, startPoint y: 282, endPoint x: 146, endPoint y: 295, distance: 17.4
drag, startPoint x: 341, startPoint y: 268, endPoint x: 347, endPoint y: 282, distance: 14.9
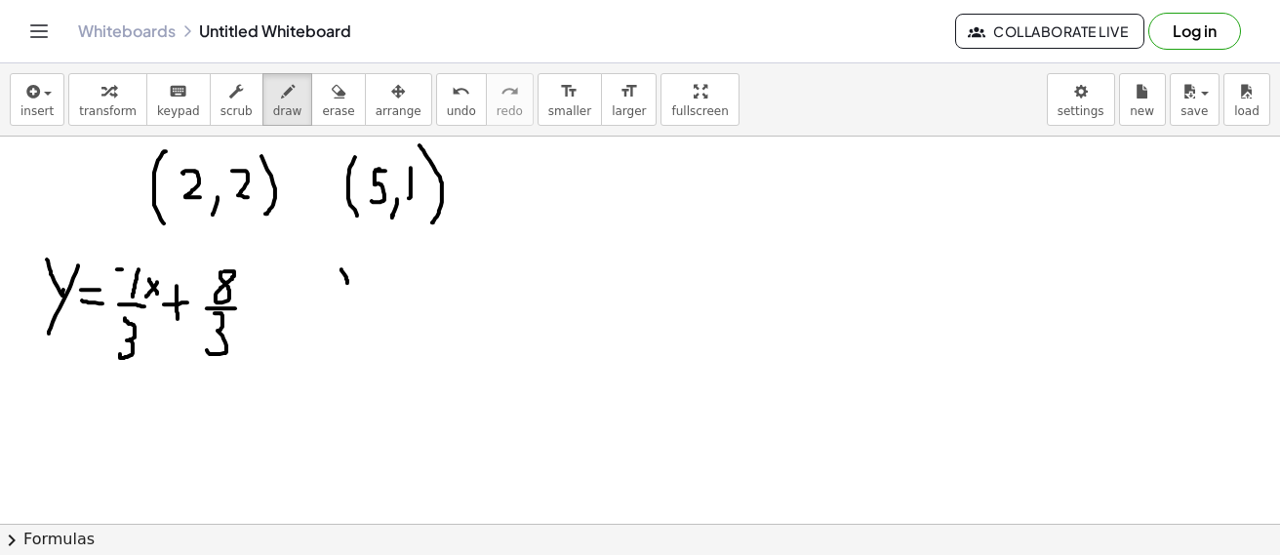
drag, startPoint x: 360, startPoint y: 278, endPoint x: 344, endPoint y: 308, distance: 34.0
drag, startPoint x: 394, startPoint y: 272, endPoint x: 412, endPoint y: 298, distance: 31.6
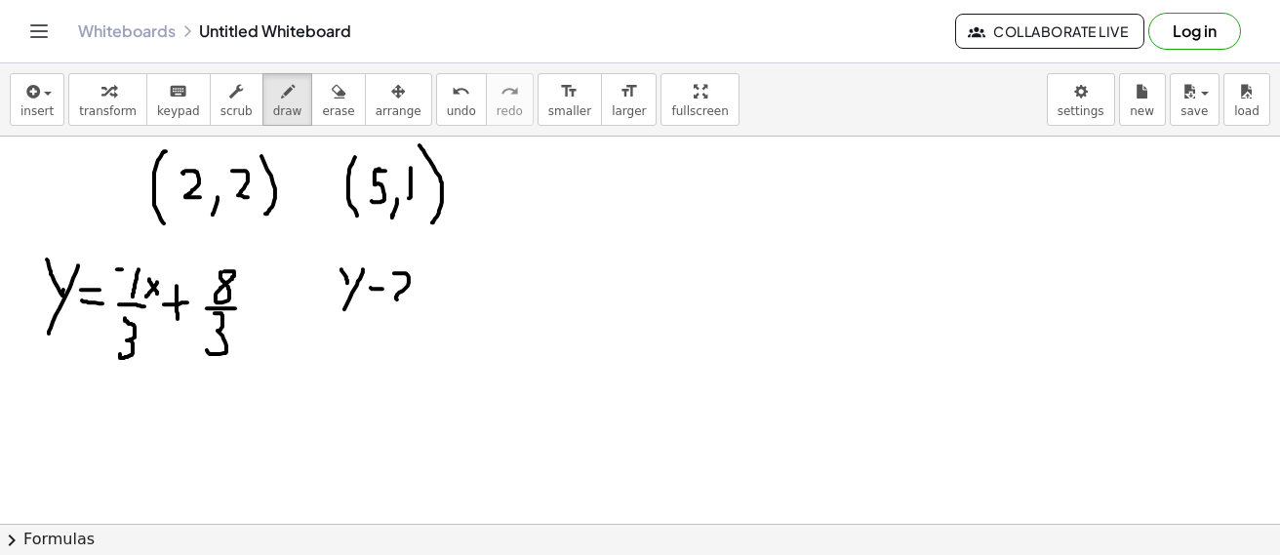
drag, startPoint x: 469, startPoint y: 263, endPoint x: 469, endPoint y: 292, distance: 28.3
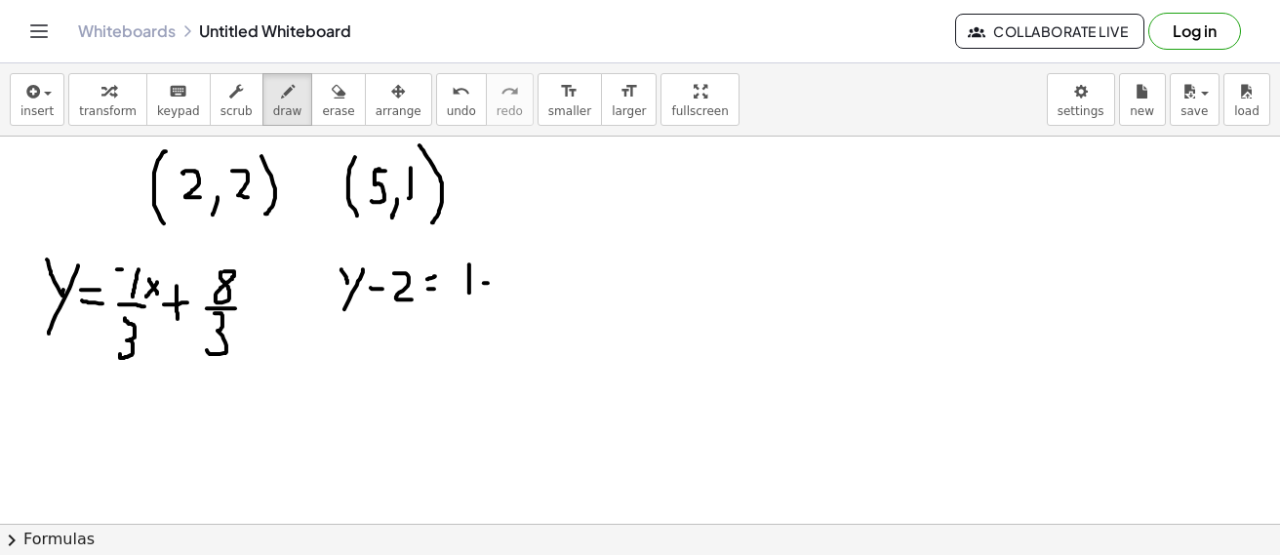
drag, startPoint x: 484, startPoint y: 282, endPoint x: 505, endPoint y: 274, distance: 22.8
drag, startPoint x: 515, startPoint y: 265, endPoint x: 541, endPoint y: 288, distance: 34.6
drag, startPoint x: 462, startPoint y: 308, endPoint x: 550, endPoint y: 312, distance: 87.9
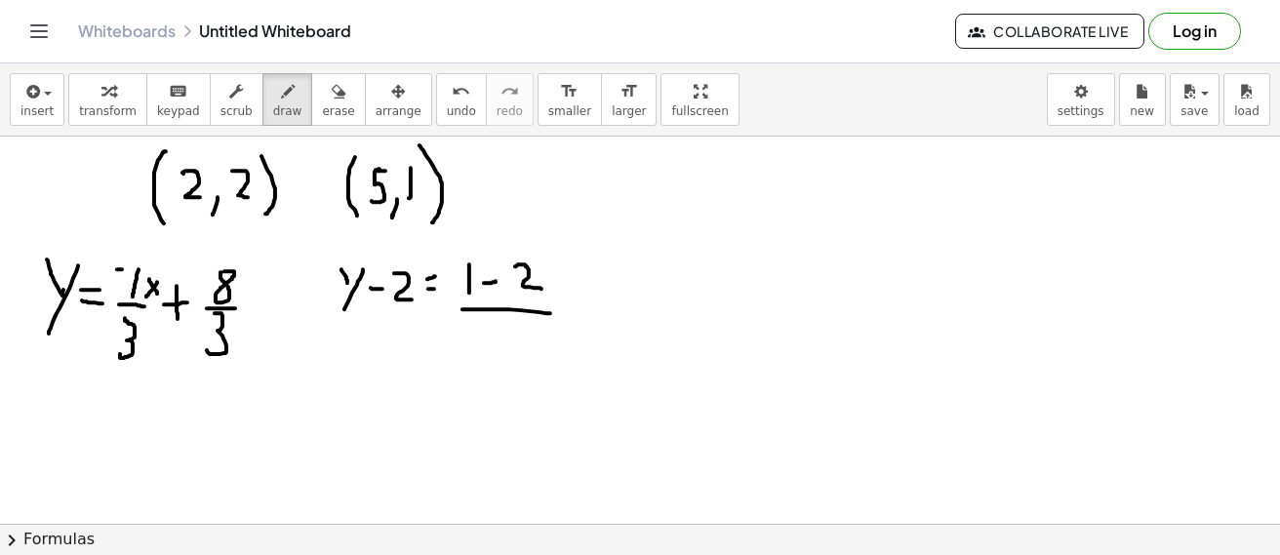
drag, startPoint x: 467, startPoint y: 320, endPoint x: 478, endPoint y: 321, distance: 10.8
drag, startPoint x: 467, startPoint y: 321, endPoint x: 473, endPoint y: 348, distance: 27.9
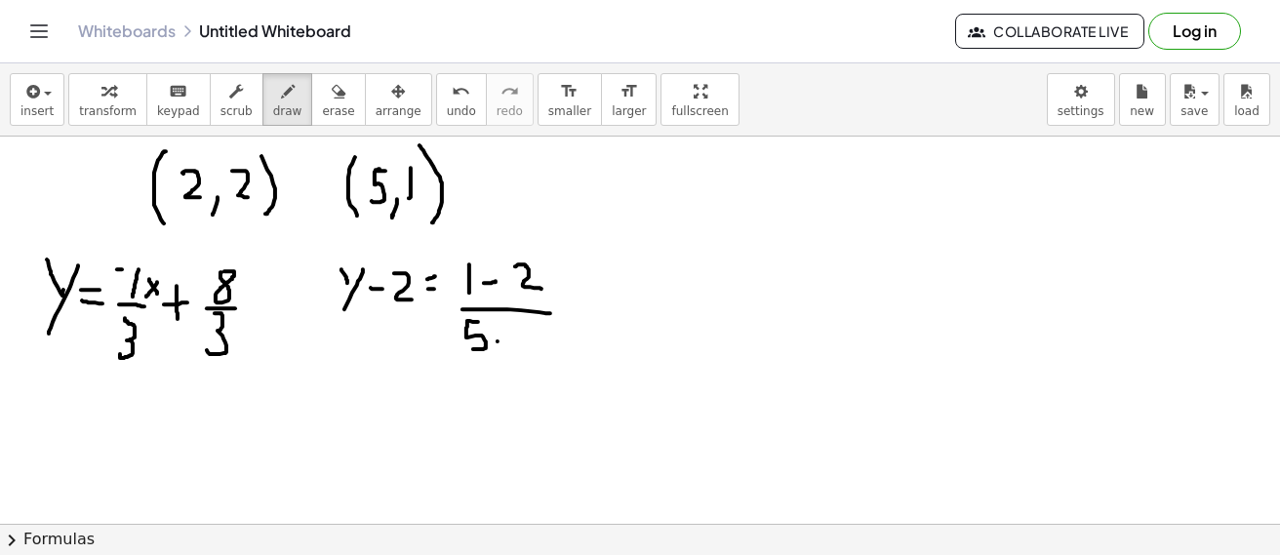
drag, startPoint x: 497, startPoint y: 340, endPoint x: 510, endPoint y: 340, distance: 12.7
drag, startPoint x: 524, startPoint y: 332, endPoint x: 543, endPoint y: 352, distance: 28.3
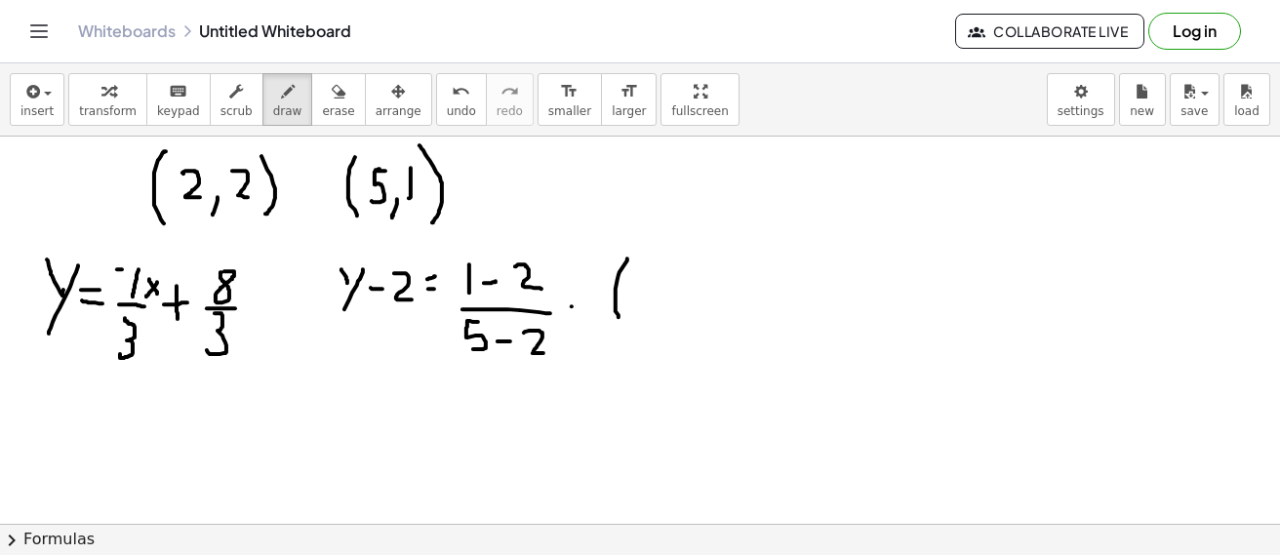
drag, startPoint x: 627, startPoint y: 259, endPoint x: 618, endPoint y: 316, distance: 57.2
drag, startPoint x: 639, startPoint y: 280, endPoint x: 665, endPoint y: 280, distance: 26.3
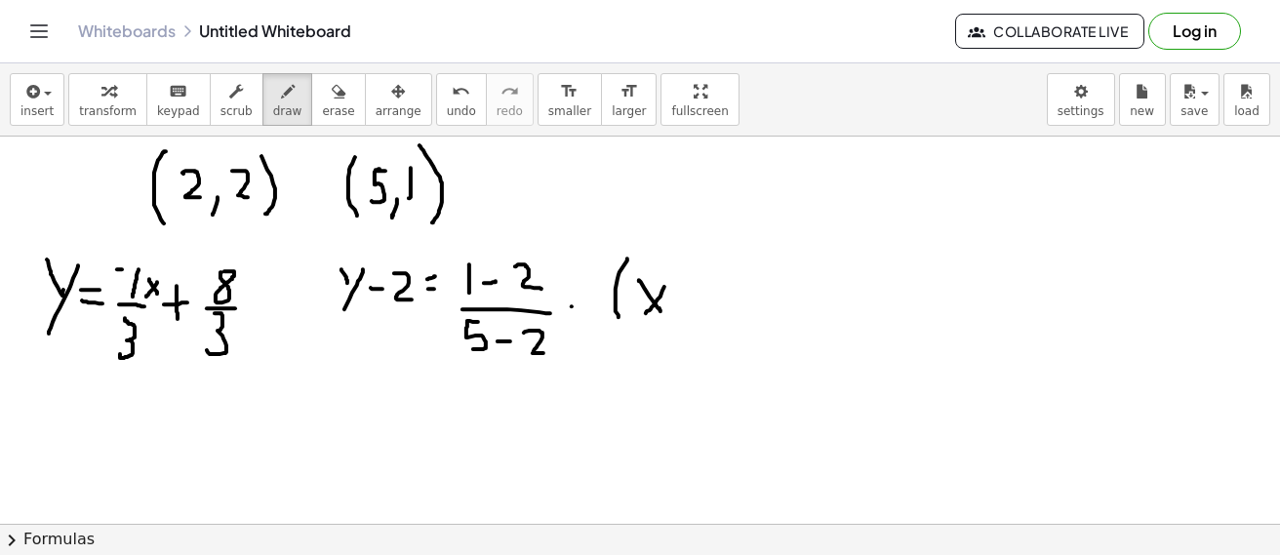
drag, startPoint x: 682, startPoint y: 295, endPoint x: 692, endPoint y: 295, distance: 10.7
drag, startPoint x: 701, startPoint y: 283, endPoint x: 721, endPoint y: 282, distance: 19.5
drag, startPoint x: 728, startPoint y: 271, endPoint x: 596, endPoint y: 360, distance: 158.8
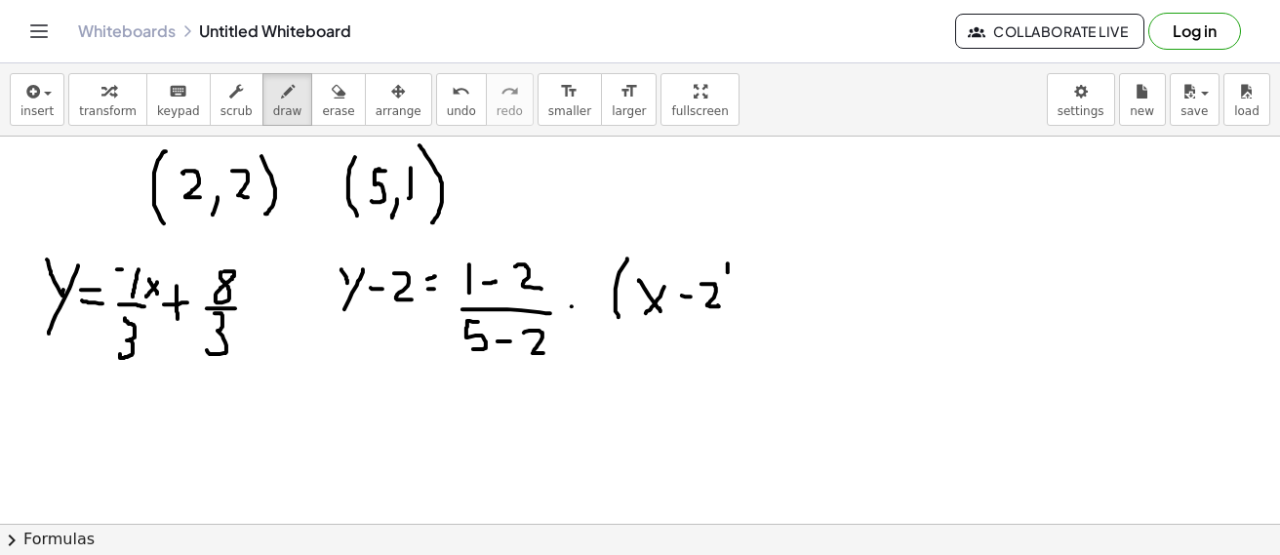
drag, startPoint x: 347, startPoint y: 366, endPoint x: 346, endPoint y: 390, distance: 24.4
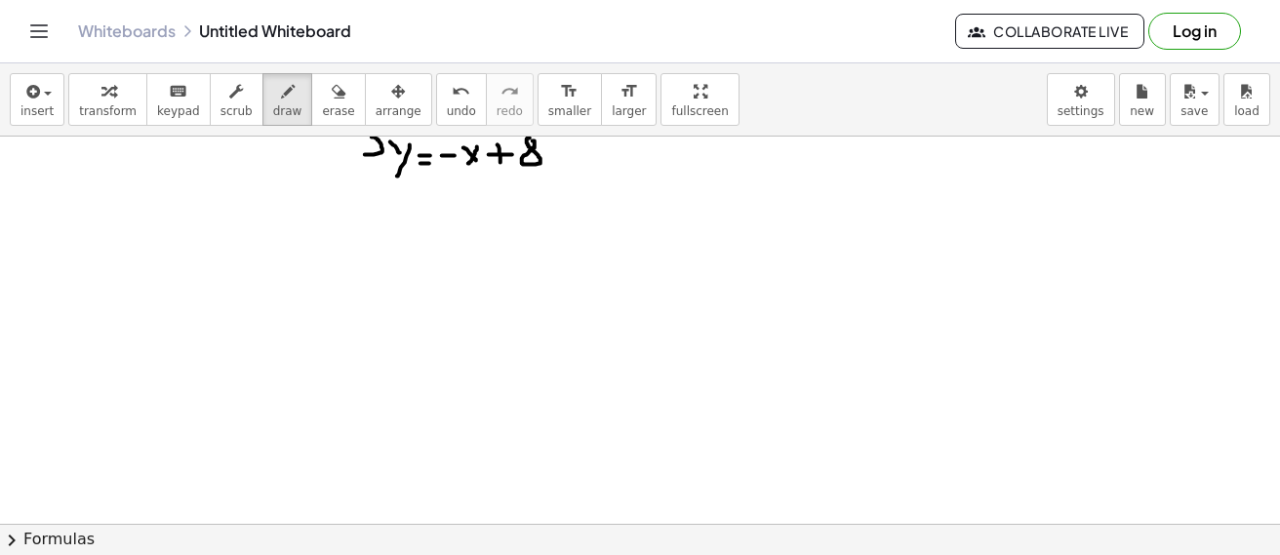
scroll to position [3403, 0]
drag, startPoint x: 158, startPoint y: 151, endPoint x: 159, endPoint y: 208, distance: 56.6
drag, startPoint x: 185, startPoint y: 189, endPoint x: 214, endPoint y: 200, distance: 30.2
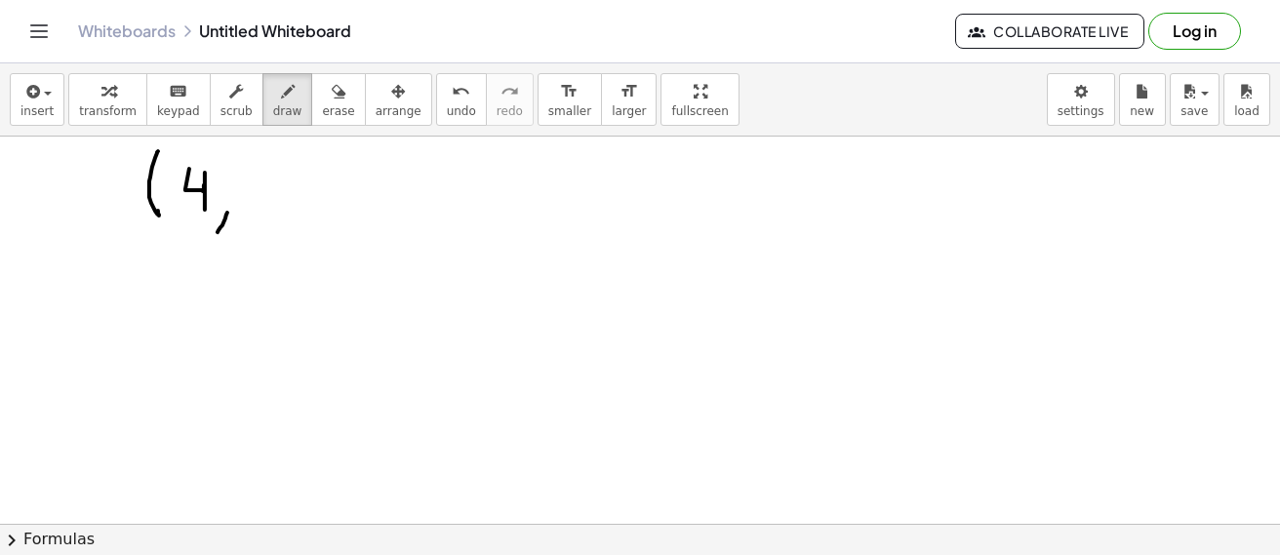
drag, startPoint x: 217, startPoint y: 232, endPoint x: 228, endPoint y: 206, distance: 28.4
drag, startPoint x: 241, startPoint y: 181, endPoint x: 246, endPoint y: 210, distance: 28.7
drag, startPoint x: 302, startPoint y: 206, endPoint x: 314, endPoint y: 222, distance: 20.3
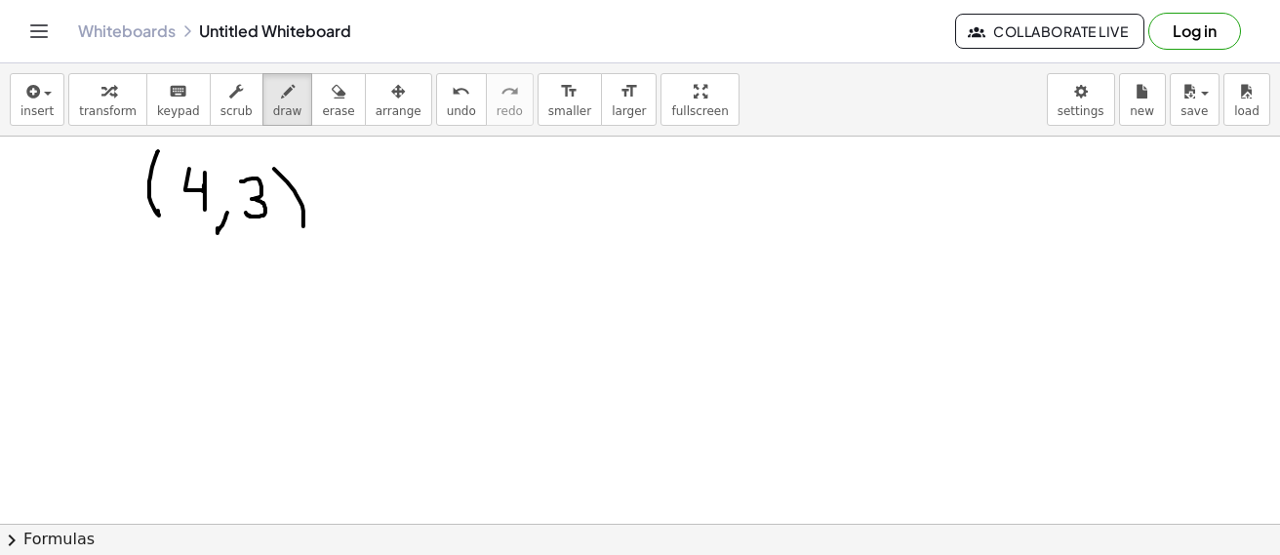
drag, startPoint x: 395, startPoint y: 183, endPoint x: 401, endPoint y: 210, distance: 27.0
drag, startPoint x: 413, startPoint y: 191, endPoint x: 430, endPoint y: 215, distance: 29.3
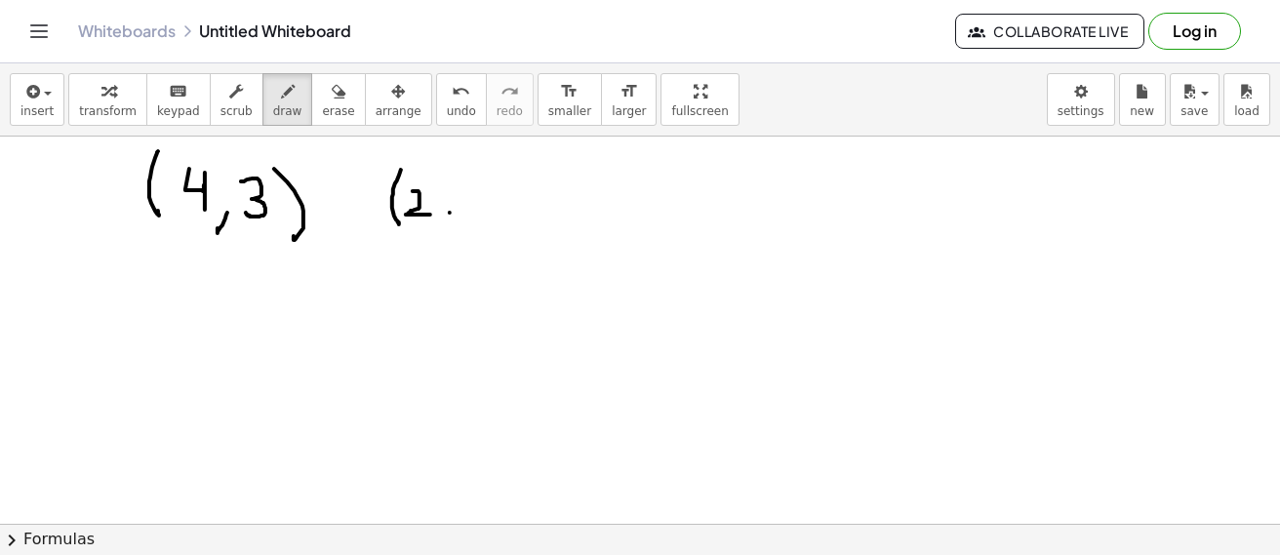
drag, startPoint x: 450, startPoint y: 213, endPoint x: 438, endPoint y: 229, distance: 20.3
drag, startPoint x: 453, startPoint y: 190, endPoint x: 472, endPoint y: 191, distance: 18.6
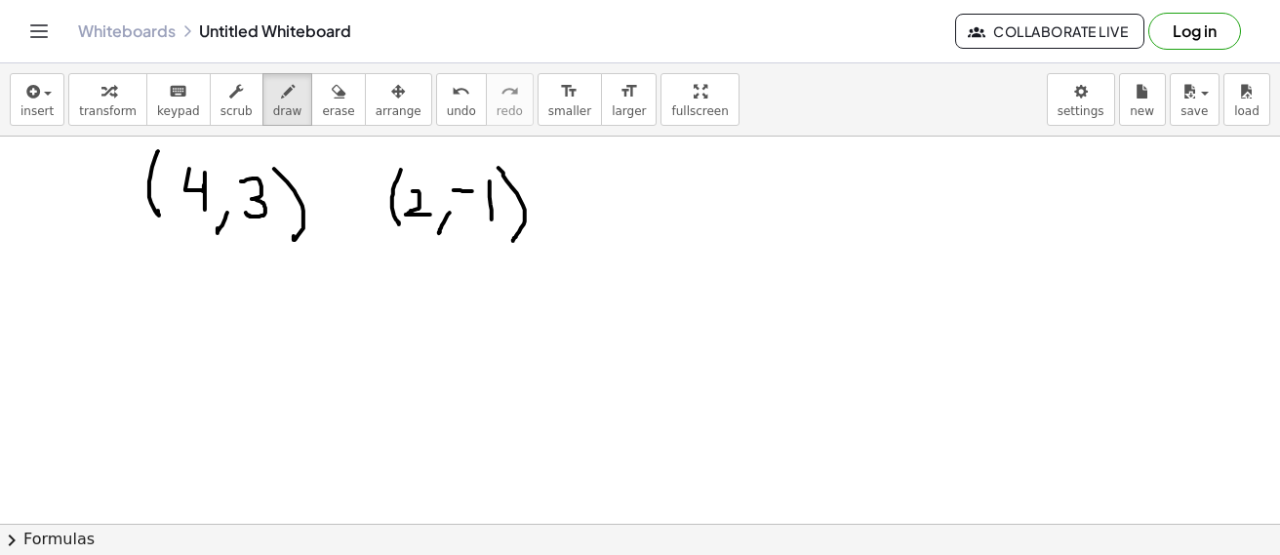
drag, startPoint x: 498, startPoint y: 168, endPoint x: 489, endPoint y: 239, distance: 71.9
drag, startPoint x: 53, startPoint y: 295, endPoint x: 64, endPoint y: 334, distance: 40.7
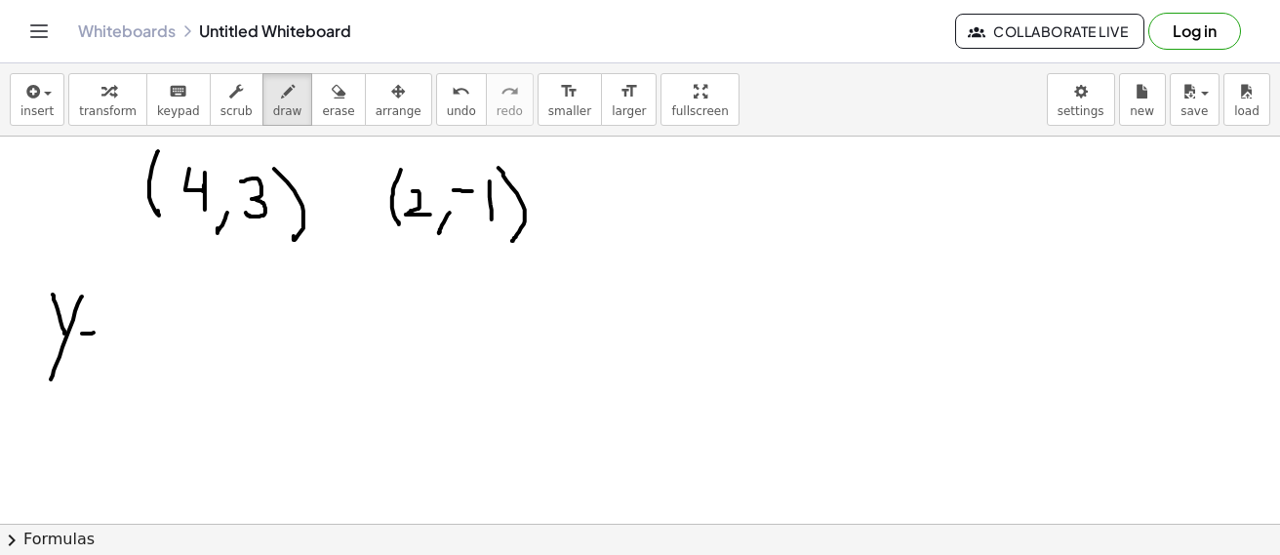
drag, startPoint x: 82, startPoint y: 334, endPoint x: 94, endPoint y: 333, distance: 11.7
drag, startPoint x: 126, startPoint y: 312, endPoint x: 145, endPoint y: 350, distance: 42.7
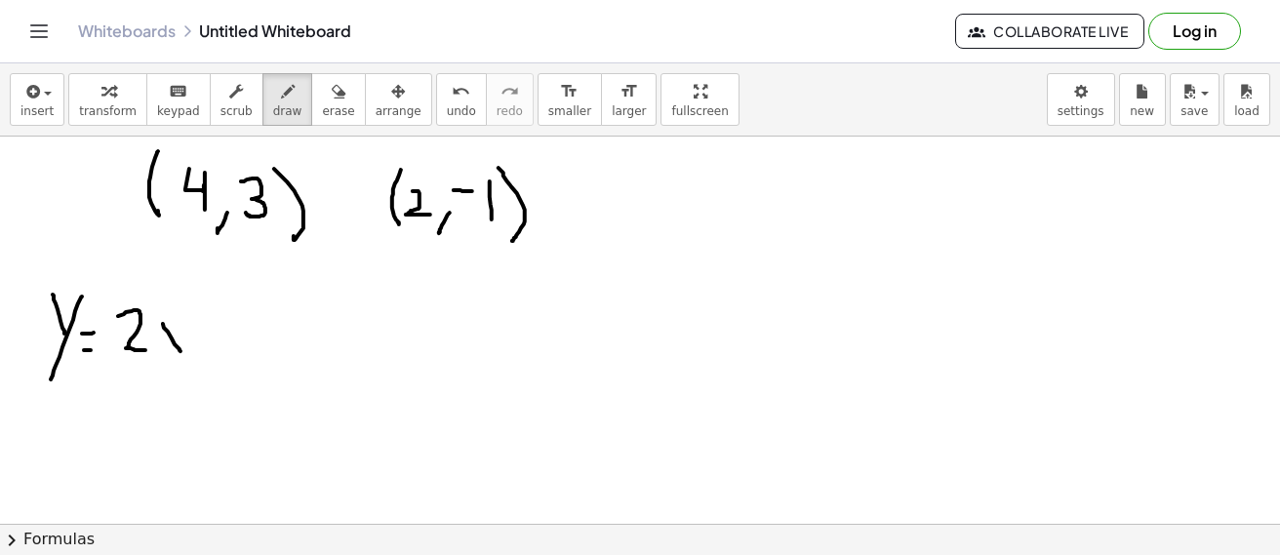
drag, startPoint x: 163, startPoint y: 324, endPoint x: 180, endPoint y: 351, distance: 32.5
drag, startPoint x: 175, startPoint y: 337, endPoint x: 162, endPoint y: 351, distance: 18.6
drag, startPoint x: 194, startPoint y: 344, endPoint x: 219, endPoint y: 340, distance: 25.7
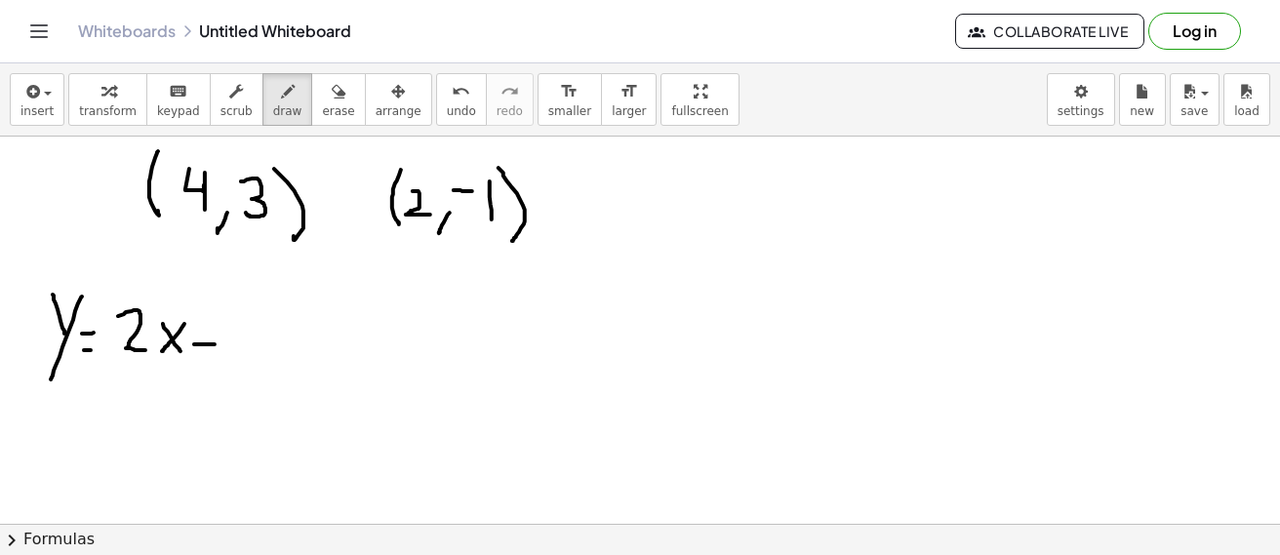
drag, startPoint x: 232, startPoint y: 318, endPoint x: 249, endPoint y: 315, distance: 16.8
drag, startPoint x: 233, startPoint y: 340, endPoint x: 229, endPoint y: 361, distance: 20.8
